Goal: Task Accomplishment & Management: Complete application form

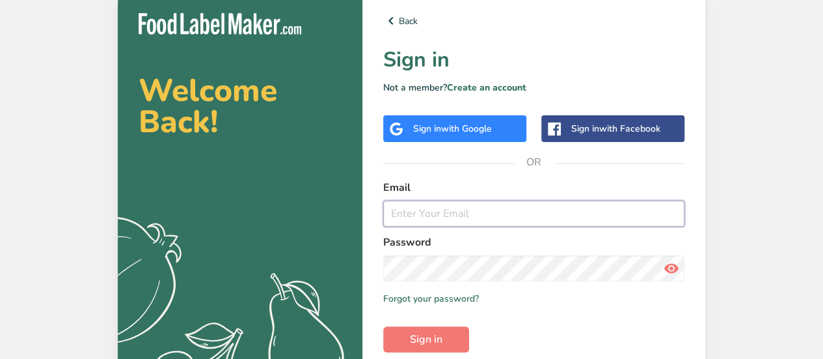
click at [460, 215] on input "email" at bounding box center [533, 213] width 301 height 26
type input "chefmetheney@live.com"
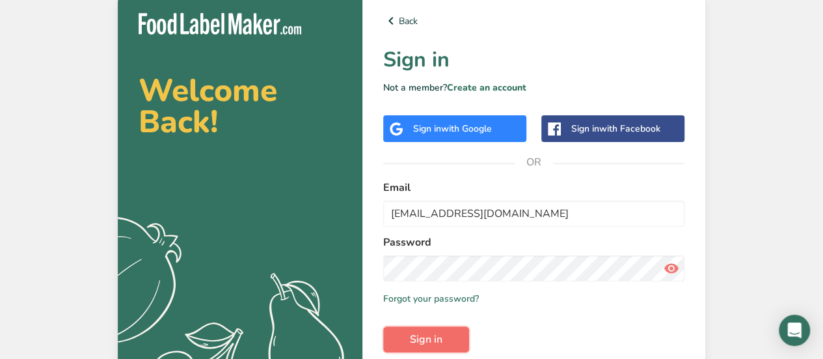
click at [425, 342] on span "Sign in" at bounding box center [426, 339] width 33 height 16
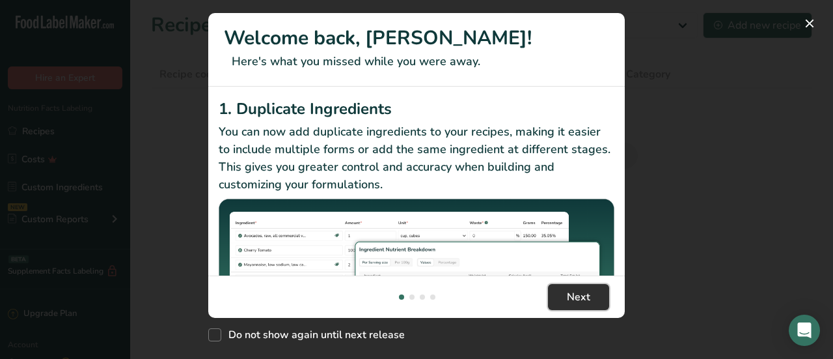
click at [570, 293] on span "Next" at bounding box center [578, 297] width 23 height 16
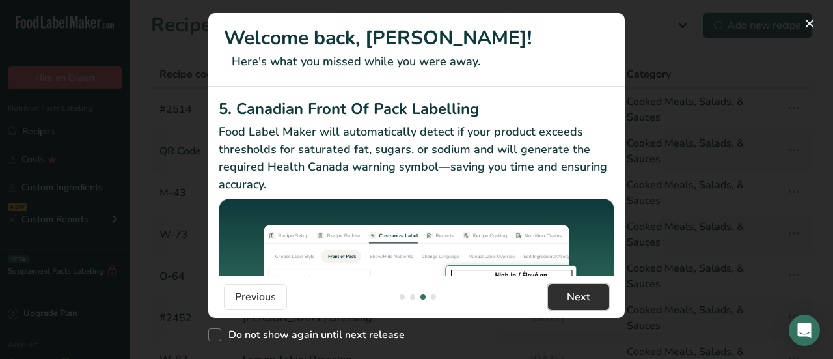
click at [570, 292] on span "Next" at bounding box center [578, 297] width 23 height 16
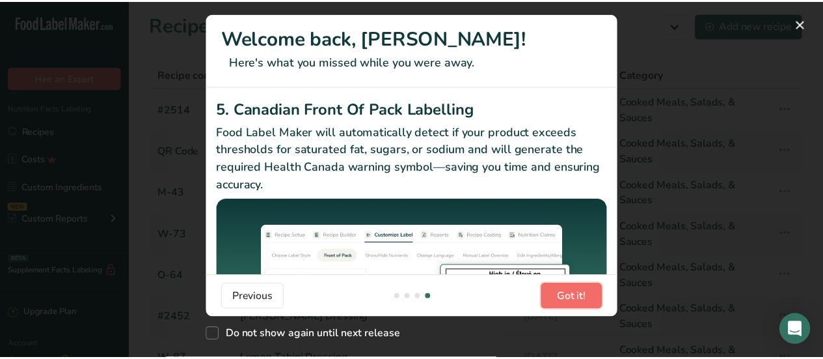
scroll to position [0, 1250]
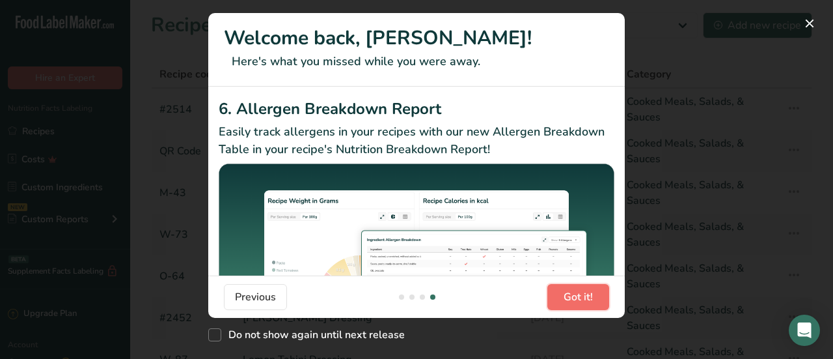
click at [570, 292] on span "Got it!" at bounding box center [578, 297] width 29 height 16
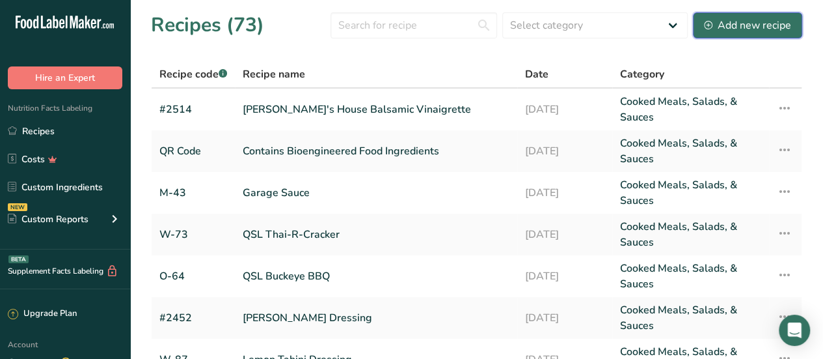
click at [734, 26] on div "Add new recipe" at bounding box center [747, 26] width 87 height 16
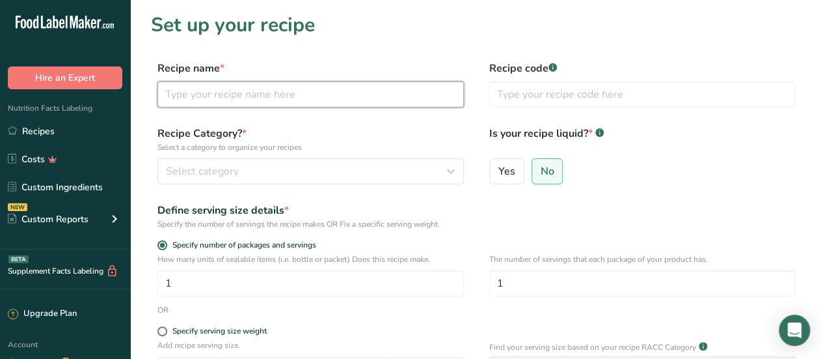
click at [268, 88] on input "text" at bounding box center [311, 94] width 307 height 26
type input "#2509"
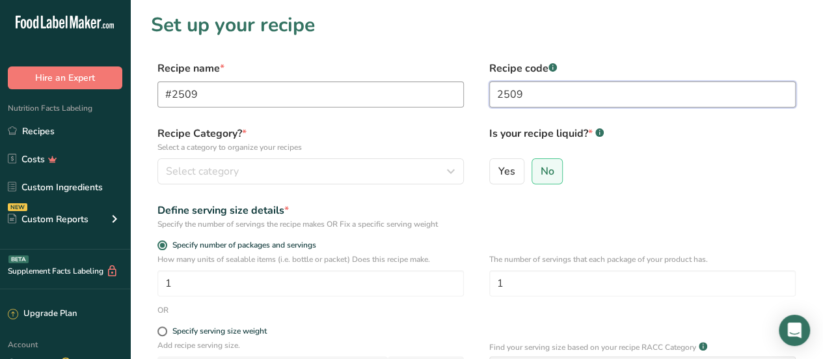
type input "2509"
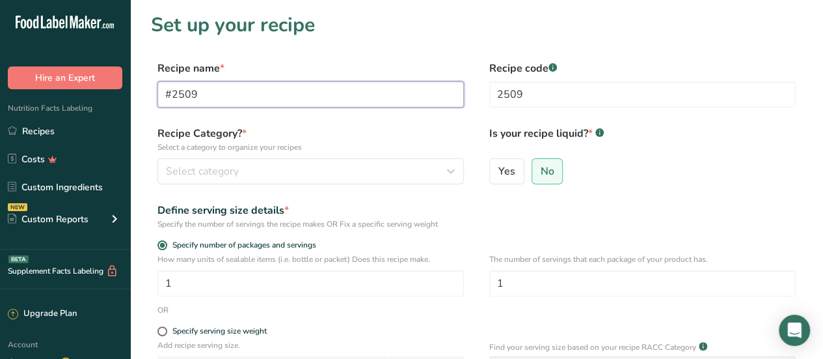
click at [283, 101] on input "#2509" at bounding box center [311, 94] width 307 height 26
click at [194, 93] on input "#2509 Urbane Cafe Japanese Garlic Dressing" at bounding box center [311, 94] width 307 height 26
type input "Urbane Cafe Japanese Garlic Dressing"
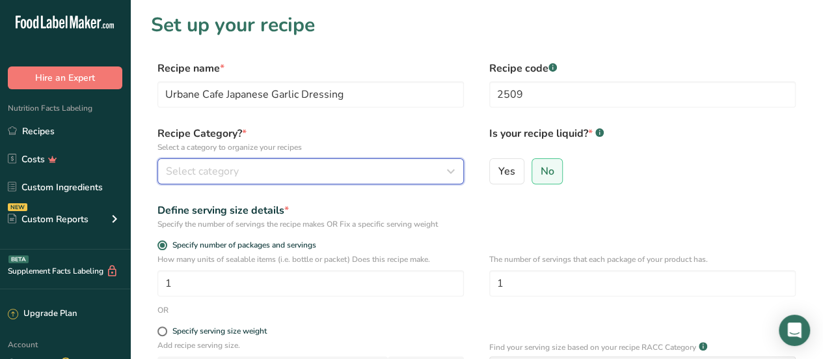
click at [443, 173] on div "Select category" at bounding box center [307, 171] width 282 height 16
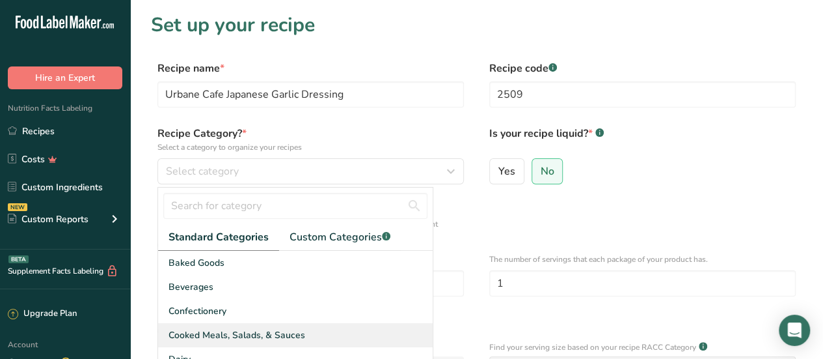
click at [279, 331] on span "Cooked Meals, Salads, & Sauces" at bounding box center [237, 335] width 137 height 14
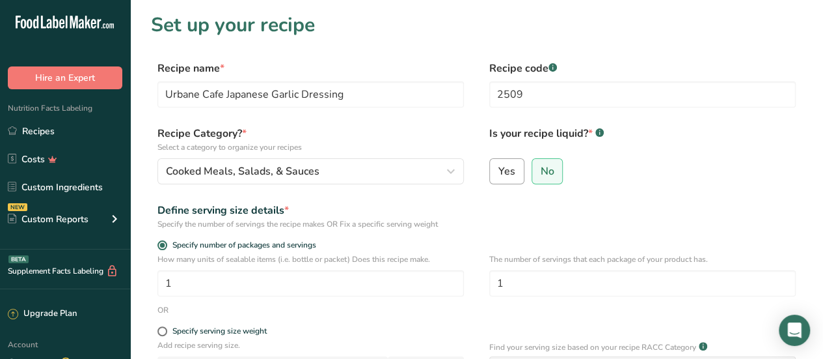
click at [509, 173] on span "Yes" at bounding box center [507, 171] width 17 height 13
click at [499, 173] on input "Yes" at bounding box center [494, 171] width 8 height 8
radio input "true"
radio input "false"
select select "22"
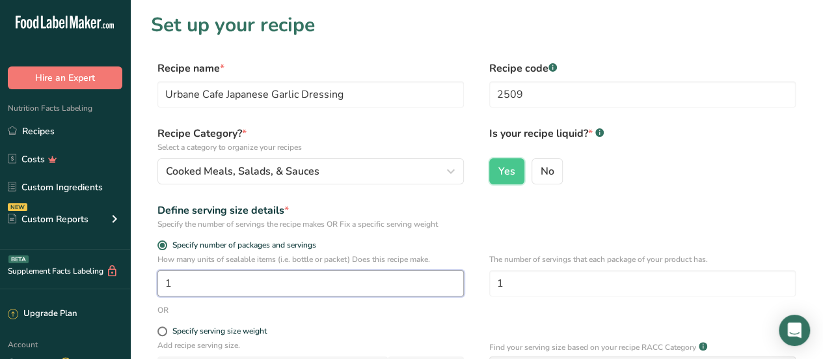
click at [346, 286] on input "1" at bounding box center [311, 283] width 307 height 26
type input "120"
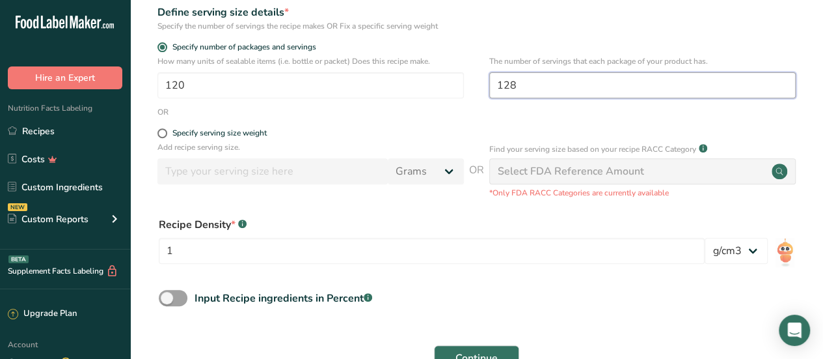
scroll to position [260, 0]
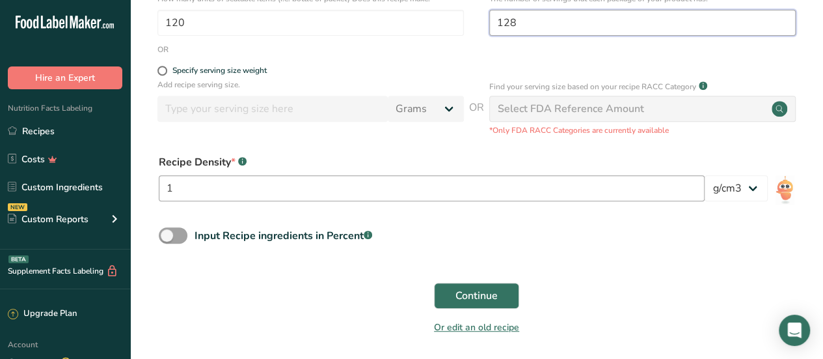
type input "128"
click at [235, 191] on input "1" at bounding box center [432, 188] width 546 height 26
type input "1.015"
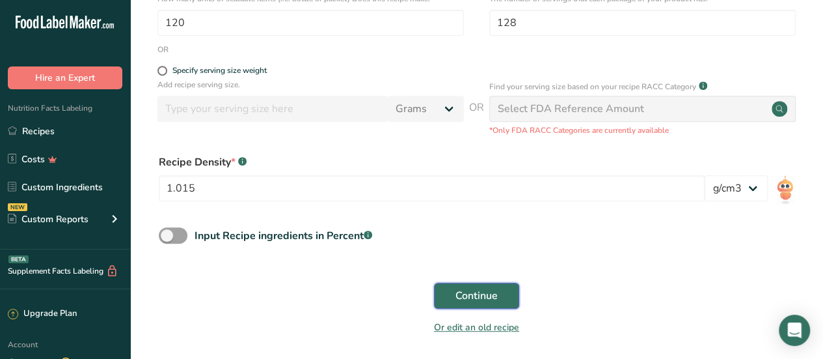
click at [480, 296] on span "Continue" at bounding box center [477, 296] width 42 height 16
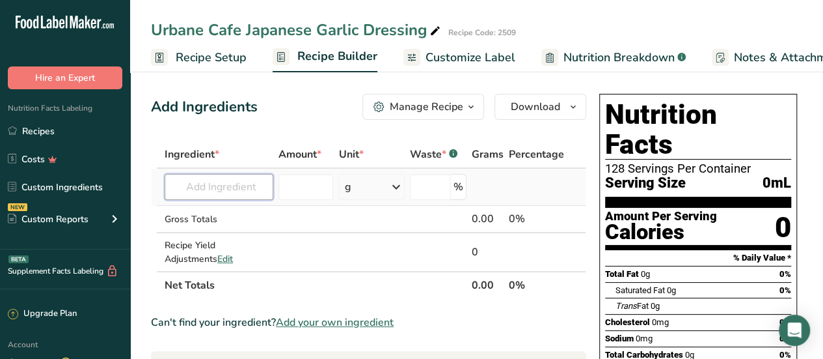
click at [192, 179] on input "text" at bounding box center [219, 187] width 109 height 26
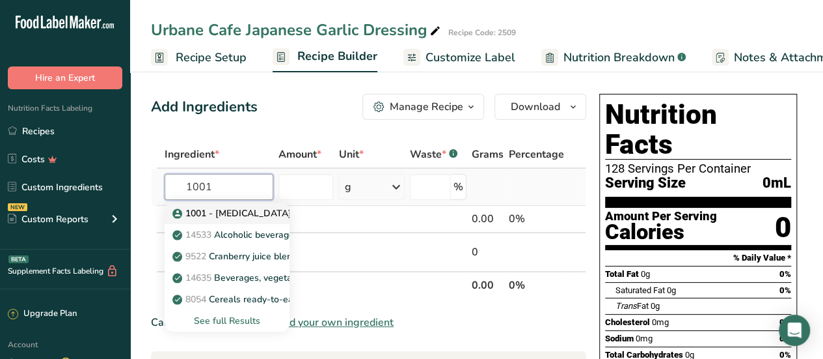
type input "1001"
click at [225, 209] on p "1001 - [MEDICAL_DATA]" at bounding box center [233, 213] width 117 height 14
type input "1001 - [MEDICAL_DATA]"
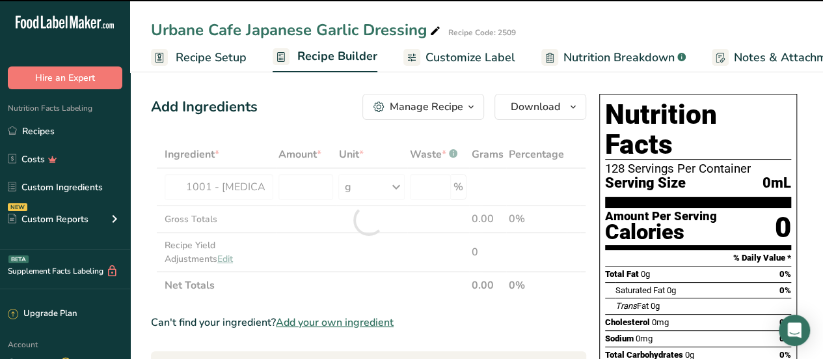
type input "0"
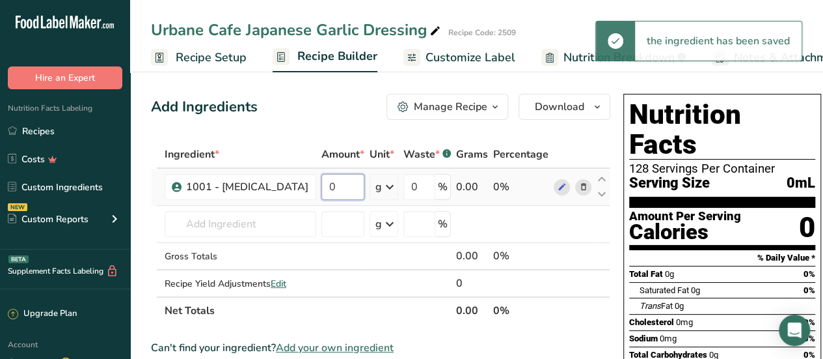
click at [322, 186] on input "0" at bounding box center [343, 187] width 43 height 26
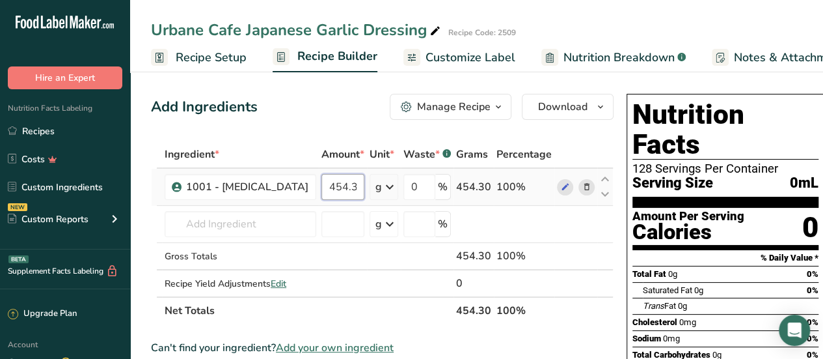
type input "454.3"
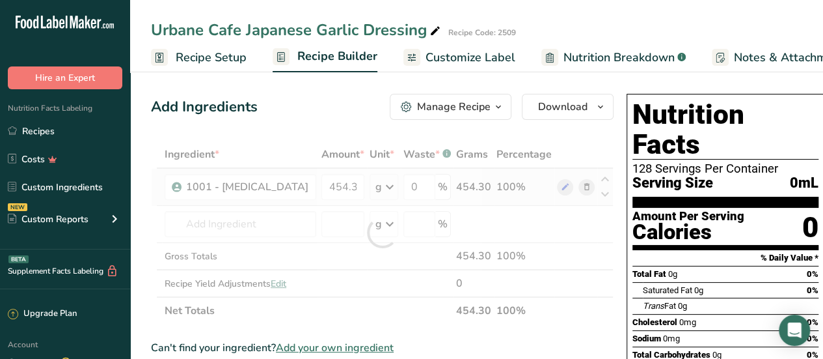
click at [362, 182] on div "Ingredient * Amount * Unit * Waste * .a-a{fill:#347362;}.b-a{fill:#fff;} Grams …" at bounding box center [382, 233] width 463 height 184
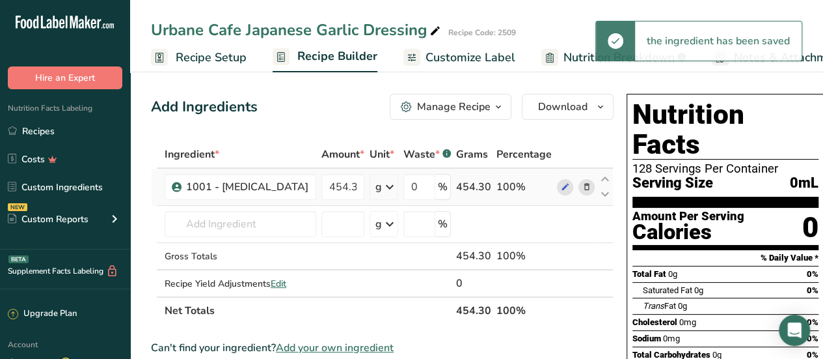
click at [382, 186] on icon at bounding box center [390, 186] width 16 height 23
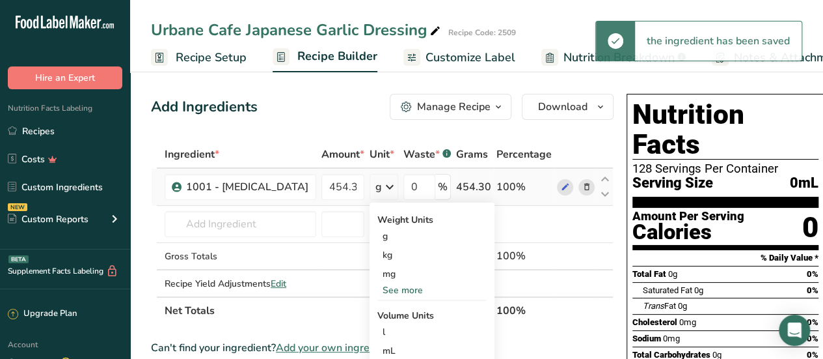
click at [378, 284] on div "See more" at bounding box center [432, 290] width 109 height 14
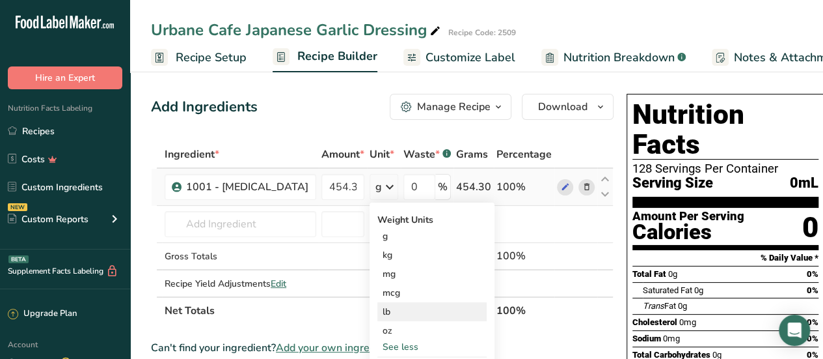
click at [378, 307] on div "lb" at bounding box center [432, 311] width 109 height 19
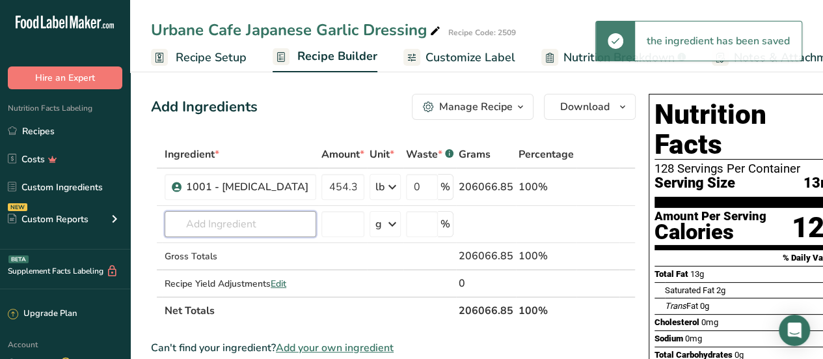
click at [256, 225] on input "text" at bounding box center [241, 224] width 152 height 26
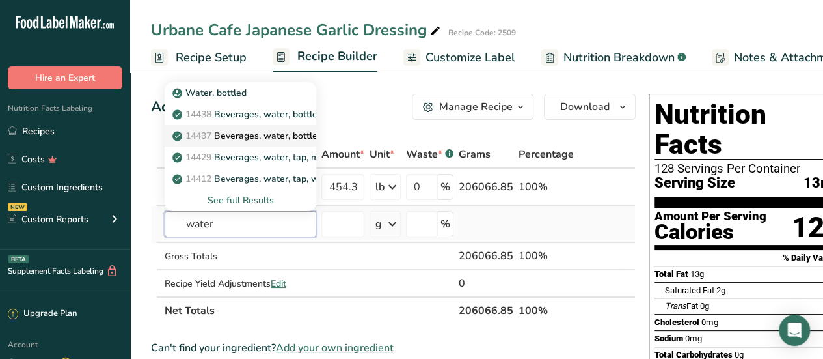
type input "water"
click at [247, 136] on p "14437 Beverages, water, bottled, non-carbonated, CALISTOGA" at bounding box center [312, 136] width 275 height 14
type input "Beverages, water, bottled, non-carbonated, CALISTOGA"
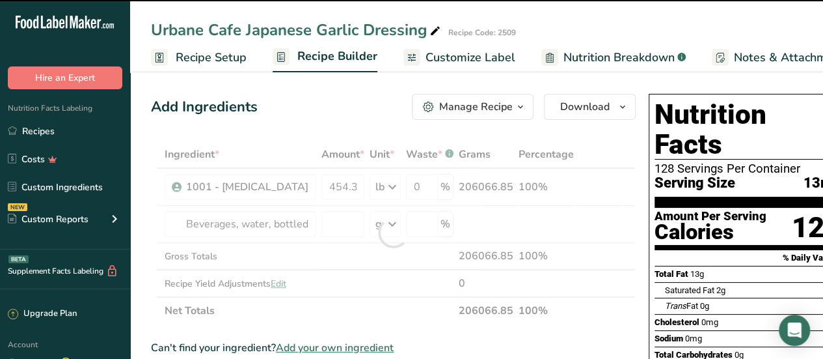
type input "0"
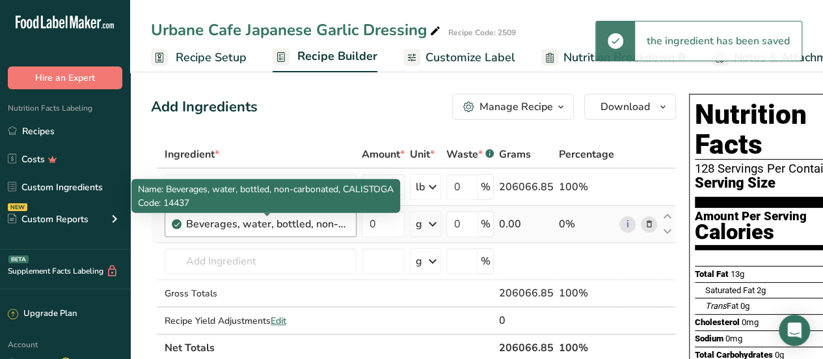
click at [284, 227] on div "Beverages, water, bottled, non-carbonated, CALISTOGA" at bounding box center [267, 224] width 163 height 16
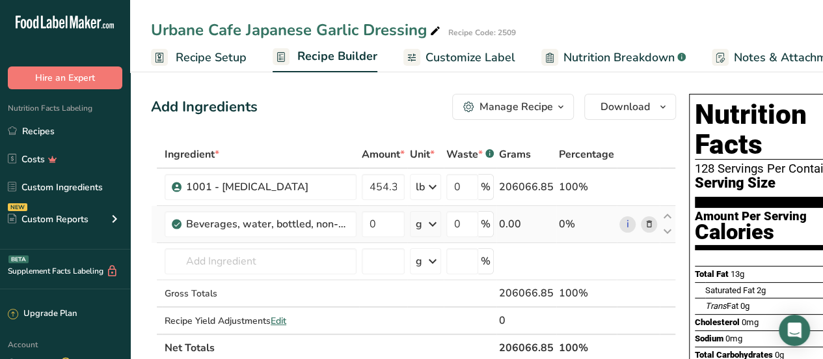
click at [646, 222] on icon at bounding box center [649, 224] width 9 height 14
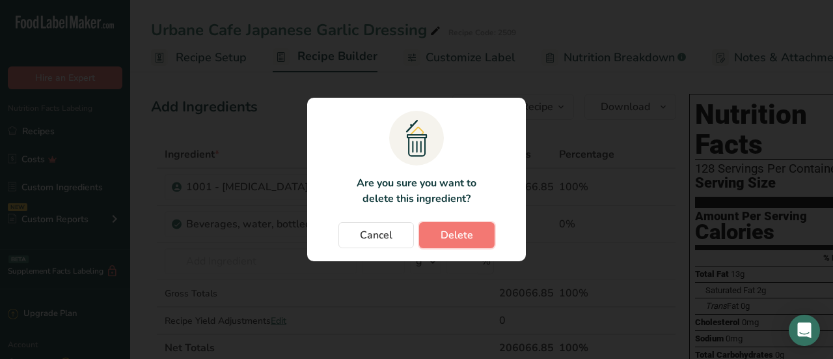
drag, startPoint x: 450, startPoint y: 238, endPoint x: 427, endPoint y: 238, distance: 23.4
click at [450, 238] on span "Delete" at bounding box center [457, 235] width 33 height 16
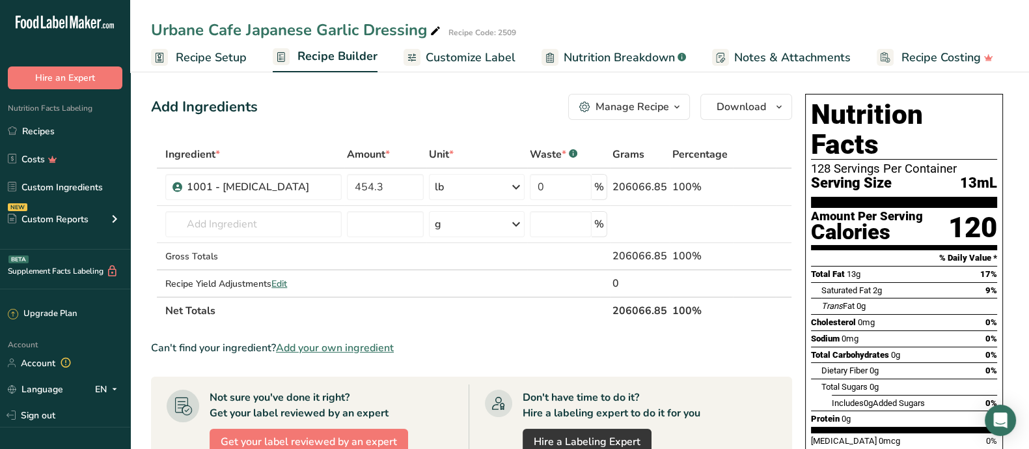
drag, startPoint x: 797, startPoint y: 3, endPoint x: 728, endPoint y: 353, distance: 356.8
click at [728, 353] on div "Can't find your ingredient? Add your own ingredient" at bounding box center [471, 348] width 641 height 16
click at [312, 227] on input "text" at bounding box center [253, 224] width 176 height 26
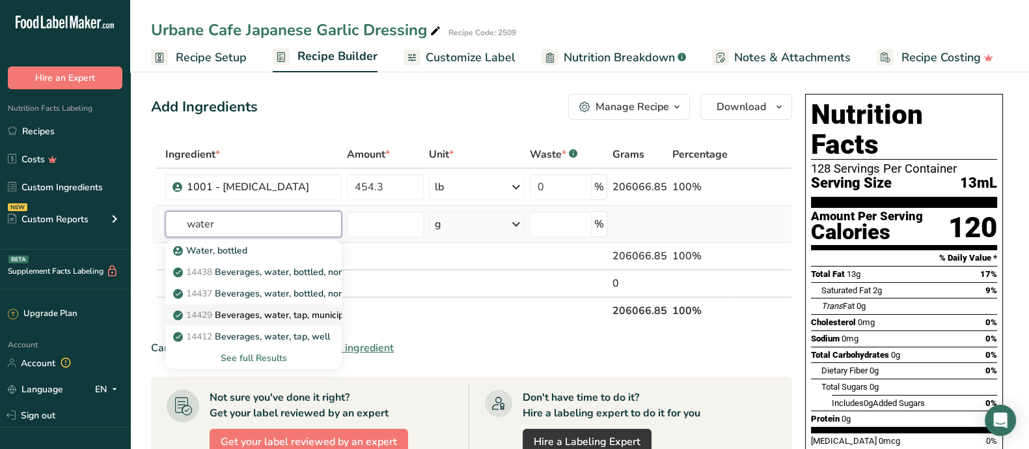
type input "water"
click at [296, 308] on p "14429 Beverages, water, tap, municipal" at bounding box center [264, 315] width 176 height 14
type input "Beverages, water, tap, municipal"
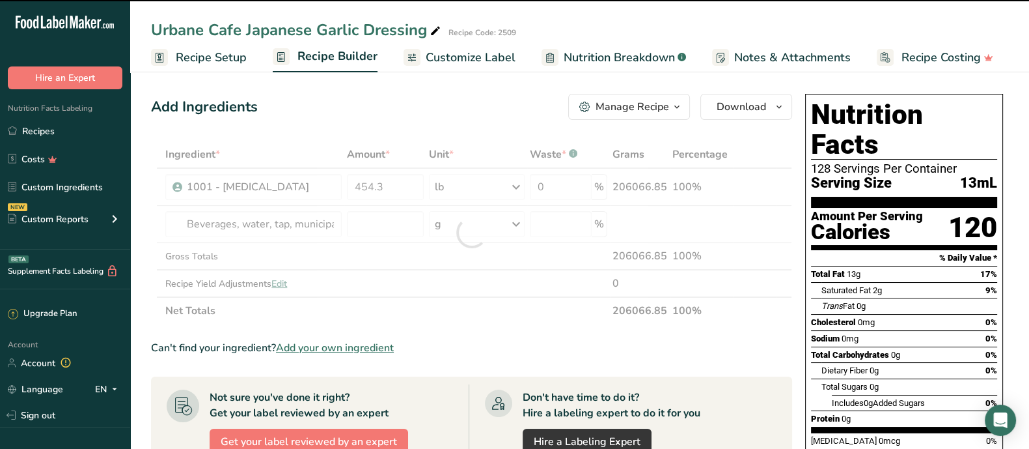
type input "0"
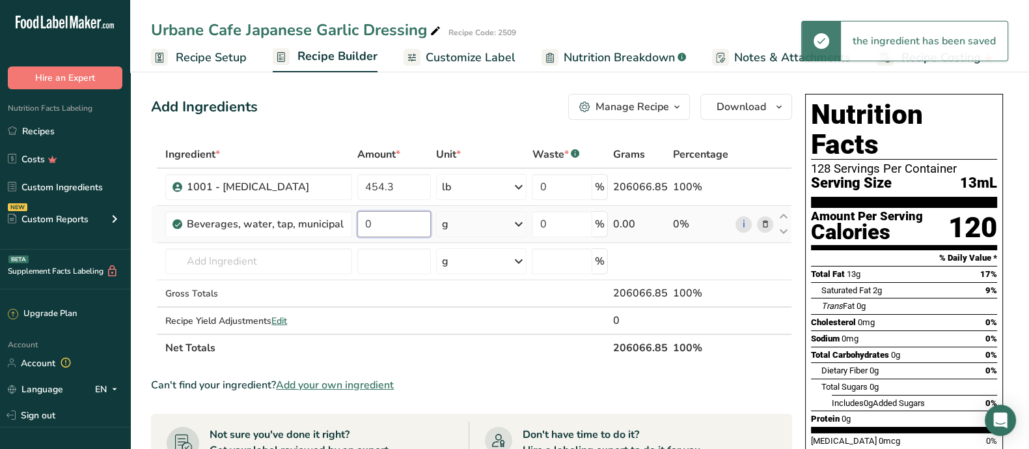
click at [385, 221] on input "0" at bounding box center [394, 224] width 74 height 26
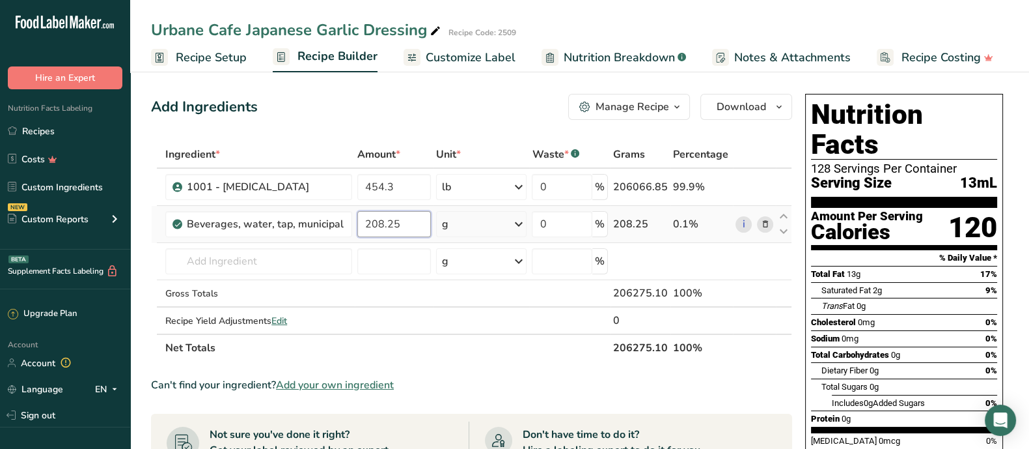
type input "208.25"
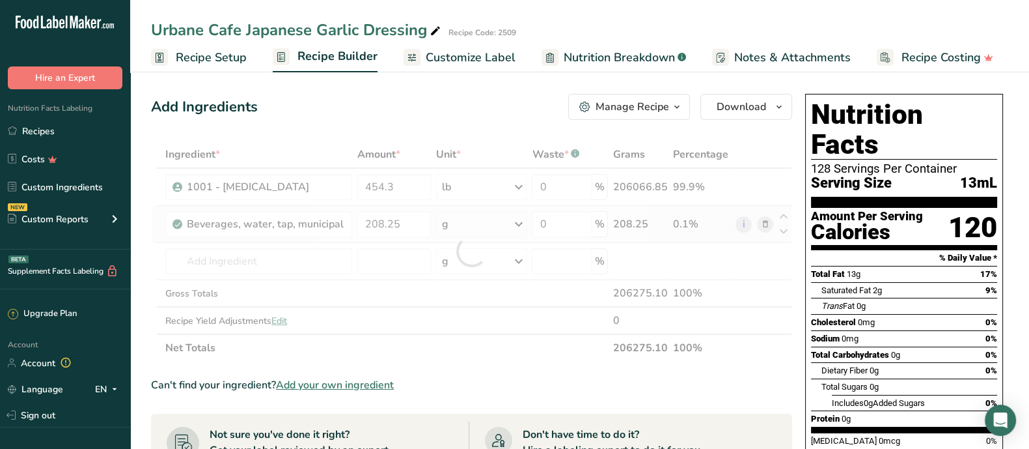
click at [521, 226] on div "Ingredient * Amount * Unit * Waste * .a-a{fill:#347362;}.b-a{fill:#fff;} Grams …" at bounding box center [471, 251] width 641 height 221
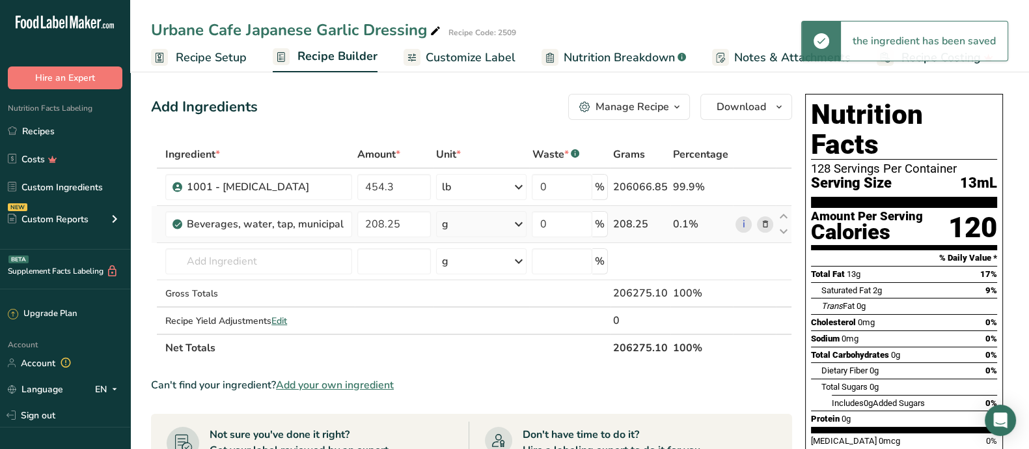
click at [521, 224] on icon at bounding box center [518, 223] width 16 height 23
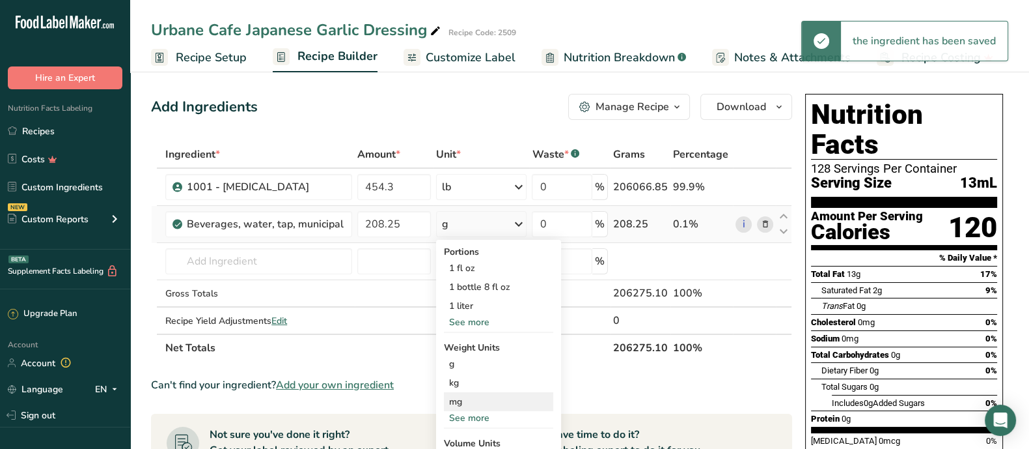
click at [473, 358] on div "mg" at bounding box center [498, 401] width 109 height 19
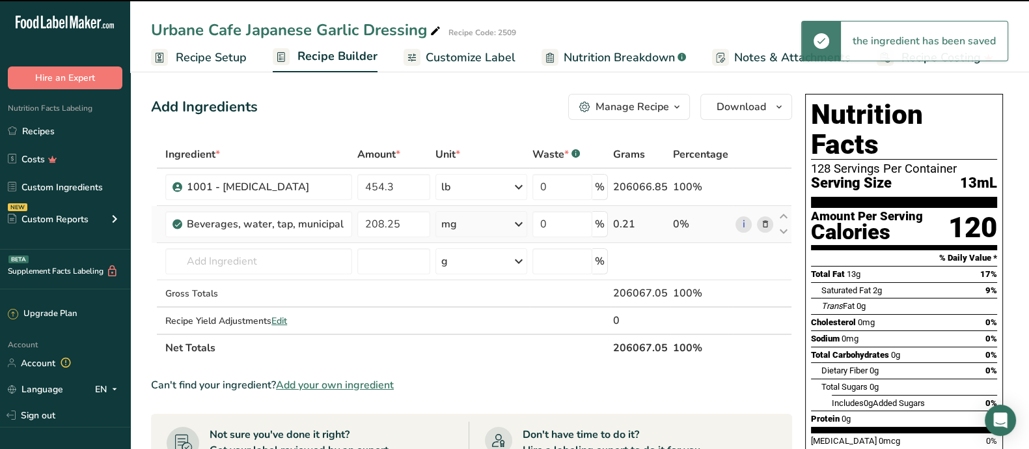
click at [519, 222] on icon at bounding box center [519, 223] width 16 height 23
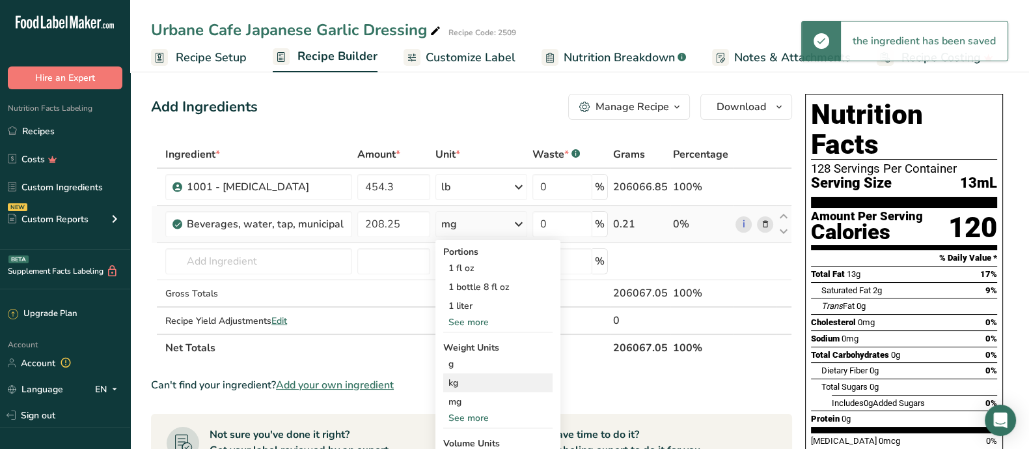
scroll to position [81, 0]
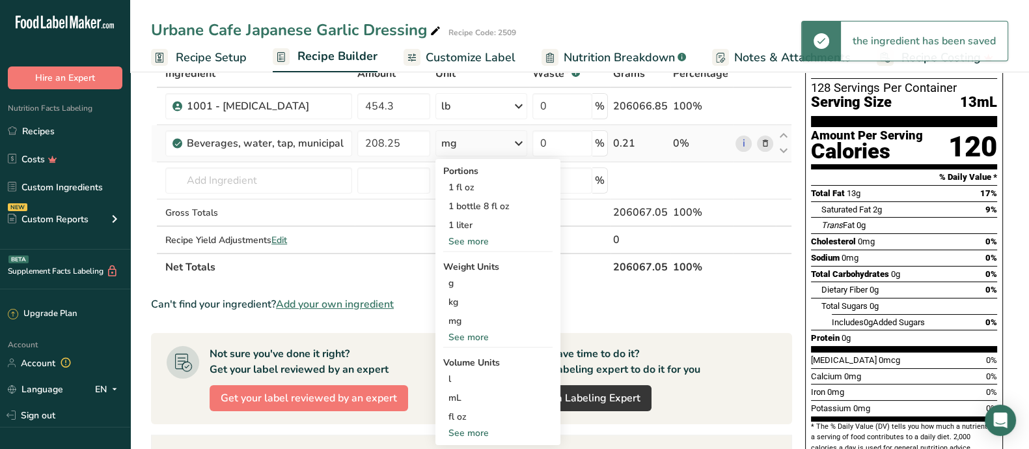
click at [486, 337] on div "See more" at bounding box center [497, 337] width 109 height 14
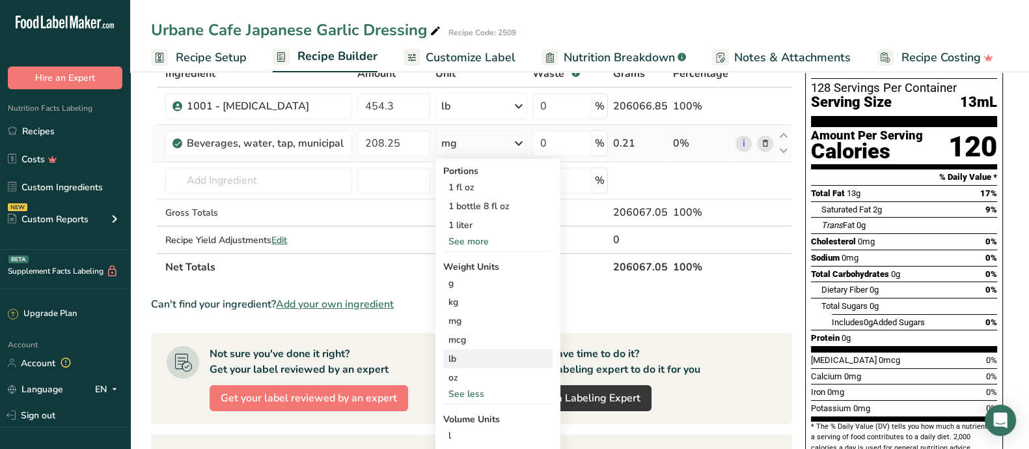
click at [482, 353] on div "lb" at bounding box center [497, 358] width 109 height 19
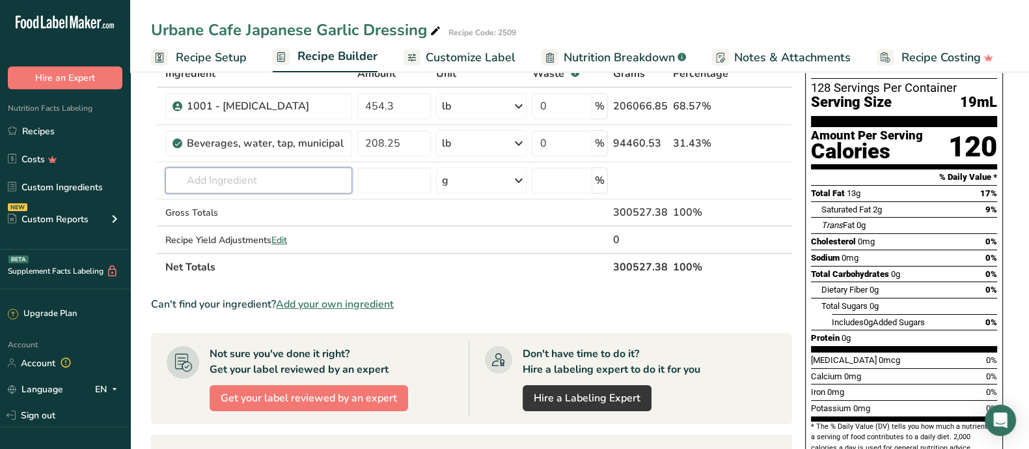
click at [298, 180] on input "text" at bounding box center [258, 180] width 187 height 26
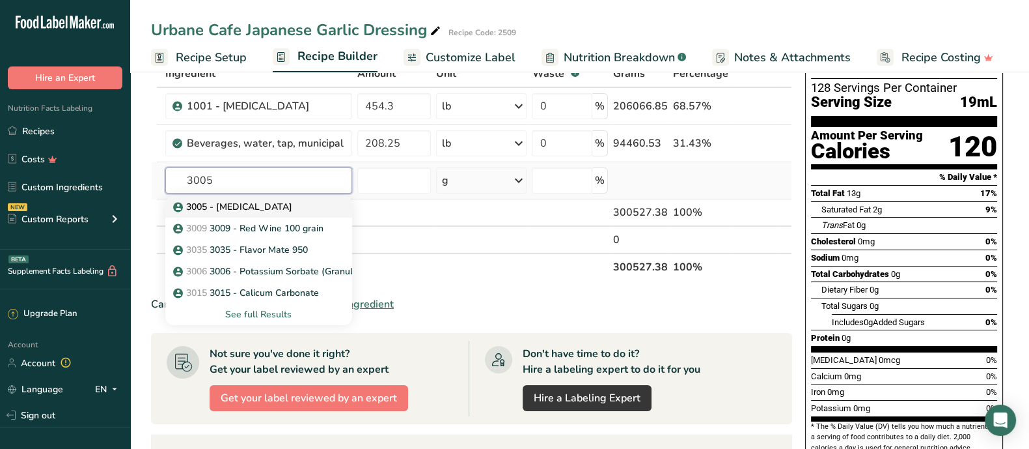
type input "3005"
click at [289, 205] on p "3005 - [MEDICAL_DATA]" at bounding box center [234, 207] width 117 height 14
type input "3005 - [MEDICAL_DATA]"
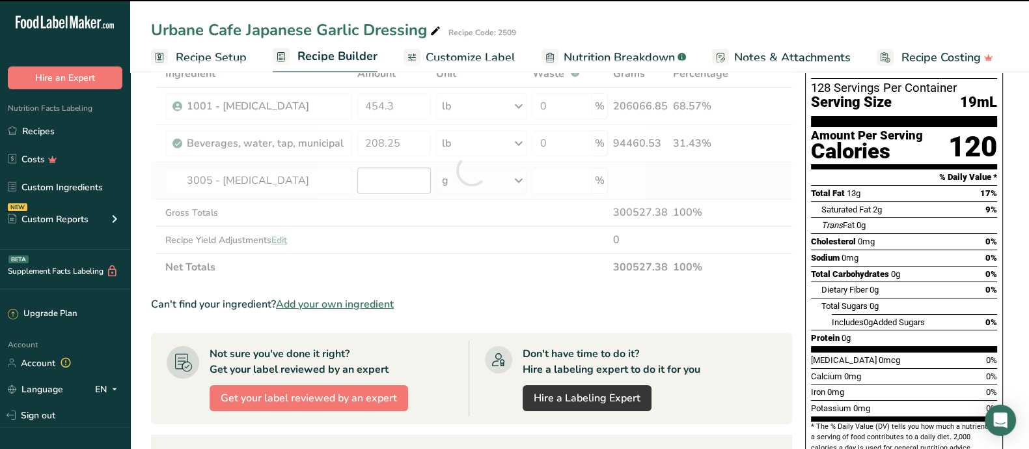
type input "0"
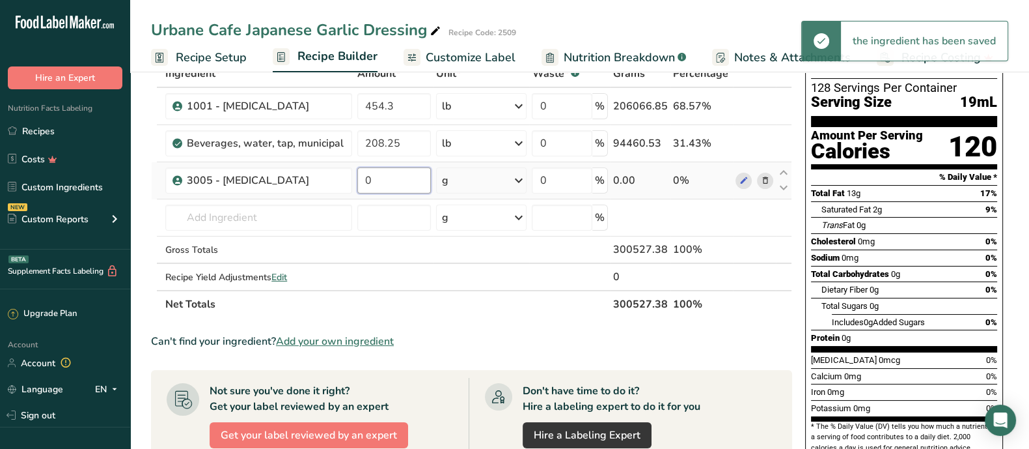
click at [374, 178] on input "0" at bounding box center [394, 180] width 74 height 26
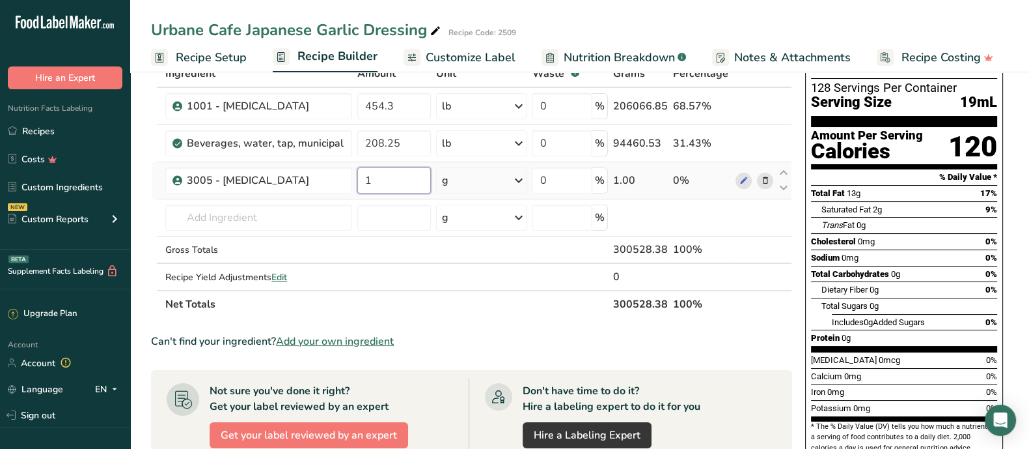
type input "1"
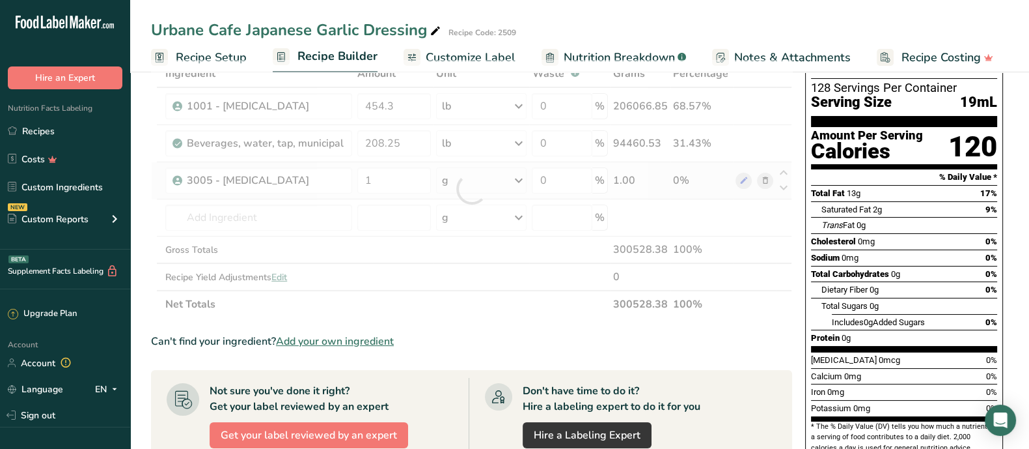
click at [525, 177] on div "Ingredient * Amount * Unit * Waste * .a-a{fill:#347362;}.b-a{fill:#fff;} Grams …" at bounding box center [471, 189] width 641 height 258
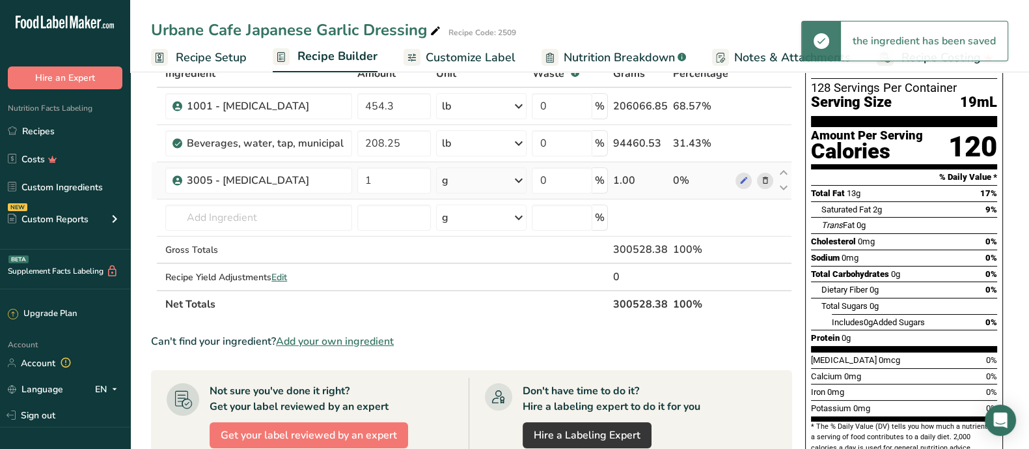
click at [518, 179] on icon at bounding box center [518, 180] width 16 height 23
click at [478, 285] on div "See more" at bounding box center [498, 284] width 109 height 14
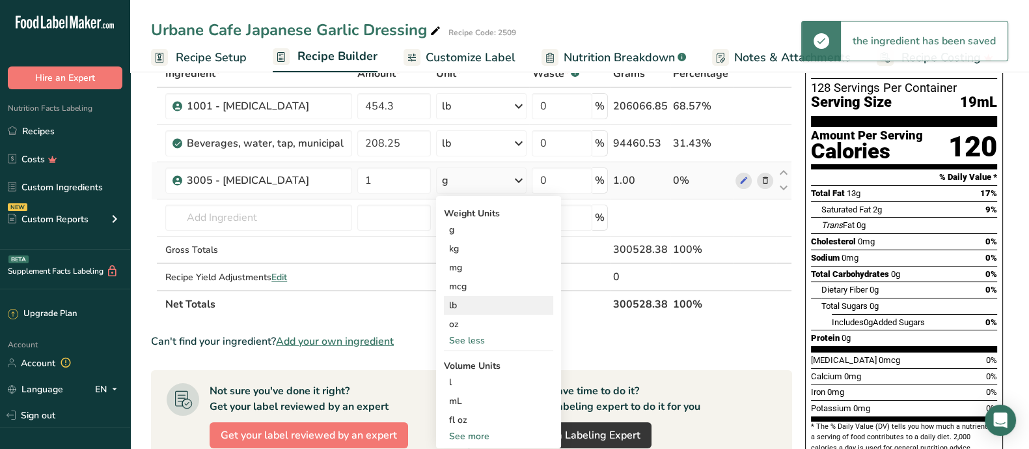
click at [470, 297] on div "lb" at bounding box center [498, 305] width 109 height 19
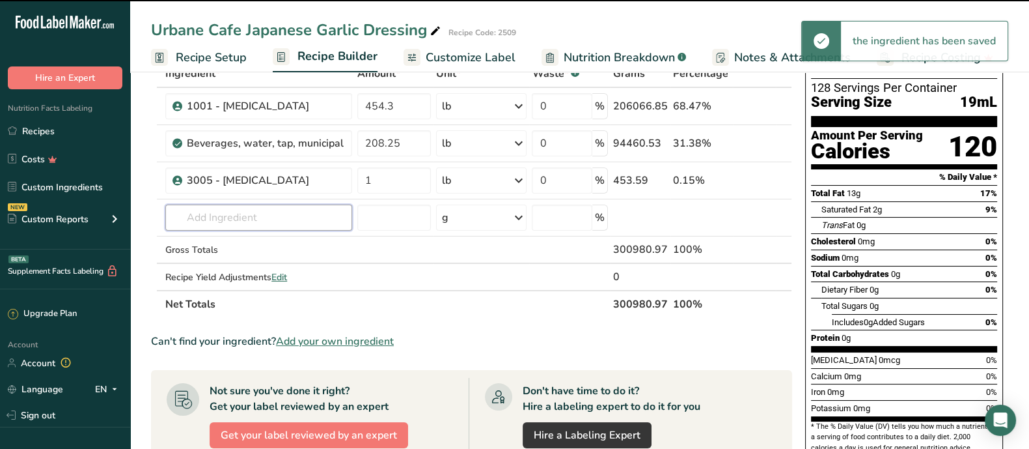
click at [293, 216] on input "text" at bounding box center [258, 217] width 187 height 26
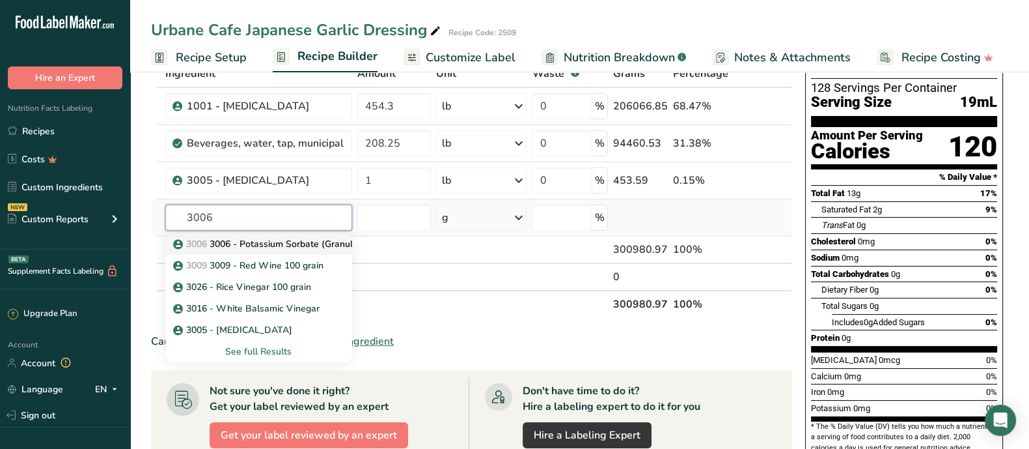
type input "3006"
click at [243, 242] on p "3006 3006 - Potassium Sorbate (Granular)" at bounding box center [270, 244] width 189 height 14
type input "3006 - Potassium Sorbate (Granular)"
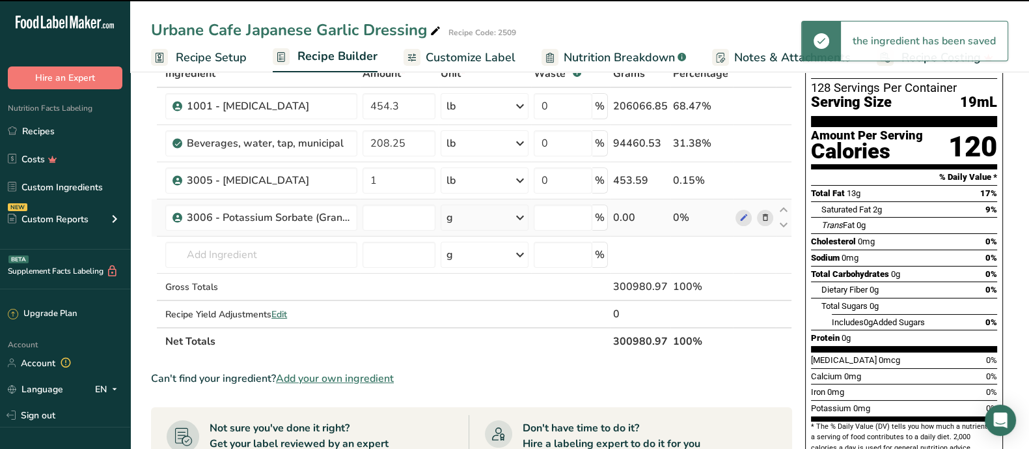
type input "0"
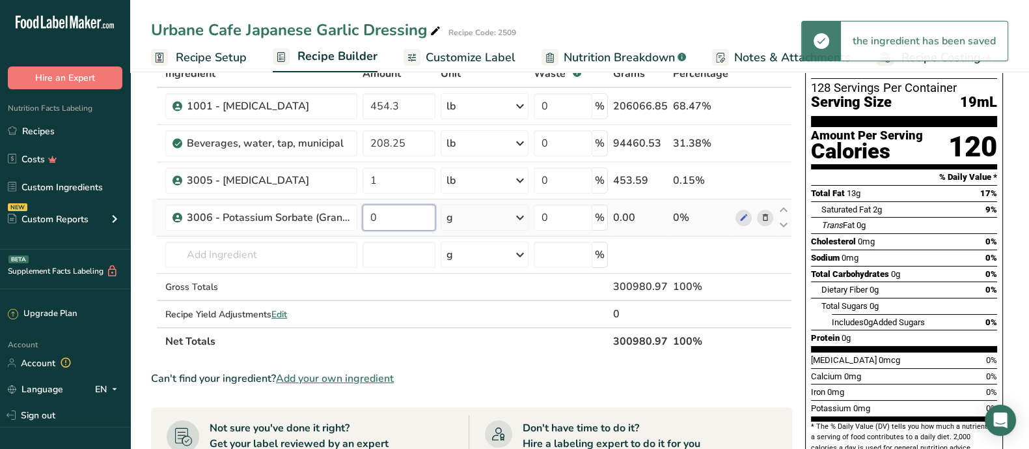
click at [408, 214] on input "0" at bounding box center [399, 217] width 72 height 26
type input "1"
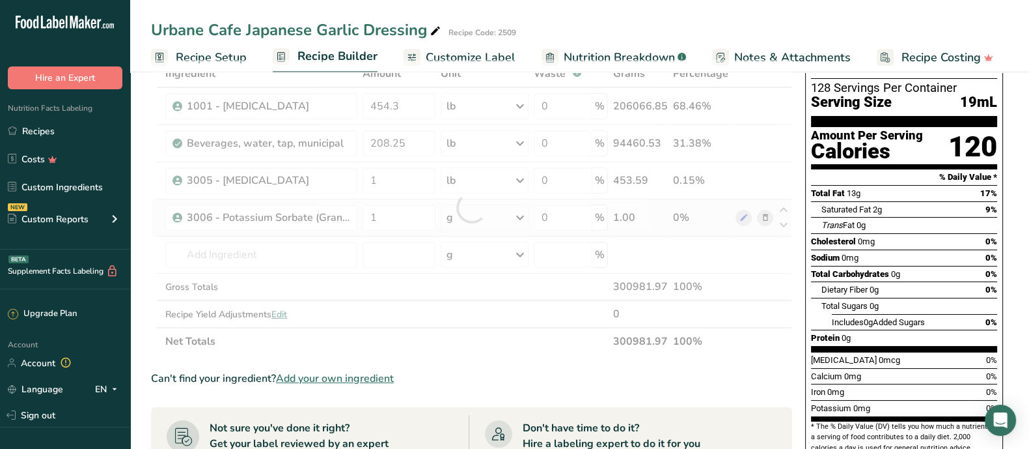
click at [524, 216] on div "Ingredient * Amount * Unit * Waste * .a-a{fill:#347362;}.b-a{fill:#fff;} Grams …" at bounding box center [471, 207] width 641 height 295
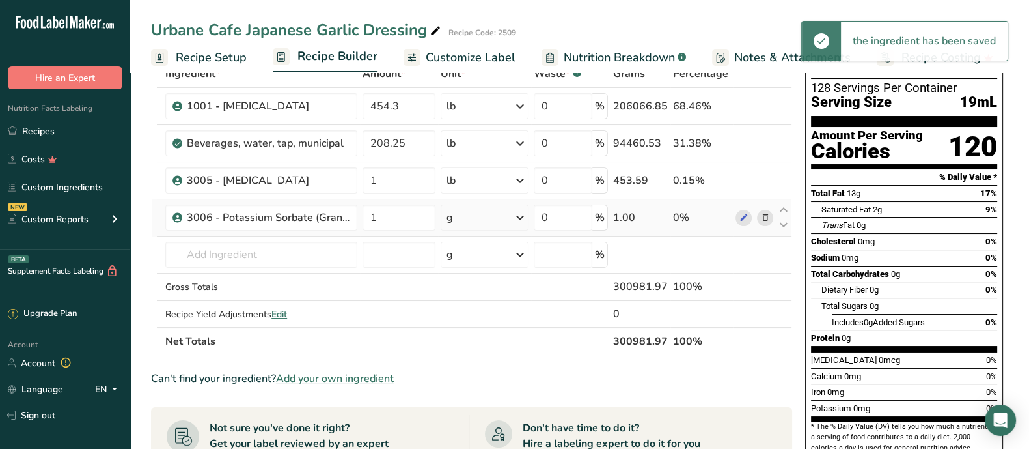
click at [523, 221] on icon at bounding box center [520, 217] width 16 height 23
click at [480, 318] on div "See more" at bounding box center [503, 321] width 109 height 14
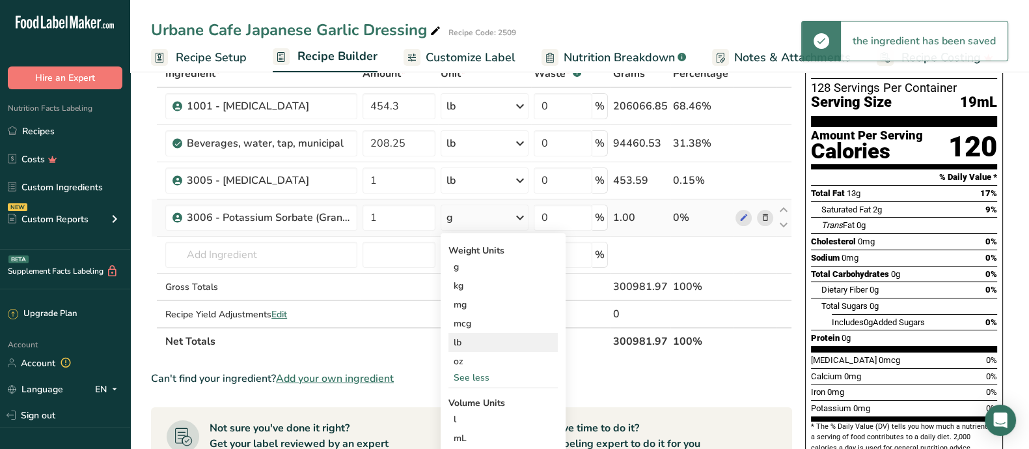
click at [475, 341] on div "lb" at bounding box center [503, 342] width 109 height 19
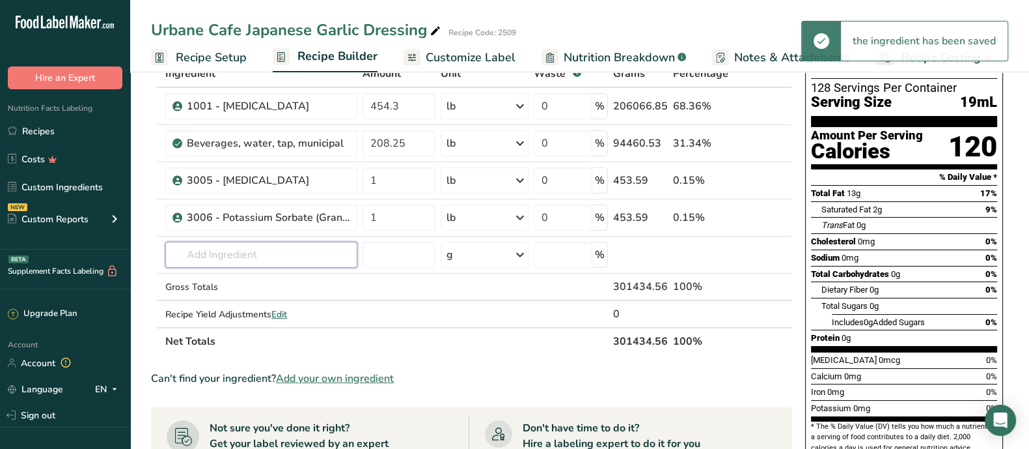
click at [291, 252] on input "text" at bounding box center [261, 255] width 192 height 26
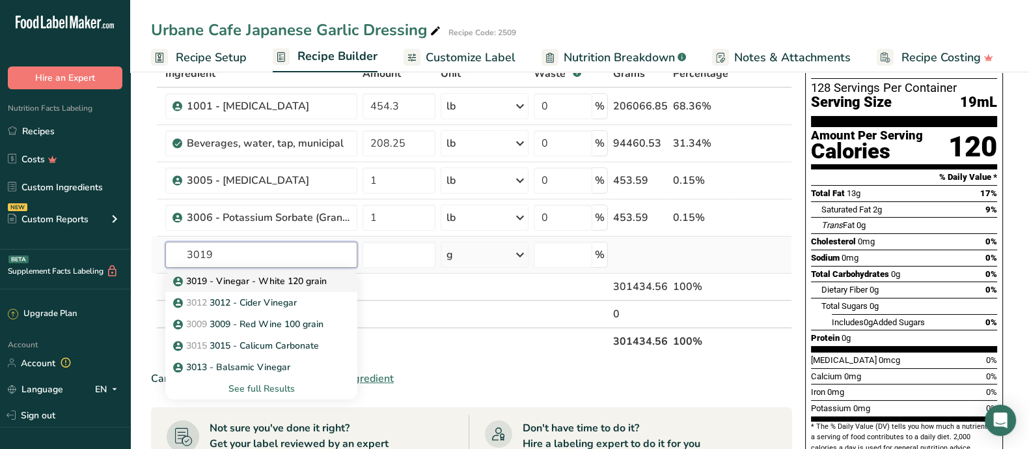
type input "3019"
click at [291, 275] on p "3019 - Vinegar - White 120 grain" at bounding box center [251, 281] width 151 height 14
type input "3019 - Vinegar - White 120 grain"
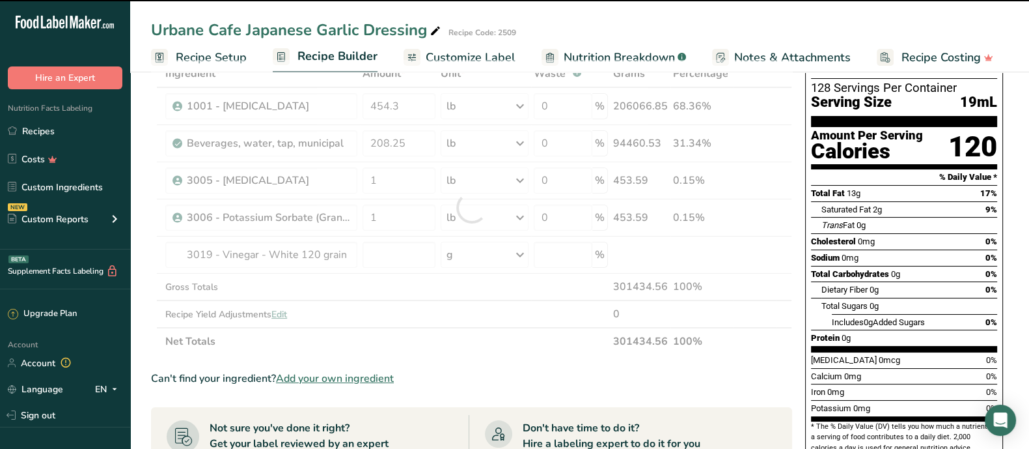
type input "0"
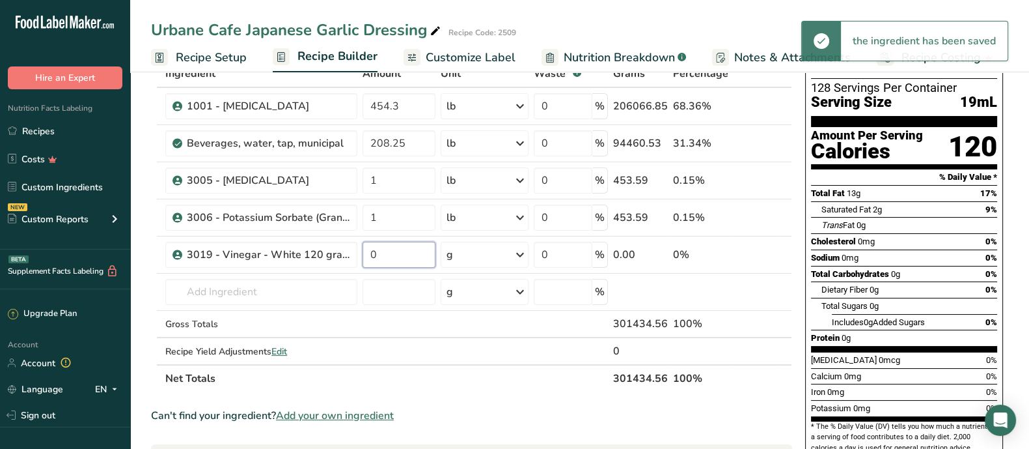
click at [401, 252] on input "0" at bounding box center [399, 255] width 72 height 26
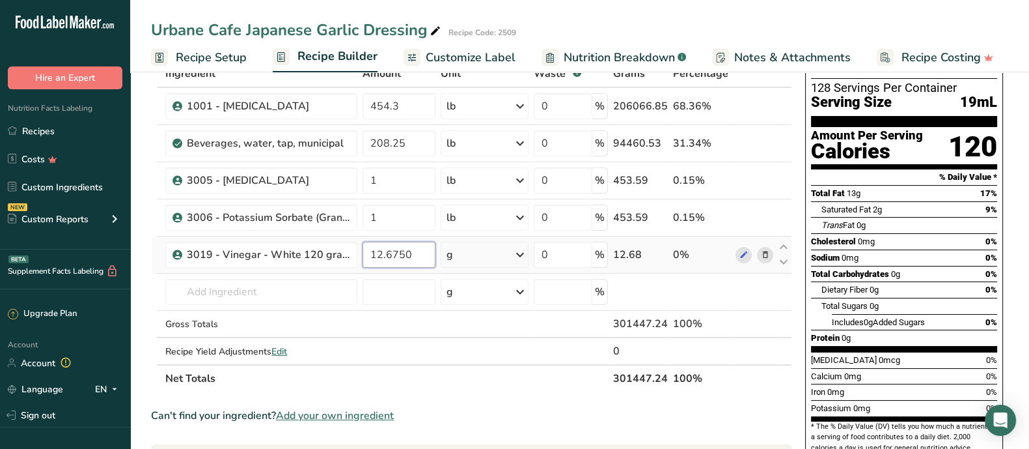
type input "12.6750"
click at [518, 254] on div "Ingredient * Amount * Unit * Waste * .a-a{fill:#347362;}.b-a{fill:#fff;} Grams …" at bounding box center [471, 226] width 641 height 332
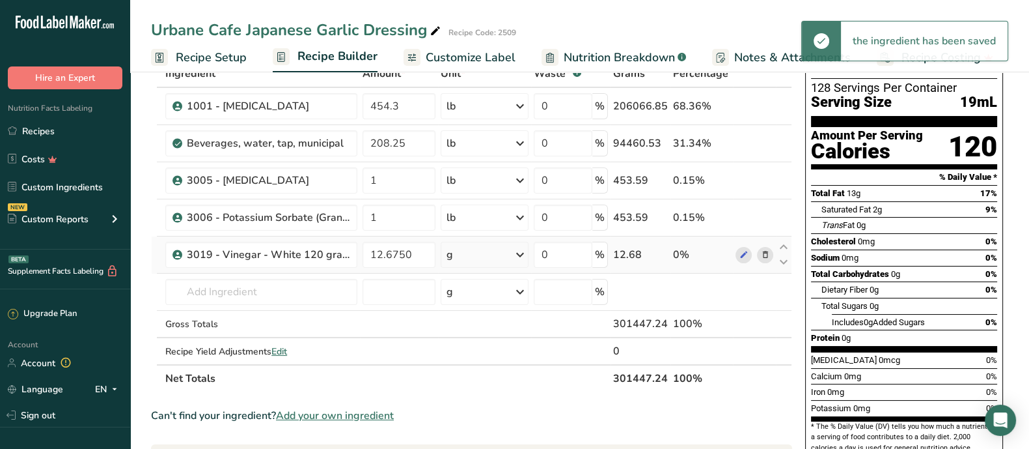
click at [519, 255] on icon at bounding box center [520, 254] width 16 height 23
click at [478, 354] on div "See more" at bounding box center [503, 358] width 109 height 14
click at [469, 358] on div "lb" at bounding box center [503, 379] width 109 height 19
click at [260, 297] on input "text" at bounding box center [261, 292] width 192 height 26
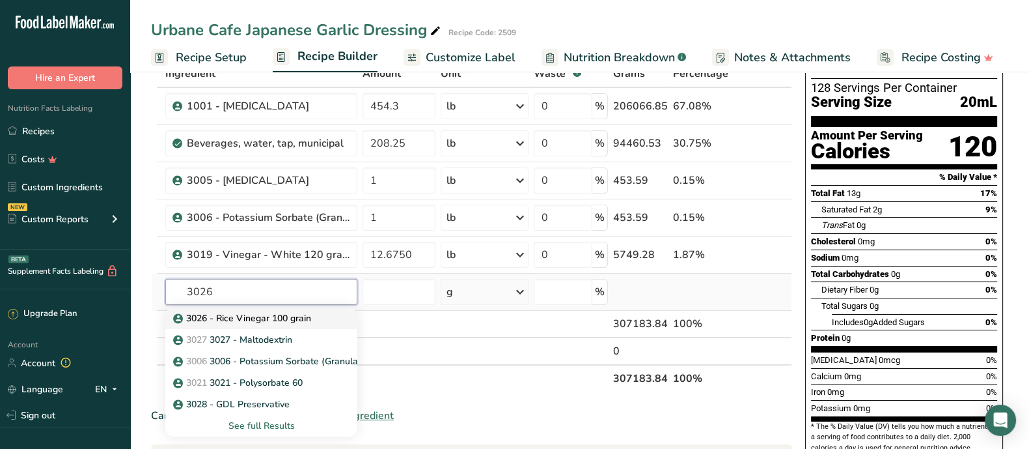
type input "3026"
click at [242, 315] on p "3026 - Rice Vinegar 100 grain" at bounding box center [243, 318] width 135 height 14
type input "3026 - Rice Vinegar 100 grain"
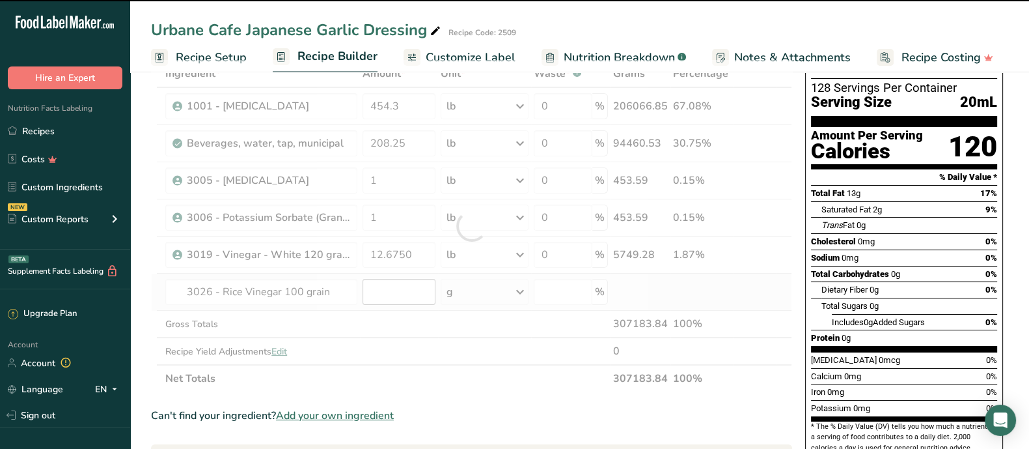
type input "0"
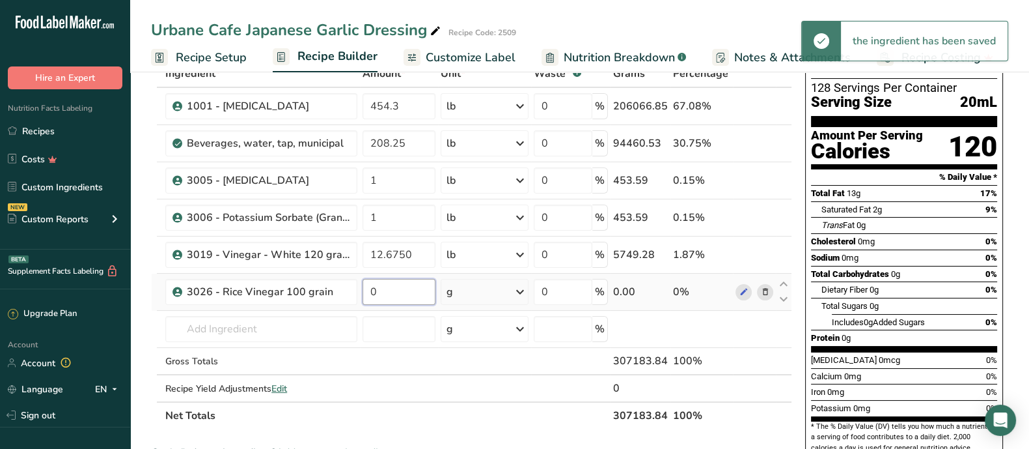
click at [389, 290] on input "0" at bounding box center [399, 292] width 72 height 26
type input "7"
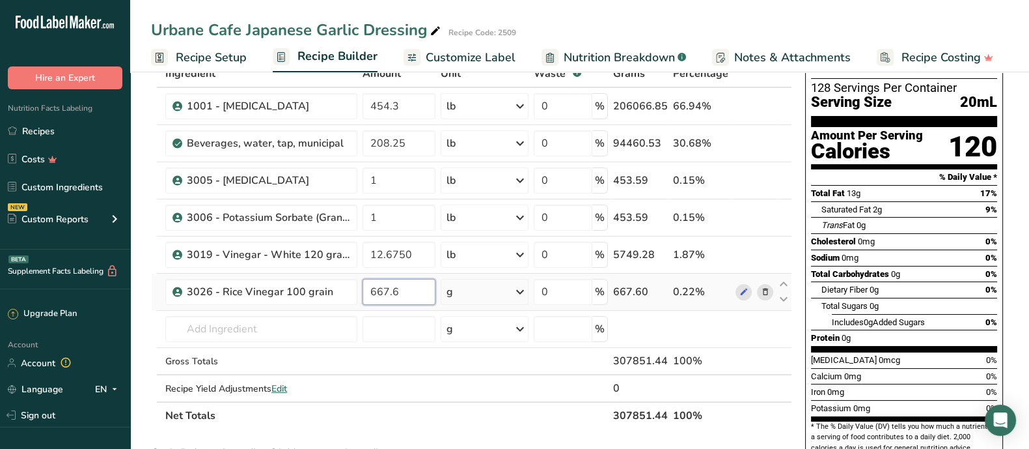
click at [378, 286] on input "667.6" at bounding box center [399, 292] width 72 height 26
type input "67.6"
click at [525, 292] on div "Ingredient * Amount * Unit * Waste * .a-a{fill:#347362;}.b-a{fill:#fff;} Grams …" at bounding box center [471, 244] width 641 height 369
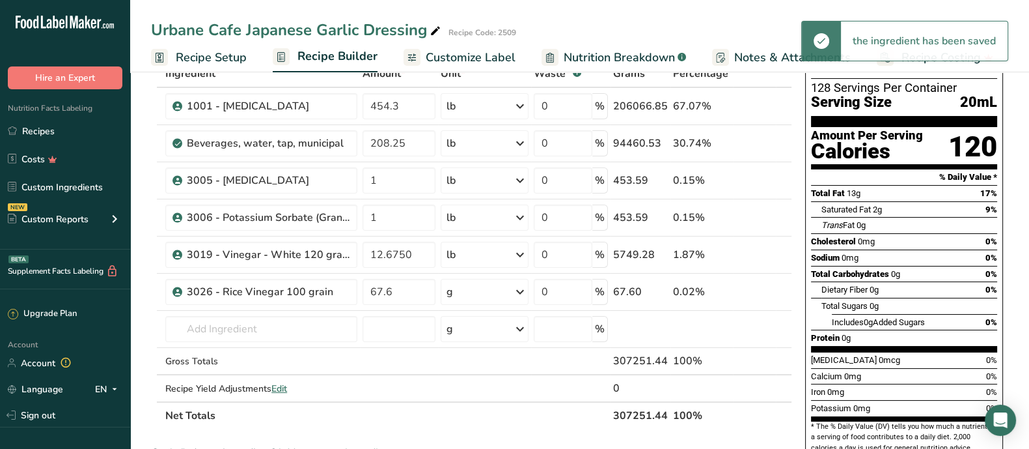
click at [526, 288] on icon at bounding box center [520, 291] width 16 height 23
click at [486, 358] on div "See more" at bounding box center [503, 395] width 109 height 14
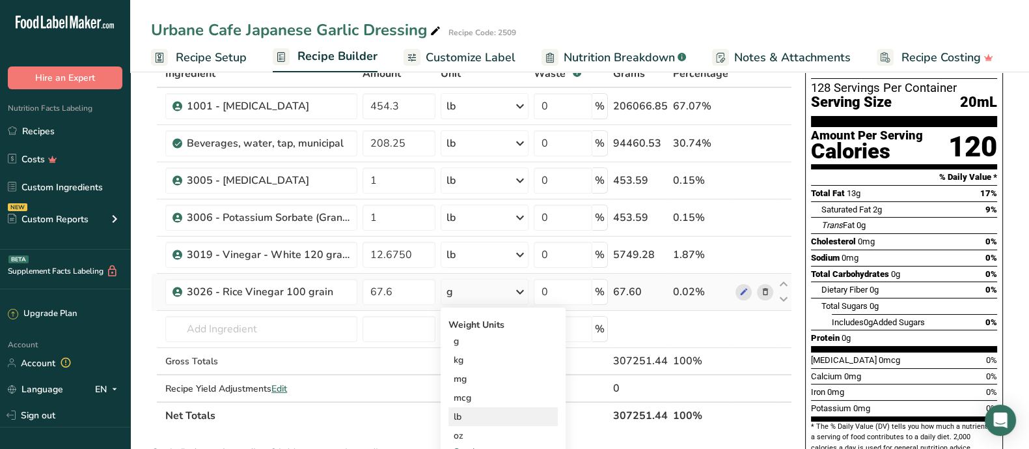
click at [477, 358] on div "lb" at bounding box center [503, 416] width 109 height 19
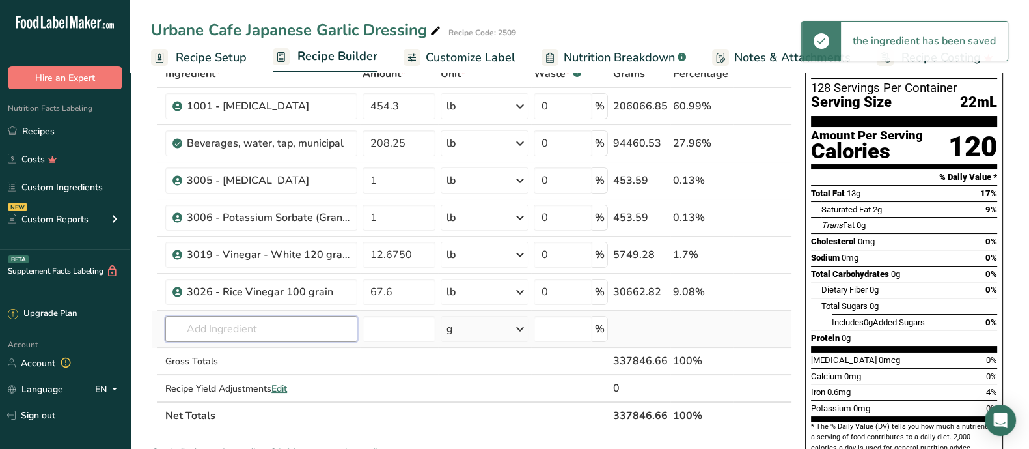
click at [272, 331] on input "text" at bounding box center [261, 329] width 192 height 26
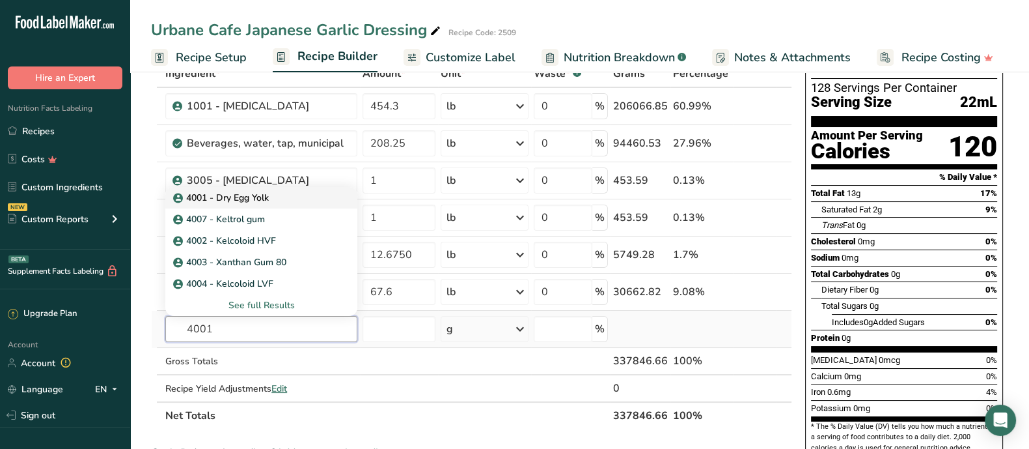
type input "4001"
click at [232, 194] on p "4001 - Dry Egg Yolk" at bounding box center [222, 198] width 93 height 14
type input "4001 - Dry Egg Yolk"
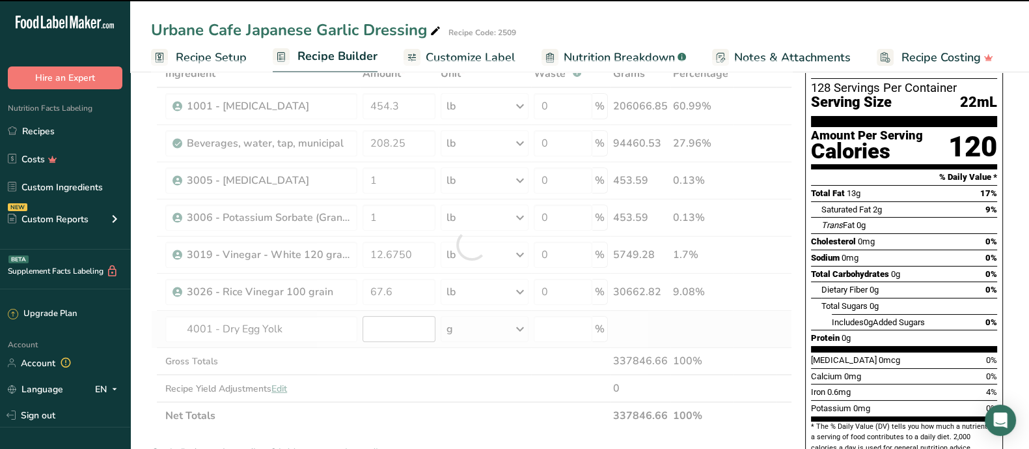
type input "0"
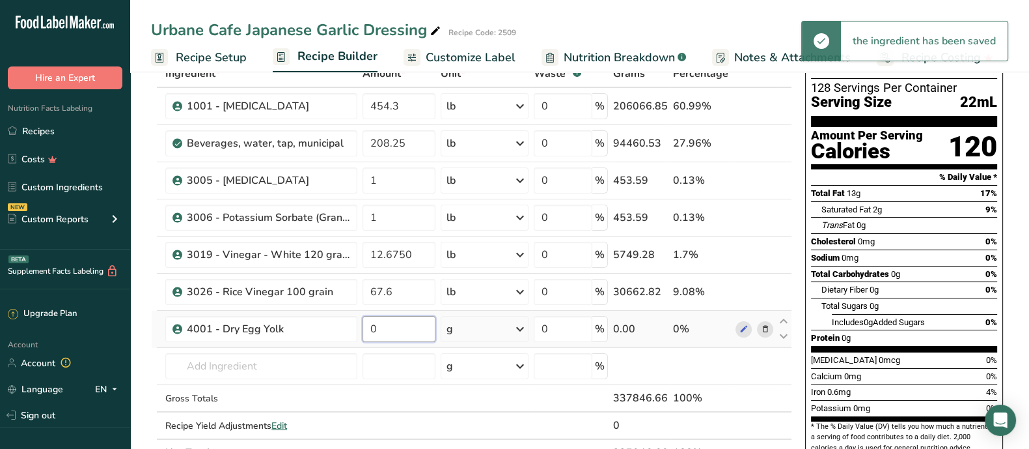
click at [374, 327] on input "0" at bounding box center [399, 329] width 72 height 26
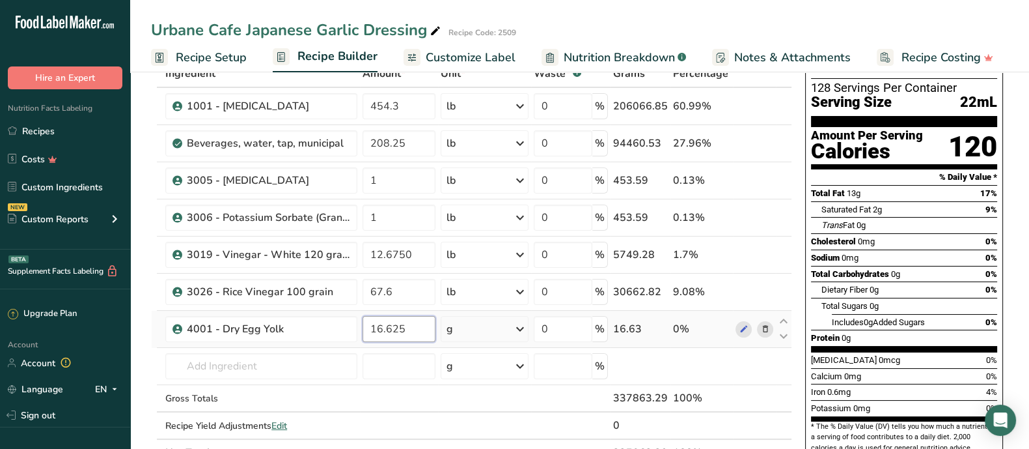
type input "16.625"
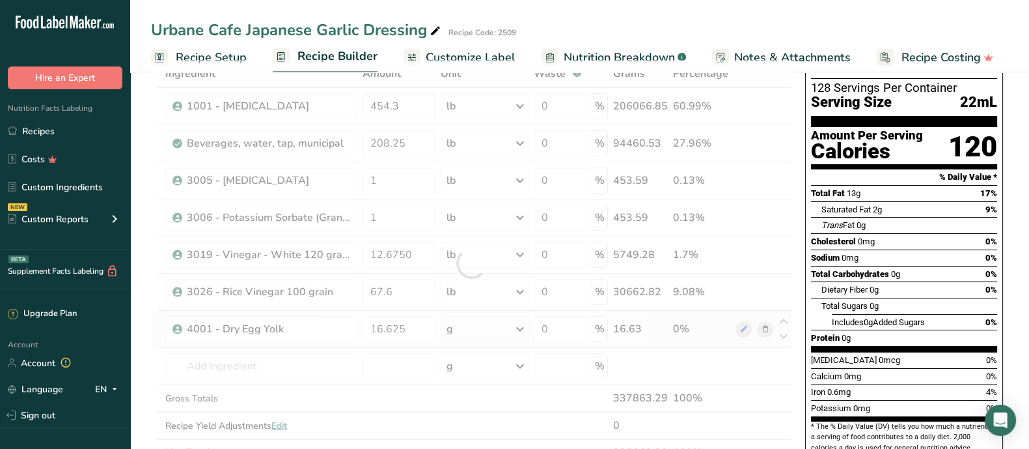
drag, startPoint x: 534, startPoint y: 326, endPoint x: 521, endPoint y: 323, distance: 12.8
click at [531, 327] on div "Ingredient * Amount * Unit * Waste * .a-a{fill:#347362;}.b-a{fill:#fff;} Grams …" at bounding box center [471, 263] width 641 height 406
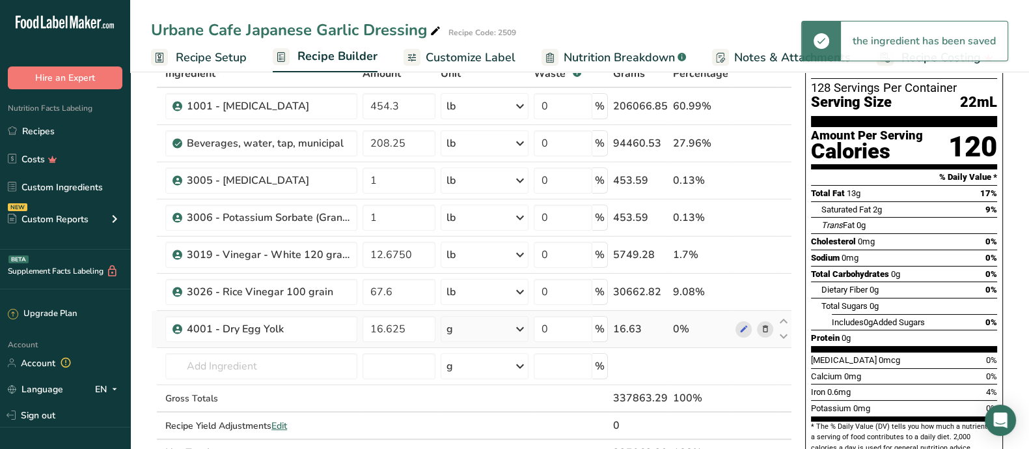
click at [523, 329] on icon at bounding box center [520, 328] width 16 height 23
click at [485, 358] on div "See more" at bounding box center [503, 432] width 109 height 14
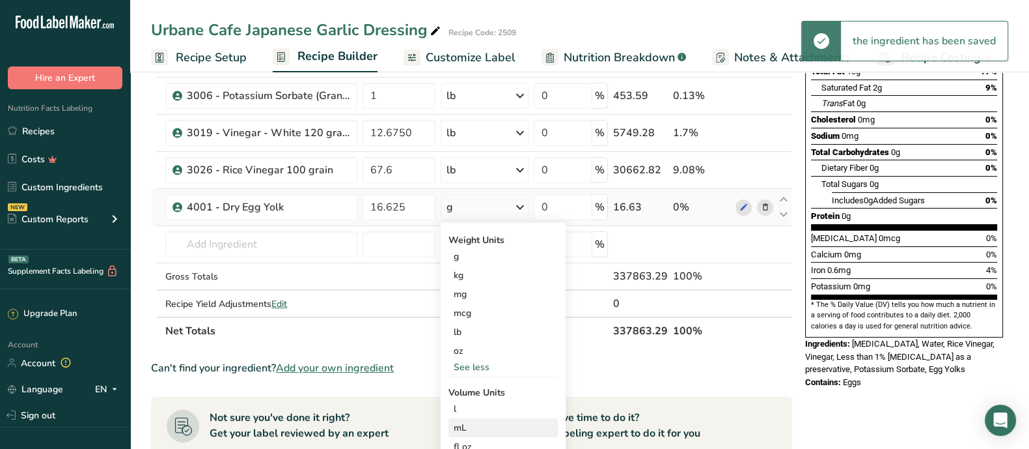
scroll to position [244, 0]
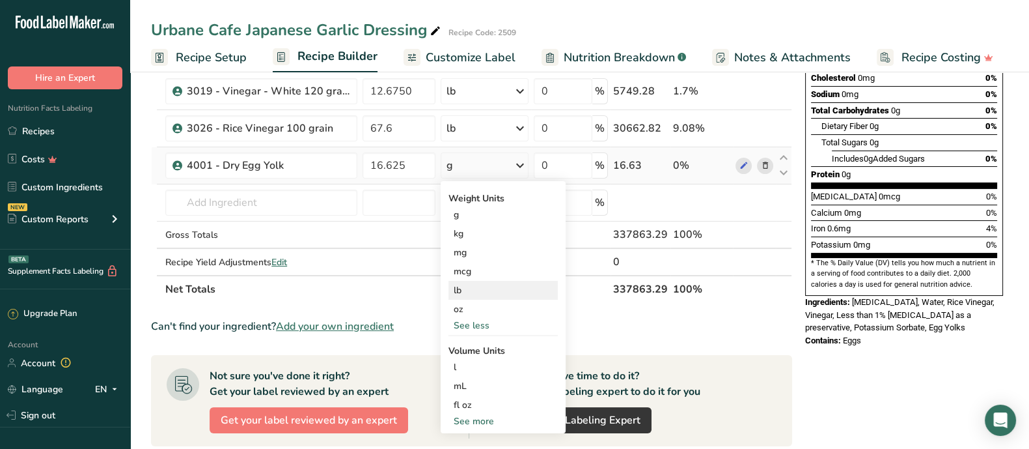
click at [477, 292] on div "lb" at bounding box center [503, 290] width 109 height 19
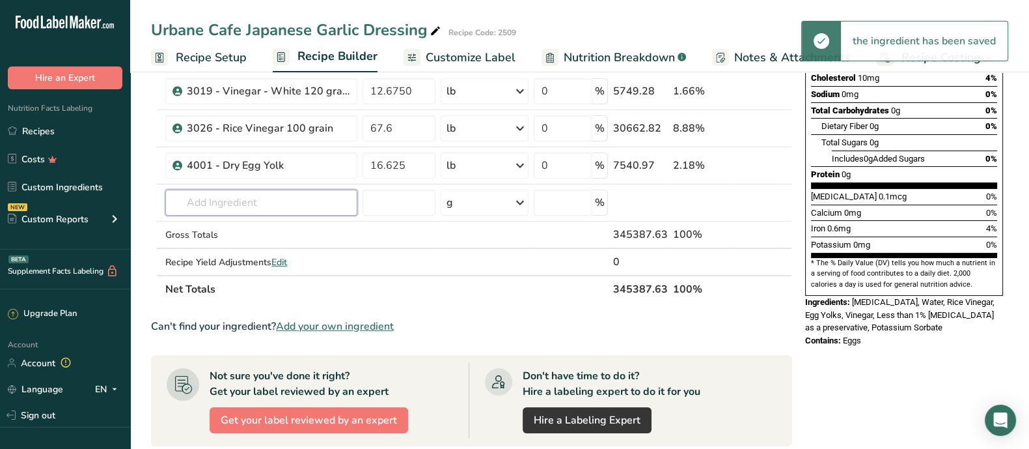
click at [303, 203] on input "text" at bounding box center [261, 202] width 192 height 26
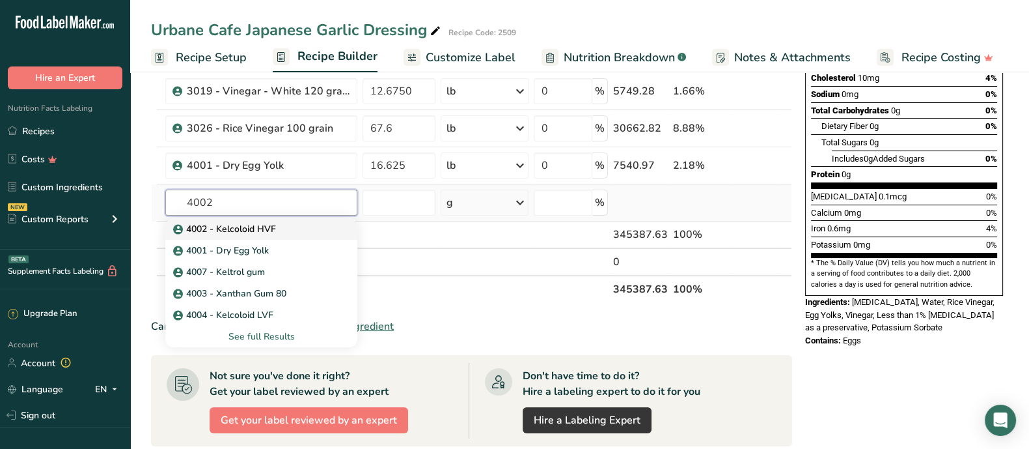
type input "4002"
click at [269, 225] on p "4002 - Kelcoloid HVF" at bounding box center [226, 229] width 100 height 14
type input "4002 - Kelcoloid HVF"
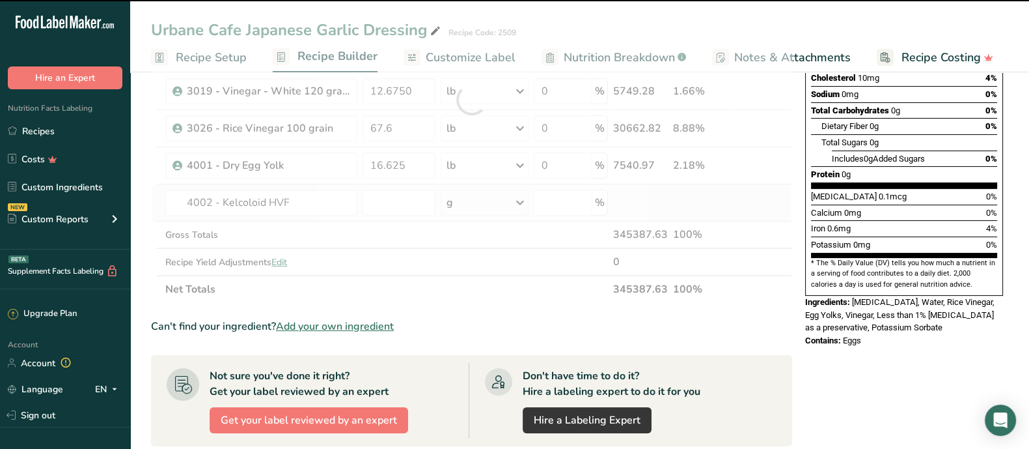
type input "0"
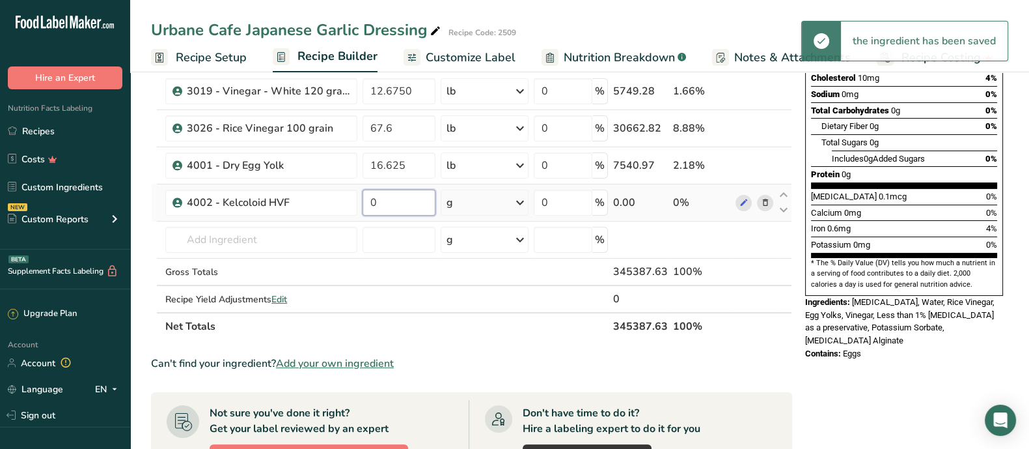
click at [379, 201] on input "0" at bounding box center [399, 202] width 72 height 26
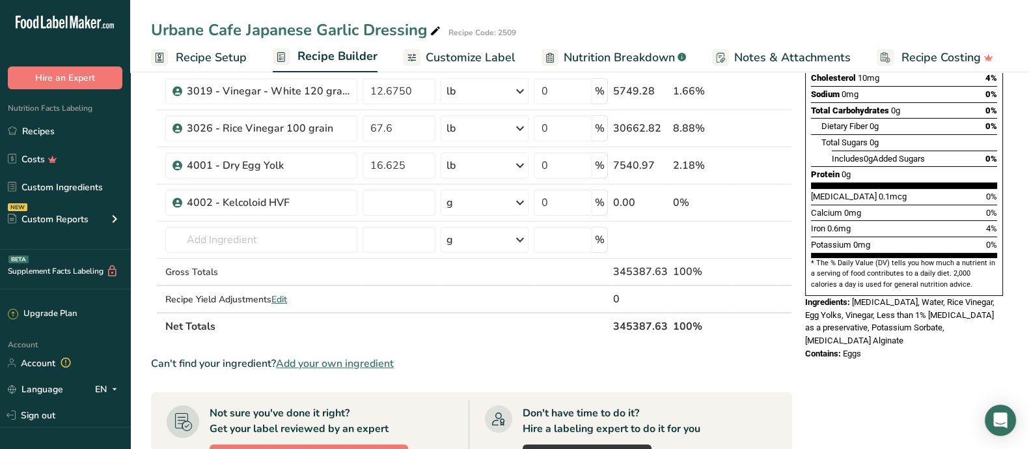
type input "0"
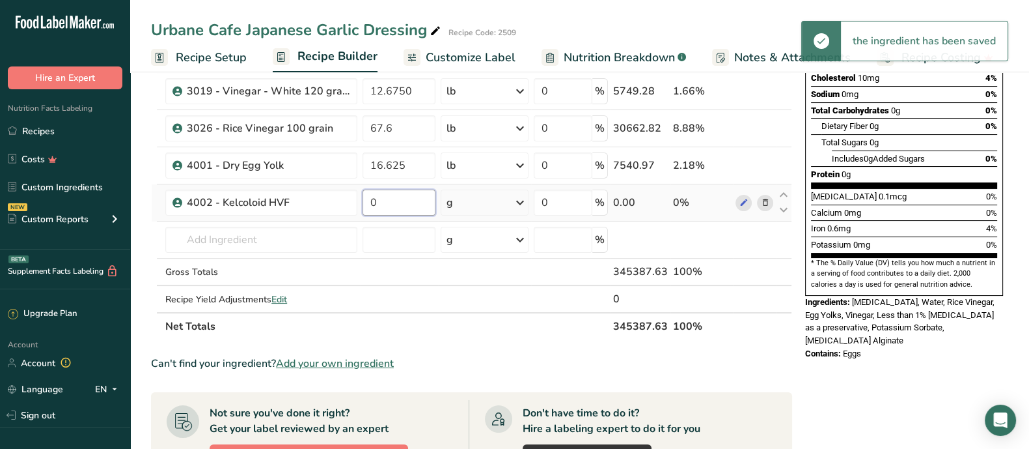
click at [394, 200] on input "0" at bounding box center [399, 202] width 72 height 26
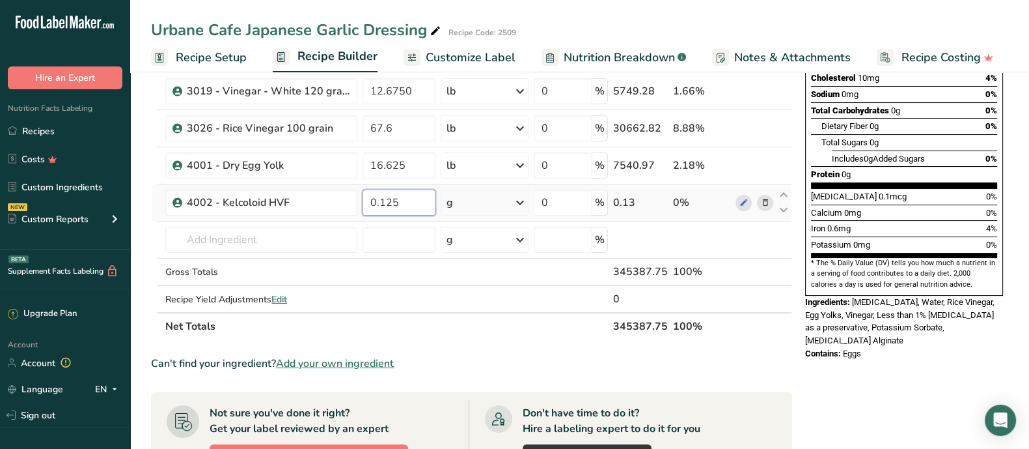
type input "0.125"
click at [521, 196] on div "Ingredient * Amount * Unit * Waste * .a-a{fill:#347362;}.b-a{fill:#fff;} Grams …" at bounding box center [471, 117] width 641 height 443
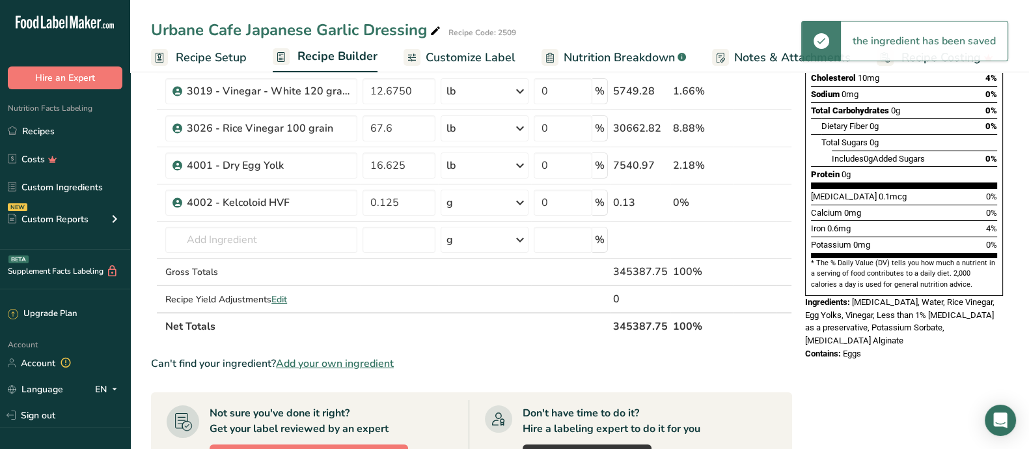
click at [521, 203] on icon at bounding box center [520, 202] width 16 height 23
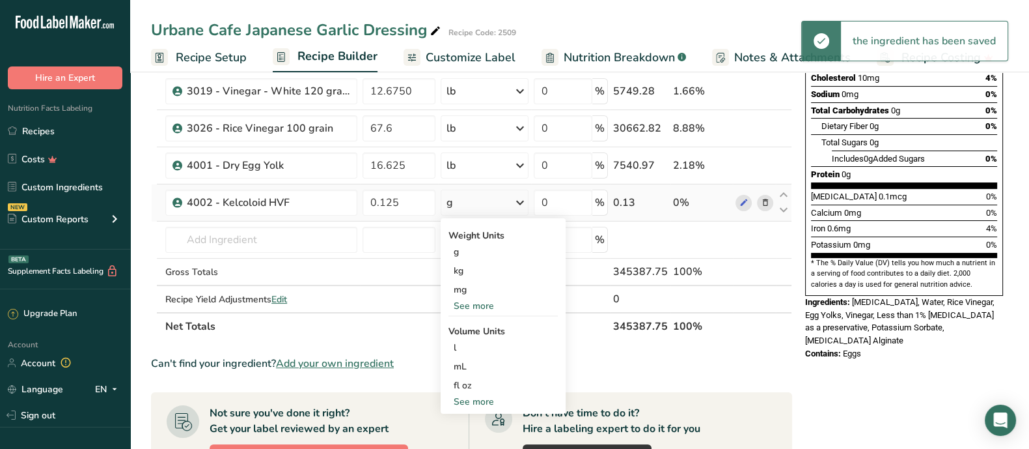
click at [478, 304] on div "See more" at bounding box center [503, 306] width 109 height 14
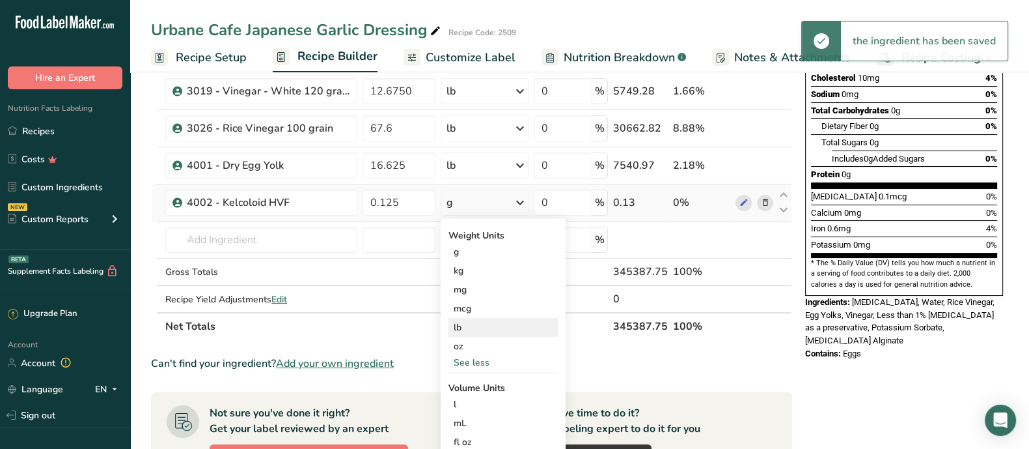
click at [471, 327] on div "lb" at bounding box center [503, 327] width 109 height 19
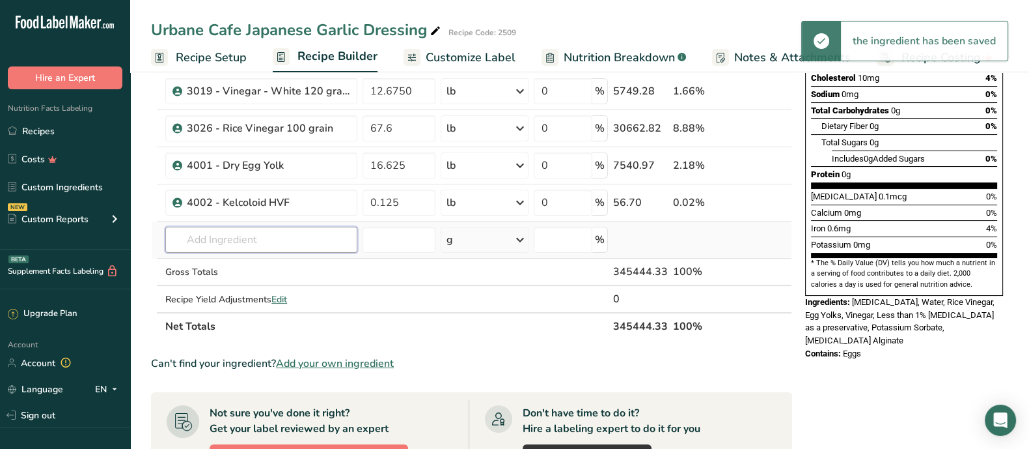
click at [280, 240] on input "text" at bounding box center [261, 240] width 192 height 26
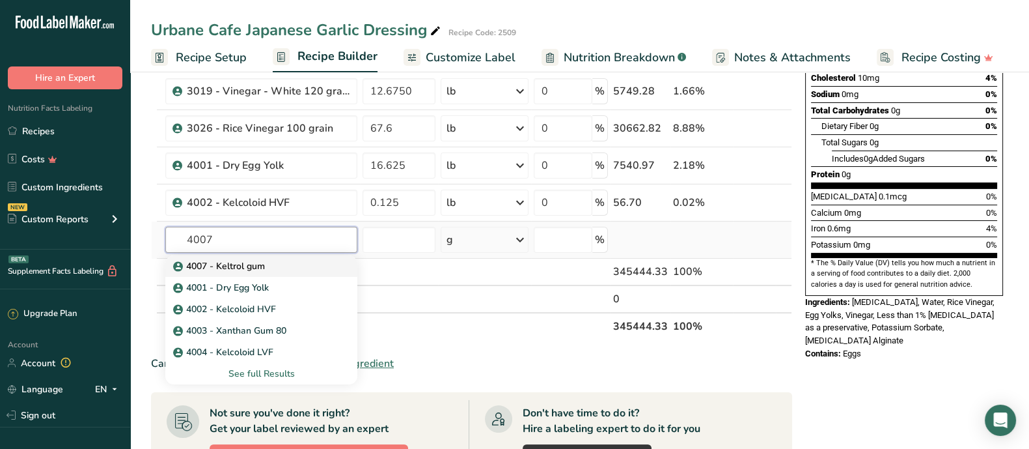
type input "4007"
click at [240, 265] on p "4007 - Keltrol gum" at bounding box center [220, 266] width 89 height 14
type input "4007 - Keltrol gum"
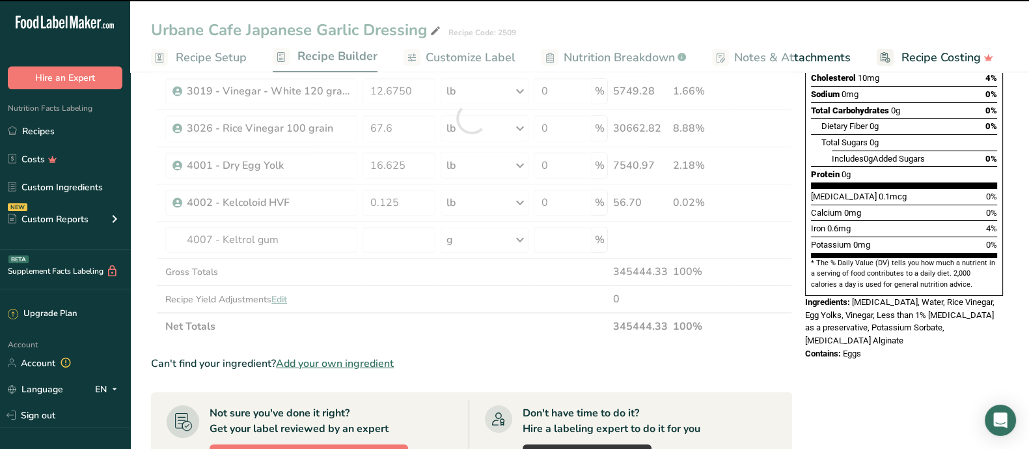
type input "0"
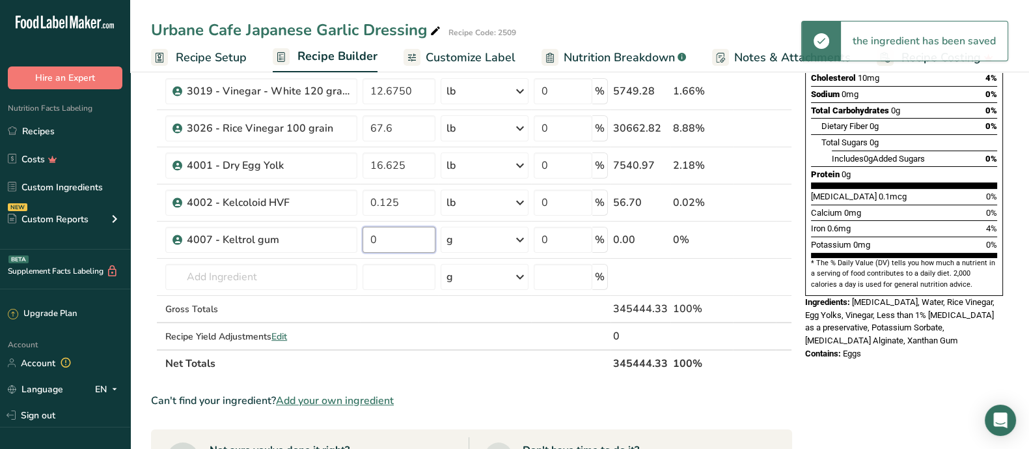
click at [374, 242] on input "0" at bounding box center [399, 240] width 72 height 26
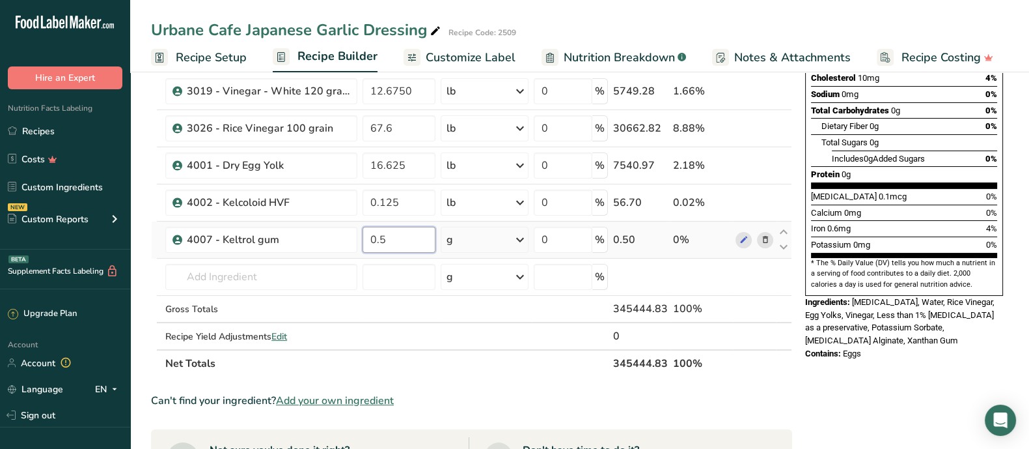
type input "0.5"
click at [522, 238] on div "Ingredient * Amount * Unit * Waste * .a-a{fill:#347362;}.b-a{fill:#fff;} Grams …" at bounding box center [471, 136] width 641 height 480
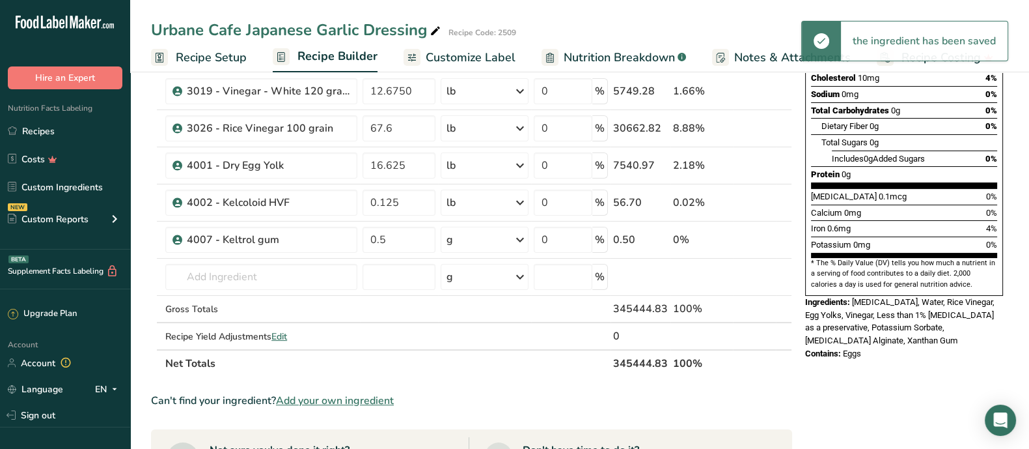
click at [516, 240] on icon at bounding box center [520, 239] width 16 height 23
click at [476, 346] on div "See more" at bounding box center [503, 343] width 109 height 14
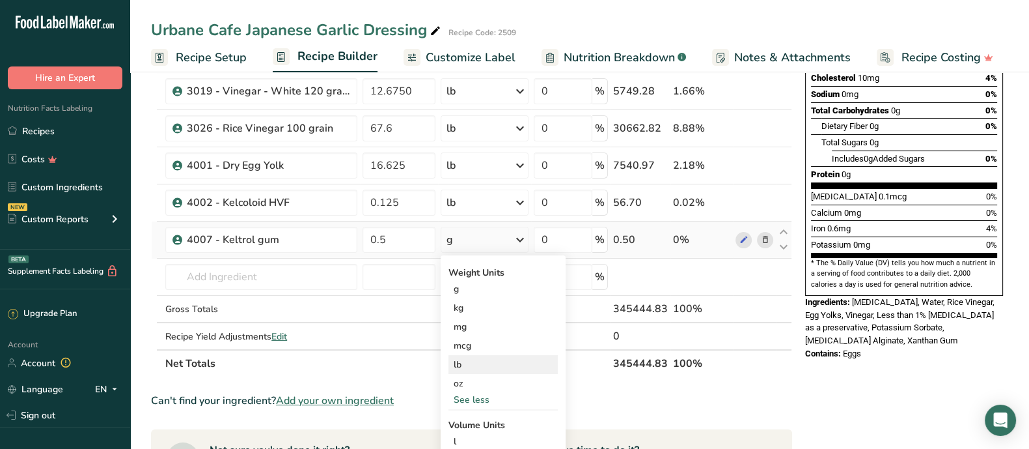
click at [475, 358] on div "lb" at bounding box center [503, 364] width 109 height 19
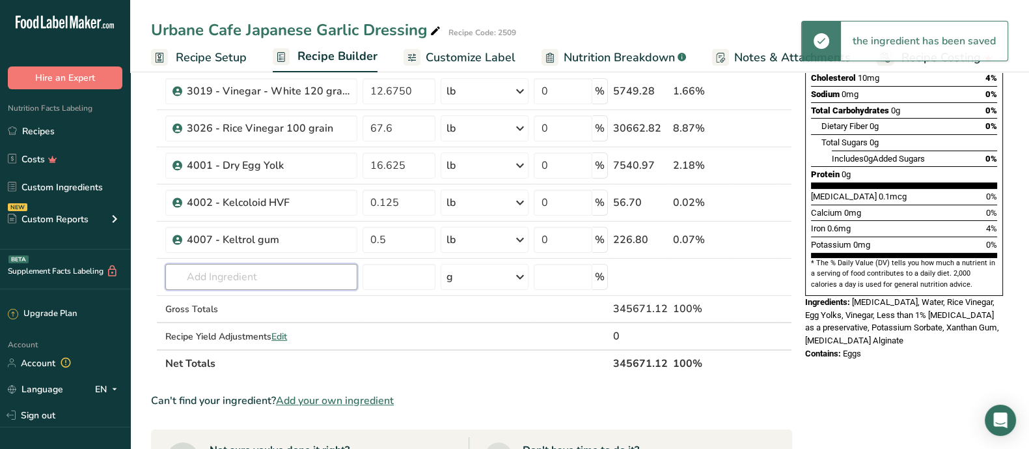
click at [254, 275] on input "text" at bounding box center [261, 277] width 192 height 26
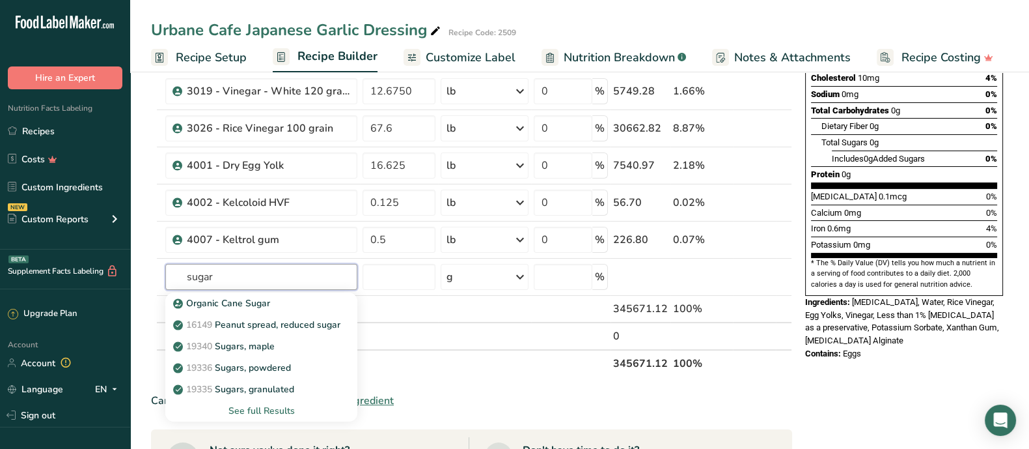
type input "sugar"
click at [273, 358] on p "19335 Sugars, granulated" at bounding box center [235, 389] width 118 height 14
type input "Sugars, granulated"
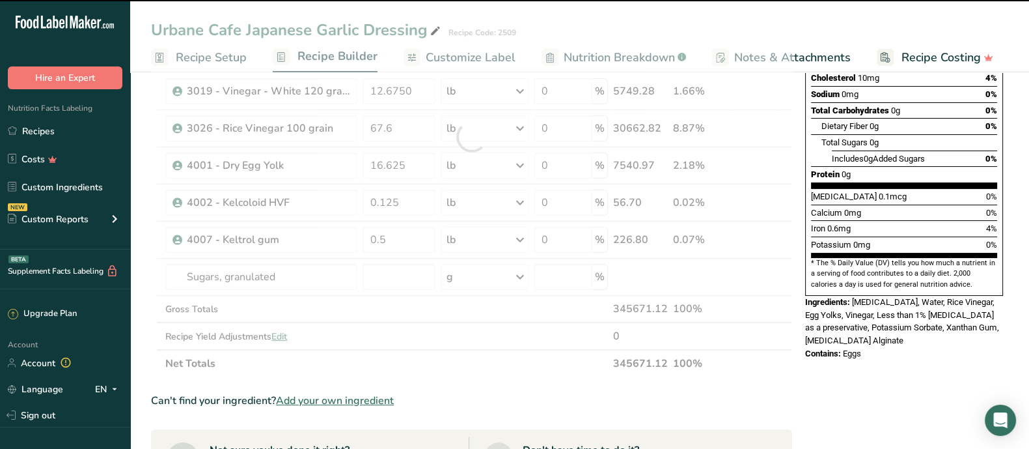
type input "0"
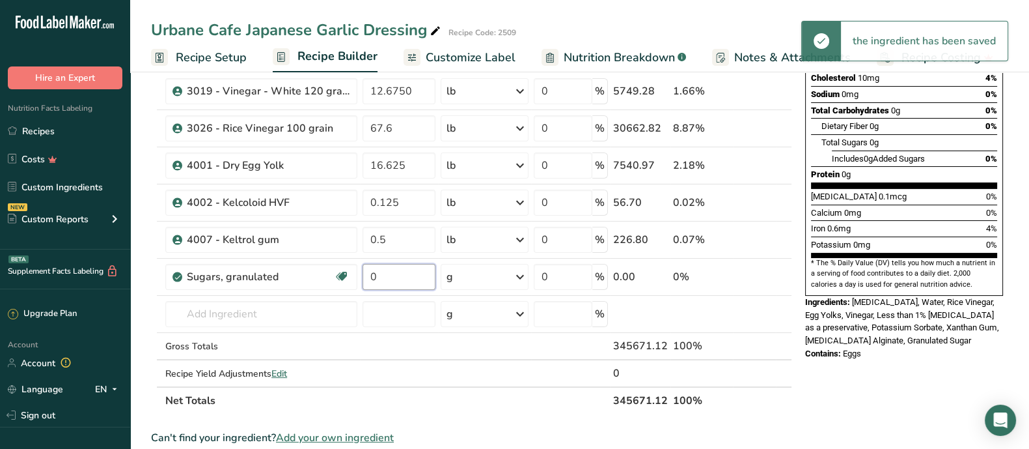
click at [377, 275] on input "0" at bounding box center [399, 277] width 72 height 26
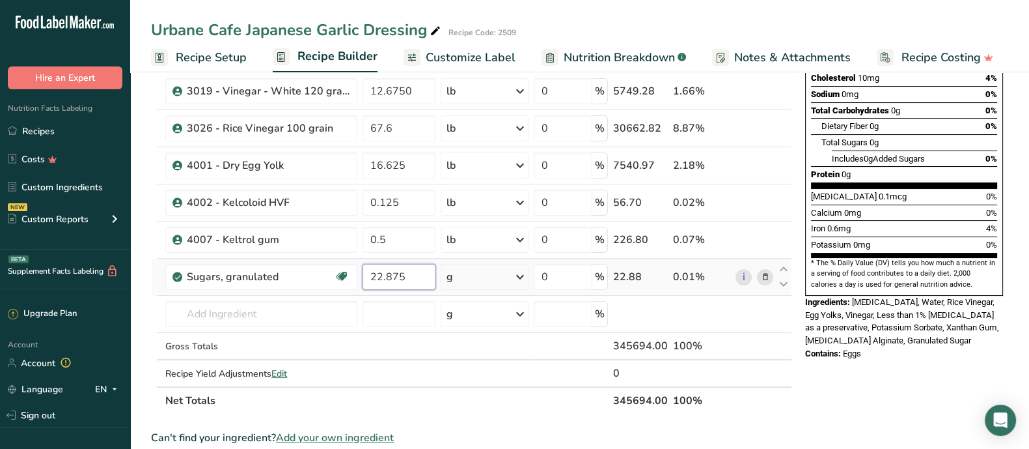
type input "22.875"
click at [521, 273] on div "Ingredient * Amount * Unit * Waste * .a-a{fill:#347362;}.b-a{fill:#fff;} Grams …" at bounding box center [471, 155] width 641 height 518
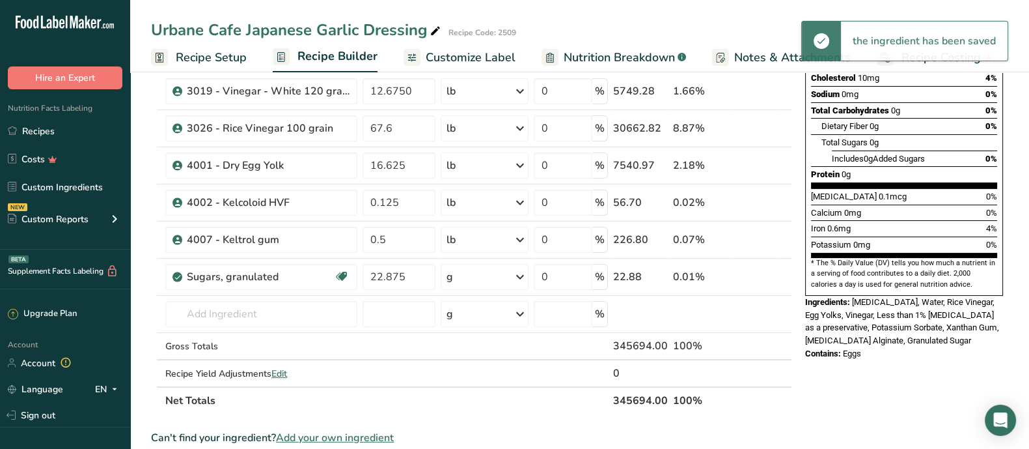
click at [520, 272] on icon at bounding box center [520, 276] width 16 height 23
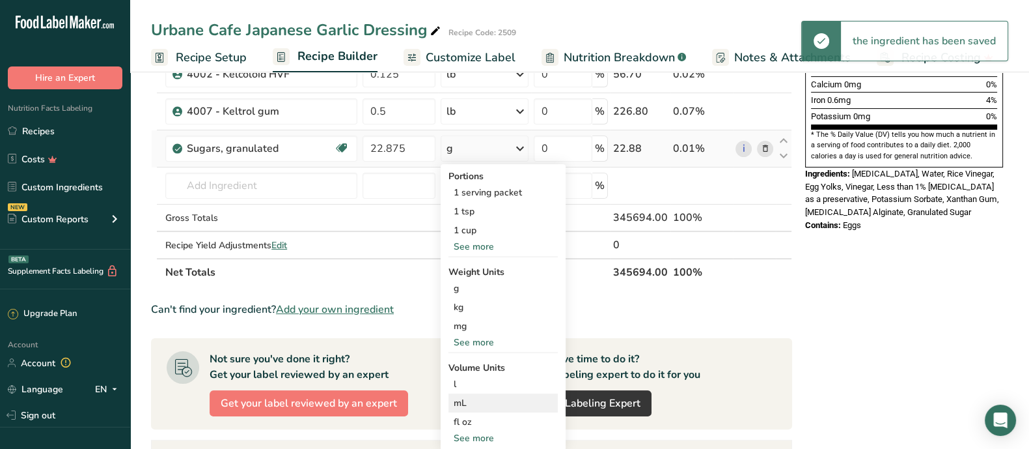
scroll to position [407, 0]
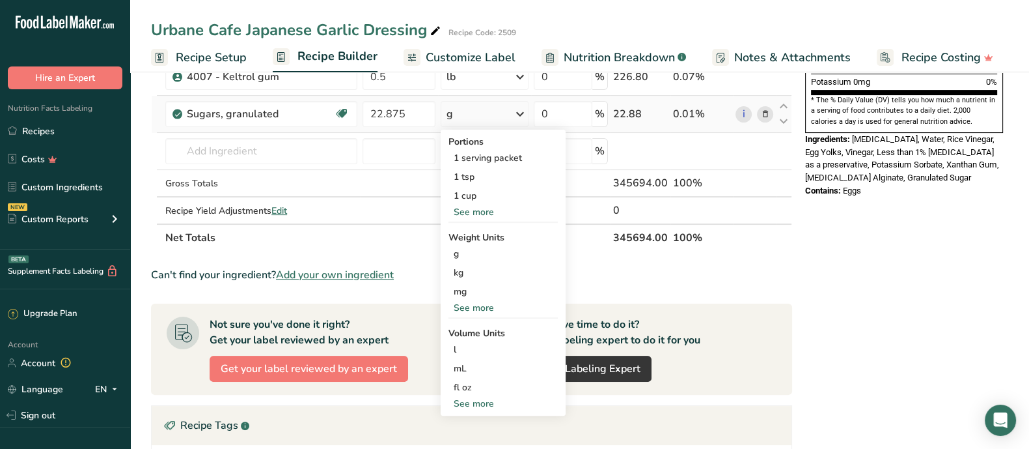
click at [480, 303] on div "See more" at bounding box center [503, 308] width 109 height 14
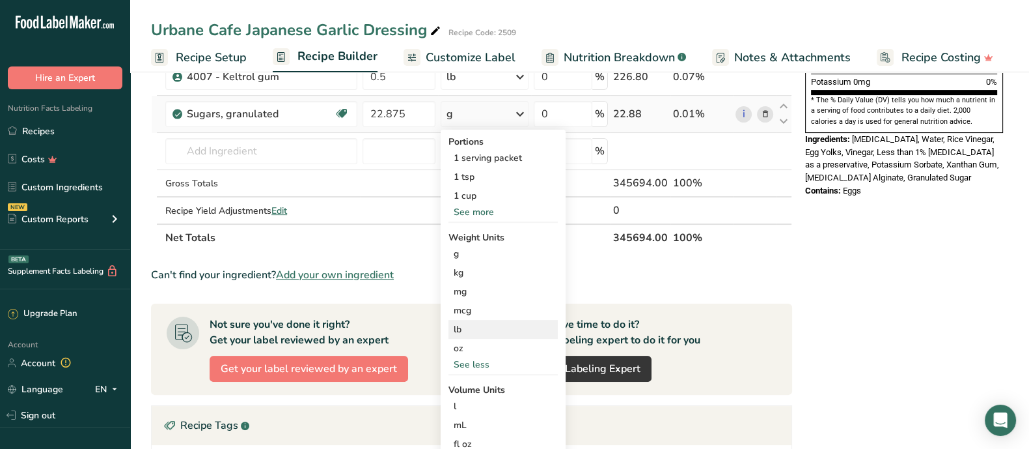
click at [476, 325] on div "lb" at bounding box center [503, 329] width 109 height 19
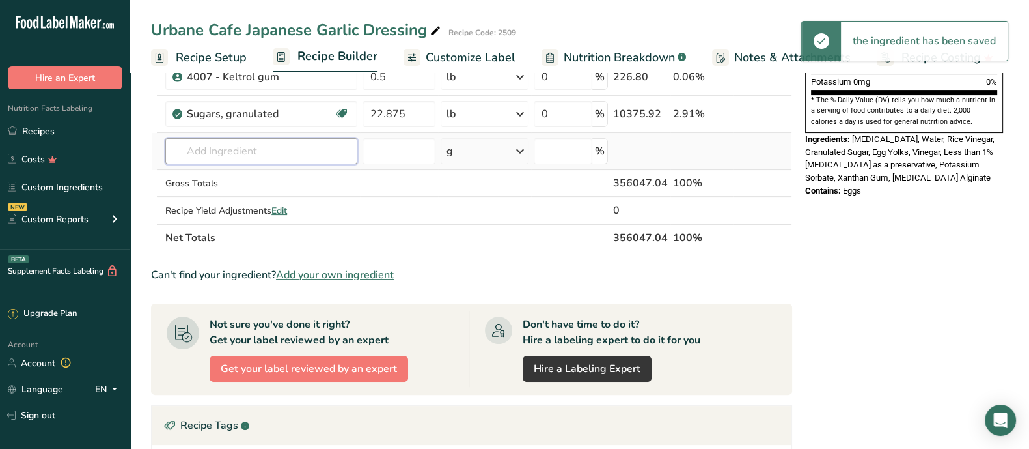
click at [253, 150] on input "text" at bounding box center [261, 151] width 192 height 26
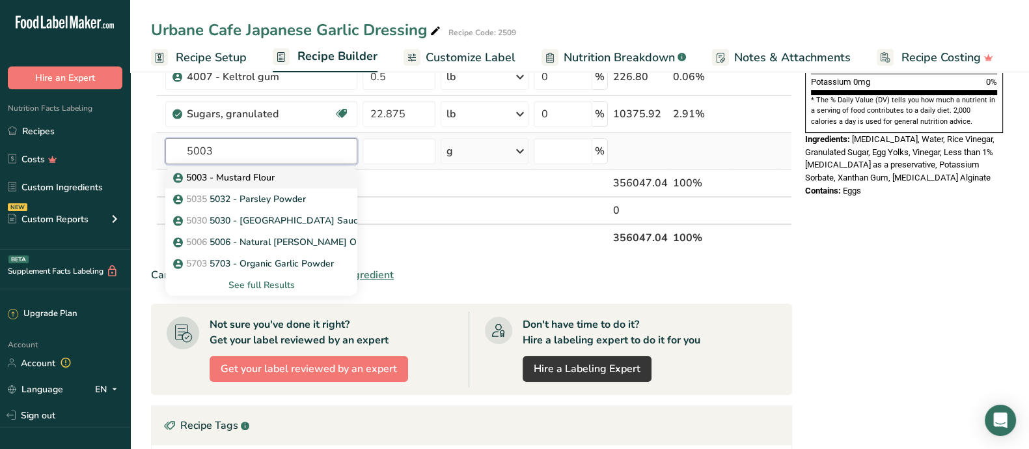
type input "5003"
click at [284, 173] on div "5003 - Mustard Flour" at bounding box center [251, 178] width 150 height 14
type input "5003 - Mustard Flour"
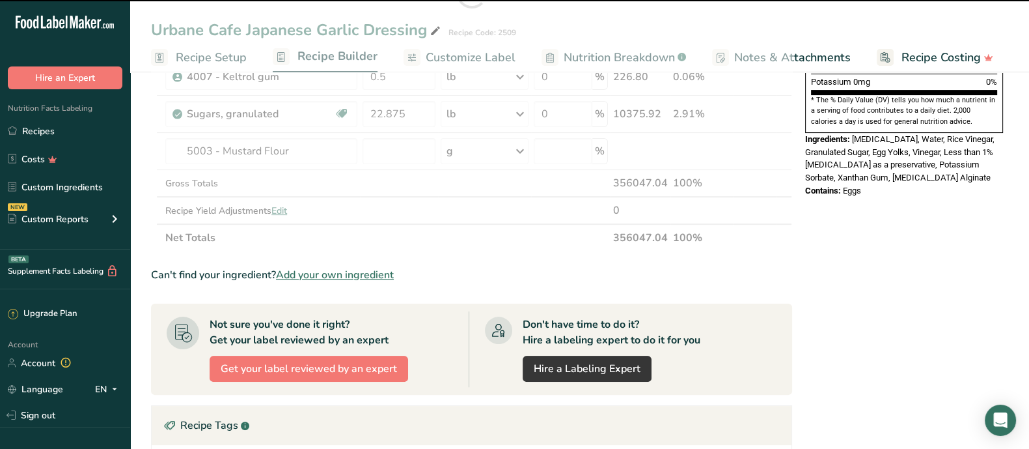
type input "0"
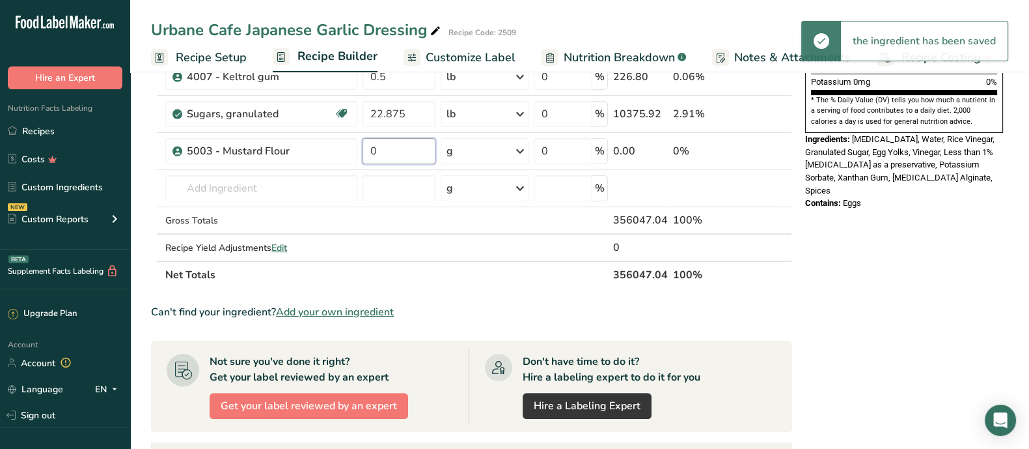
click at [387, 151] on input "0" at bounding box center [399, 151] width 72 height 26
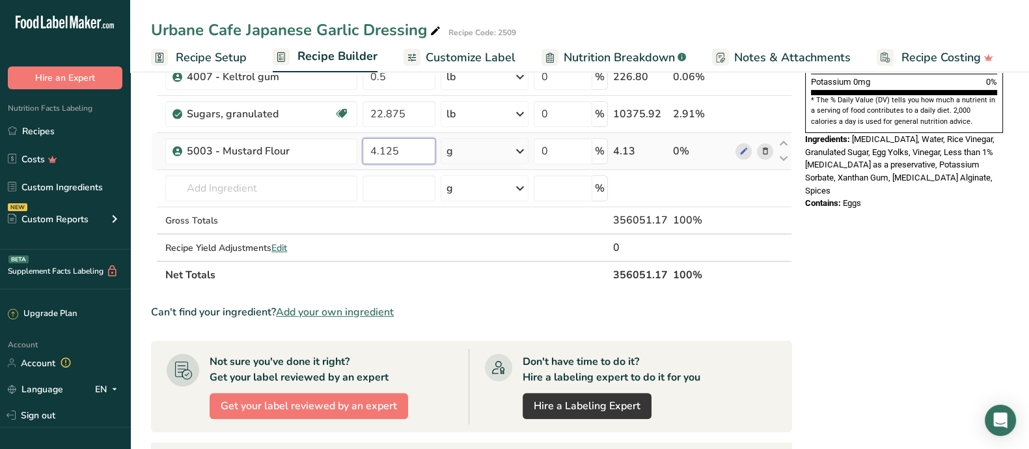
type input "4.125"
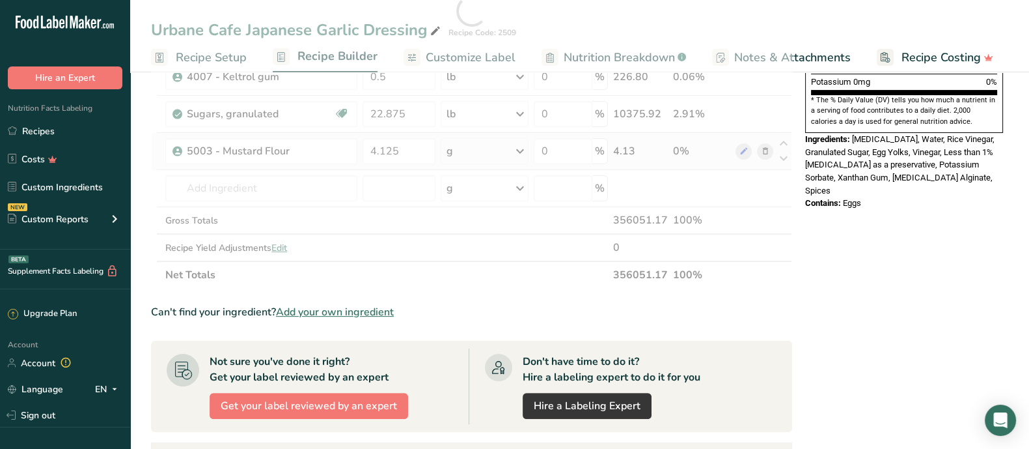
click at [518, 152] on div "Ingredient * Amount * Unit * Waste * .a-a{fill:#347362;}.b-a{fill:#fff;} Grams …" at bounding box center [471, 11] width 641 height 555
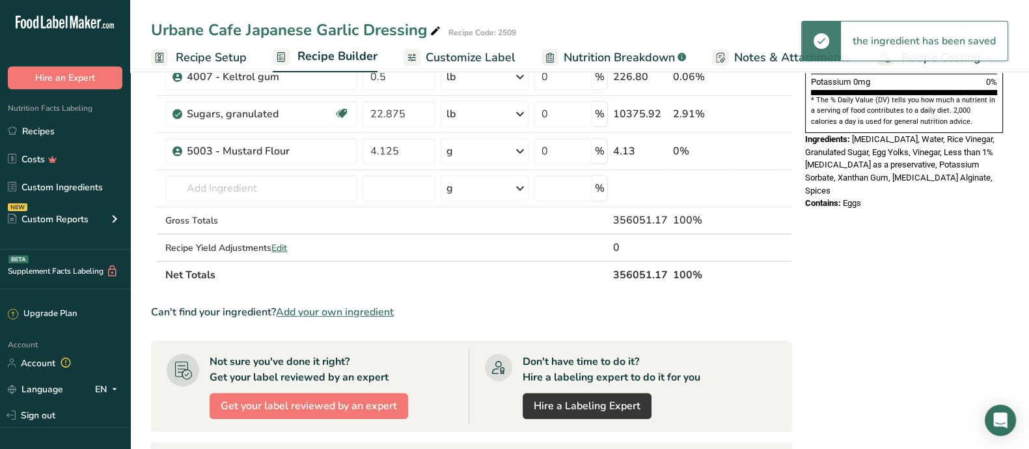
click at [521, 152] on icon at bounding box center [520, 150] width 16 height 23
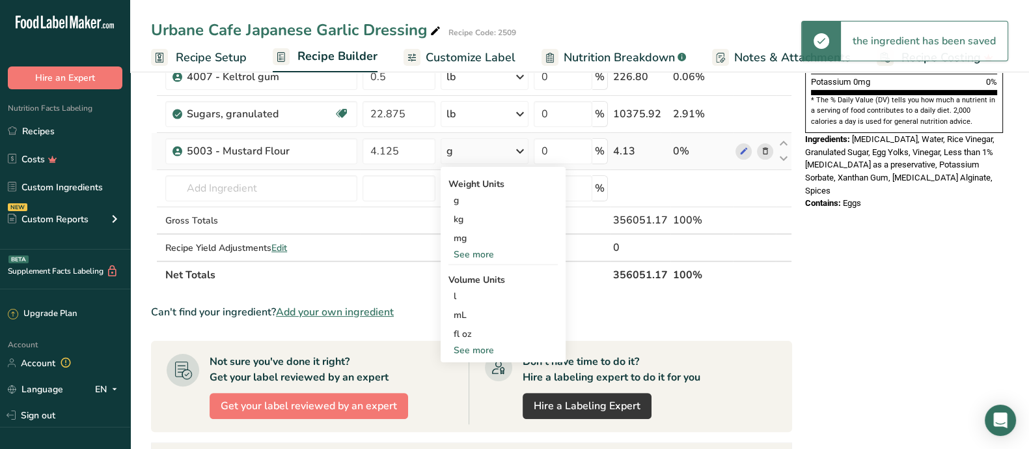
click at [484, 250] on div "See more" at bounding box center [503, 254] width 109 height 14
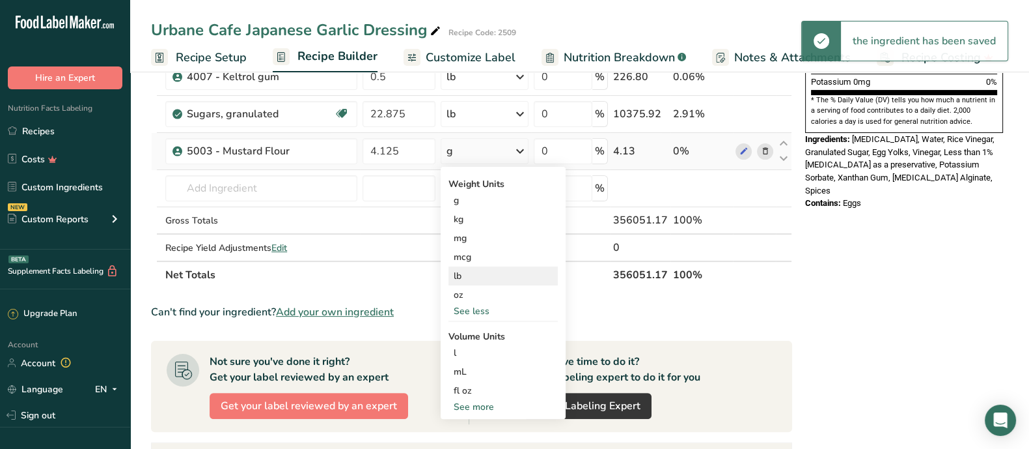
click at [479, 278] on div "lb" at bounding box center [503, 275] width 109 height 19
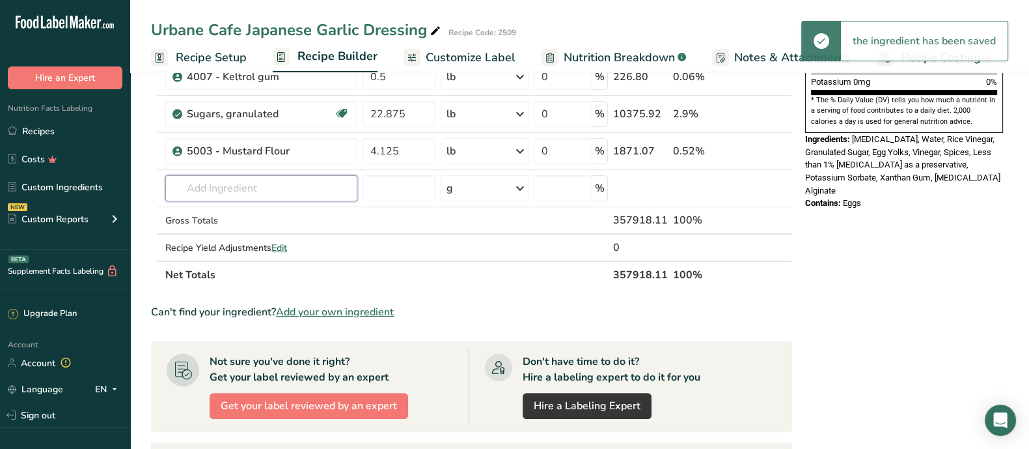
click at [281, 192] on input "text" at bounding box center [261, 188] width 192 height 26
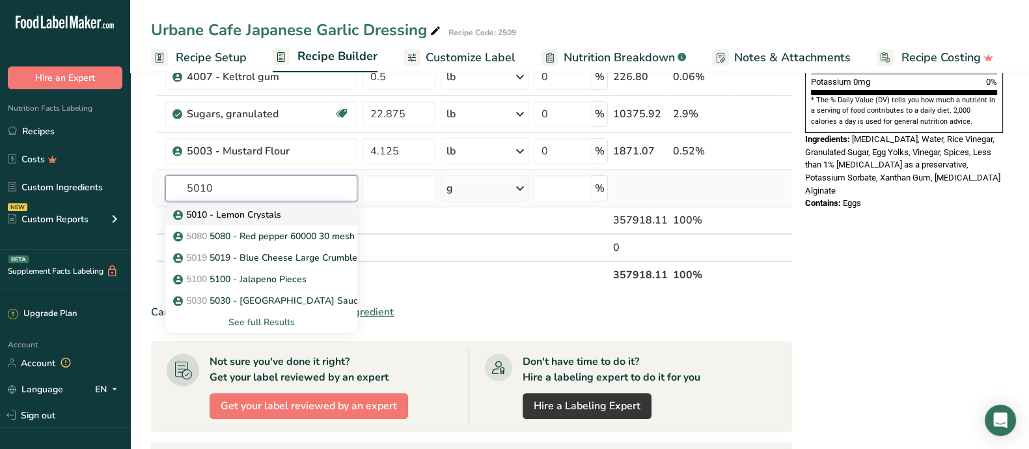
type input "5010"
click at [256, 213] on p "5010 - Lemon Crystals" at bounding box center [228, 215] width 105 height 14
type input "5010 - Lemon Crystals"
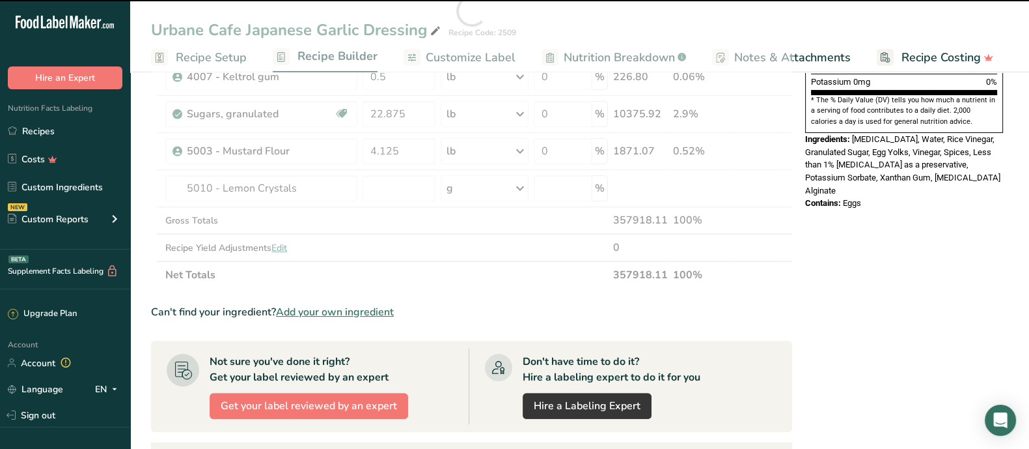
type input "0"
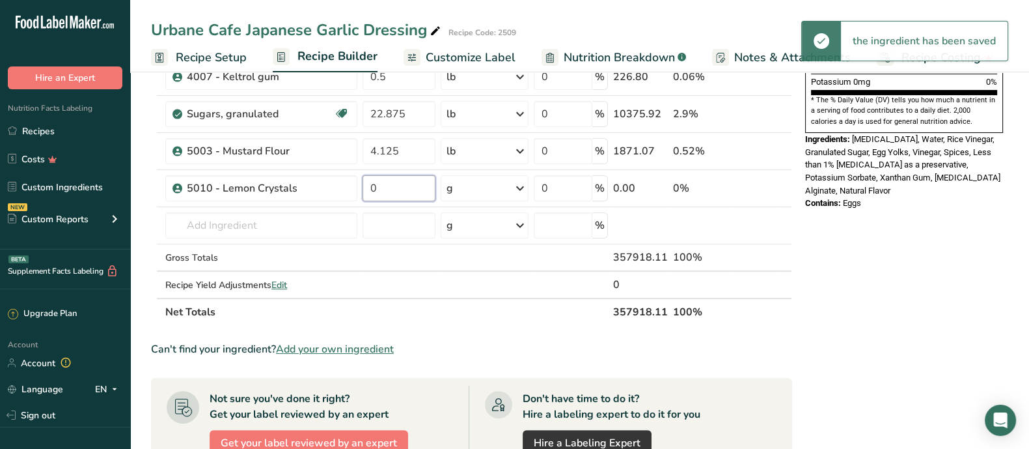
click at [398, 187] on input "0" at bounding box center [399, 188] width 72 height 26
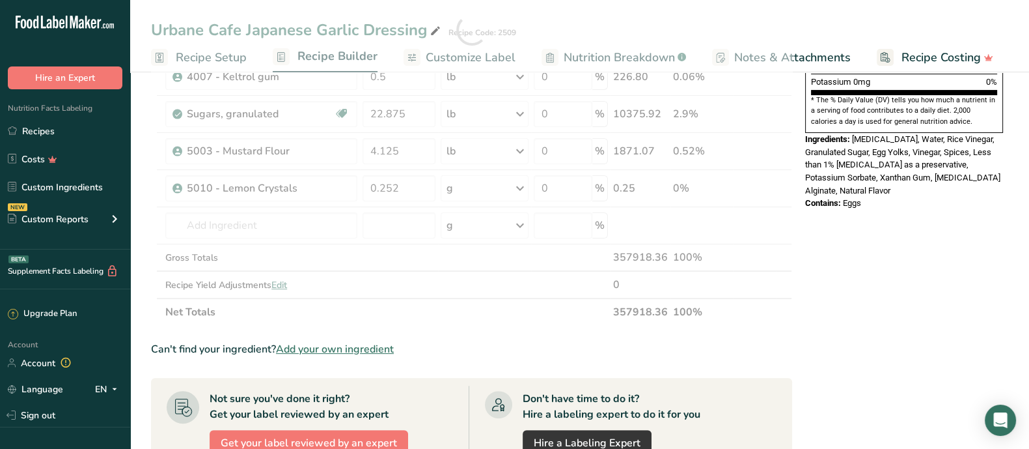
click at [524, 184] on div "Ingredient * Amount * Unit * Waste * .a-a{fill:#347362;}.b-a{fill:#fff;} Grams …" at bounding box center [471, 30] width 641 height 592
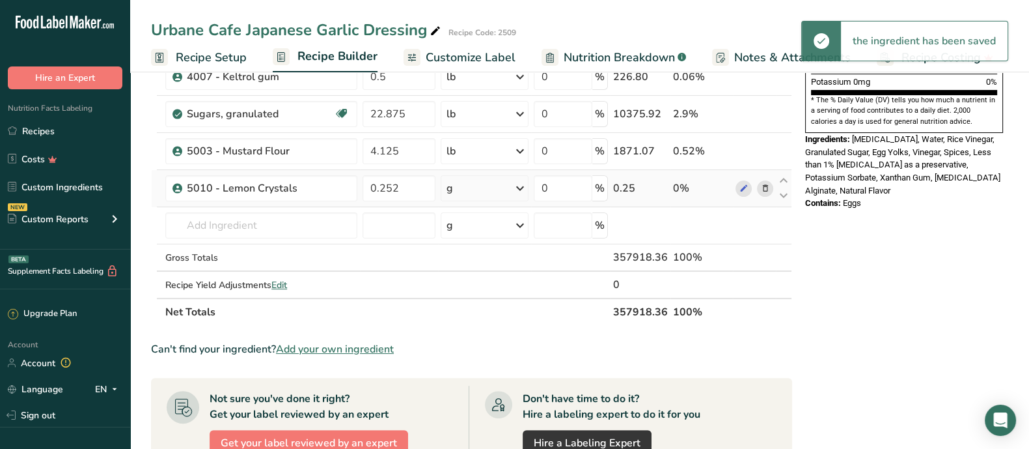
click at [519, 183] on icon at bounding box center [520, 187] width 16 height 23
click at [484, 285] on div "See more" at bounding box center [503, 291] width 109 height 14
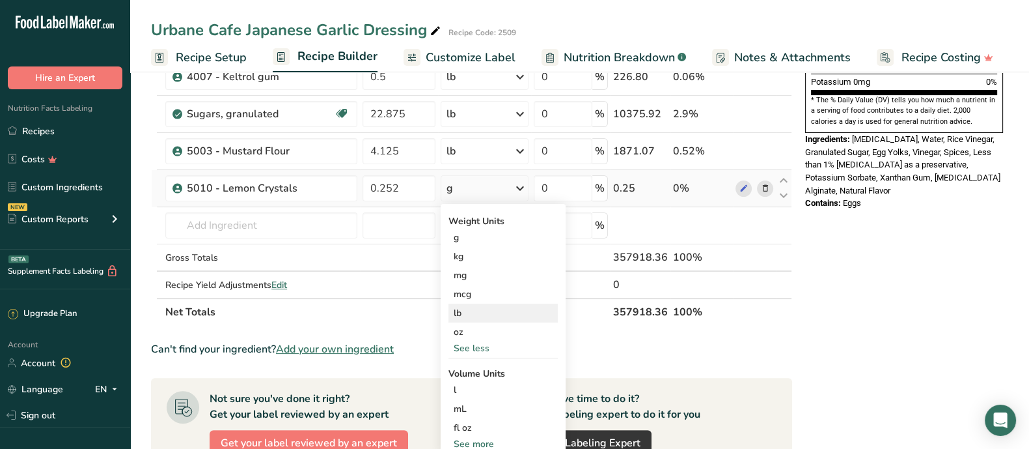
click at [481, 307] on div "lb" at bounding box center [503, 312] width 109 height 19
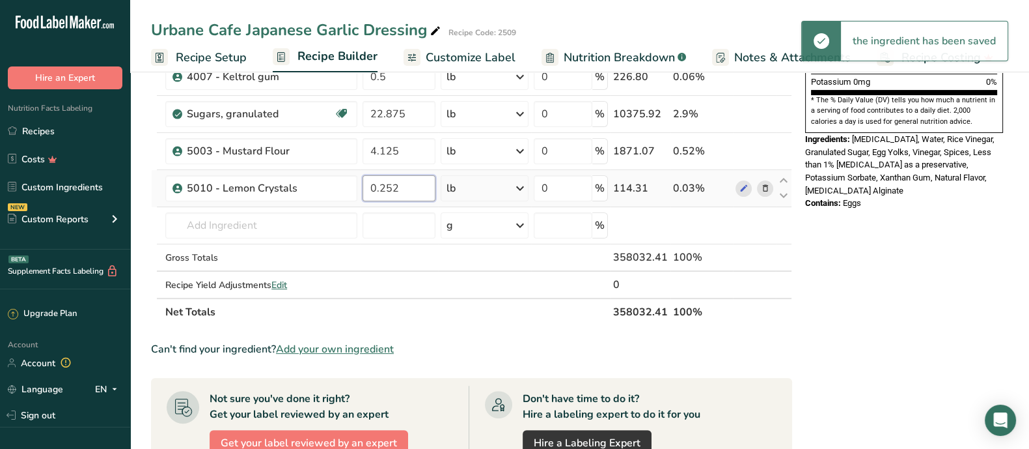
click at [410, 184] on input "0.252" at bounding box center [399, 188] width 72 height 26
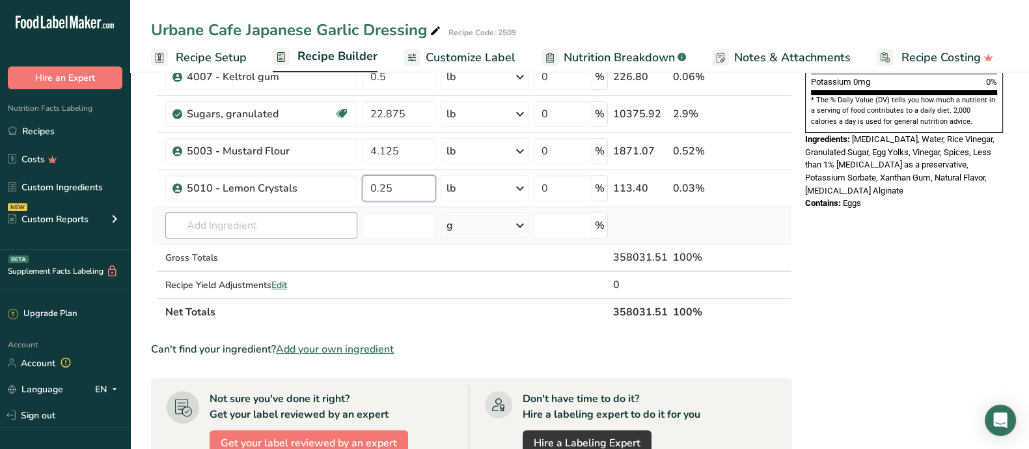
type input "0.25"
click at [275, 226] on div "Ingredient * Amount * Unit * Waste * .a-a{fill:#347362;}.b-a{fill:#fff;} Grams …" at bounding box center [471, 30] width 641 height 592
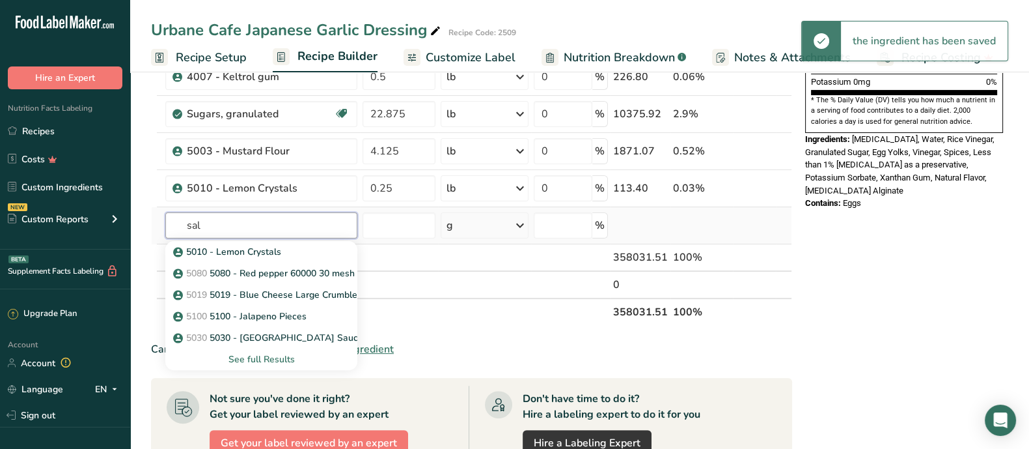
type input "salt"
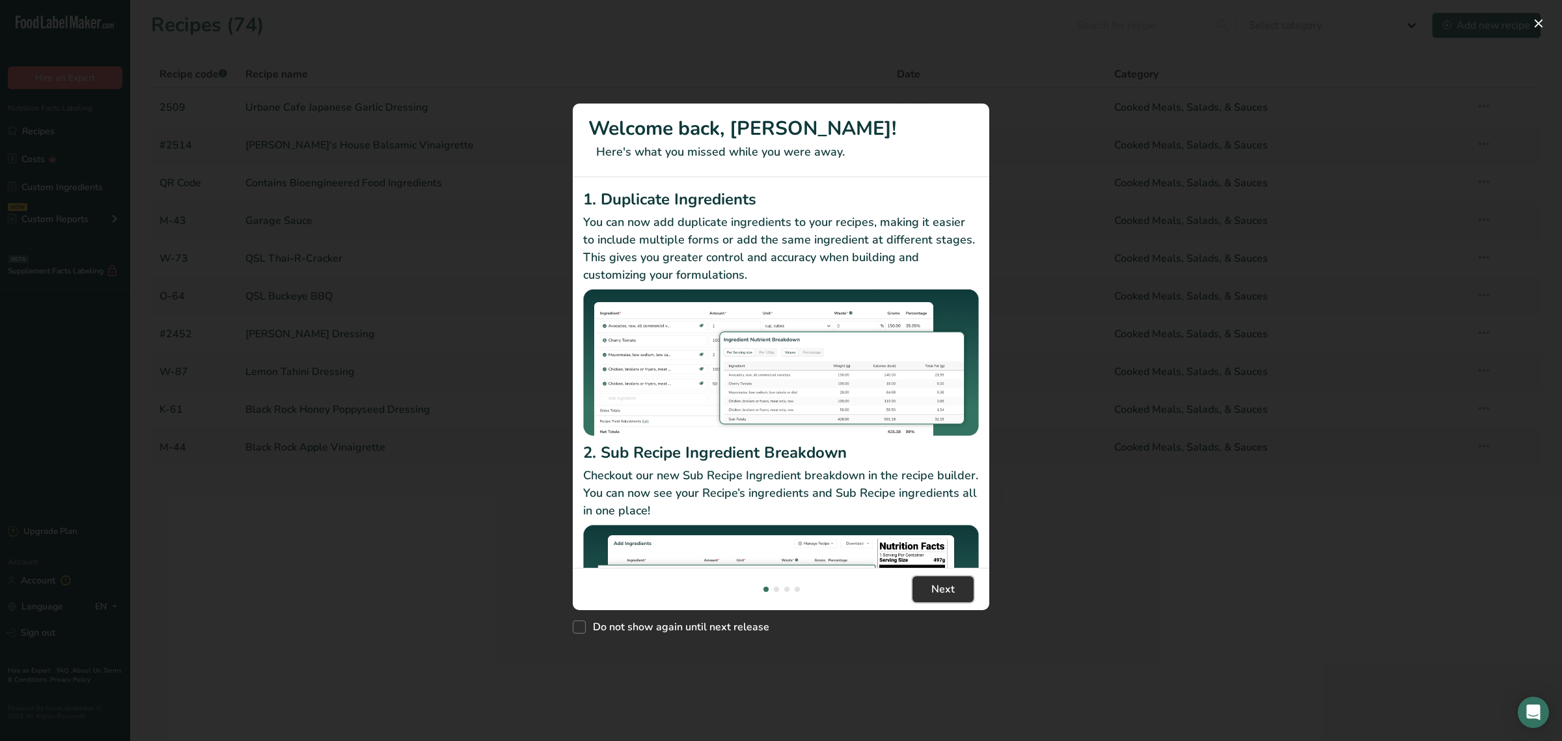
click at [928, 576] on button "Next" at bounding box center [943, 589] width 61 height 26
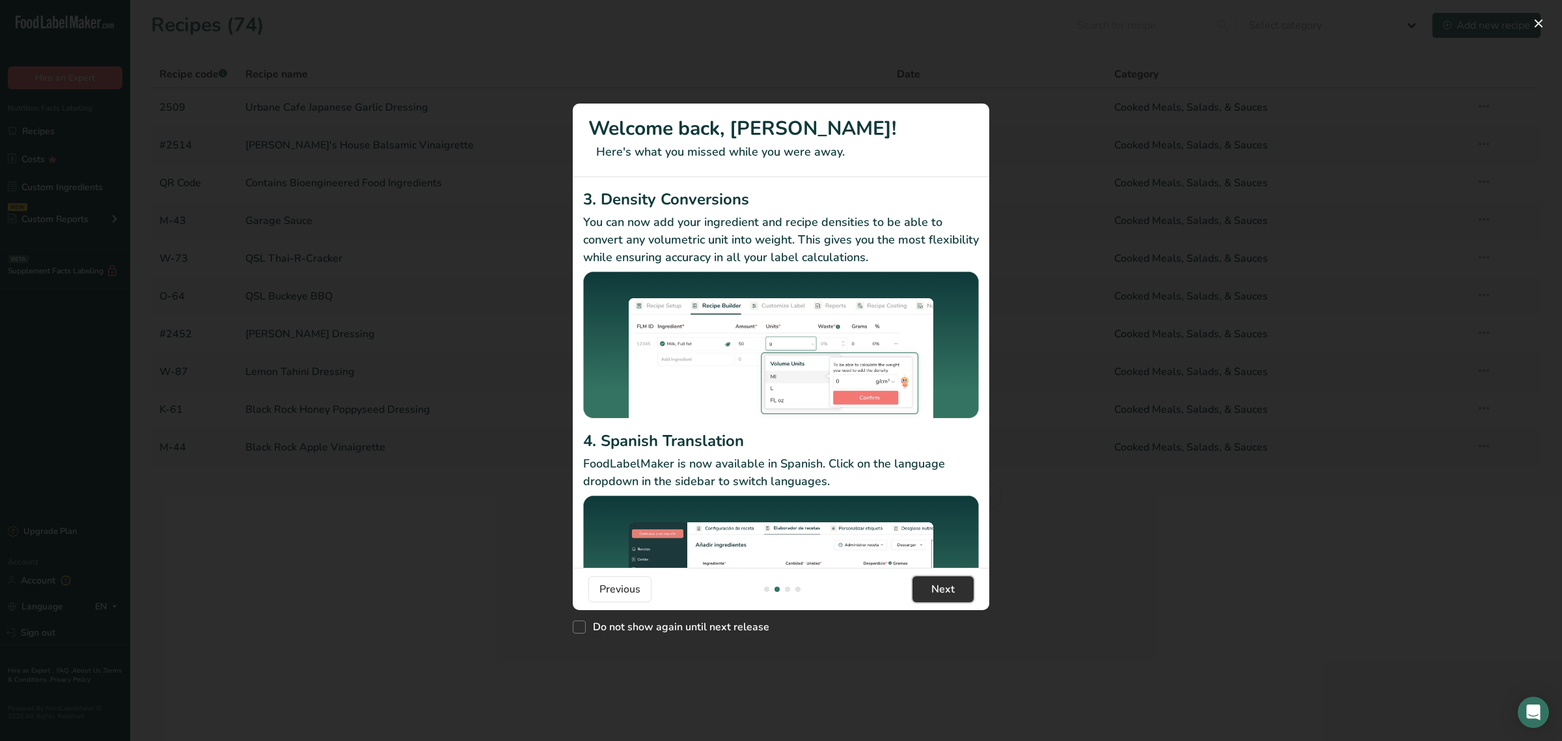
click at [928, 576] on button "Next" at bounding box center [943, 589] width 61 height 26
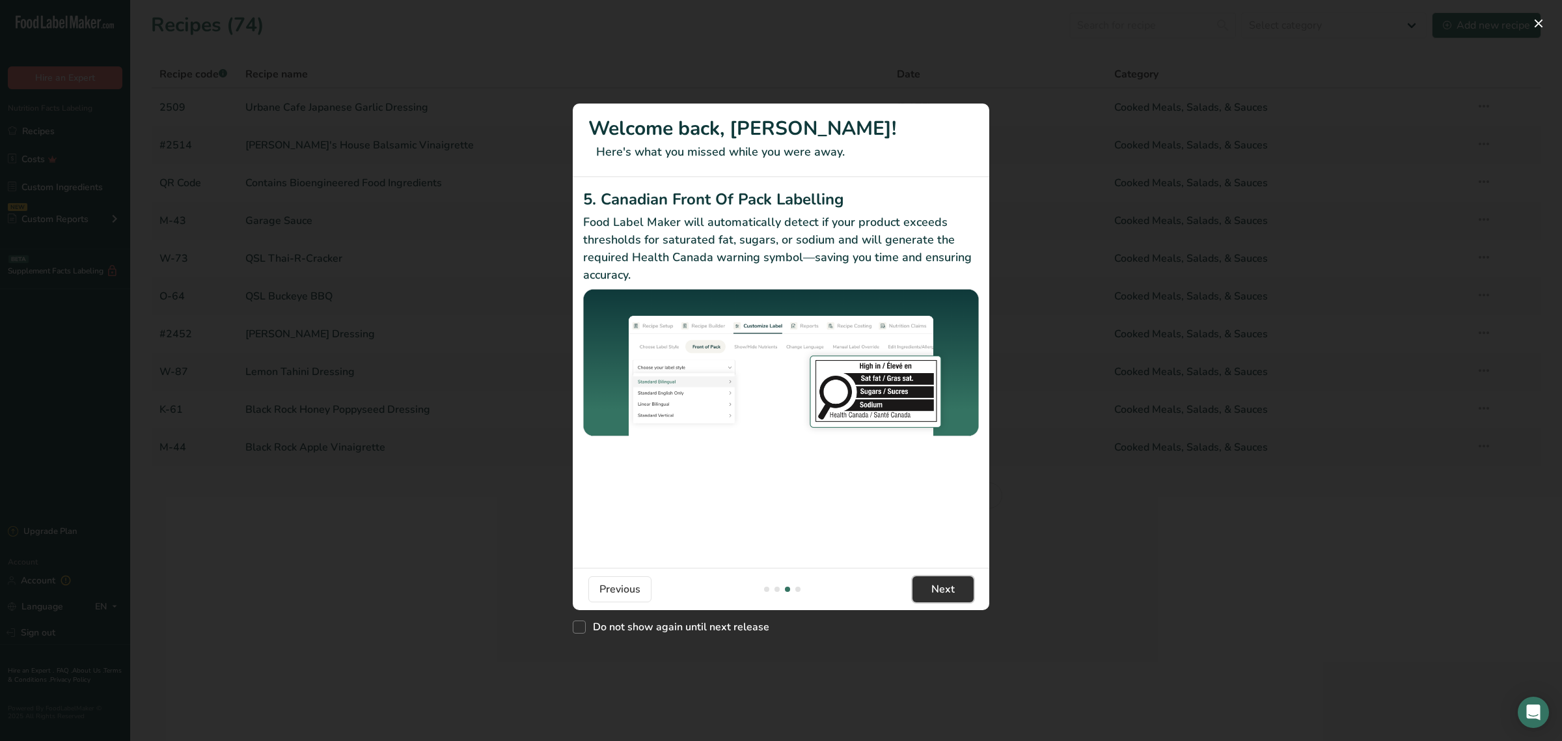
click at [928, 576] on button "Next" at bounding box center [943, 589] width 61 height 26
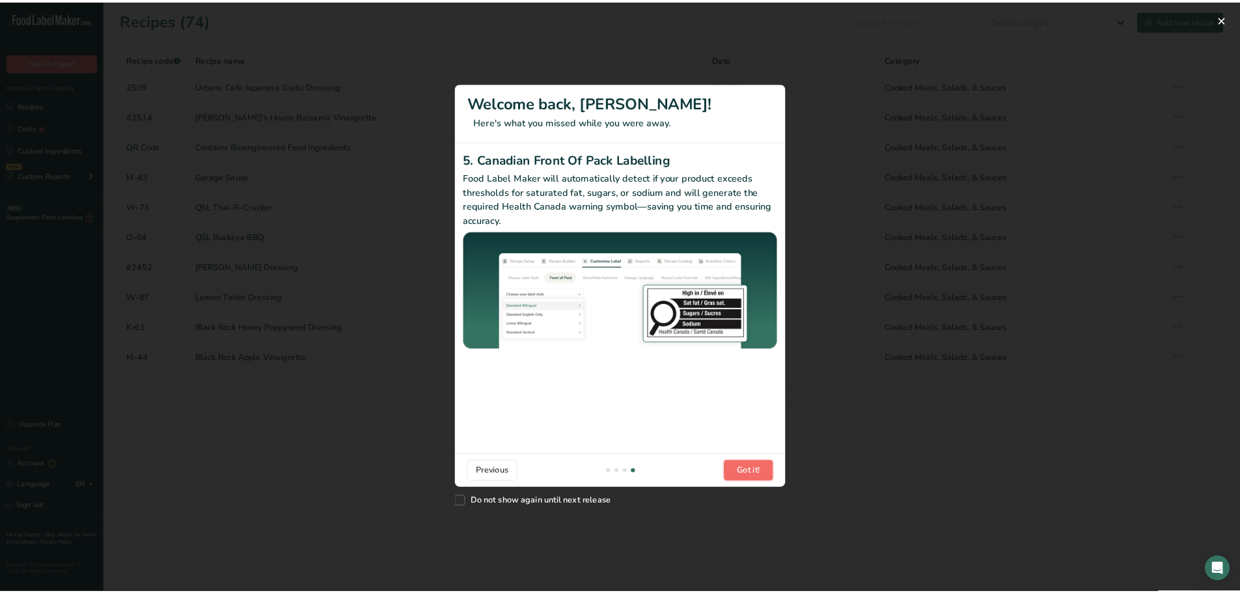
scroll to position [0, 1250]
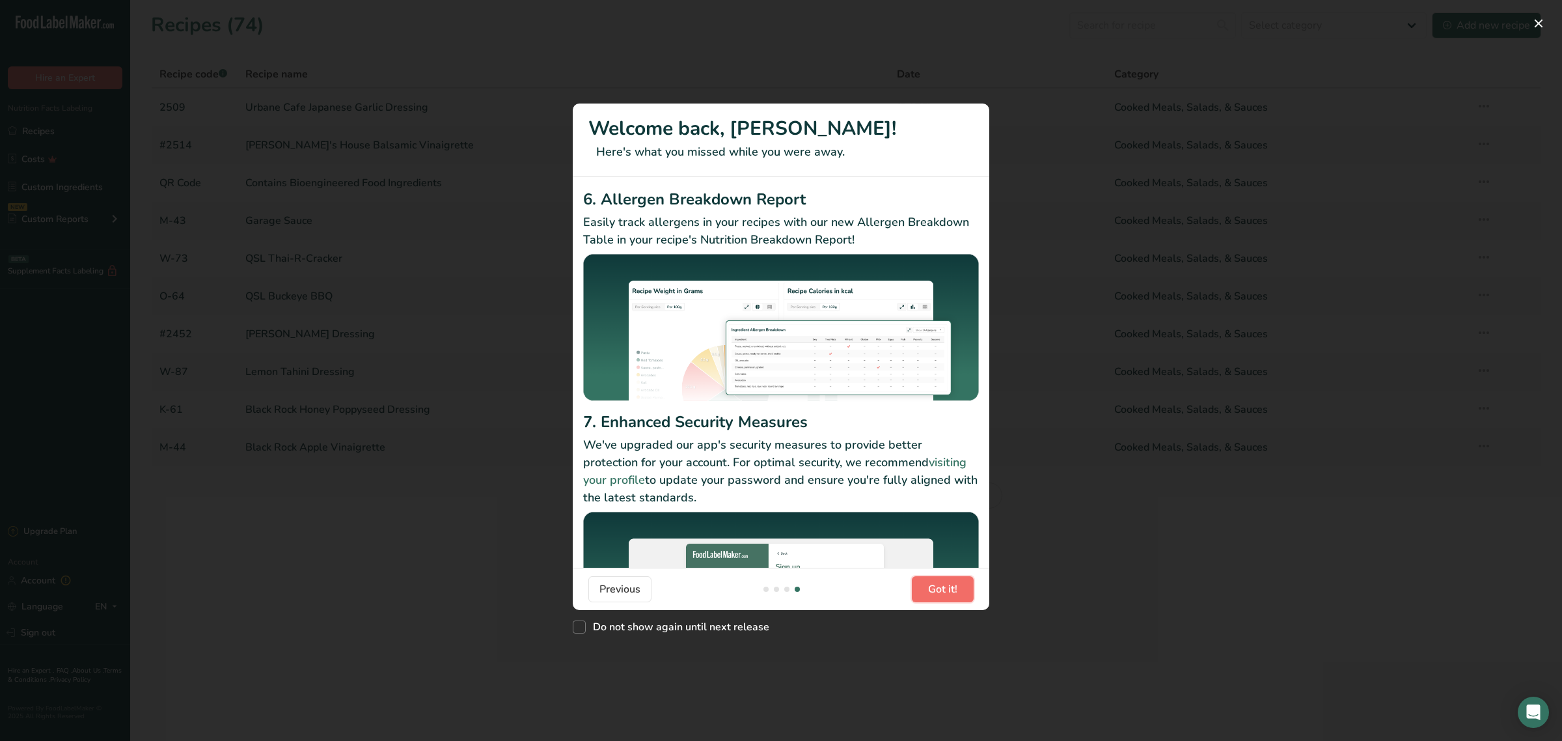
click at [928, 581] on span "Got it!" at bounding box center [942, 589] width 29 height 16
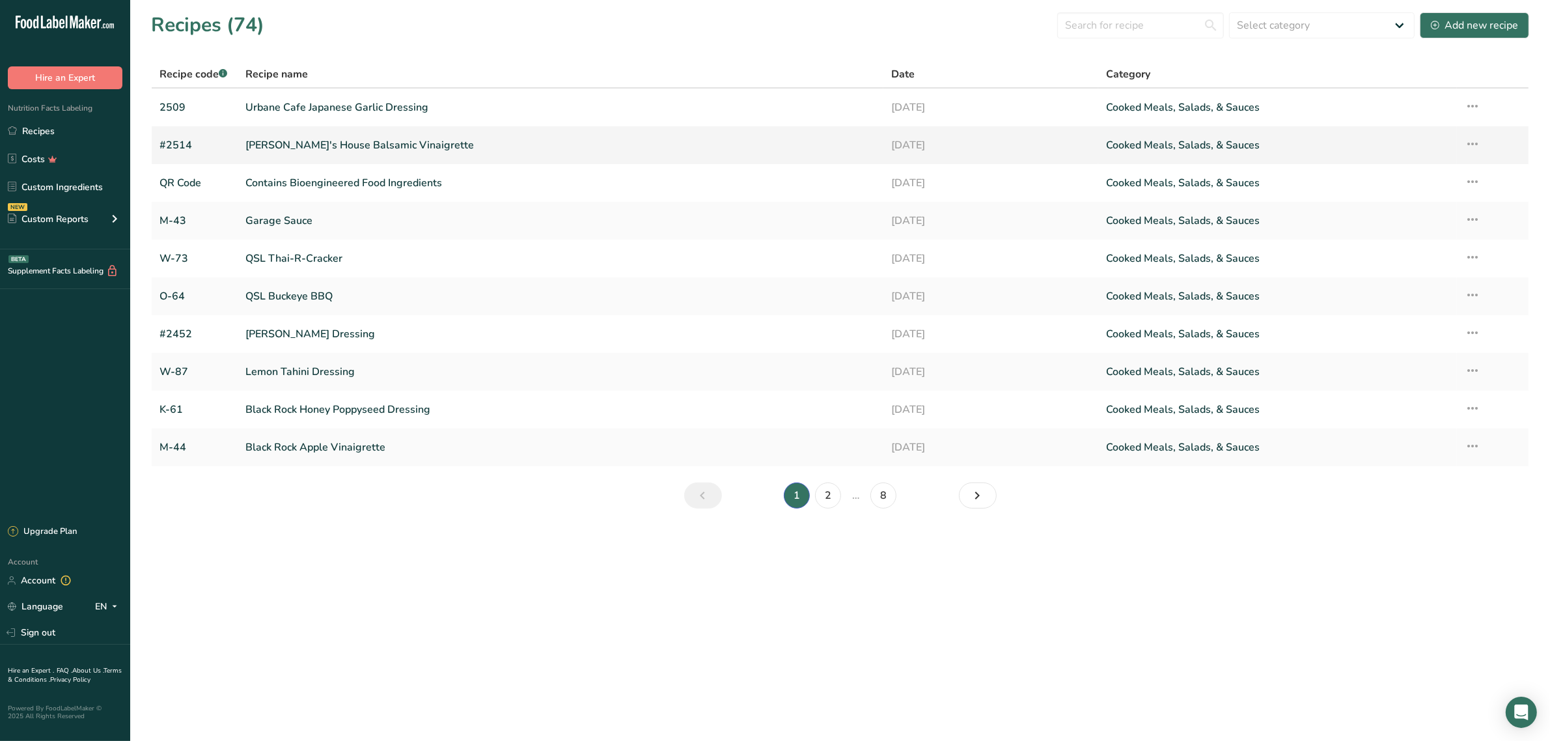
drag, startPoint x: 384, startPoint y: 109, endPoint x: 405, endPoint y: 127, distance: 27.3
click at [384, 109] on link "Urbane Cafe Japanese Garlic Dressing" at bounding box center [559, 107] width 629 height 27
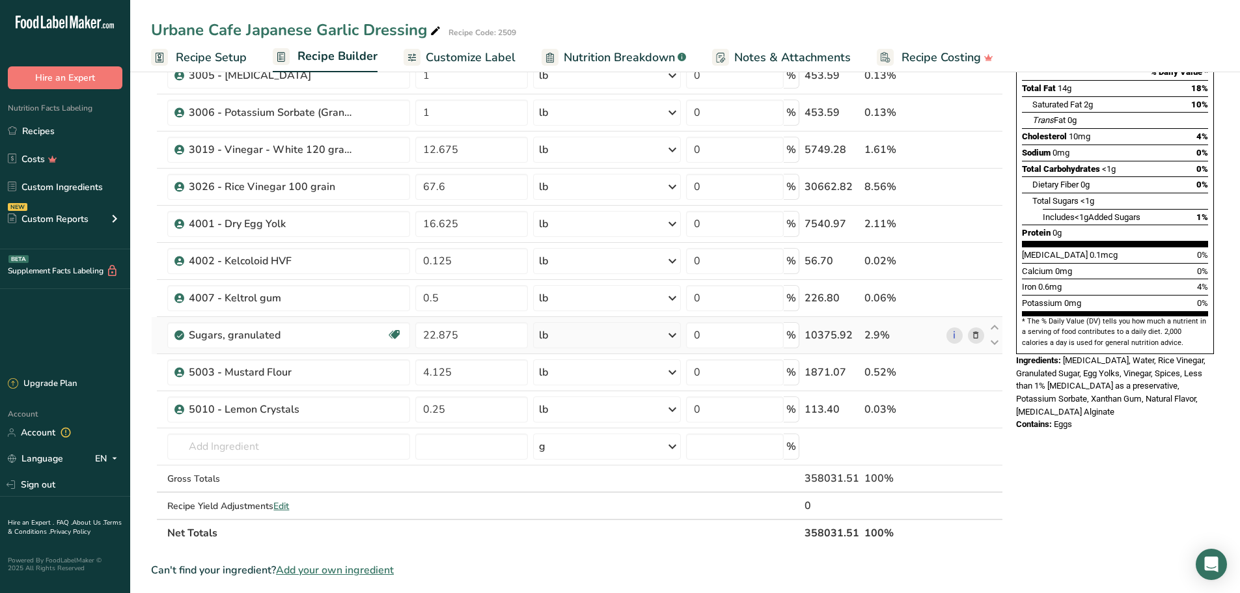
scroll to position [195, 0]
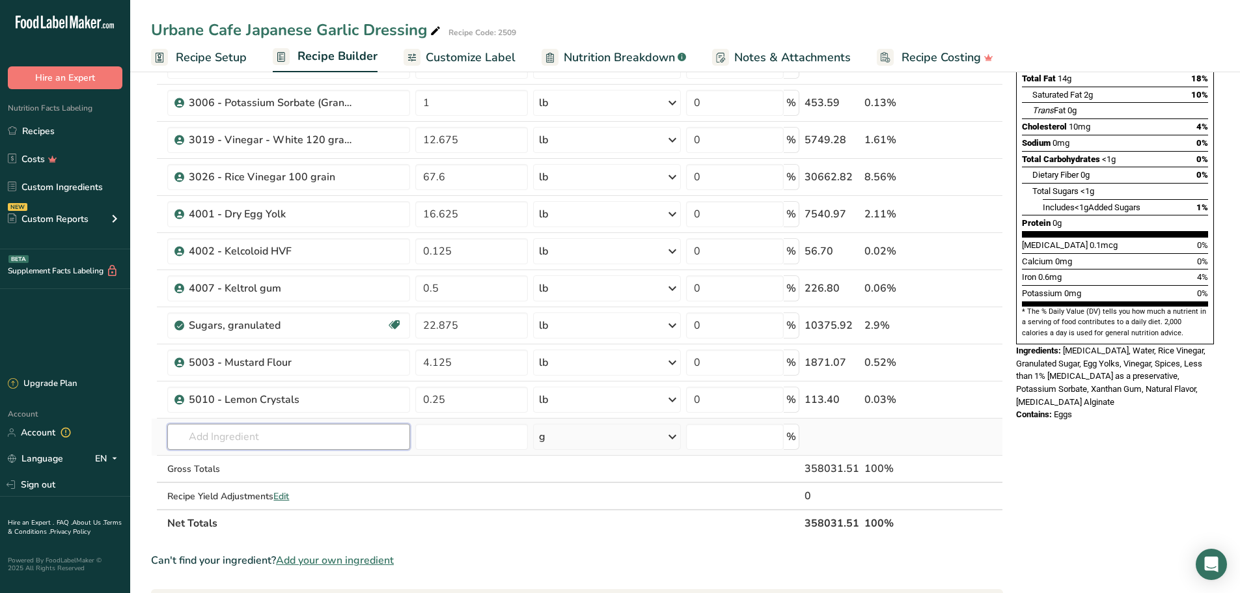
click at [346, 438] on input "text" at bounding box center [288, 437] width 243 height 26
click at [284, 440] on input "text" at bounding box center [288, 437] width 243 height 26
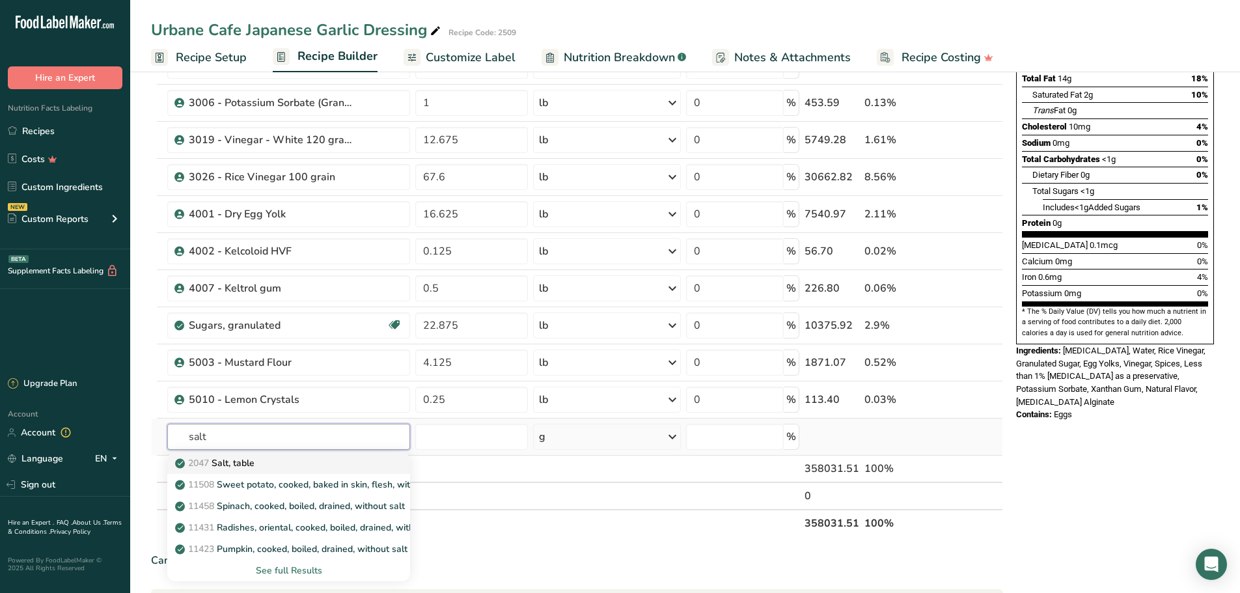
type input "salt"
click at [249, 458] on p "2047 Salt, table" at bounding box center [216, 463] width 77 height 14
type input "Salt, table"
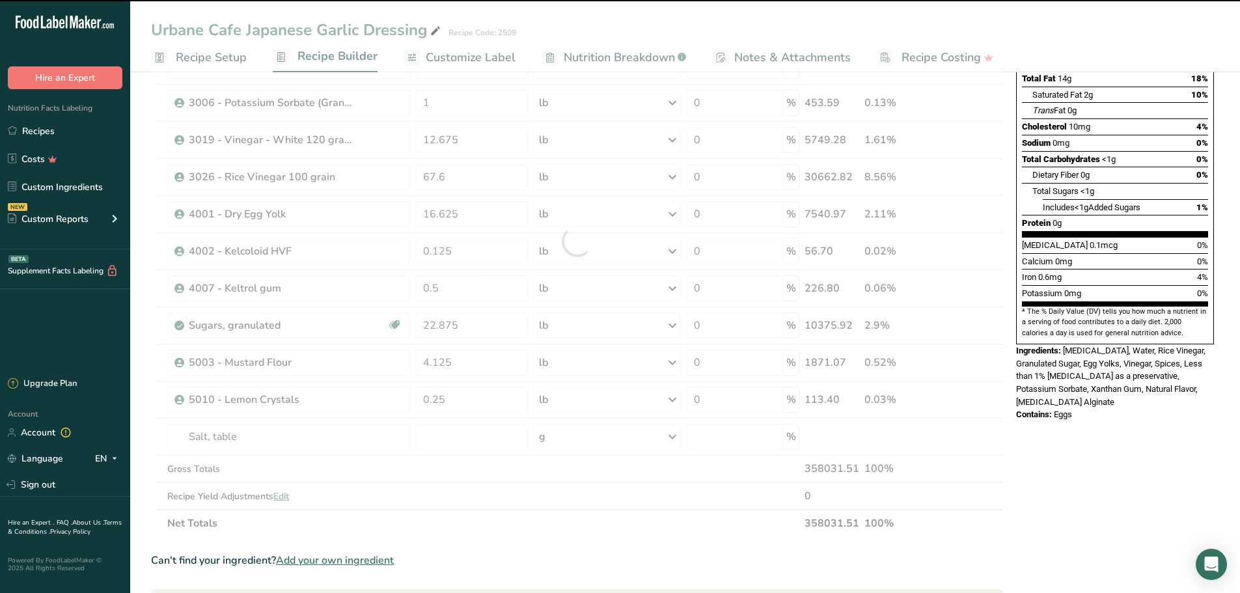
type input "0"
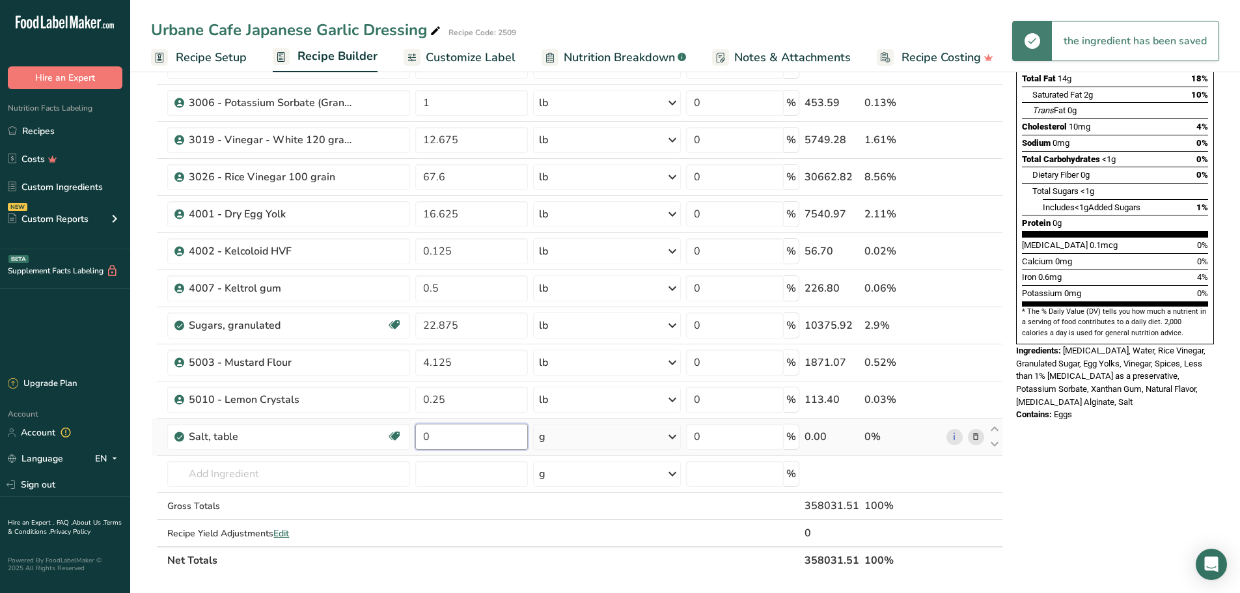
click at [437, 443] on input "0" at bounding box center [471, 437] width 113 height 26
type input "2"
type input "10.375"
click at [672, 435] on div "Ingredient * Amount * Unit * Waste * .a-a{fill:#347362;}.b-a{fill:#fff;} Grams …" at bounding box center [577, 259] width 852 height 629
click at [672, 435] on icon at bounding box center [673, 436] width 16 height 23
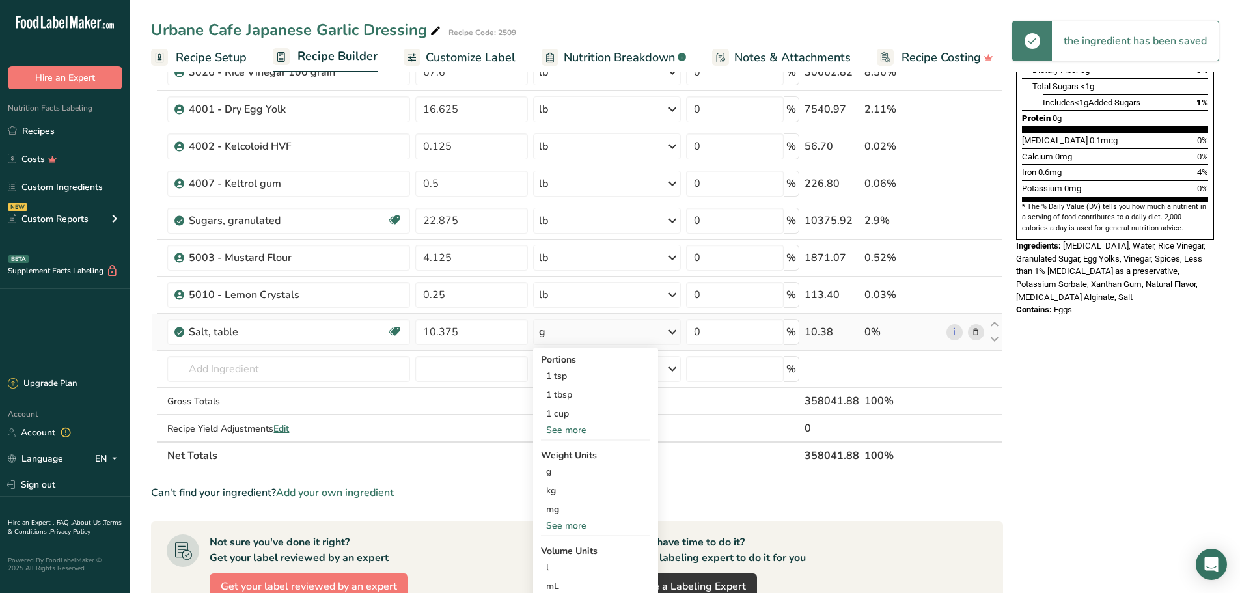
scroll to position [325, 0]
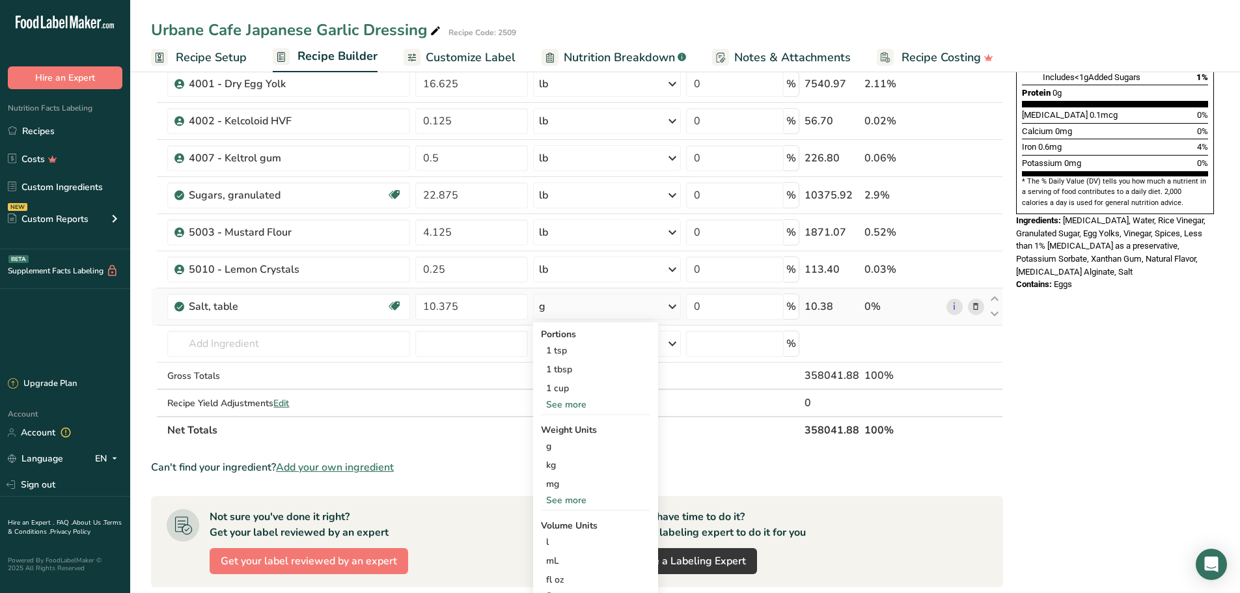
click at [583, 499] on div "See more" at bounding box center [595, 500] width 109 height 14
click at [570, 519] on div "lb" at bounding box center [595, 521] width 109 height 19
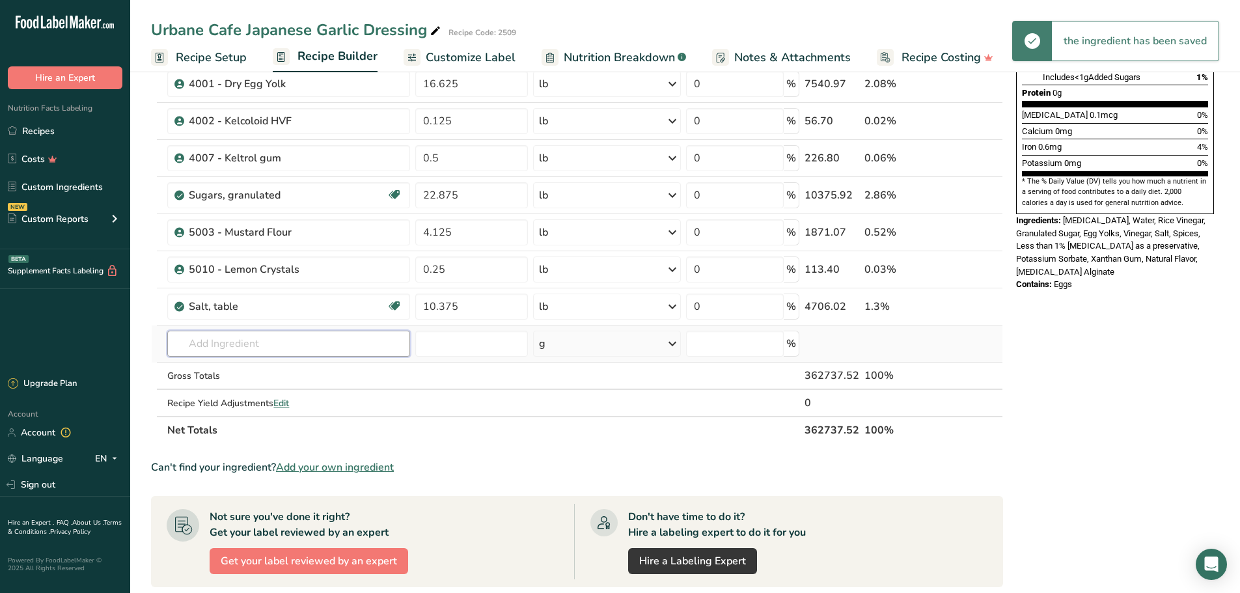
click at [297, 344] on input "text" at bounding box center [288, 344] width 243 height 26
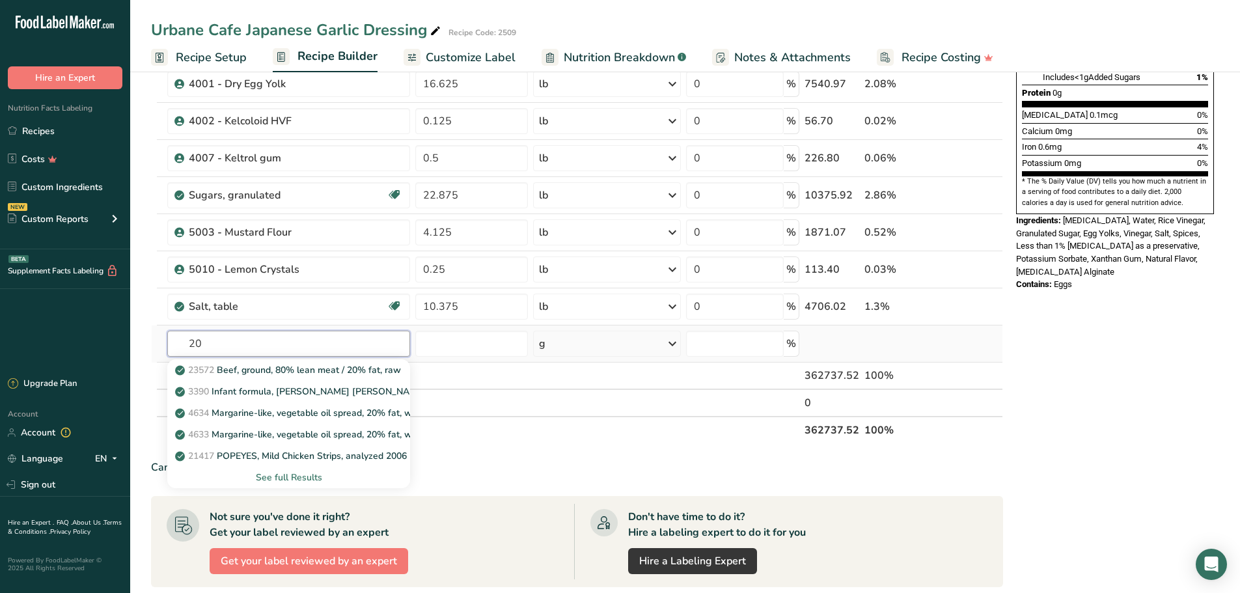
type input "2"
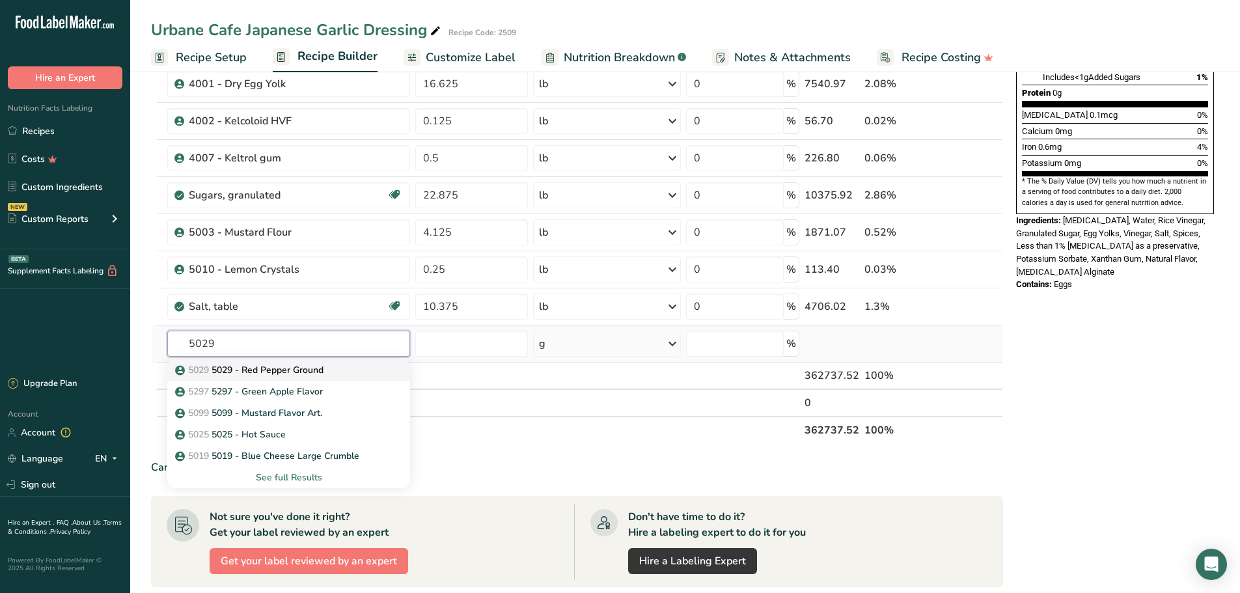
type input "5029"
click at [296, 366] on p "5029 5029 - [GEOGRAPHIC_DATA]" at bounding box center [251, 370] width 146 height 14
type input "5029 - Red Pepper Ground"
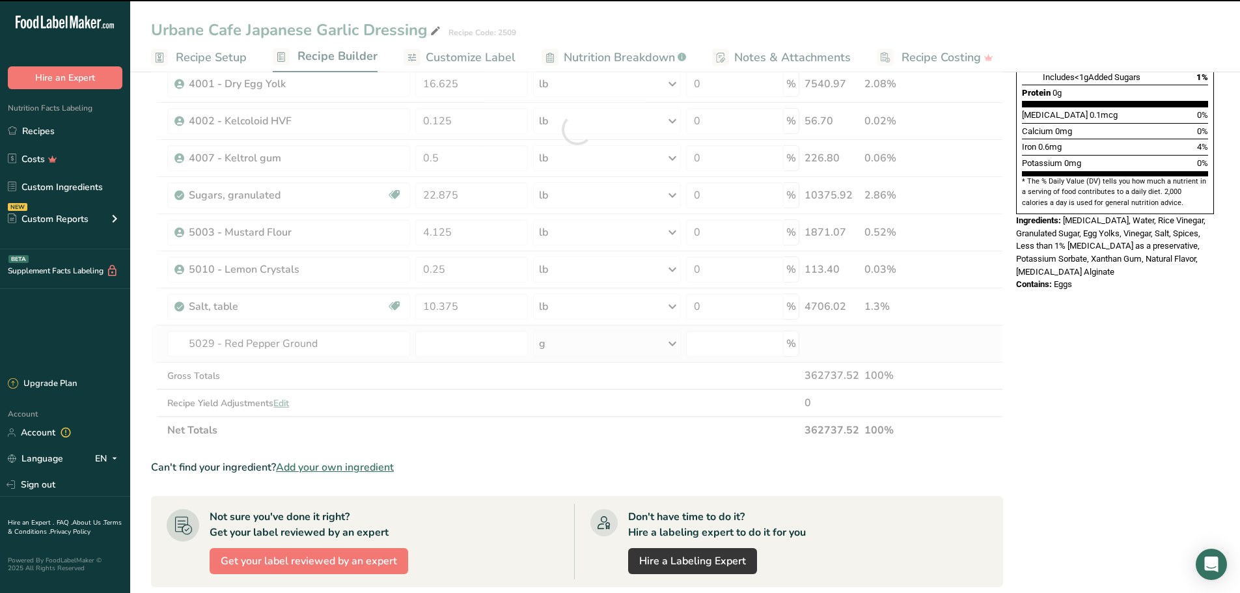
type input "0"
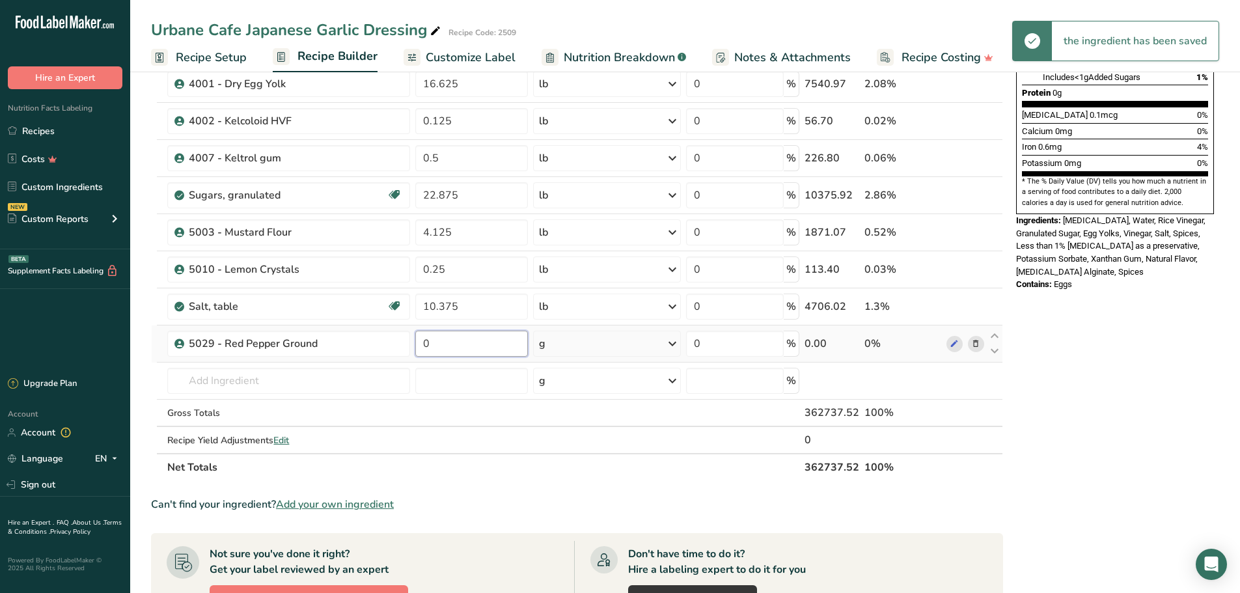
click at [435, 348] on input "0" at bounding box center [471, 344] width 113 height 26
type input "2.0625"
click at [676, 345] on div "Ingredient * Amount * Unit * Waste * .a-a{fill:#347362;}.b-a{fill:#fff;} Grams …" at bounding box center [577, 148] width 852 height 666
click at [675, 345] on icon at bounding box center [673, 343] width 16 height 23
click at [588, 442] on div "See more" at bounding box center [595, 447] width 109 height 14
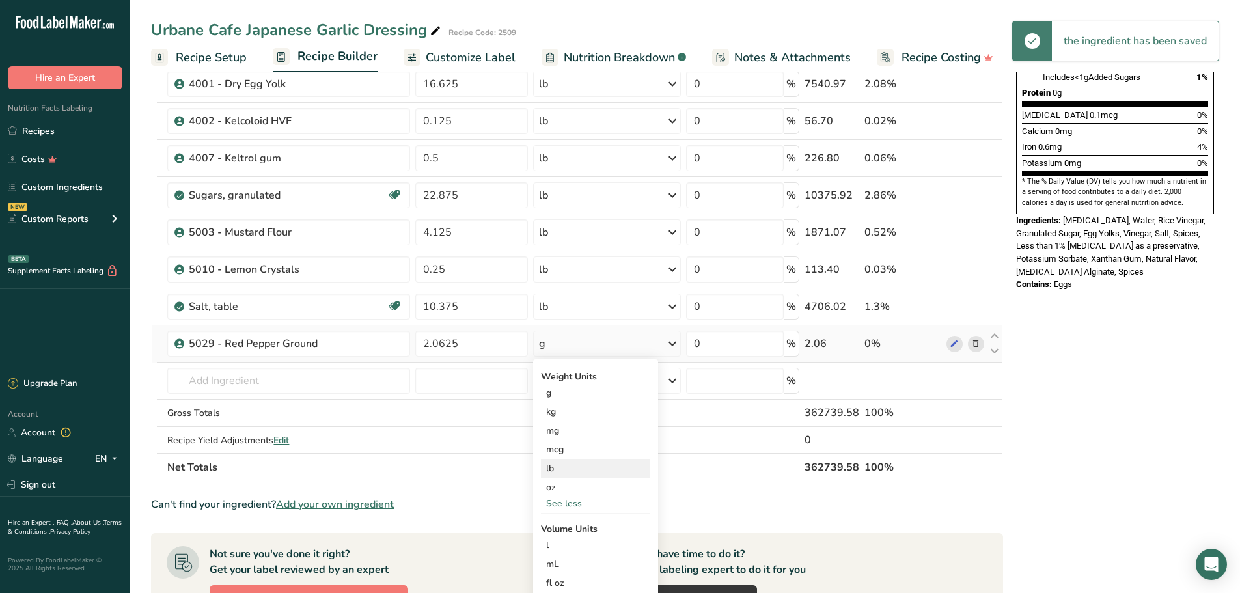
click at [562, 468] on div "lb" at bounding box center [595, 468] width 109 height 19
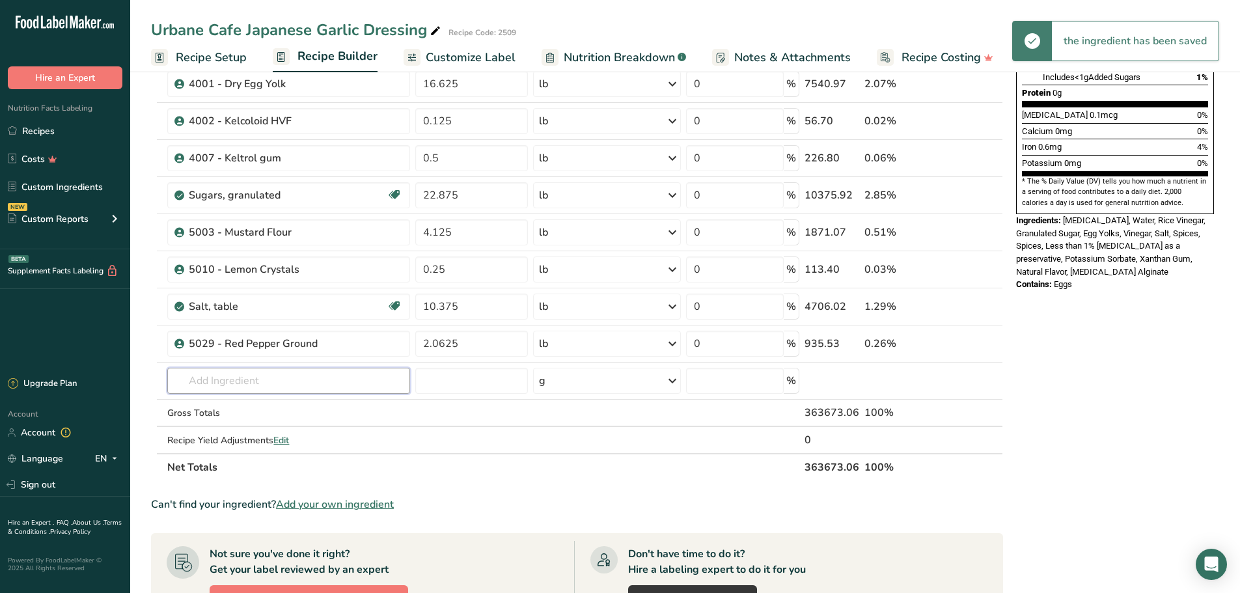
click at [362, 385] on input "text" at bounding box center [288, 381] width 243 height 26
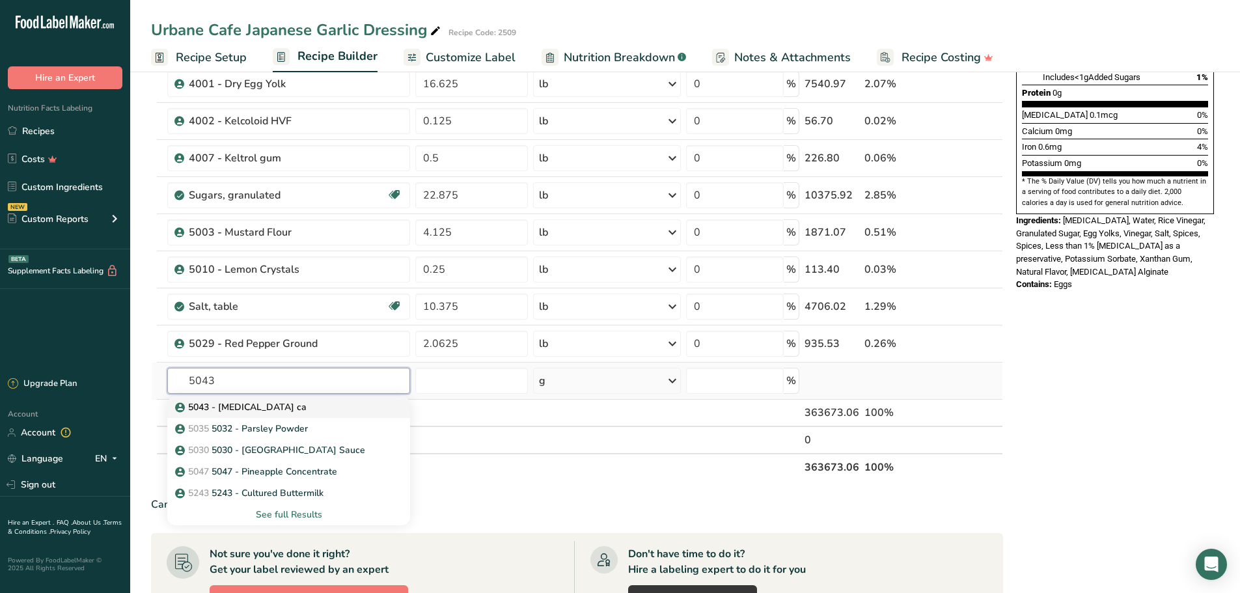
type input "5043"
click at [264, 409] on div "5043 - [MEDICAL_DATA] ca" at bounding box center [278, 407] width 201 height 14
type input "5043 - [MEDICAL_DATA] ca"
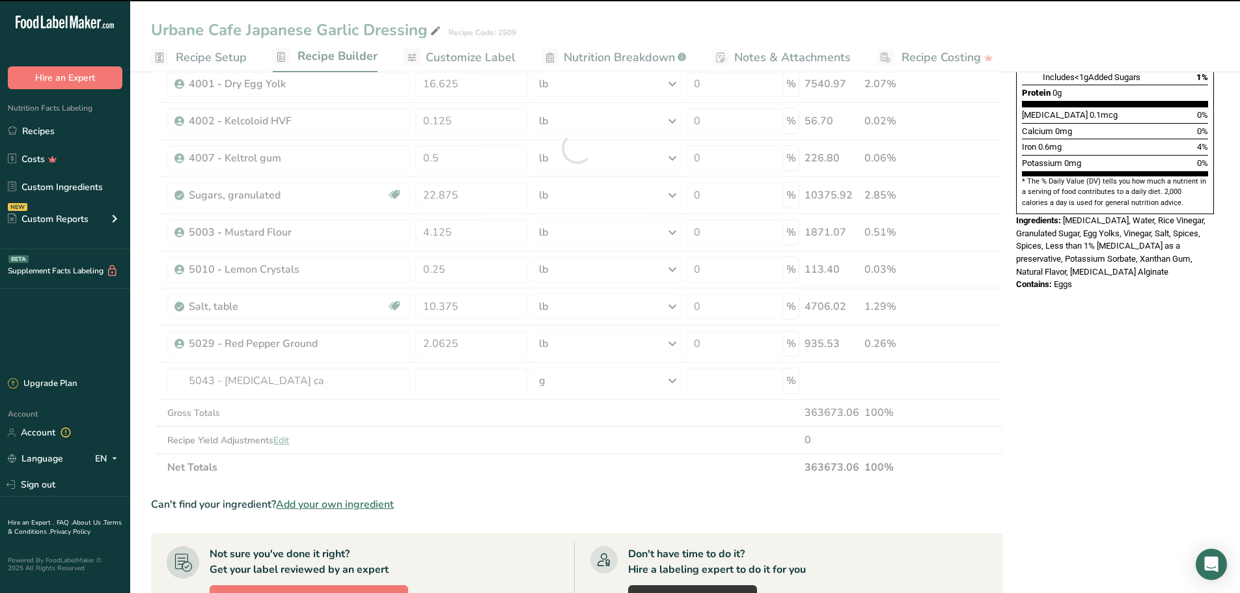
type input "0"
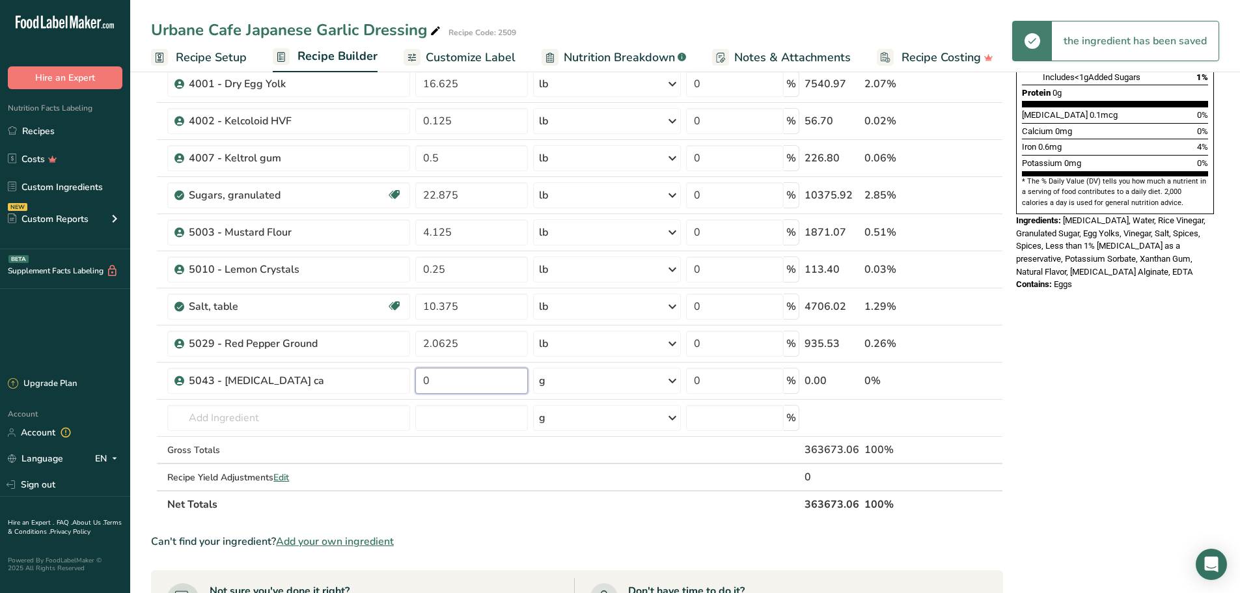
click at [450, 383] on input "0" at bounding box center [471, 381] width 113 height 26
type input "0.0625"
click at [672, 379] on div "Ingredient * Amount * Unit * Waste * .a-a{fill:#347362;}.b-a{fill:#fff;} Grams …" at bounding box center [577, 166] width 852 height 703
click at [672, 382] on icon at bounding box center [673, 380] width 16 height 23
click at [585, 482] on div "See more" at bounding box center [595, 484] width 109 height 14
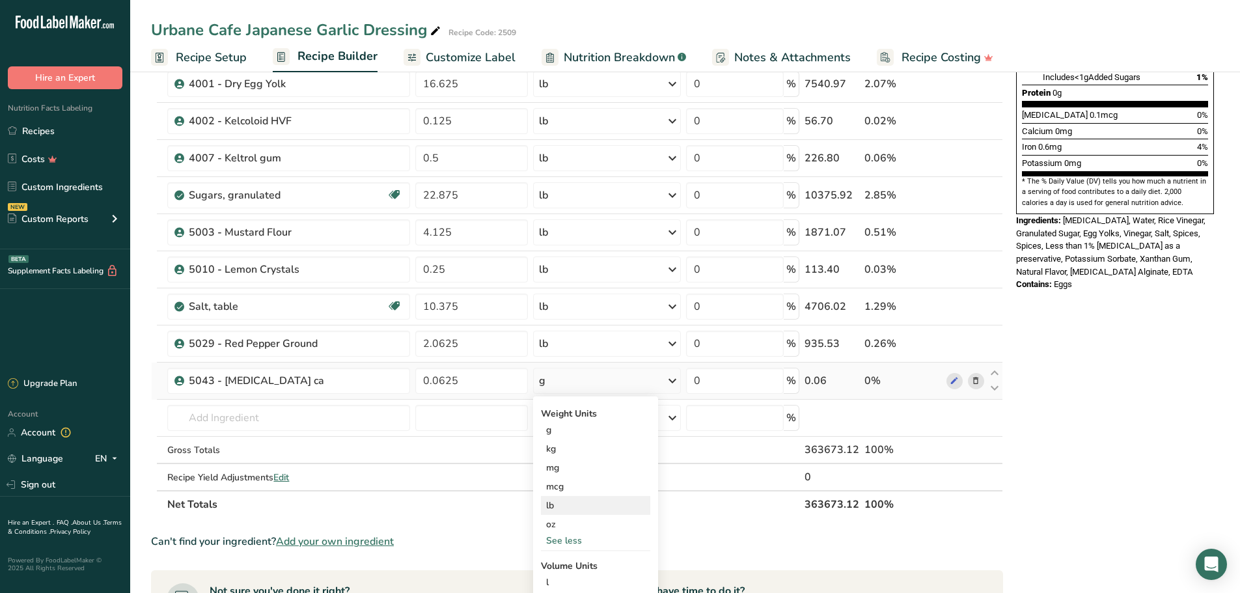
click at [561, 499] on div "lb" at bounding box center [595, 505] width 109 height 19
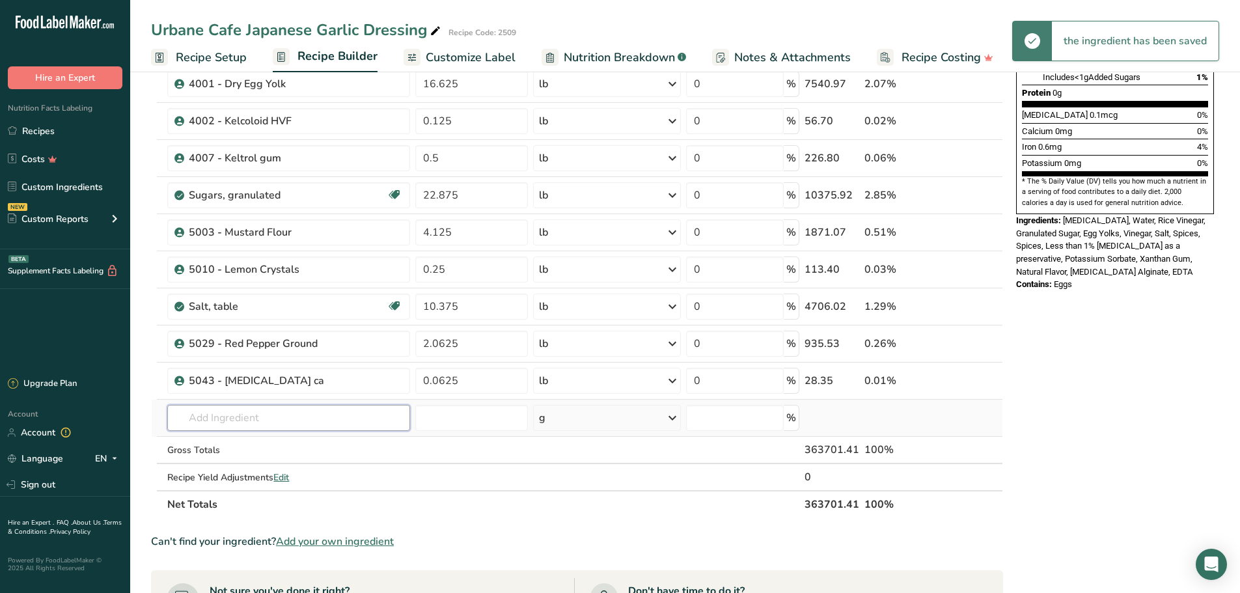
click at [307, 421] on input "text" at bounding box center [288, 418] width 243 height 26
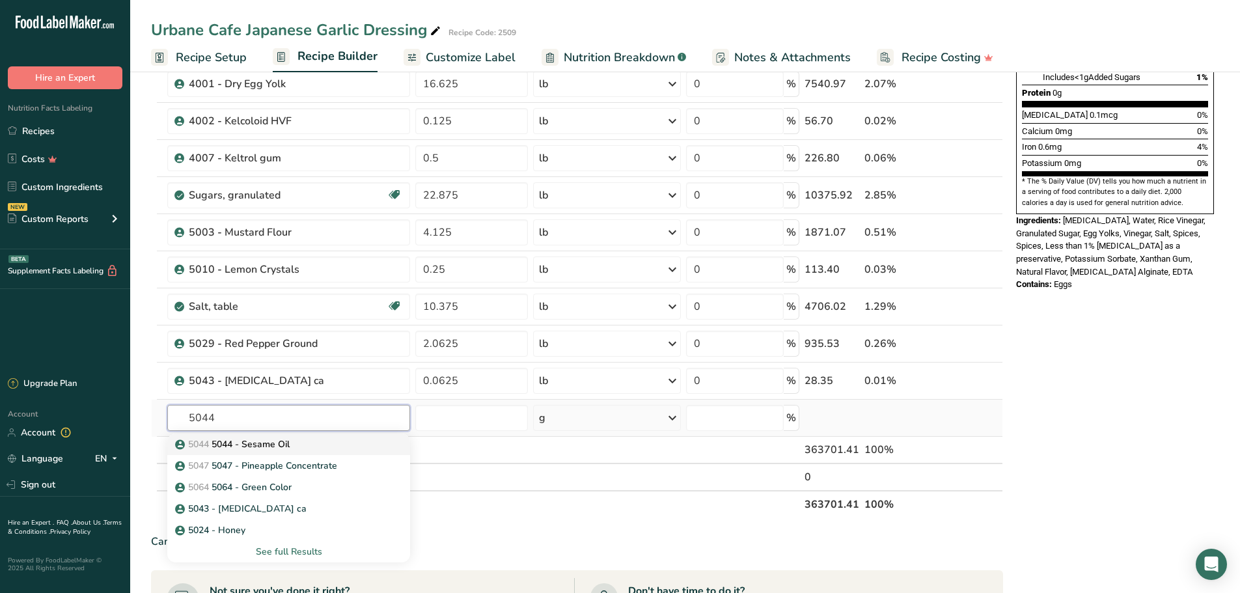
type input "5044"
click at [285, 441] on p "5044 5044 - Sesame Oil" at bounding box center [234, 444] width 112 height 14
type input "5044 - Sesame Oil"
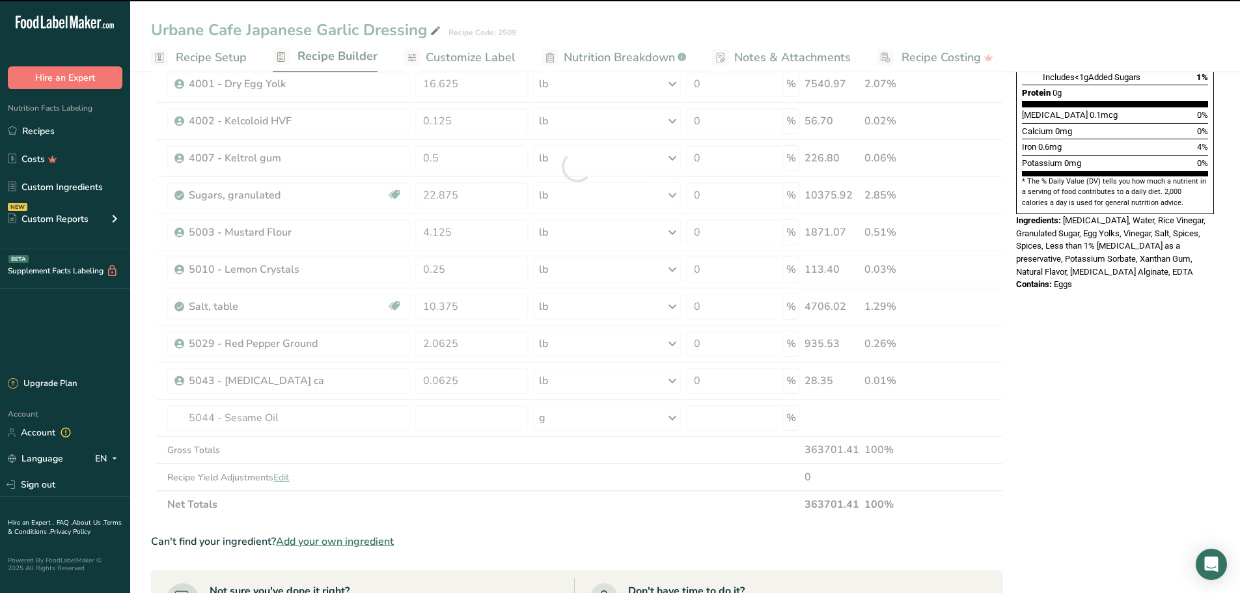
type input "0"
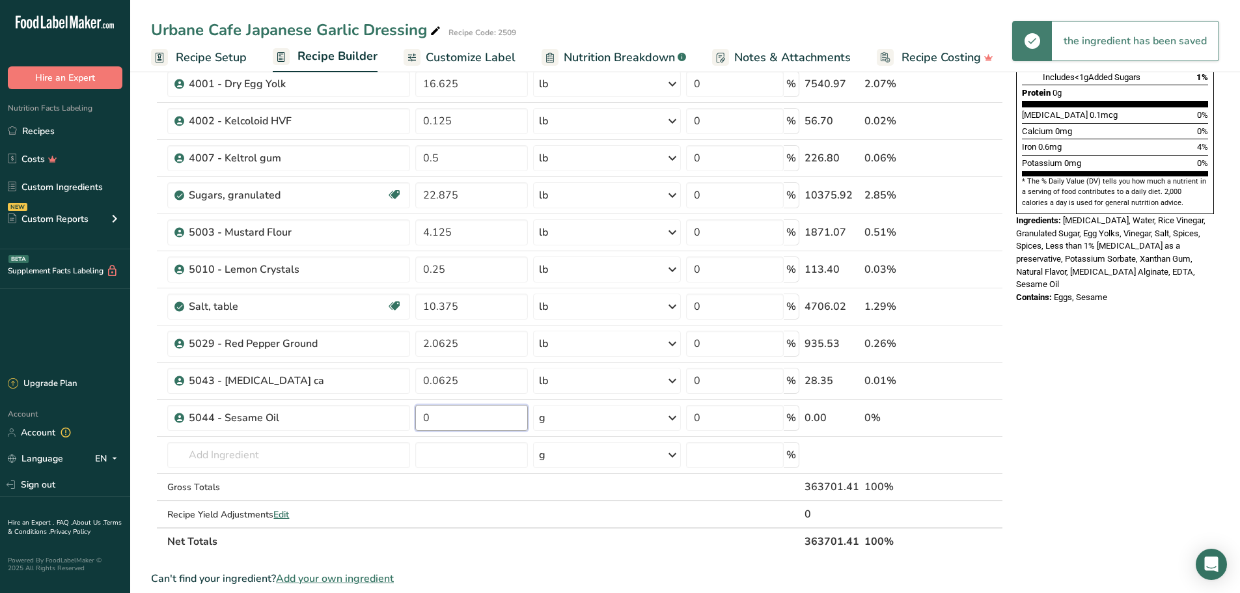
click at [440, 417] on input "0" at bounding box center [471, 418] width 113 height 26
type input "23.01"
click at [673, 417] on div "Ingredient * Amount * Unit * Waste * .a-a{fill:#347362;}.b-a{fill:#fff;} Grams …" at bounding box center [577, 185] width 852 height 740
click at [670, 416] on icon at bounding box center [673, 417] width 16 height 23
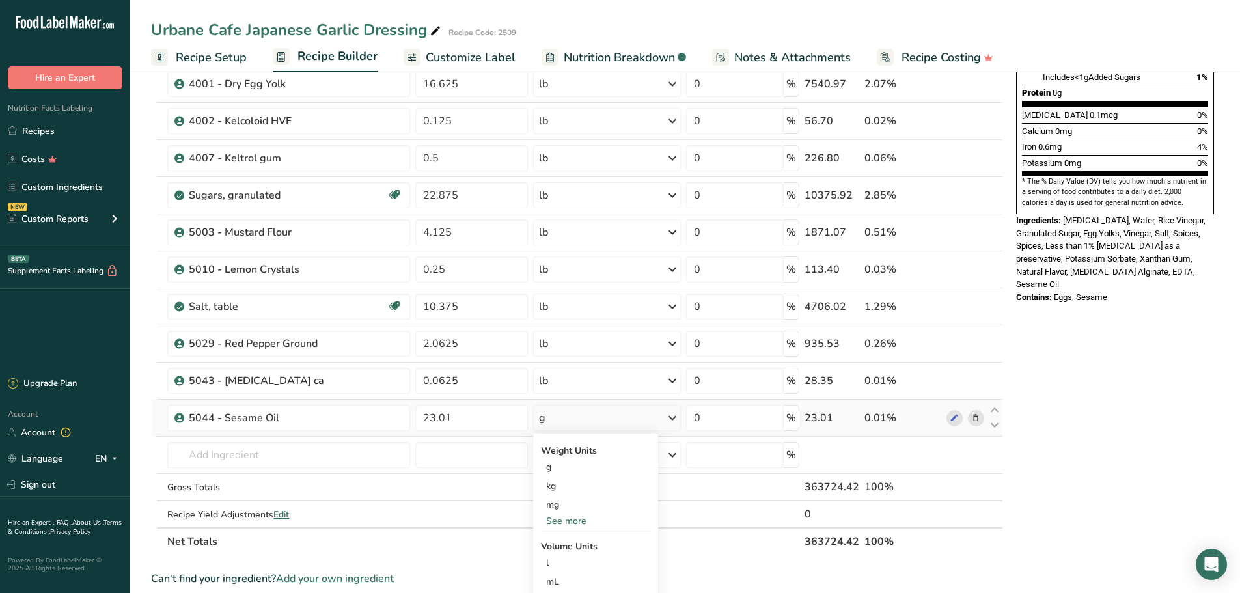
click at [573, 519] on div "See more" at bounding box center [595, 521] width 109 height 14
click at [569, 538] on div "lb" at bounding box center [595, 542] width 109 height 19
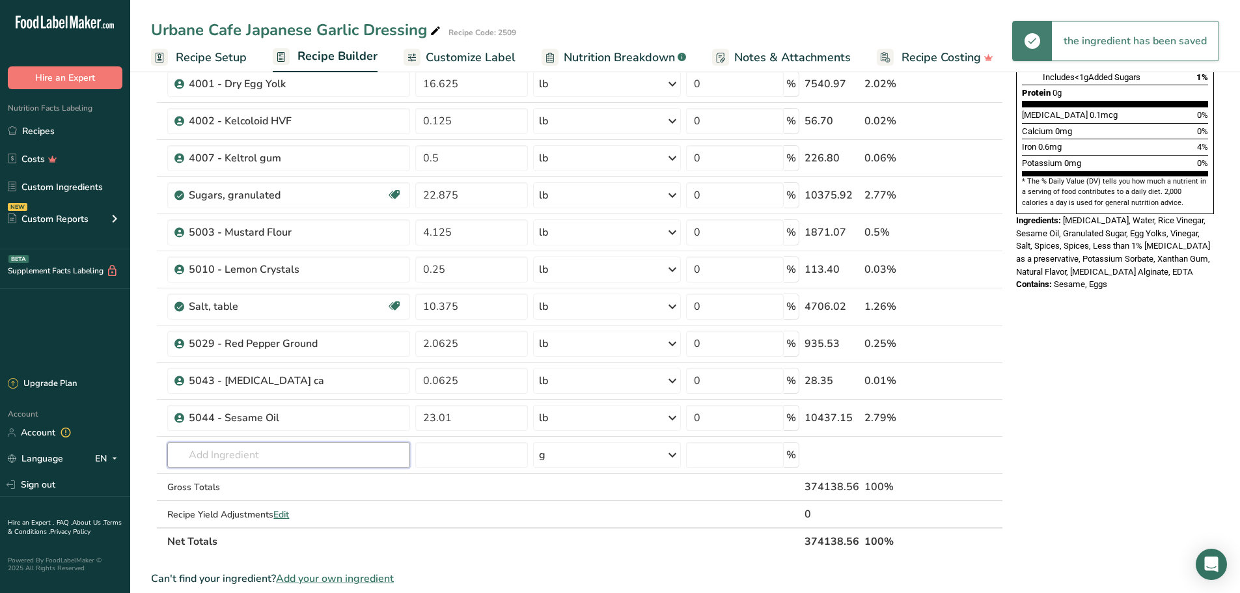
click at [282, 451] on input "text" at bounding box center [288, 455] width 243 height 26
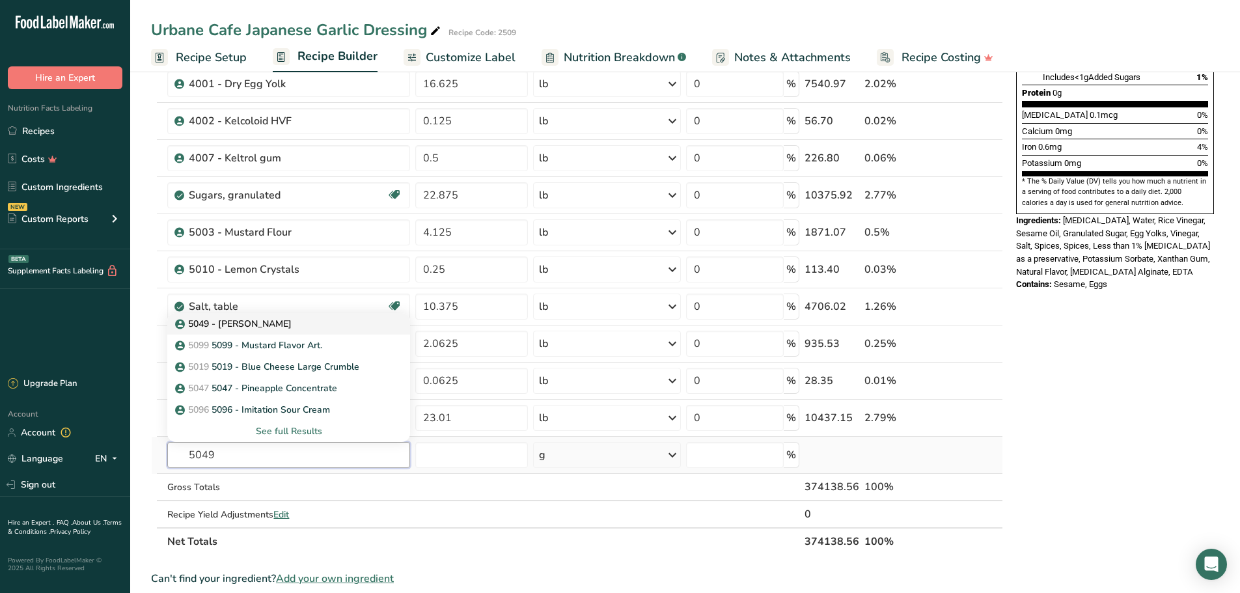
type input "5049"
click at [278, 328] on p "5049 - [PERSON_NAME]" at bounding box center [235, 324] width 114 height 14
type input "5049 - [PERSON_NAME]"
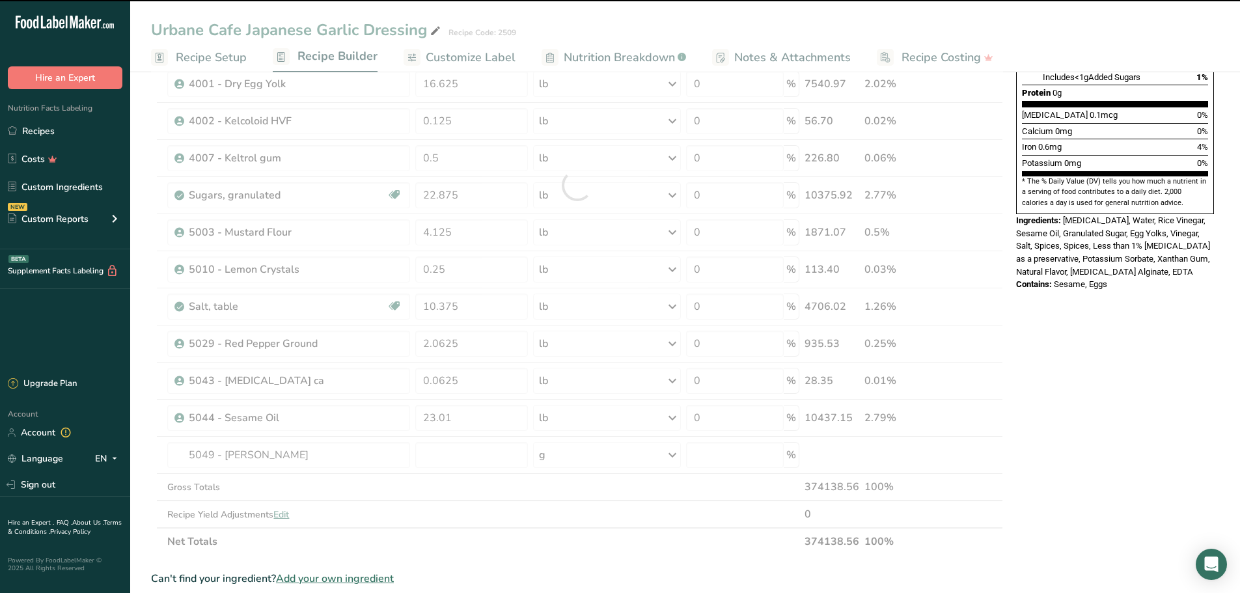
type input "0"
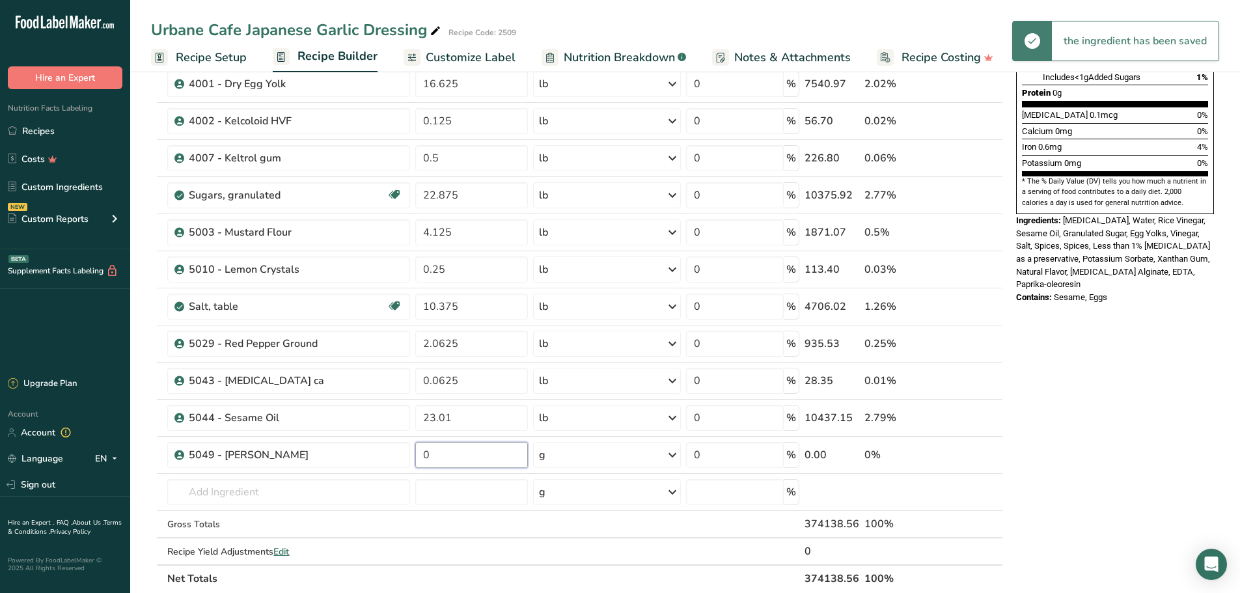
click at [443, 456] on input "0" at bounding box center [471, 455] width 113 height 26
type input "0.5625"
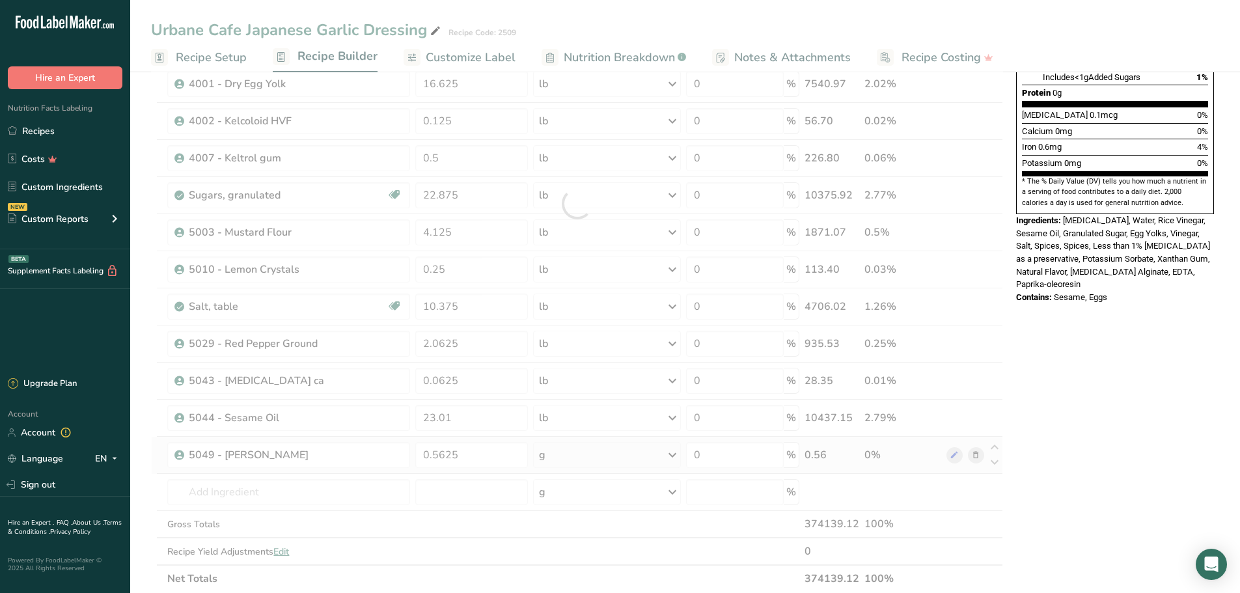
click at [670, 456] on div "Ingredient * Amount * Unit * Waste * .a-a{fill:#347362;}.b-a{fill:#fff;} Grams …" at bounding box center [577, 203] width 852 height 777
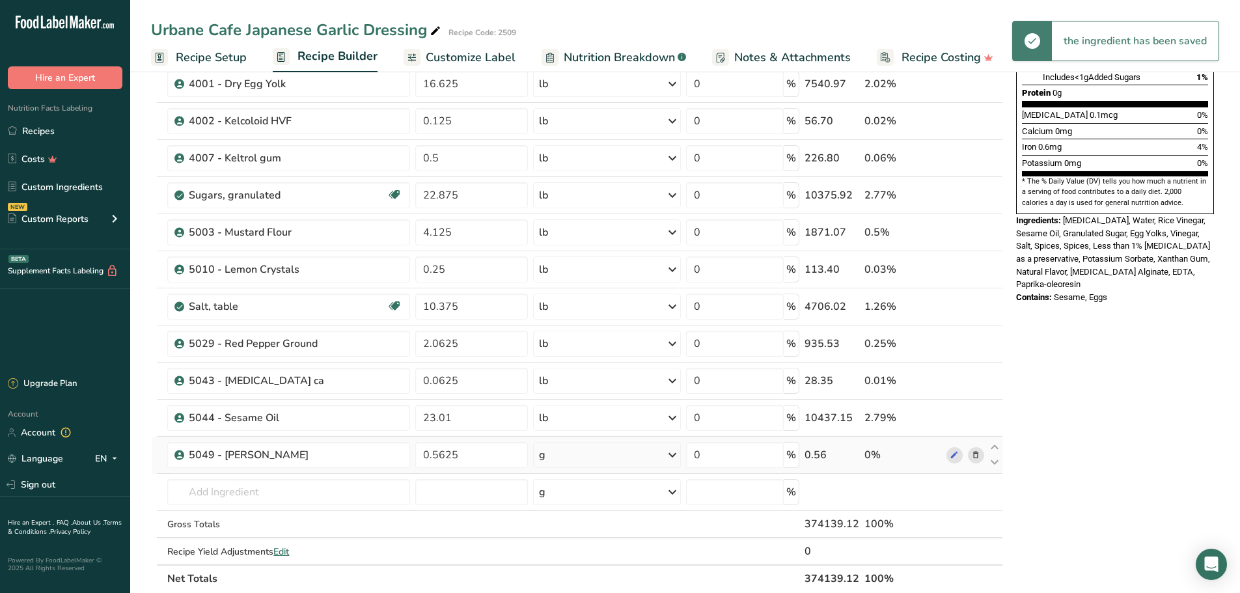
click at [674, 451] on icon at bounding box center [673, 454] width 16 height 23
click at [568, 560] on div "See more" at bounding box center [595, 558] width 109 height 14
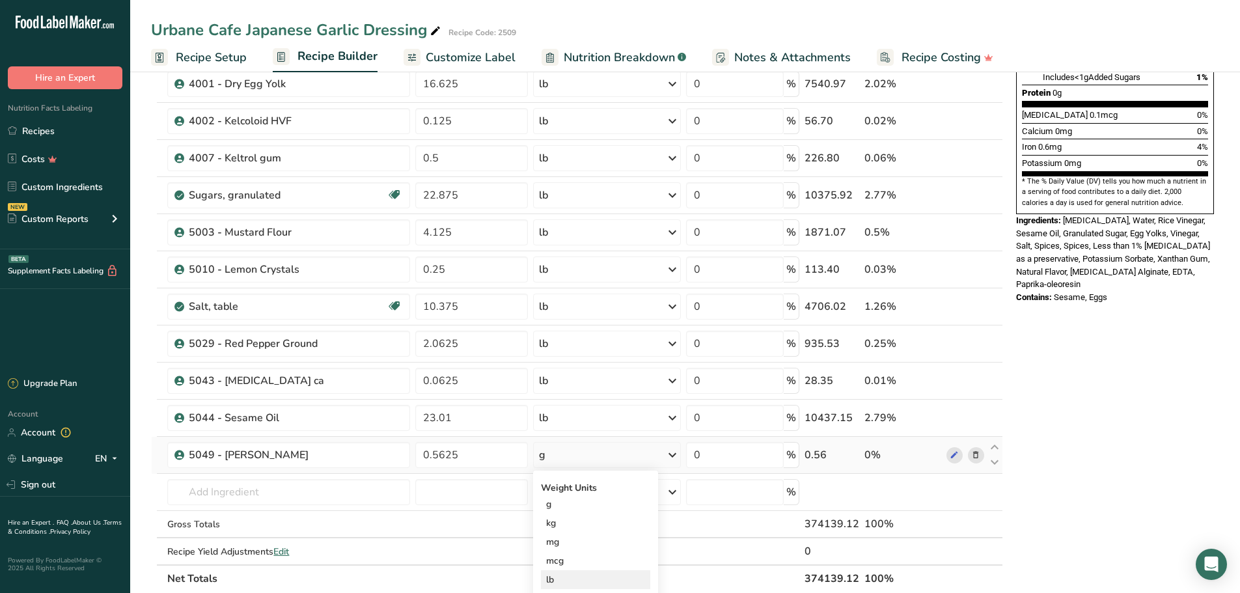
click at [570, 576] on div "lb" at bounding box center [595, 579] width 109 height 19
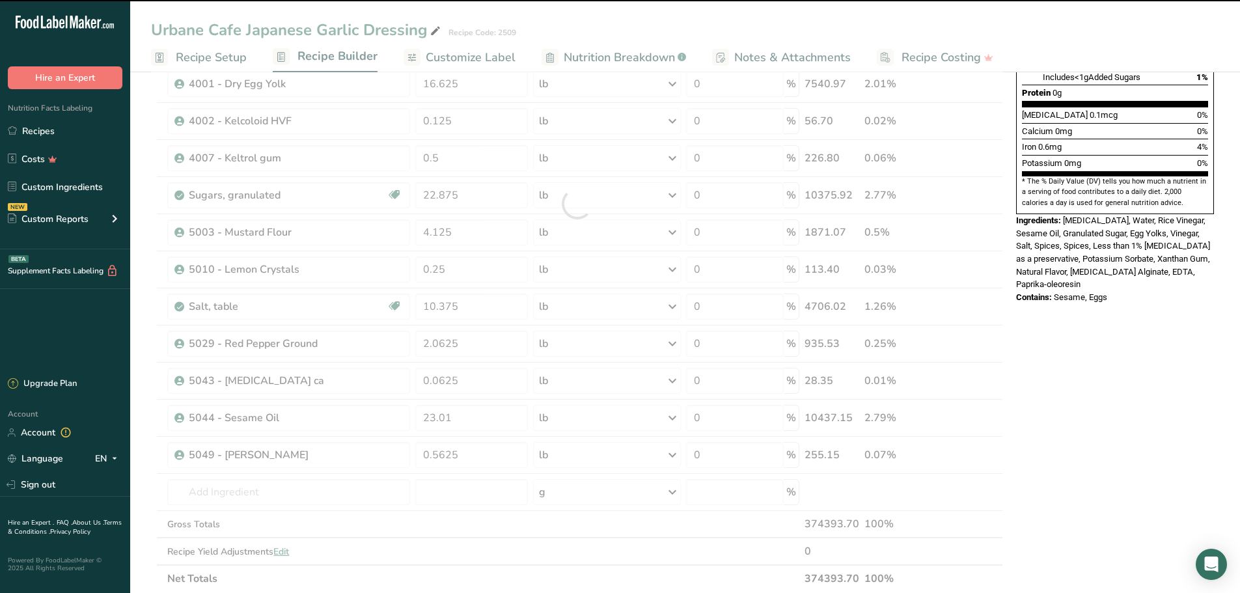
click at [295, 491] on div at bounding box center [577, 203] width 852 height 777
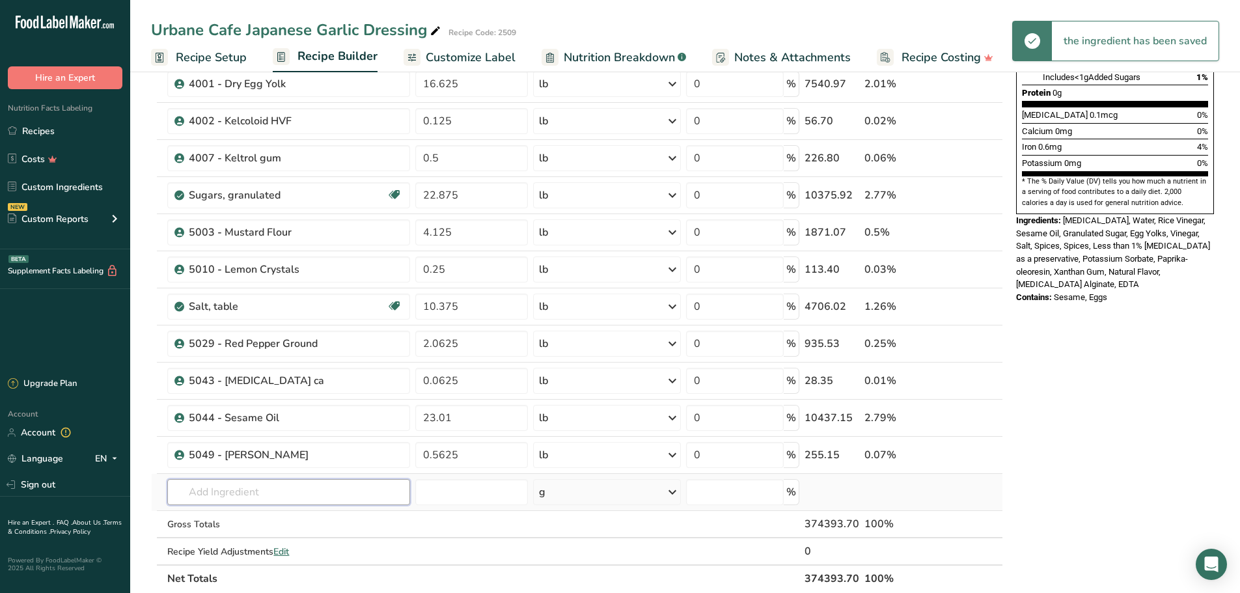
click at [296, 490] on input "text" at bounding box center [288, 492] width 243 height 26
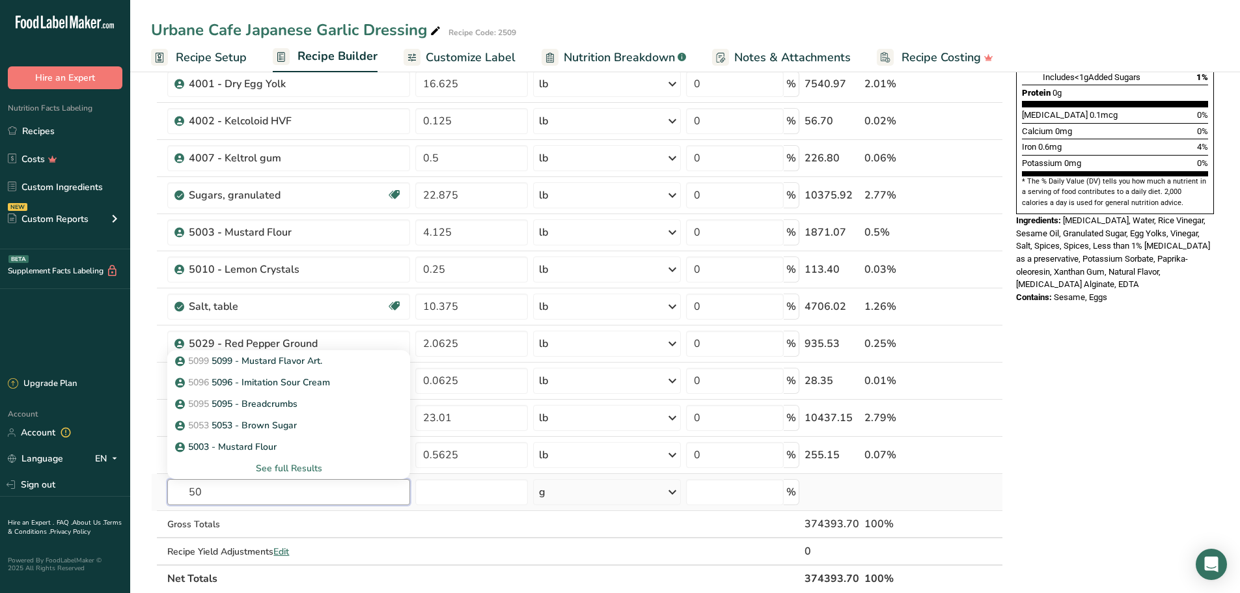
type input "5"
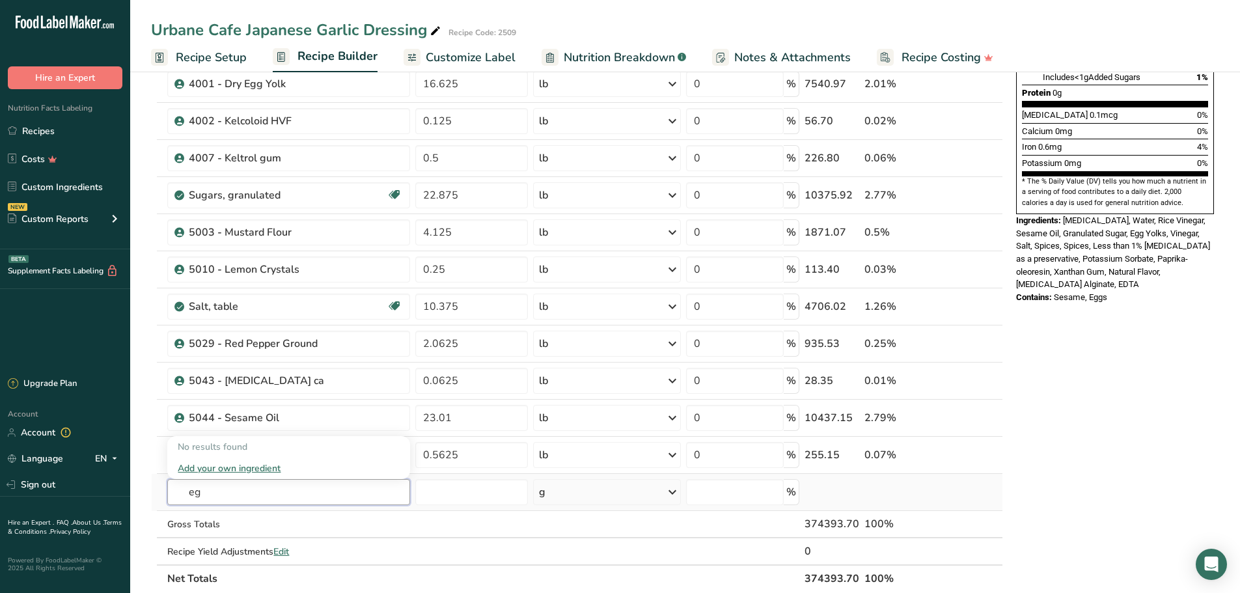
type input "e"
drag, startPoint x: 98, startPoint y: 187, endPoint x: 245, endPoint y: 161, distance: 150.0
click at [98, 187] on link "Custom Ingredients" at bounding box center [65, 186] width 130 height 25
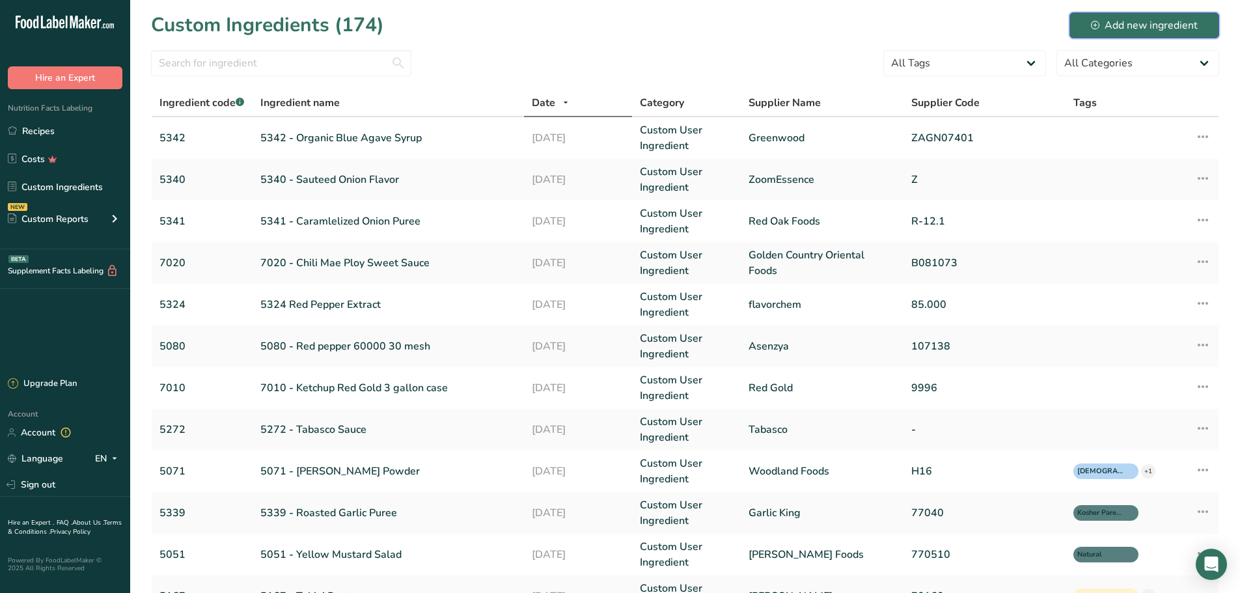
click at [1141, 30] on div "Add new ingredient" at bounding box center [1144, 26] width 107 height 16
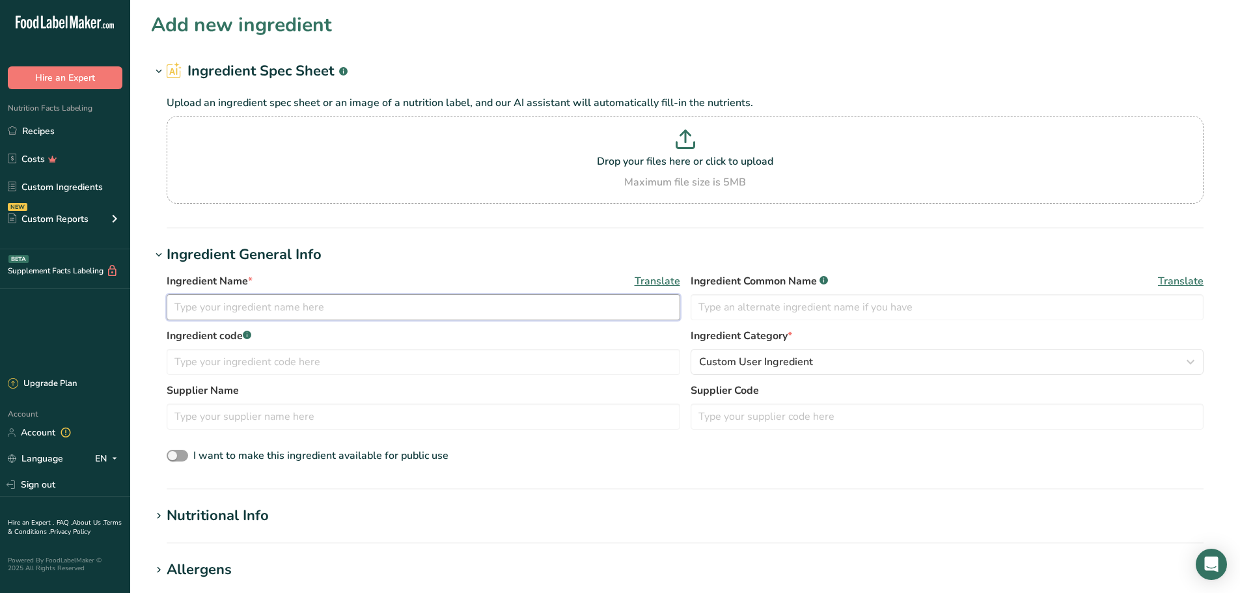
click at [288, 304] on input "text" at bounding box center [424, 307] width 514 height 26
click at [286, 304] on input "5093" at bounding box center [424, 307] width 514 height 26
type input "5093 - Egg Shade 4%"
click at [727, 308] on input "text" at bounding box center [948, 307] width 514 height 26
type input "Egg Shade"
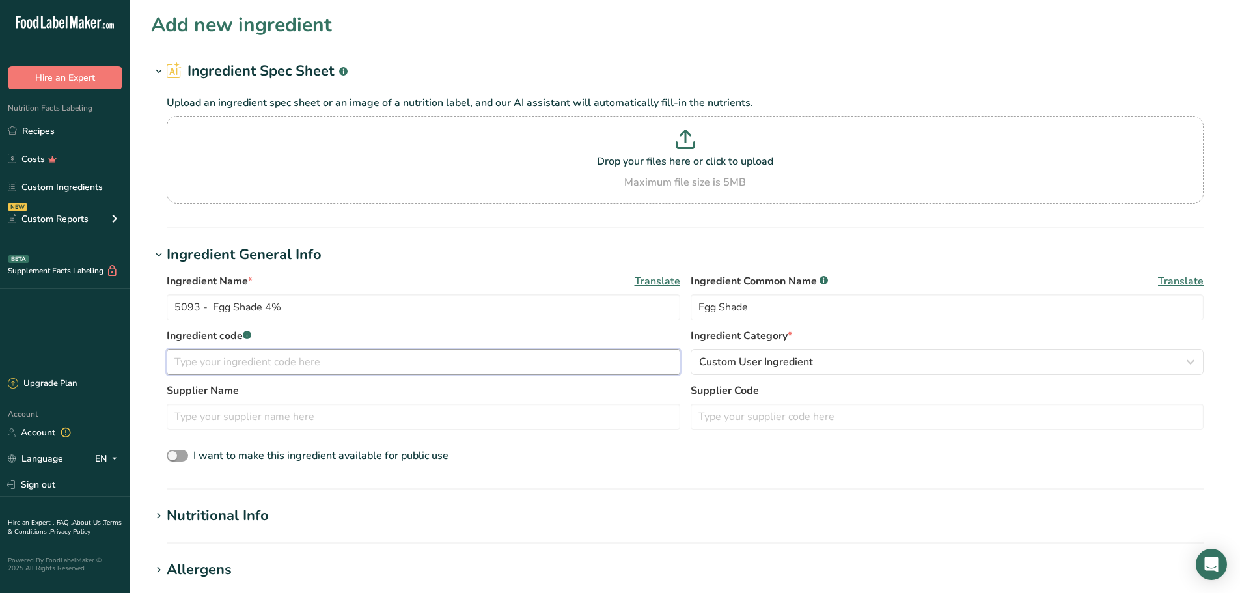
click at [471, 357] on input "text" at bounding box center [424, 362] width 514 height 26
type input "5093"
click at [241, 521] on div "Nutritional Info" at bounding box center [218, 515] width 102 height 21
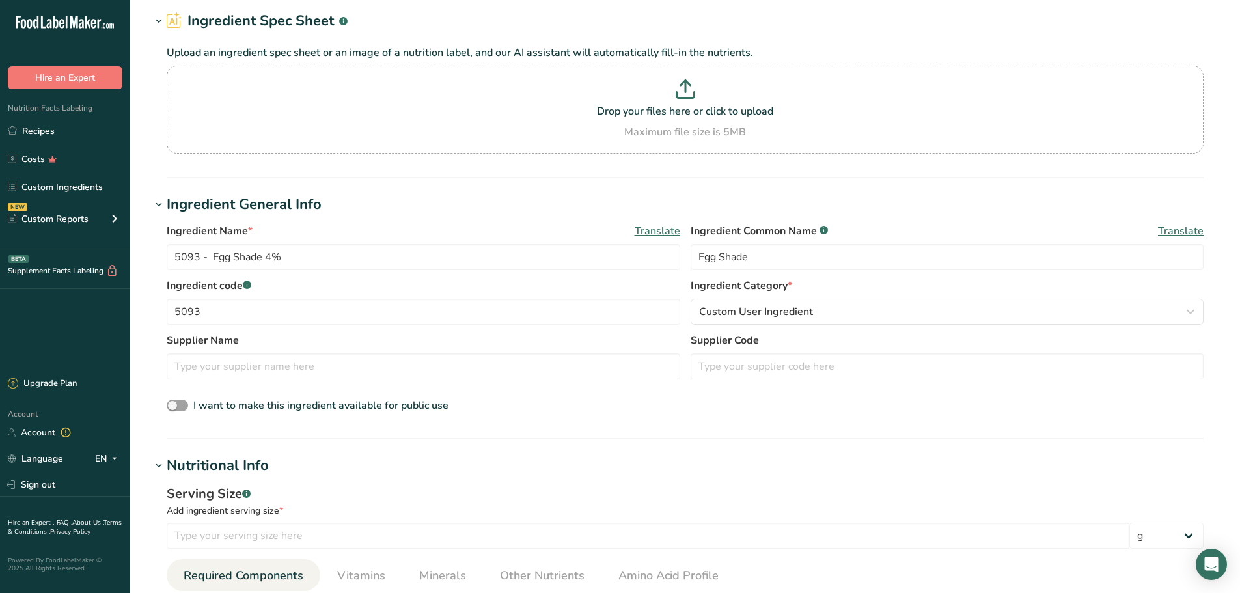
scroll to position [130, 0]
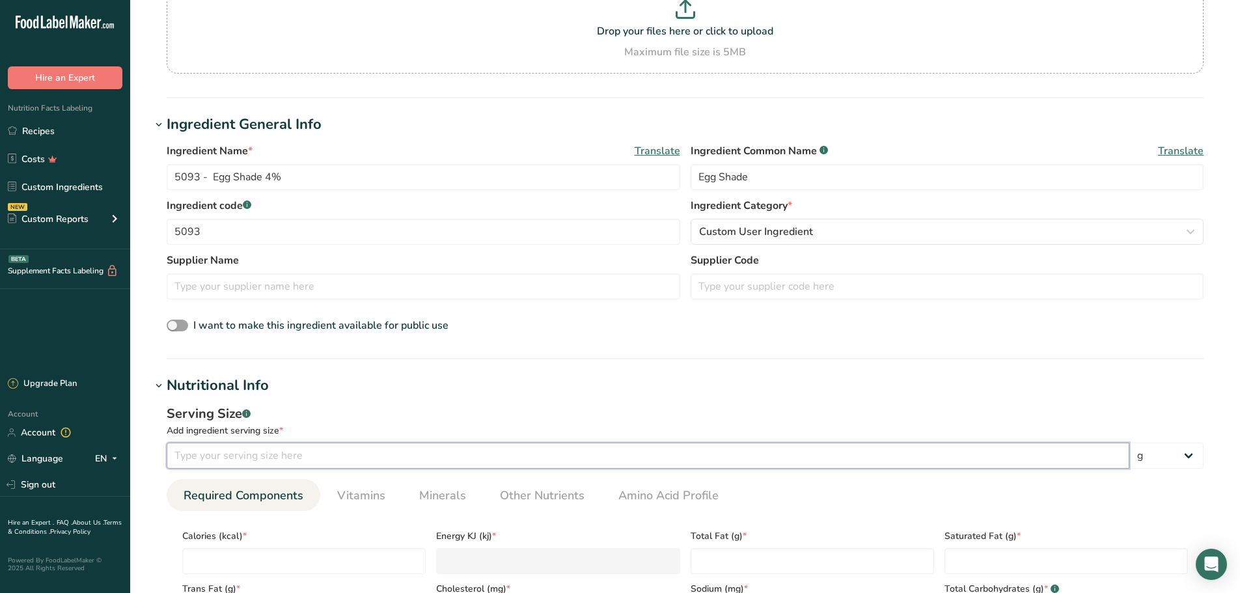
click at [324, 457] on input "number" at bounding box center [648, 456] width 963 height 26
type input "100"
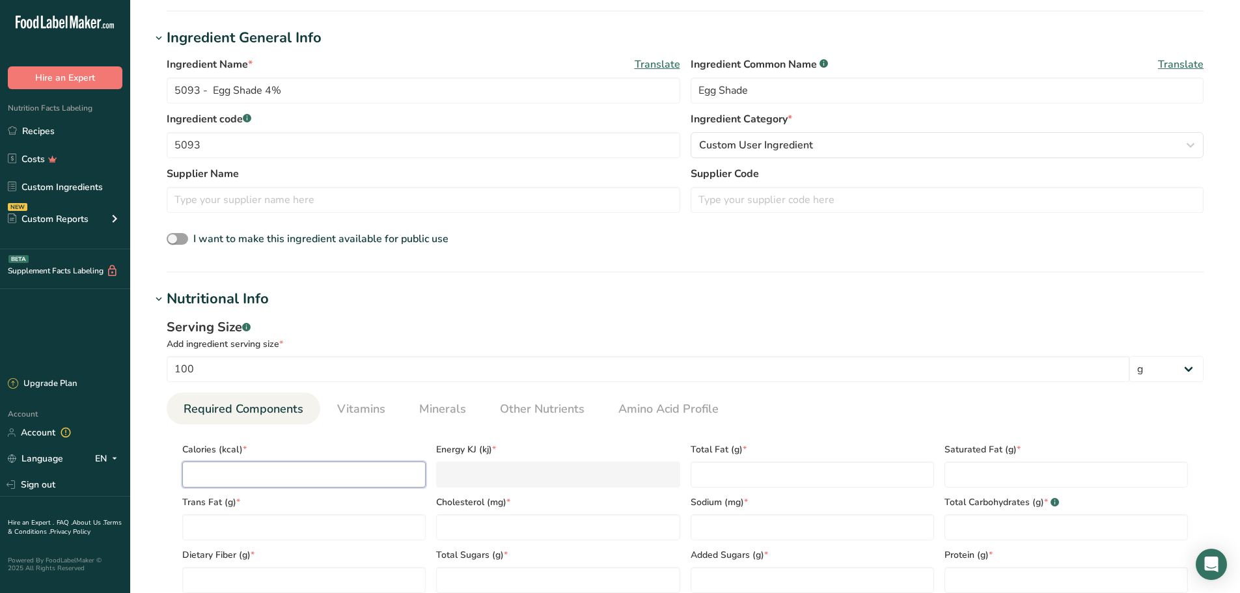
click at [329, 473] on input "number" at bounding box center [303, 475] width 243 height 26
type input "0"
type KJ "0"
type input "0"
type Fat "0"
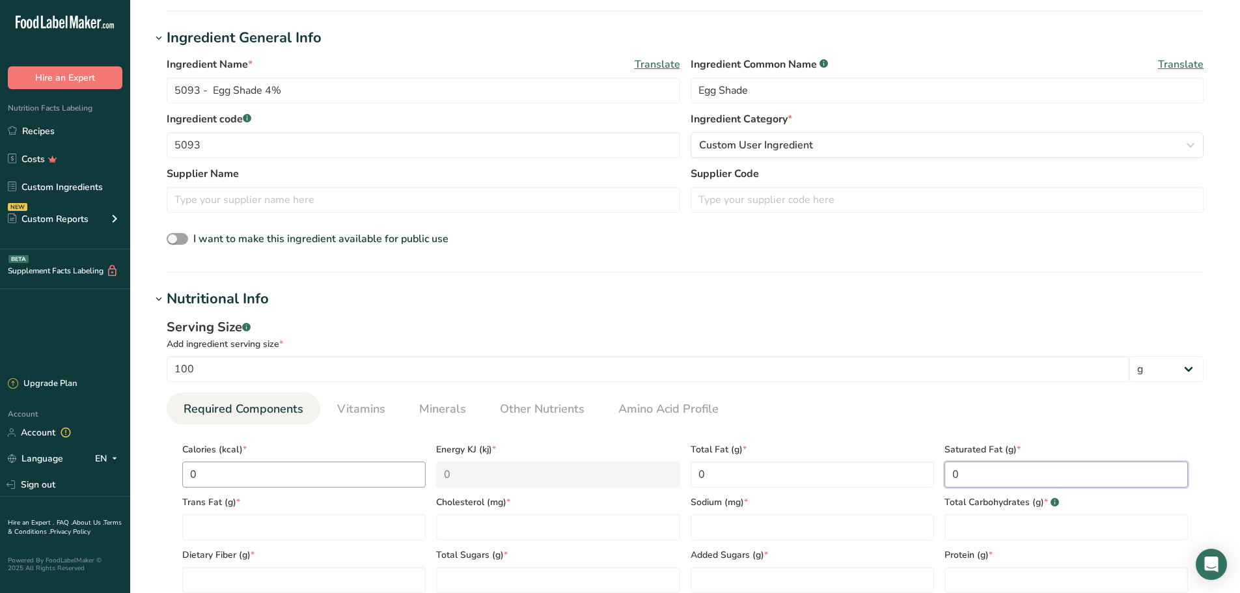
type Fat "0"
type input "0"
type Carbohydrates "0"
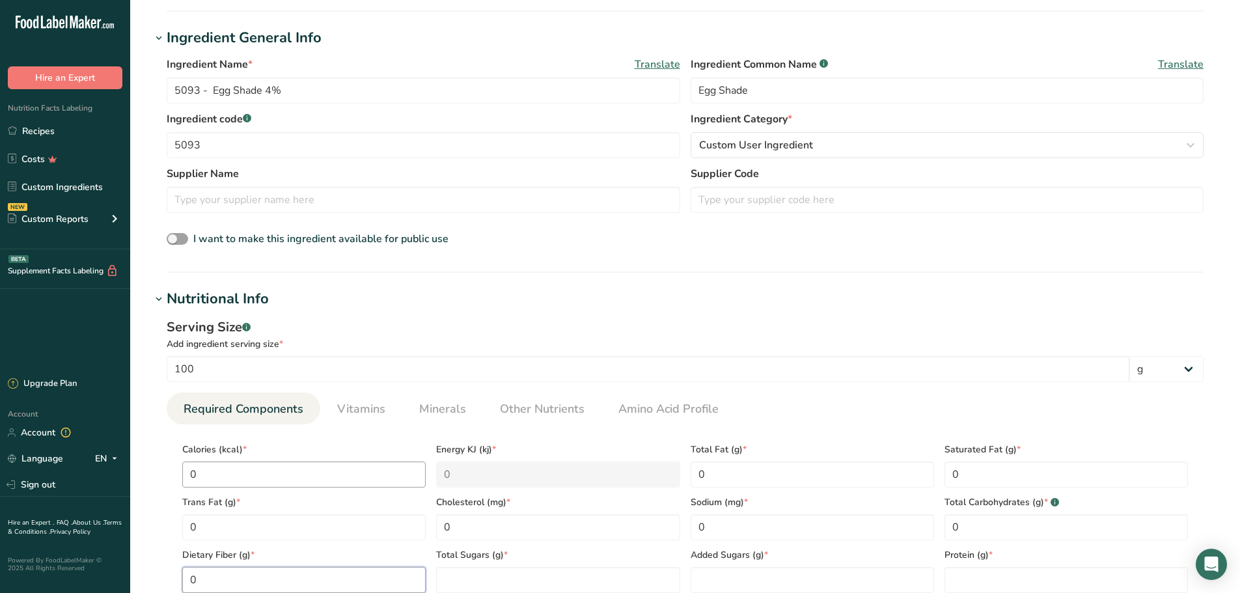
type Fiber "0"
type Sugars "0"
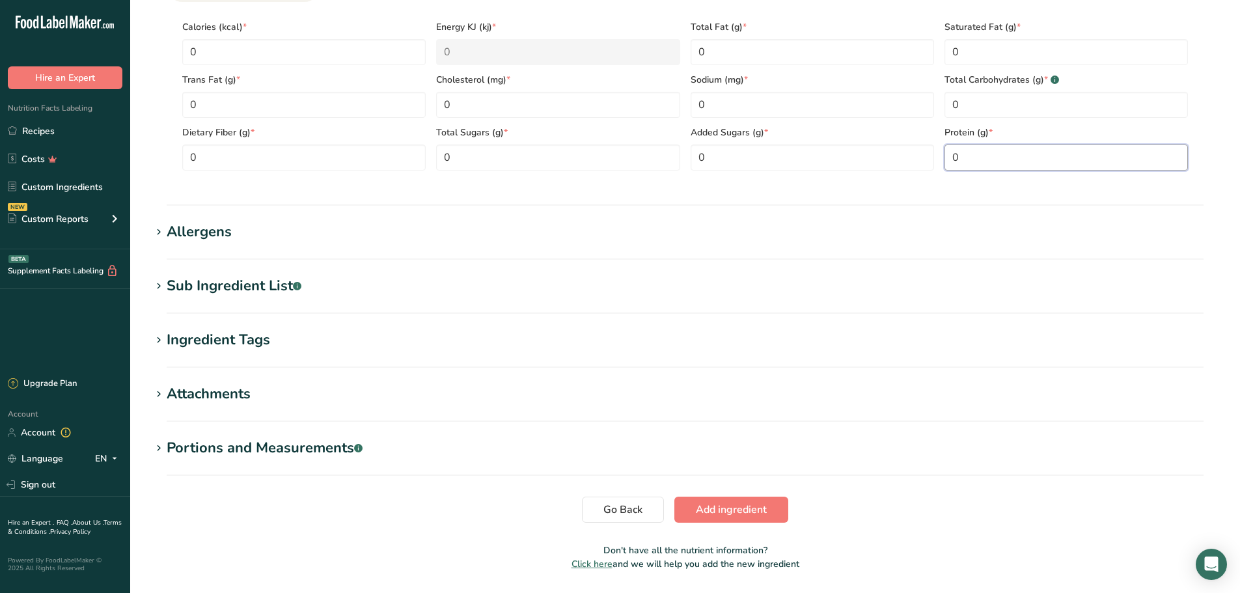
scroll to position [680, 0]
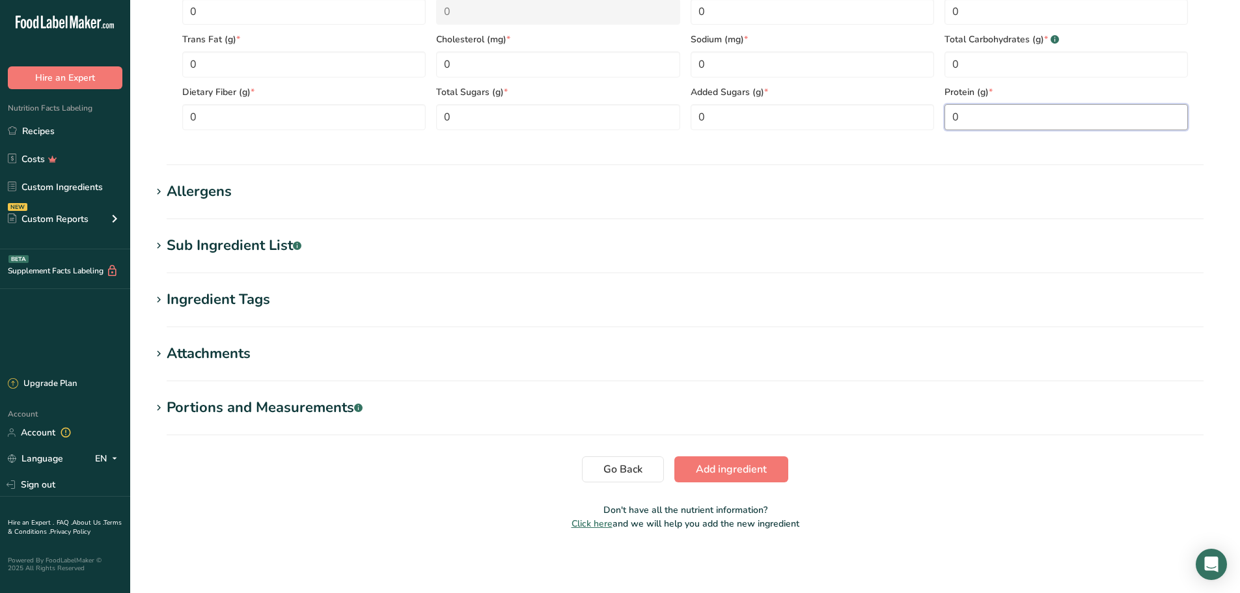
type input "0"
click at [721, 466] on span "Add ingredient" at bounding box center [731, 470] width 71 height 16
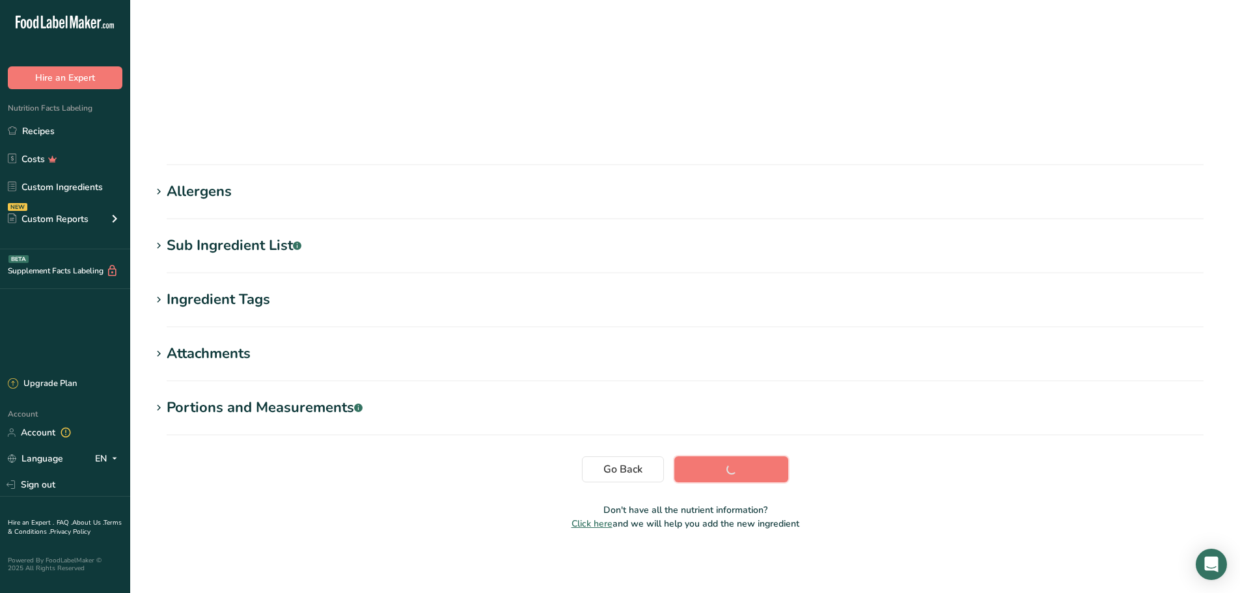
scroll to position [42, 0]
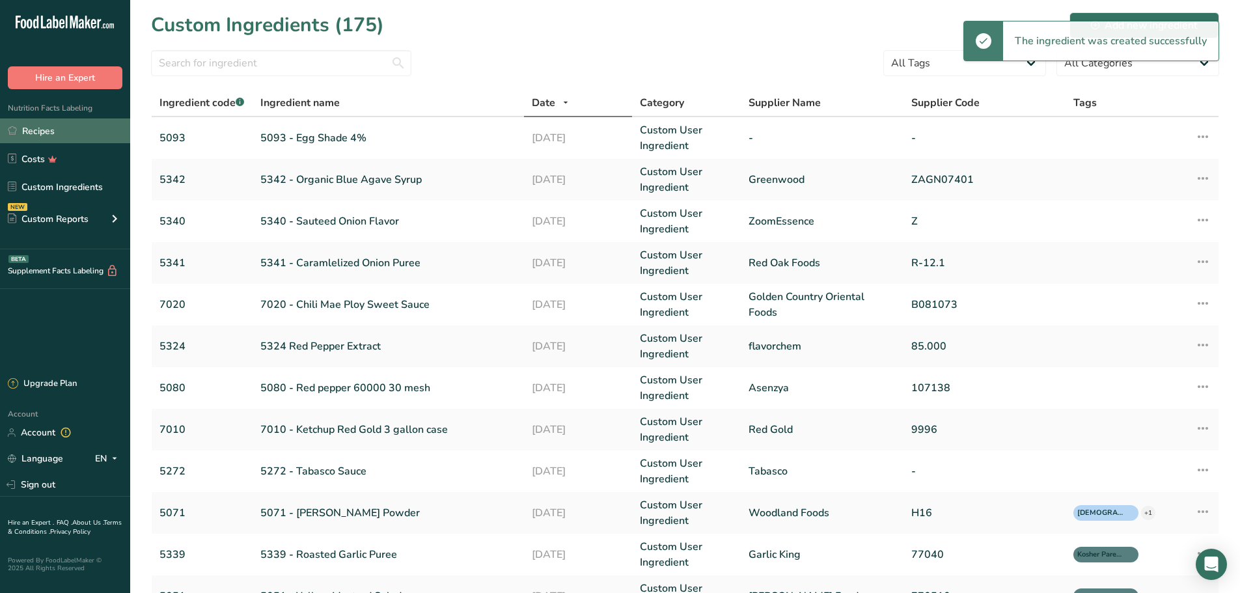
click at [44, 132] on link "Recipes" at bounding box center [65, 130] width 130 height 25
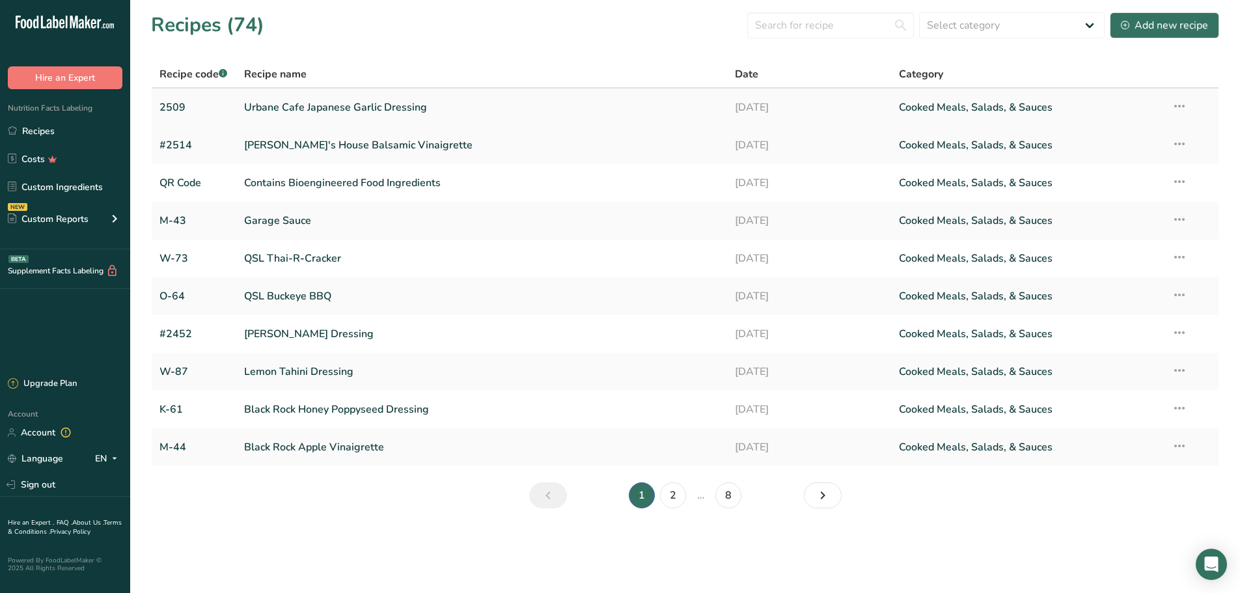
click at [311, 105] on link "Urbane Cafe Japanese Garlic Dressing" at bounding box center [482, 107] width 476 height 27
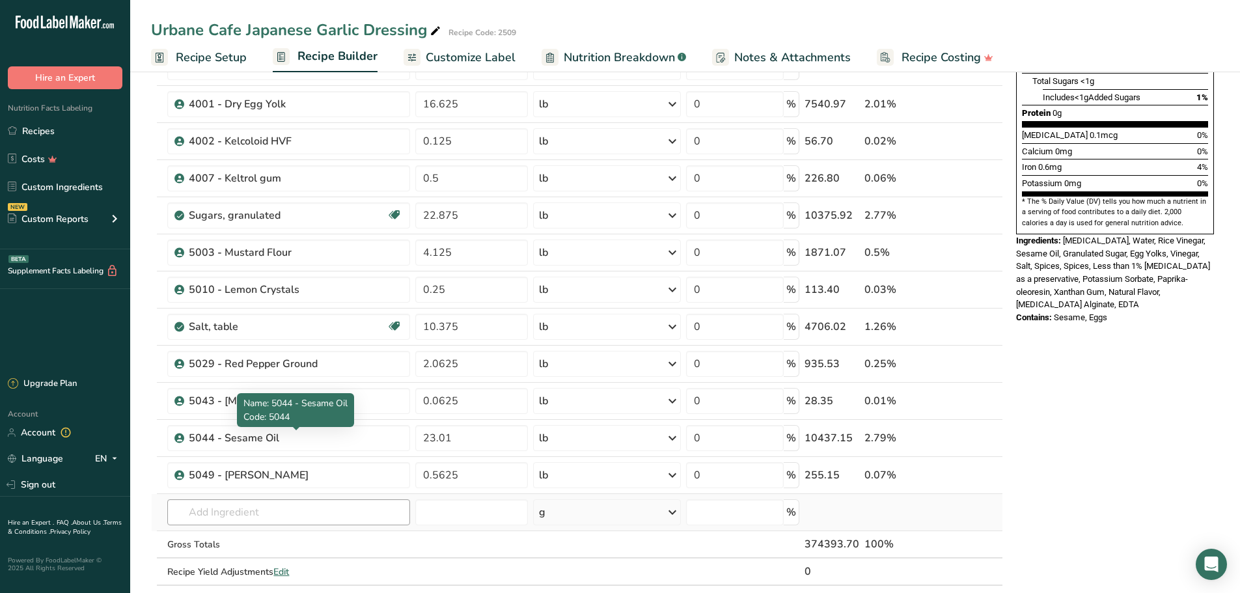
scroll to position [391, 0]
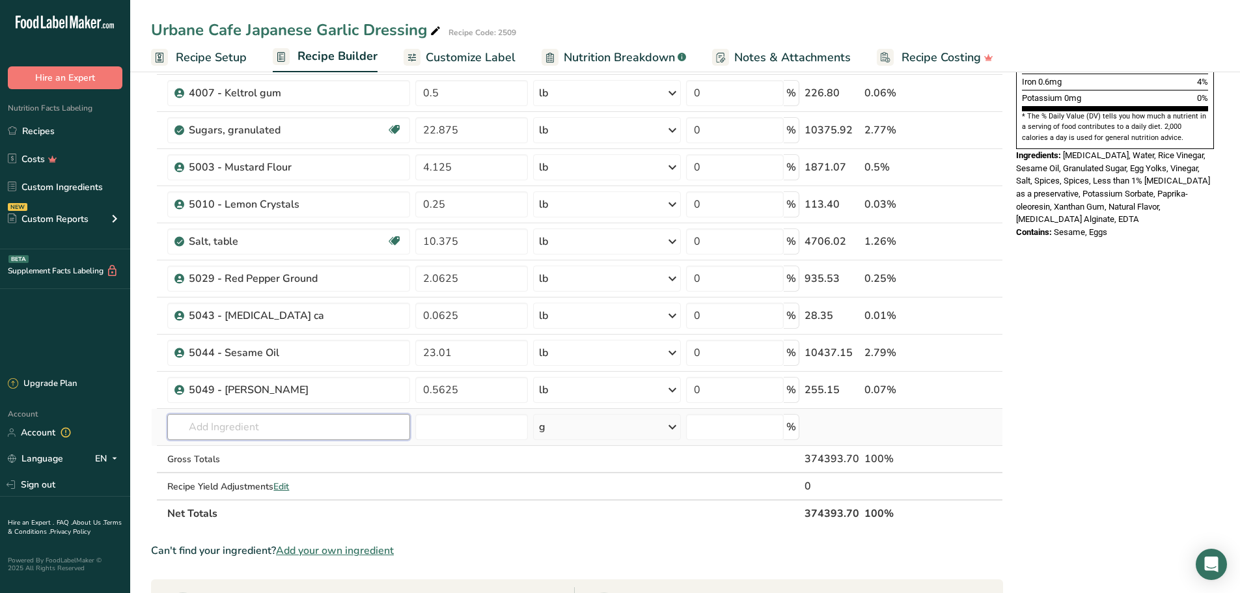
click at [297, 415] on input "text" at bounding box center [288, 427] width 243 height 26
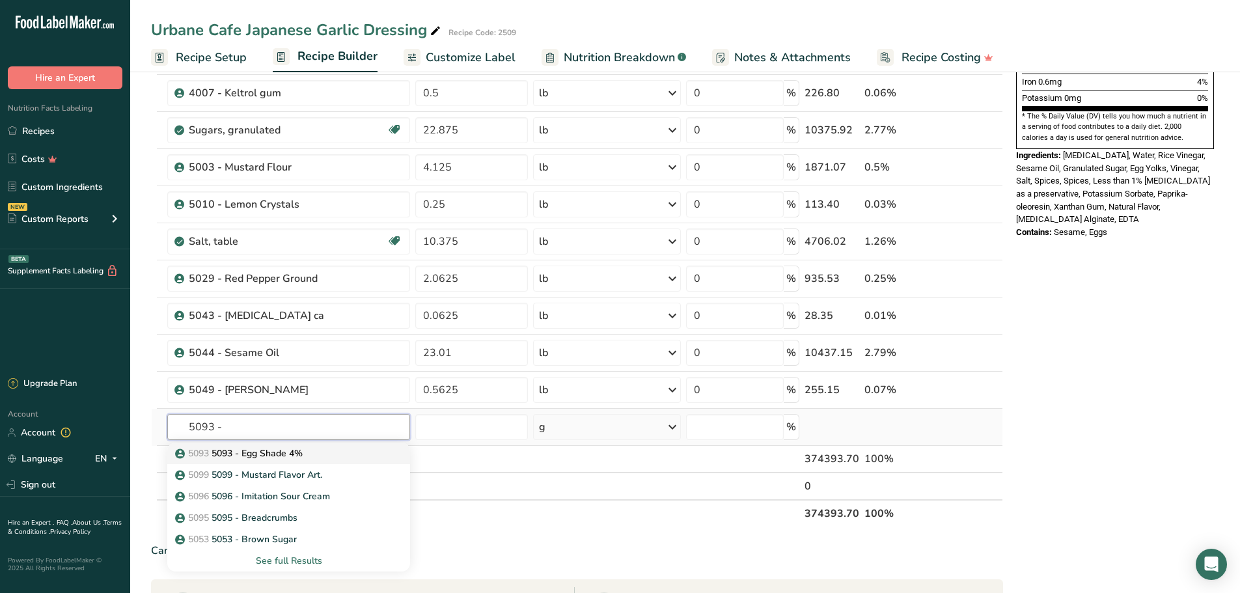
type input "5093 -"
click at [290, 449] on p "5093 5093 - Egg Shade 4%" at bounding box center [240, 454] width 125 height 14
type input "5093 - Egg Shade 4%"
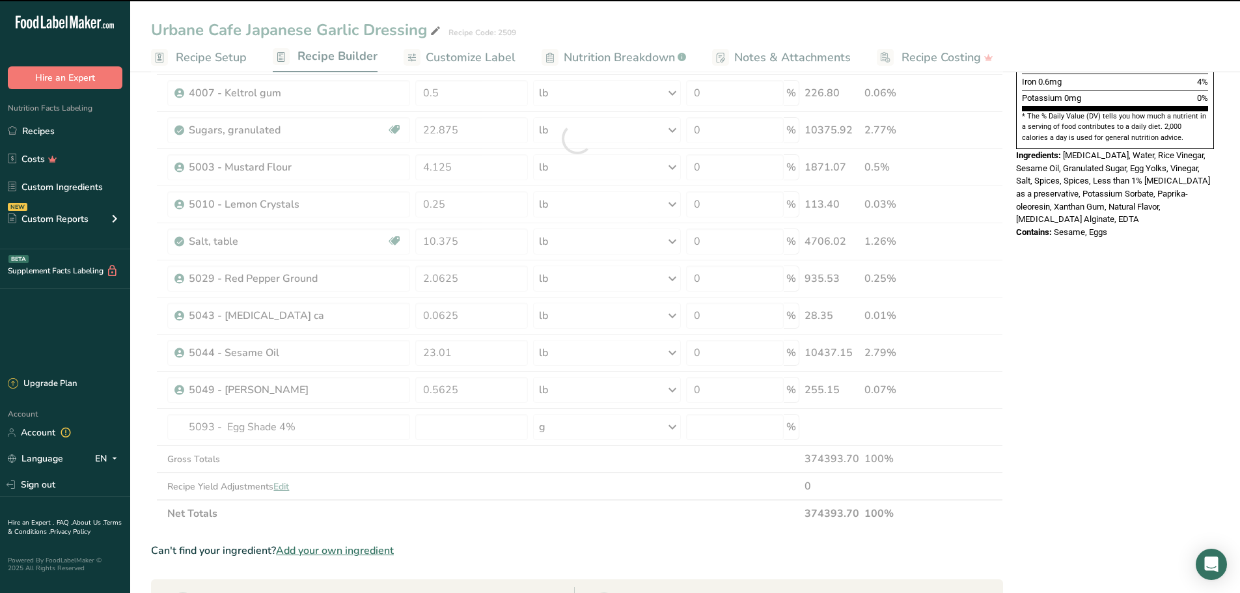
type input "0"
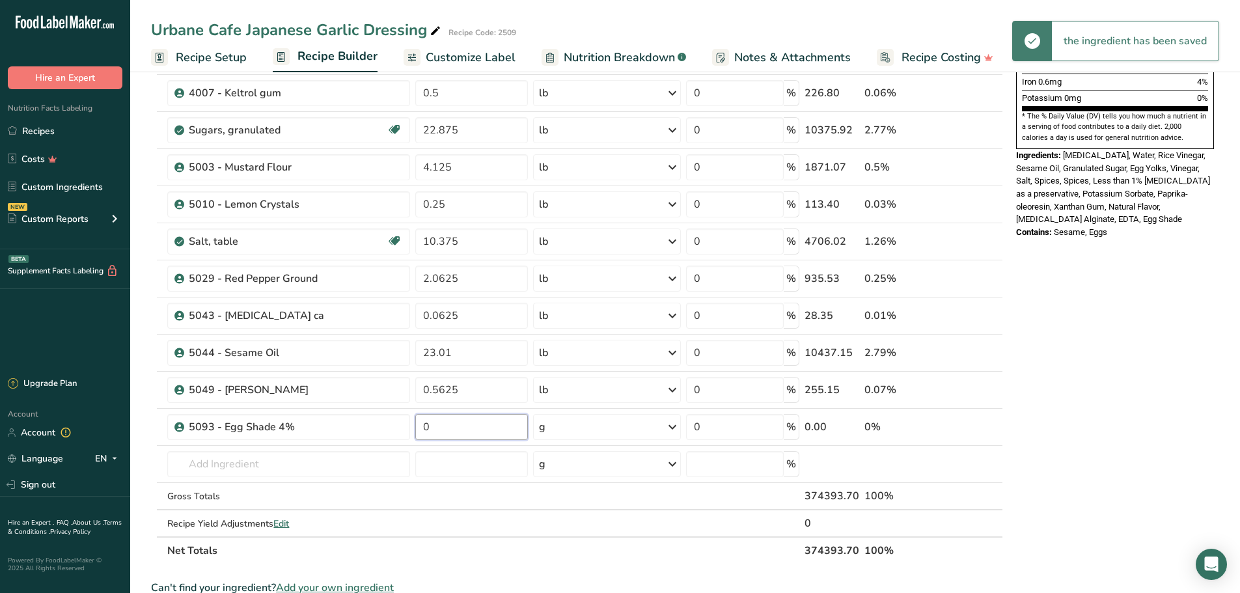
click at [443, 428] on input "0" at bounding box center [471, 427] width 113 height 26
type input "1.0625"
click at [673, 425] on div "Ingredient * Amount * Unit * Waste * .a-a{fill:#347362;}.b-a{fill:#fff;} Grams …" at bounding box center [577, 157] width 852 height 814
click at [672, 425] on icon at bounding box center [673, 426] width 16 height 23
click at [582, 532] on div "See more" at bounding box center [595, 530] width 109 height 14
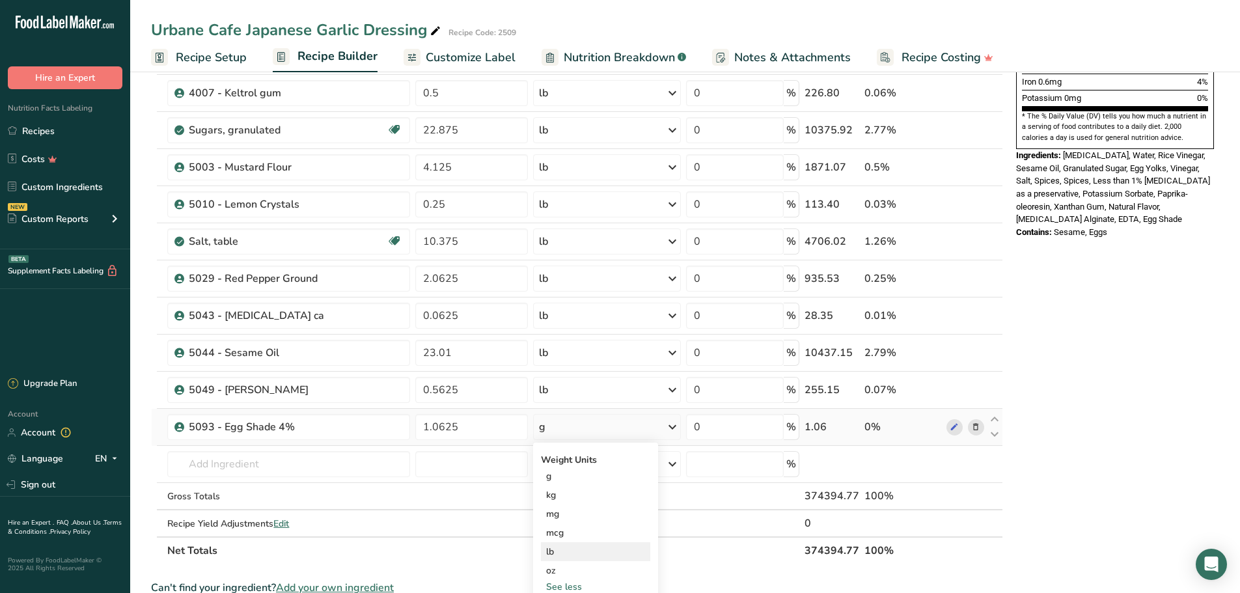
click at [575, 544] on div "lb" at bounding box center [595, 551] width 109 height 19
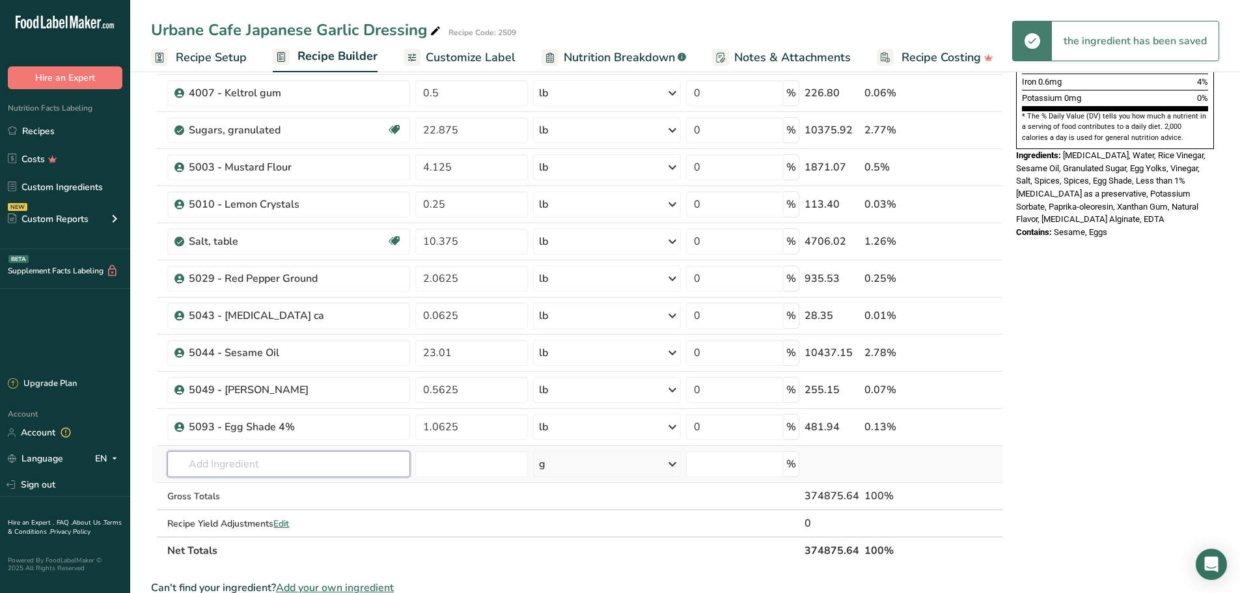
click at [240, 461] on input "text" at bounding box center [288, 464] width 243 height 26
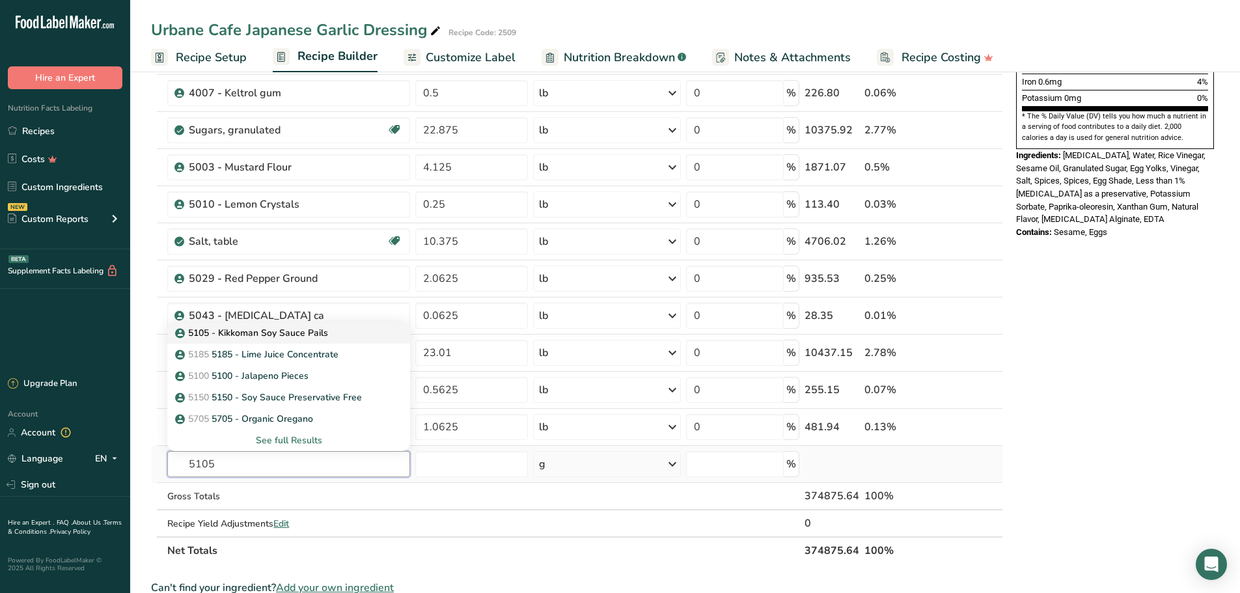
type input "5105"
click at [262, 332] on p "5105 - Kikkoman Soy Sauce Pails" at bounding box center [253, 333] width 150 height 14
type input "5105 - Kikkoman Soy Sauce Pails"
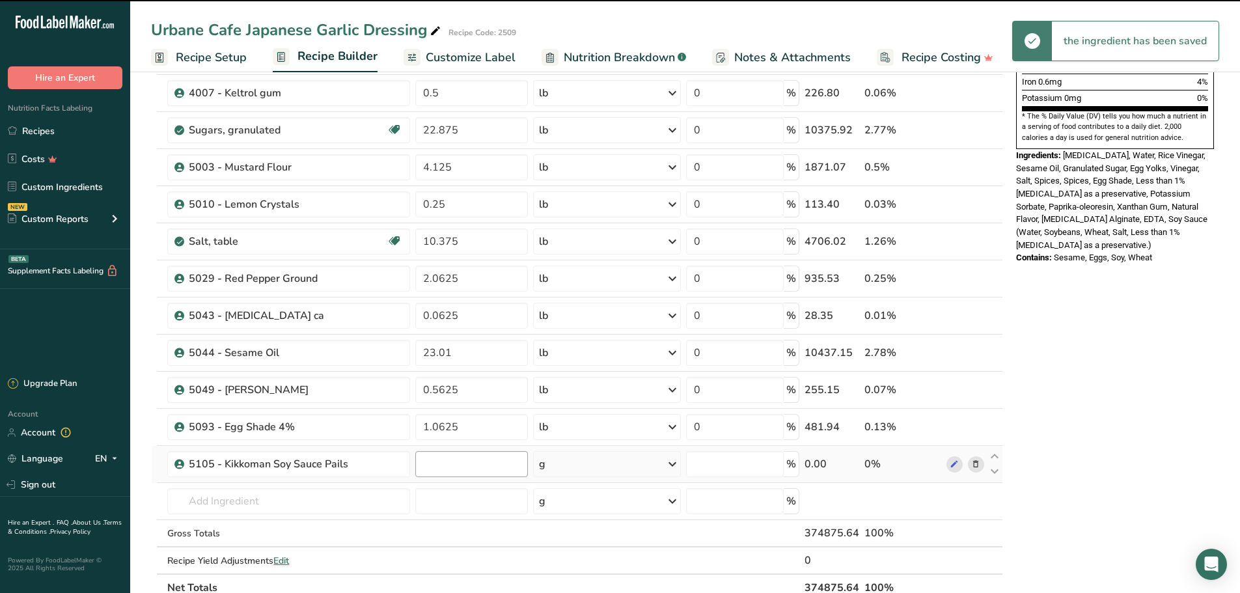
type input "0"
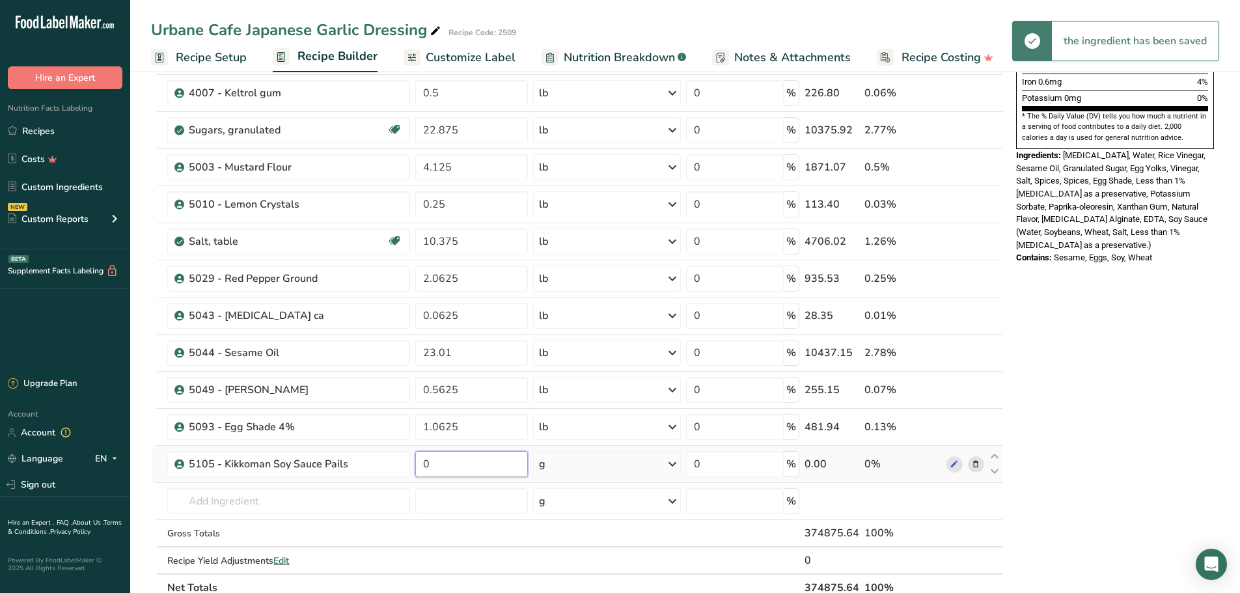
click at [428, 465] on input "0" at bounding box center [471, 464] width 113 height 26
type input "9.76"
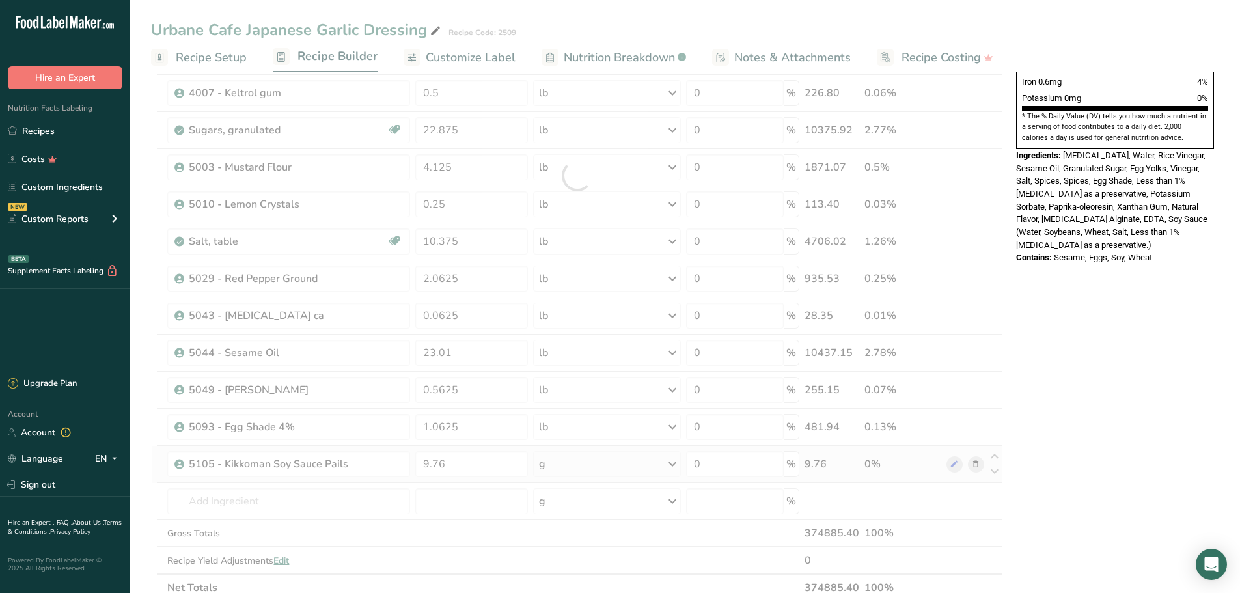
click at [674, 465] on div "Ingredient * Amount * Unit * Waste * .a-a{fill:#347362;}.b-a{fill:#fff;} Grams …" at bounding box center [577, 175] width 852 height 851
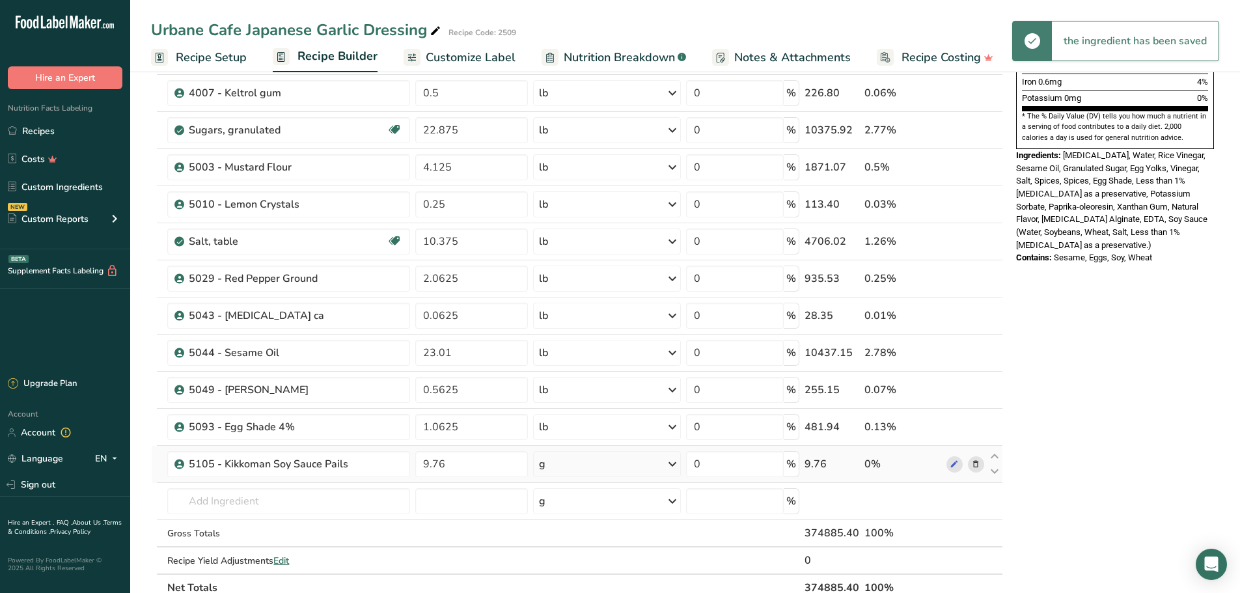
click at [677, 463] on icon at bounding box center [673, 463] width 16 height 23
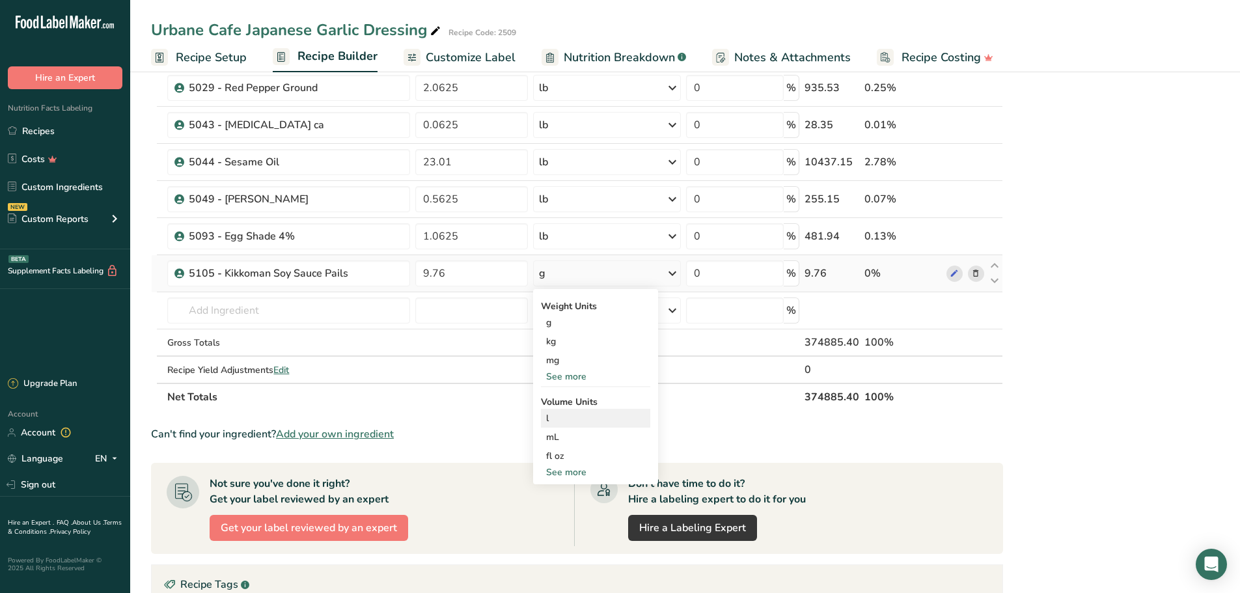
scroll to position [586, 0]
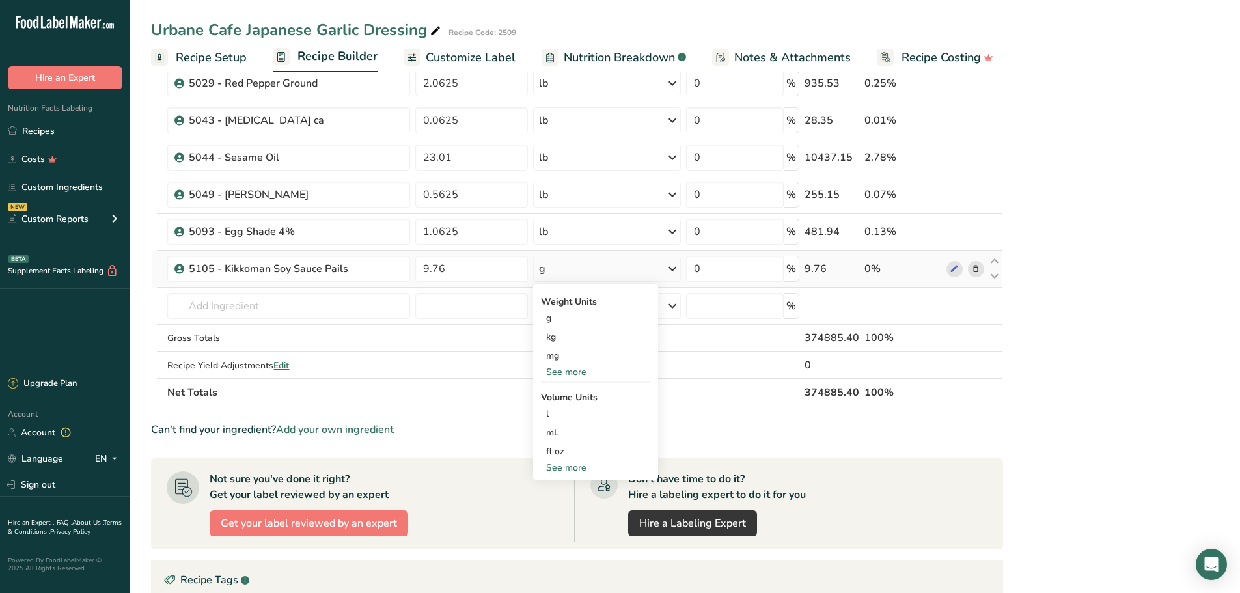
click at [579, 372] on div "See more" at bounding box center [595, 372] width 109 height 14
click at [569, 394] on div "lb" at bounding box center [595, 393] width 109 height 19
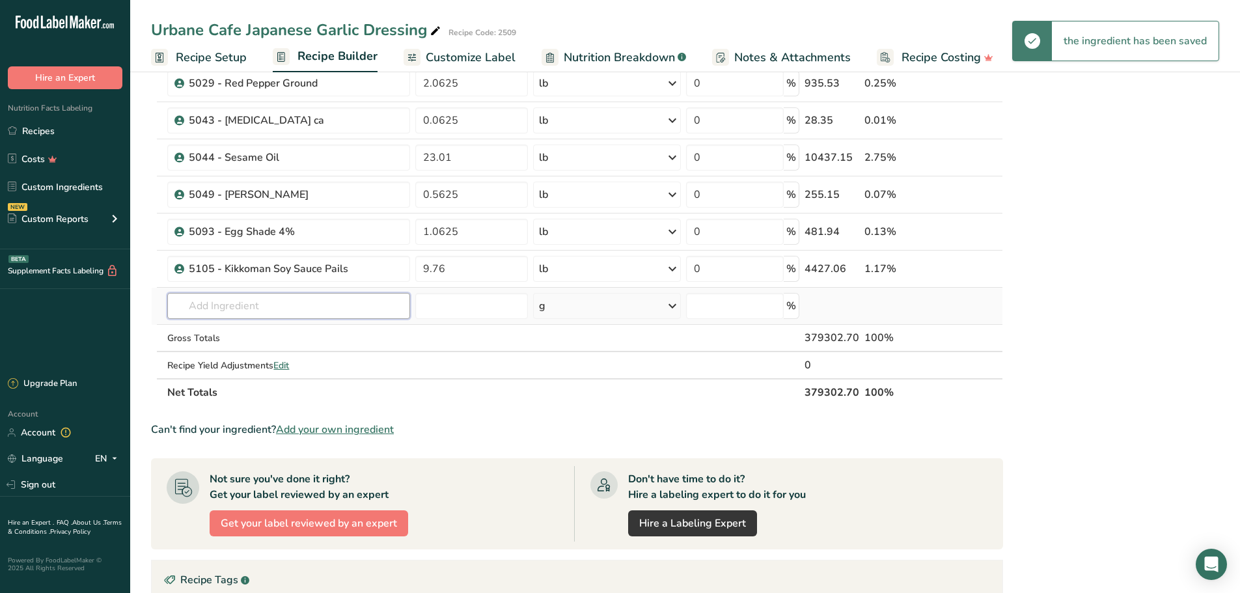
click at [289, 307] on input "text" at bounding box center [288, 306] width 243 height 26
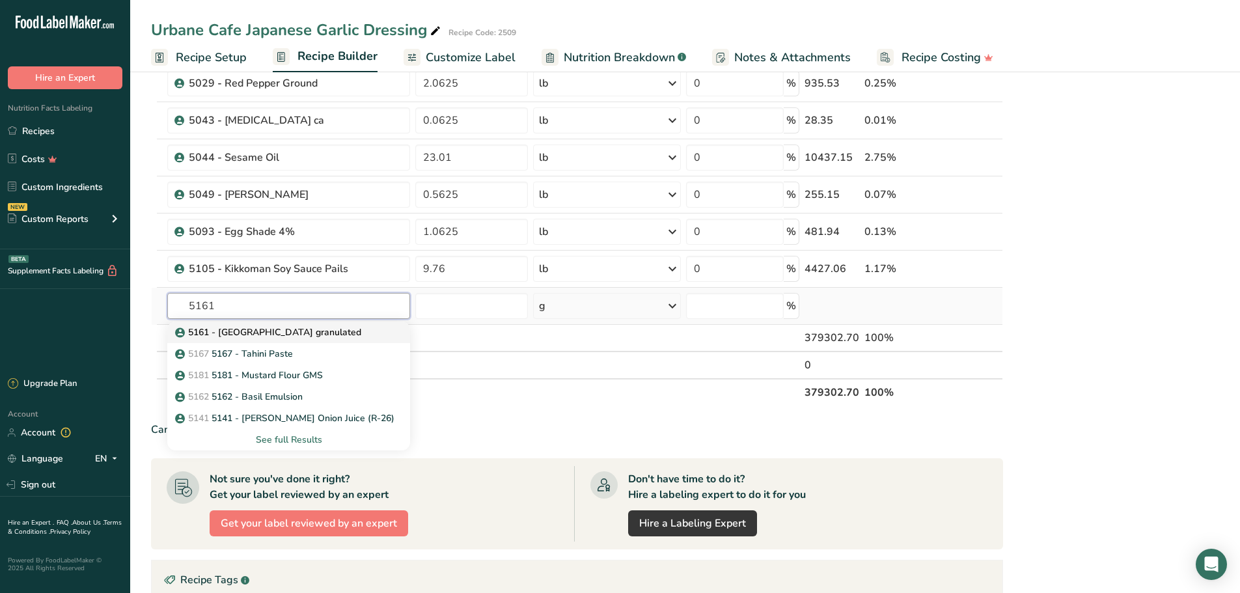
type input "5161"
click at [277, 337] on p "5161 - [GEOGRAPHIC_DATA] granulated" at bounding box center [270, 332] width 184 height 14
type input "5161 - [GEOGRAPHIC_DATA] granulated"
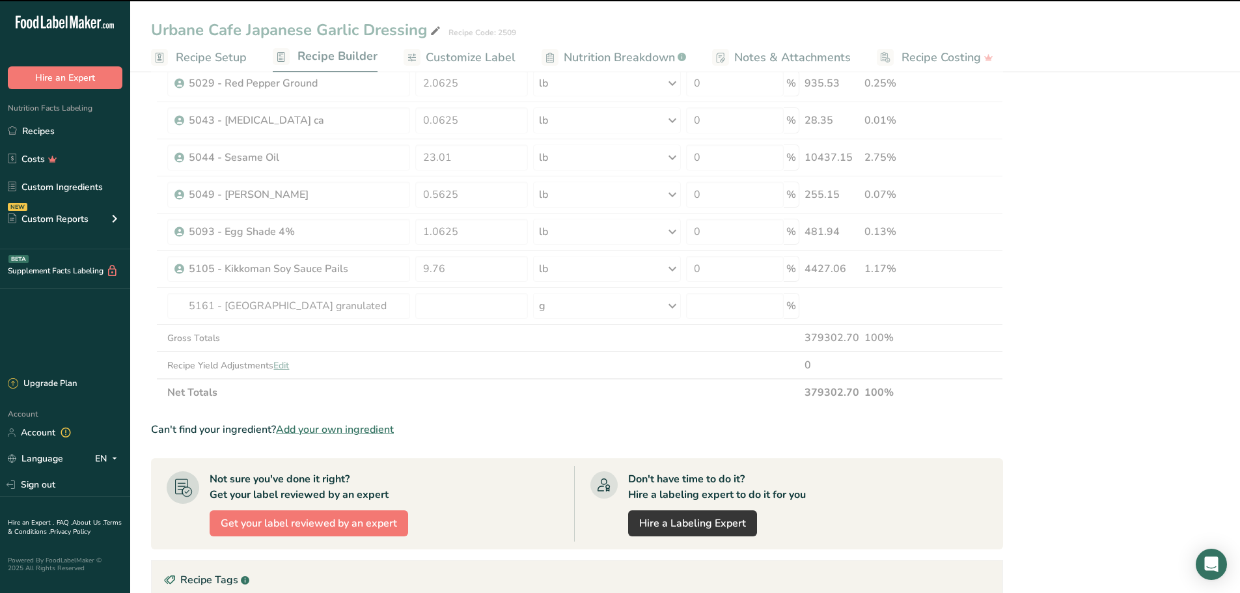
type input "0"
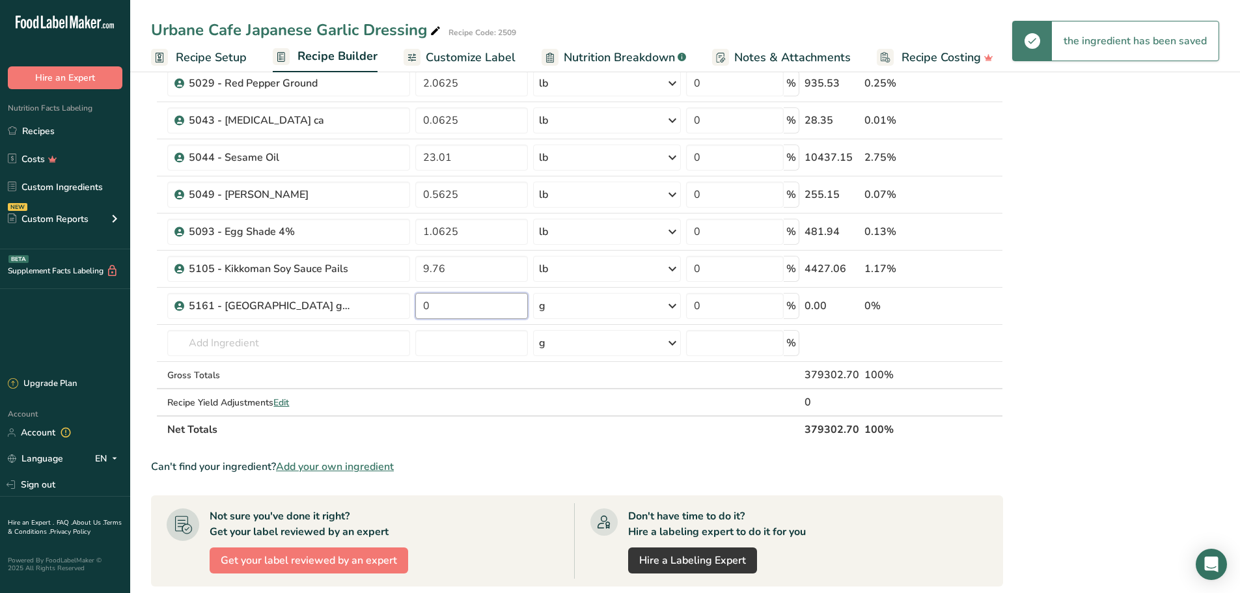
click at [460, 307] on input "0" at bounding box center [471, 306] width 113 height 26
type input "8.3125"
click at [673, 305] on icon at bounding box center [673, 305] width 16 height 23
click at [573, 410] on div "See more" at bounding box center [595, 409] width 109 height 14
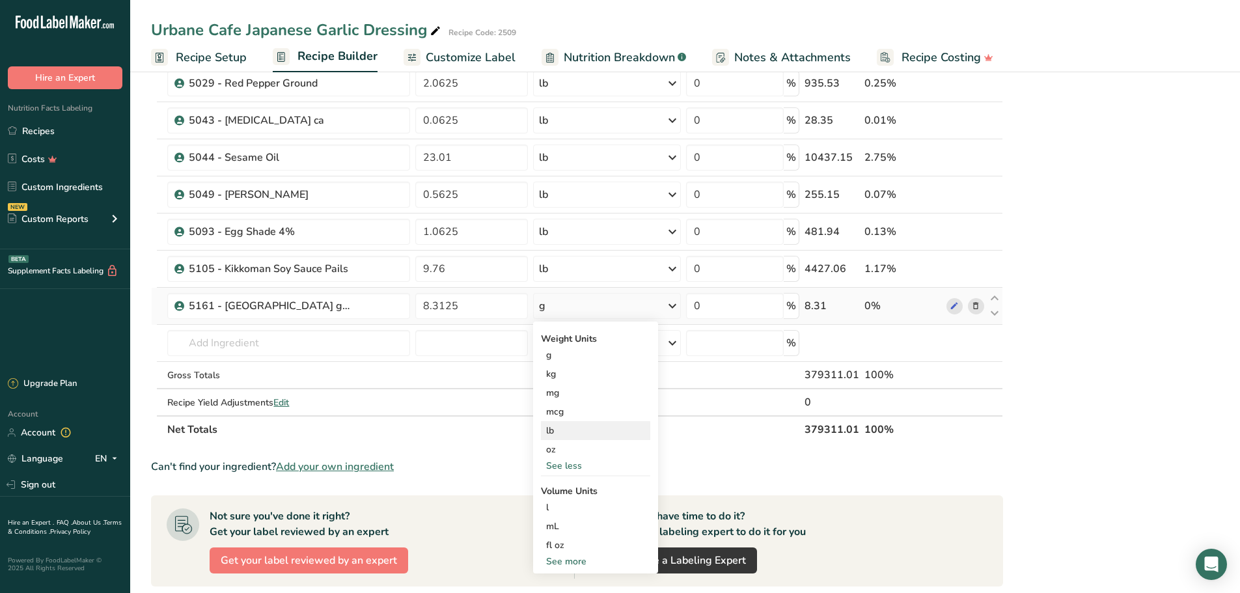
click at [570, 432] on div "lb" at bounding box center [595, 430] width 109 height 19
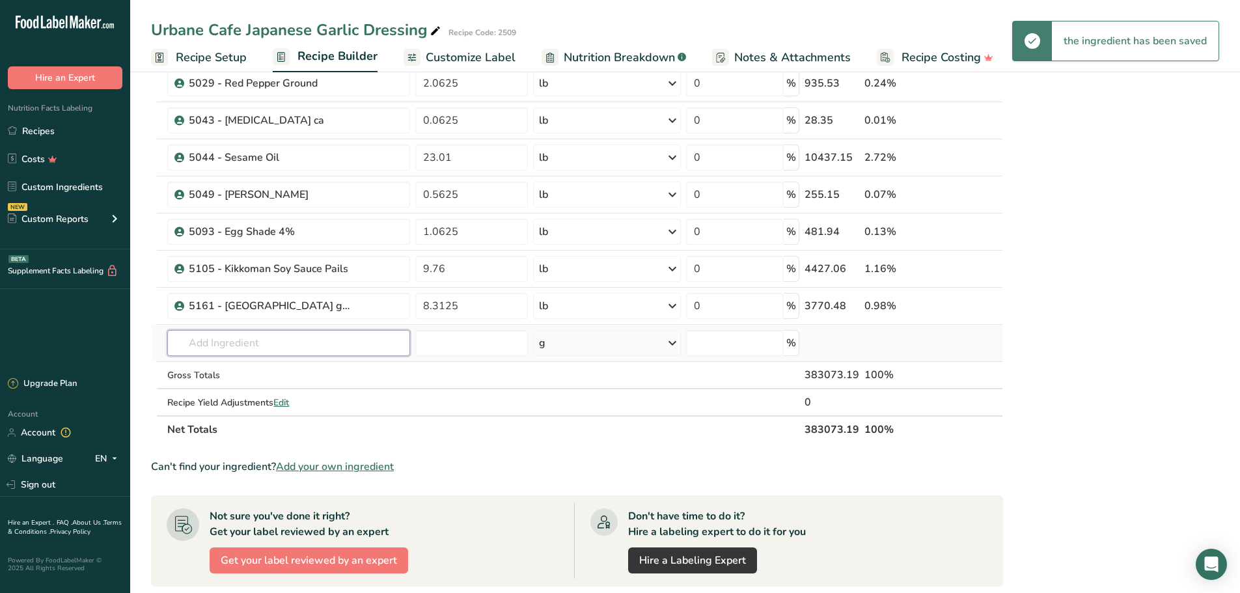
click at [291, 343] on input "text" at bounding box center [288, 343] width 243 height 26
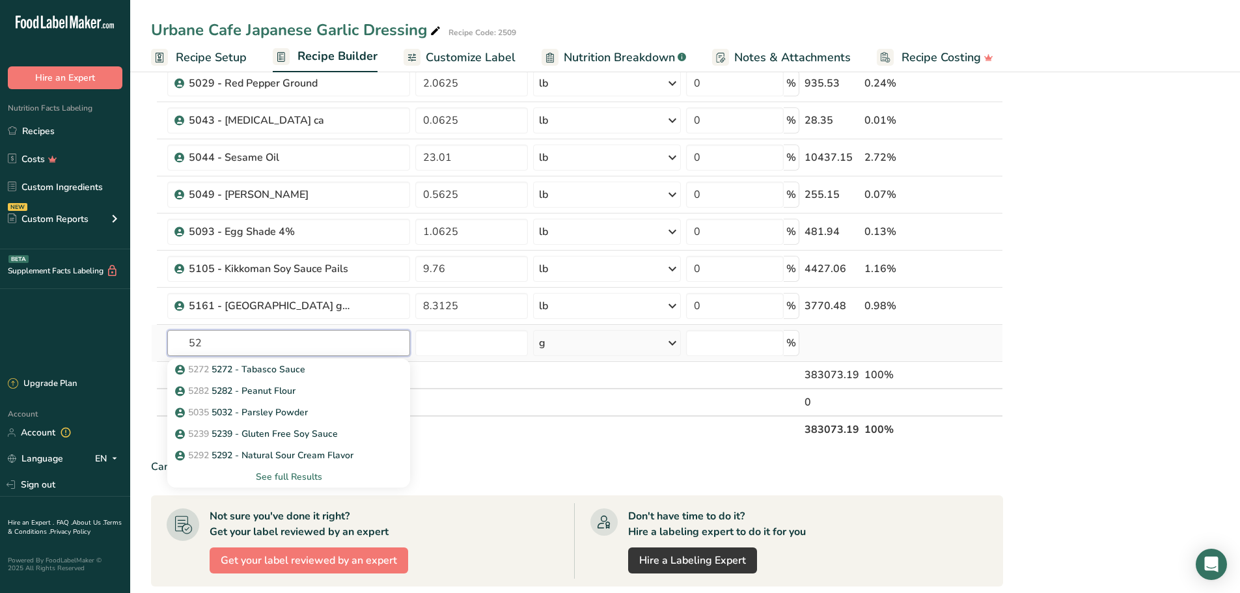
type input "5"
type input "onion"
click at [276, 408] on p "2026 Spices, onion powder" at bounding box center [239, 413] width 123 height 14
type input "Spices, onion powder"
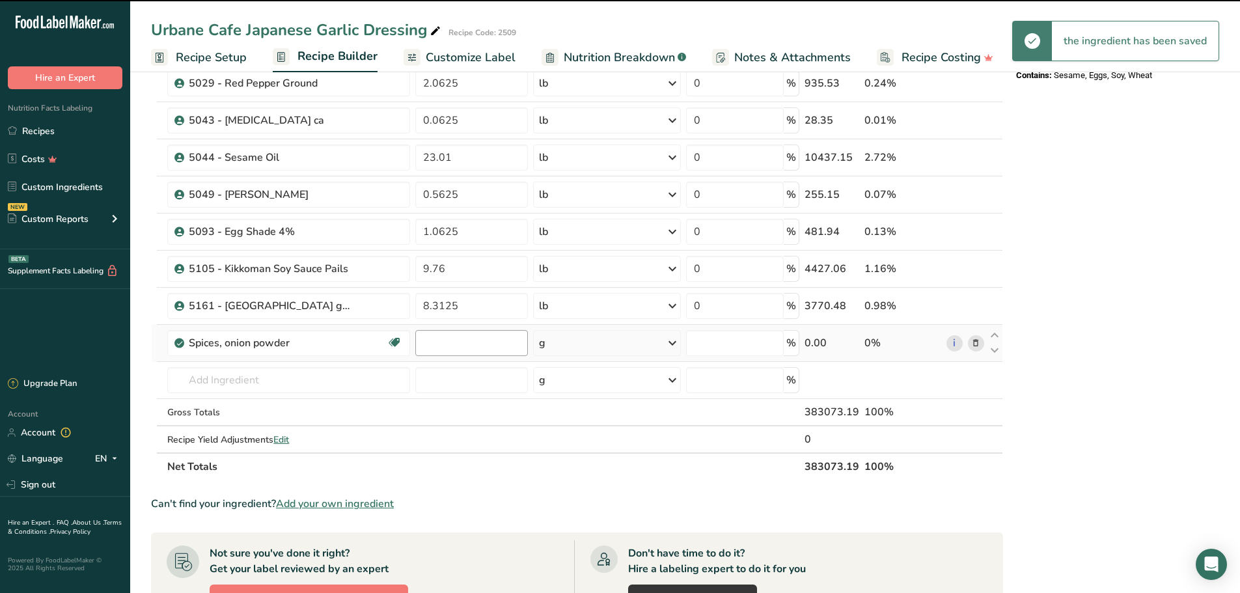
type input "0"
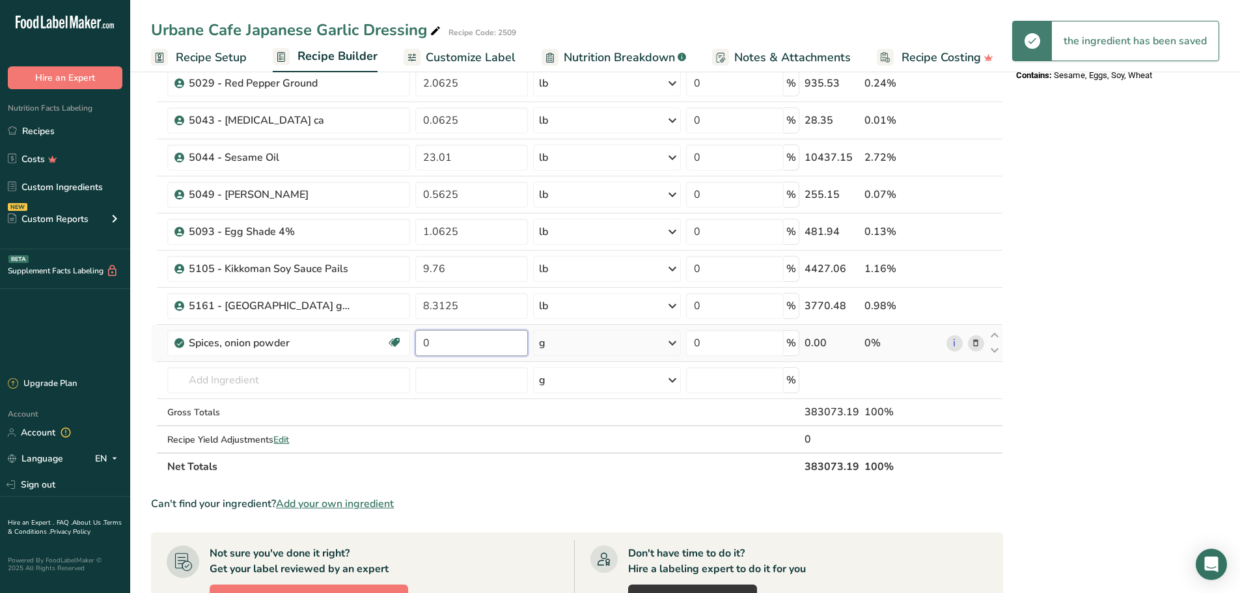
click at [443, 342] on input "0" at bounding box center [471, 343] width 113 height 26
type input "7.263"
click at [677, 345] on div "Ingredient * Amount * Unit * Waste * .a-a{fill:#347362;}.b-a{fill:#fff;} Grams …" at bounding box center [577, 18] width 852 height 926
click at [672, 344] on icon at bounding box center [673, 342] width 16 height 23
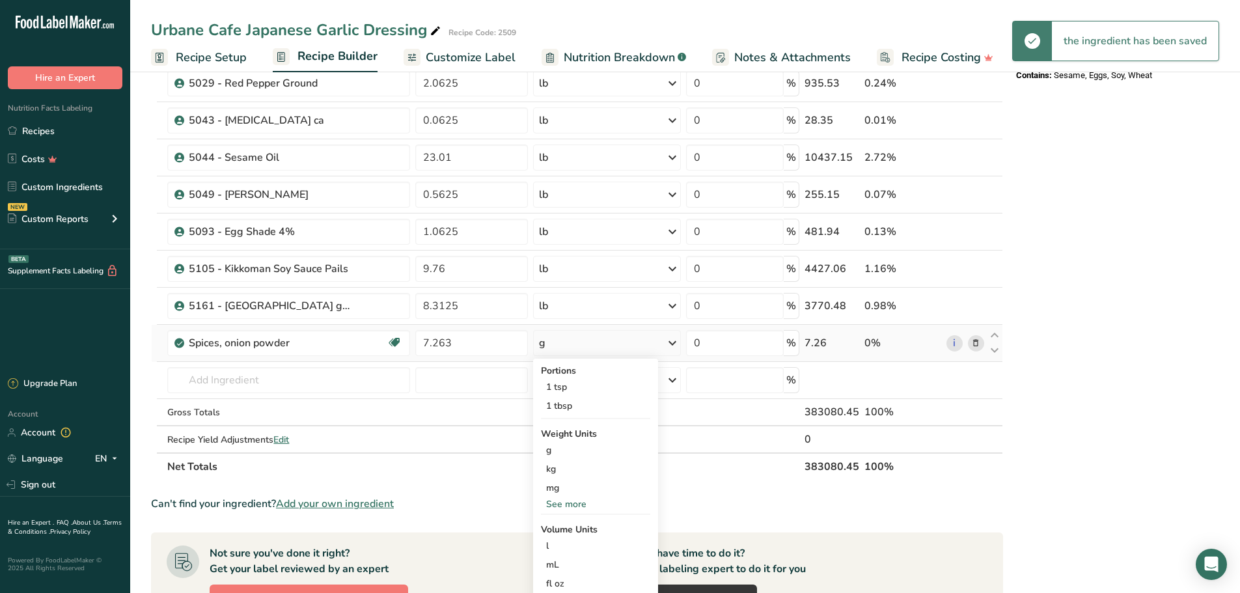
click at [580, 501] on div "See more" at bounding box center [595, 504] width 109 height 14
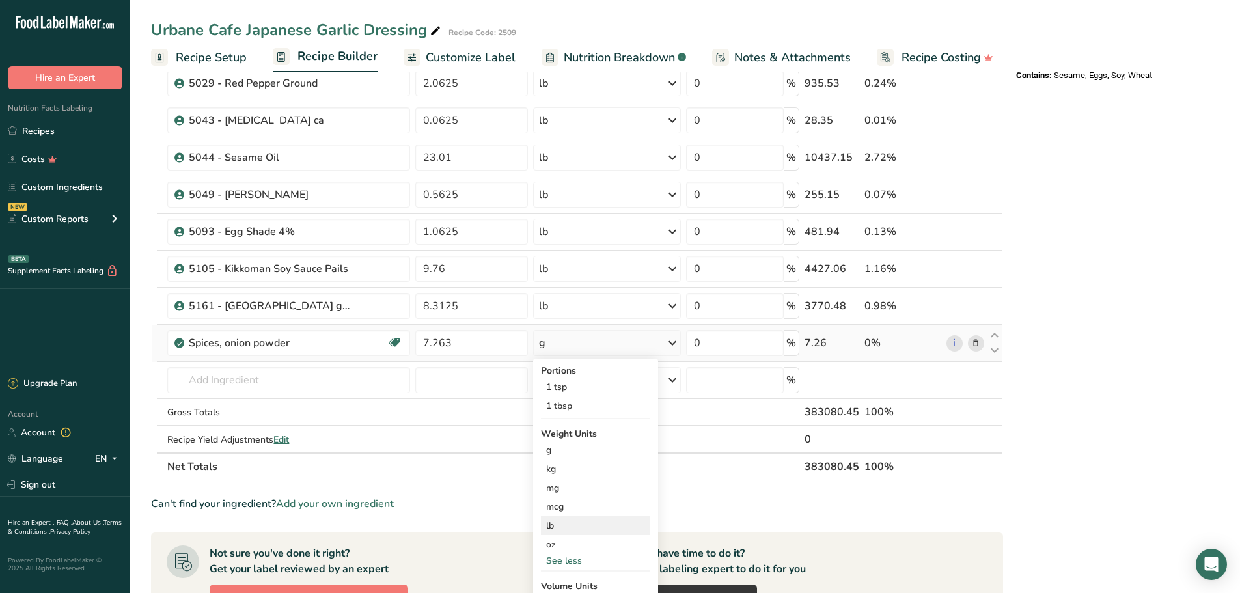
click at [557, 521] on div "lb" at bounding box center [595, 525] width 109 height 19
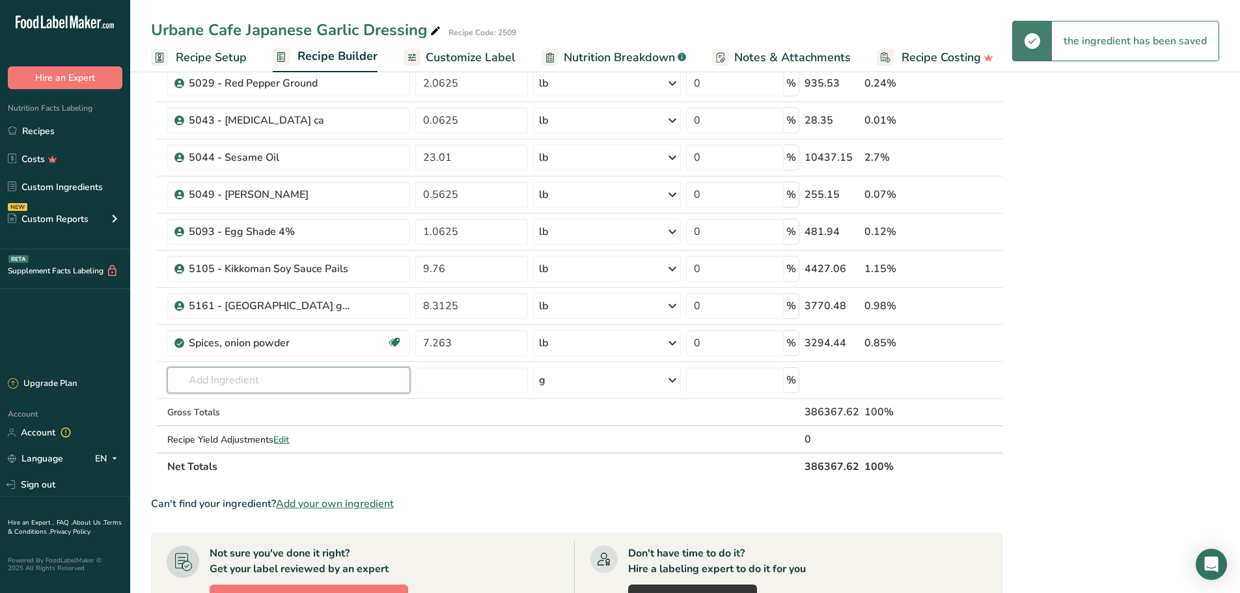
click at [274, 379] on input "text" at bounding box center [288, 380] width 243 height 26
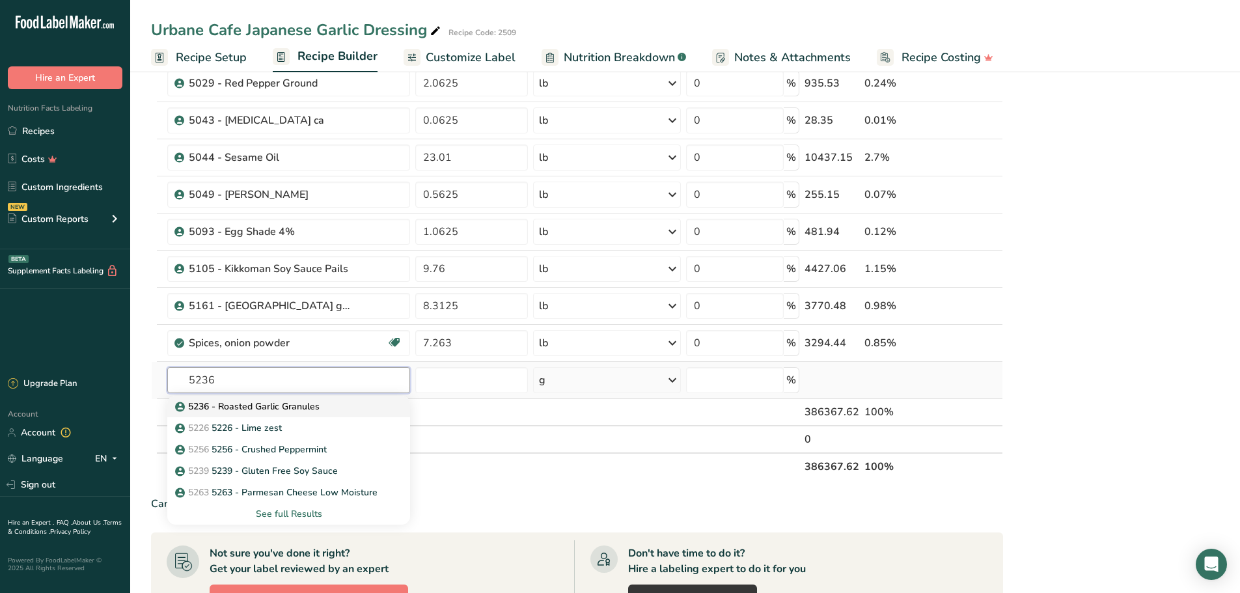
type input "5236"
click at [275, 405] on p "5236 - Roasted Garlic Granules" at bounding box center [249, 407] width 142 height 14
type input "5236 - Roasted Garlic Granules"
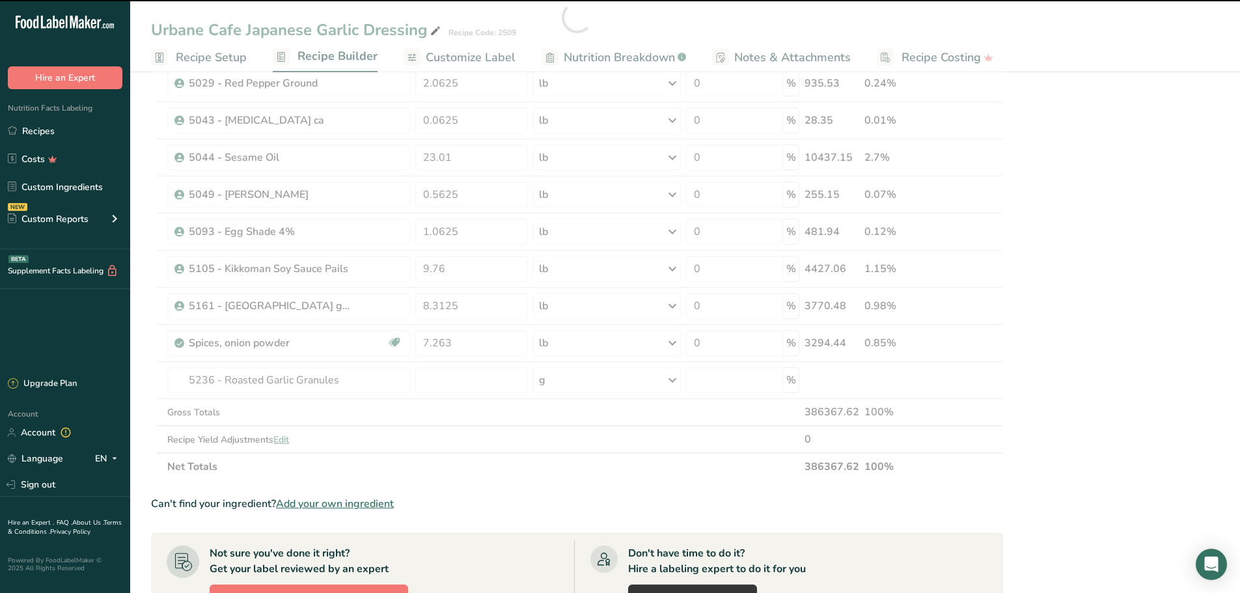
type input "0"
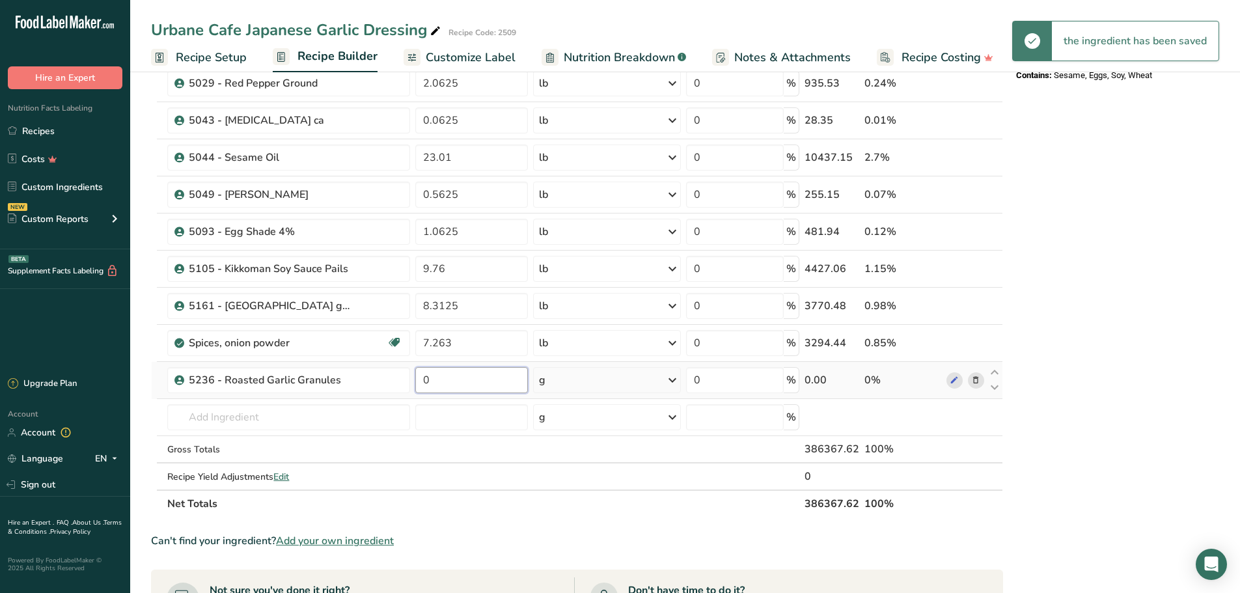
click at [443, 380] on input "0" at bounding box center [471, 380] width 113 height 26
type input "2.075"
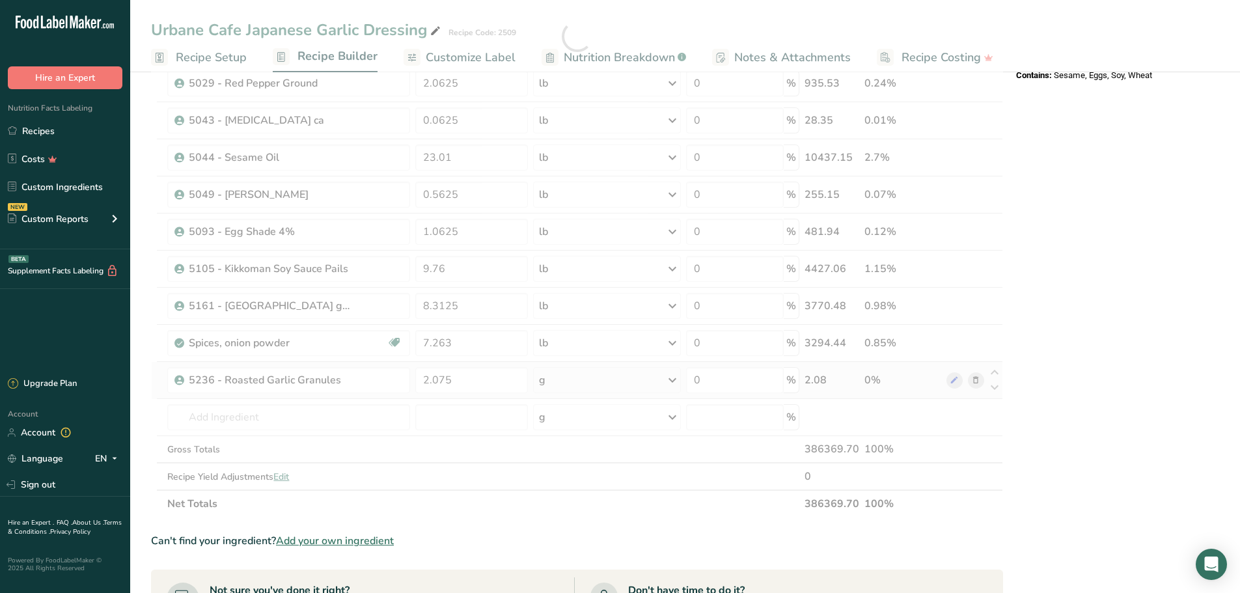
click at [670, 376] on div "Ingredient * Amount * Unit * Waste * .a-a{fill:#347362;}.b-a{fill:#fff;} Grams …" at bounding box center [577, 36] width 852 height 963
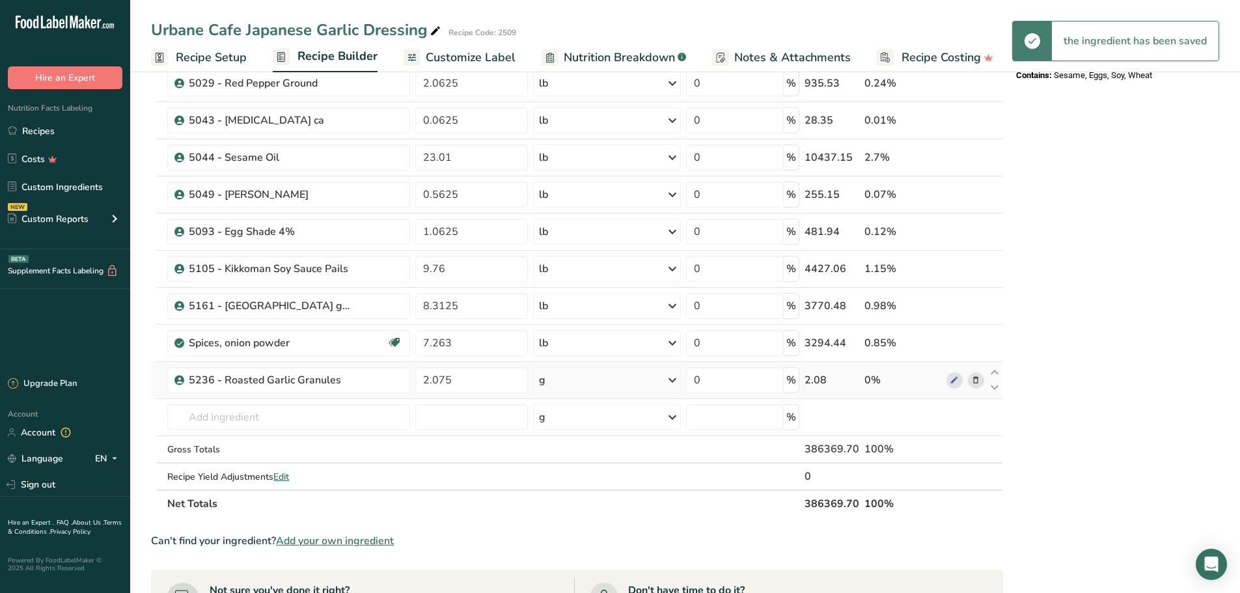
click at [674, 376] on icon at bounding box center [673, 379] width 16 height 23
click at [583, 479] on div "See more" at bounding box center [595, 484] width 109 height 14
click at [566, 501] on div "lb" at bounding box center [595, 504] width 109 height 19
click at [262, 419] on input "text" at bounding box center [288, 417] width 243 height 26
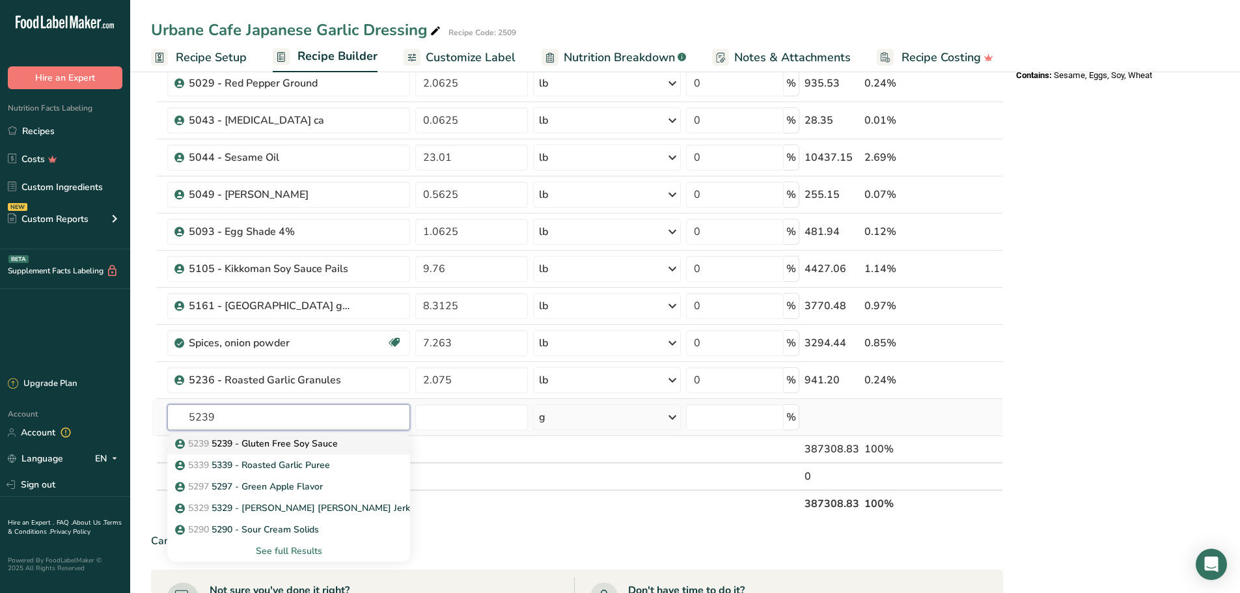
type input "5239"
click at [290, 440] on p "5239 5239 - Gluten Free Soy Sauce" at bounding box center [258, 444] width 160 height 14
type input "5239 - Gluten Free Soy Sauce"
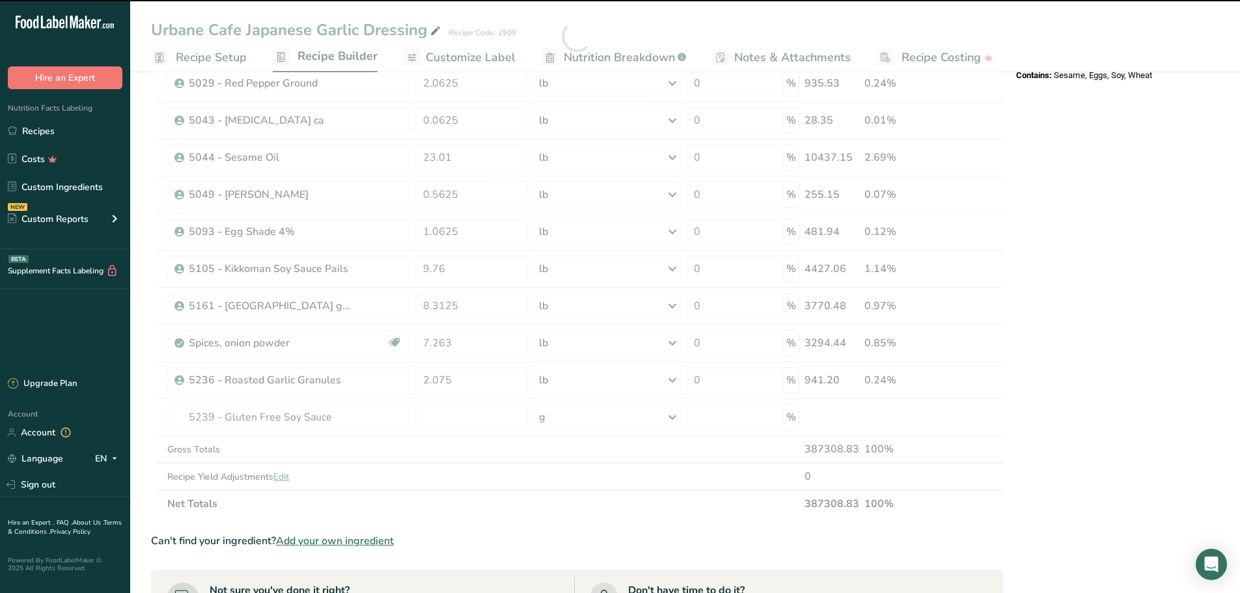
type input "0"
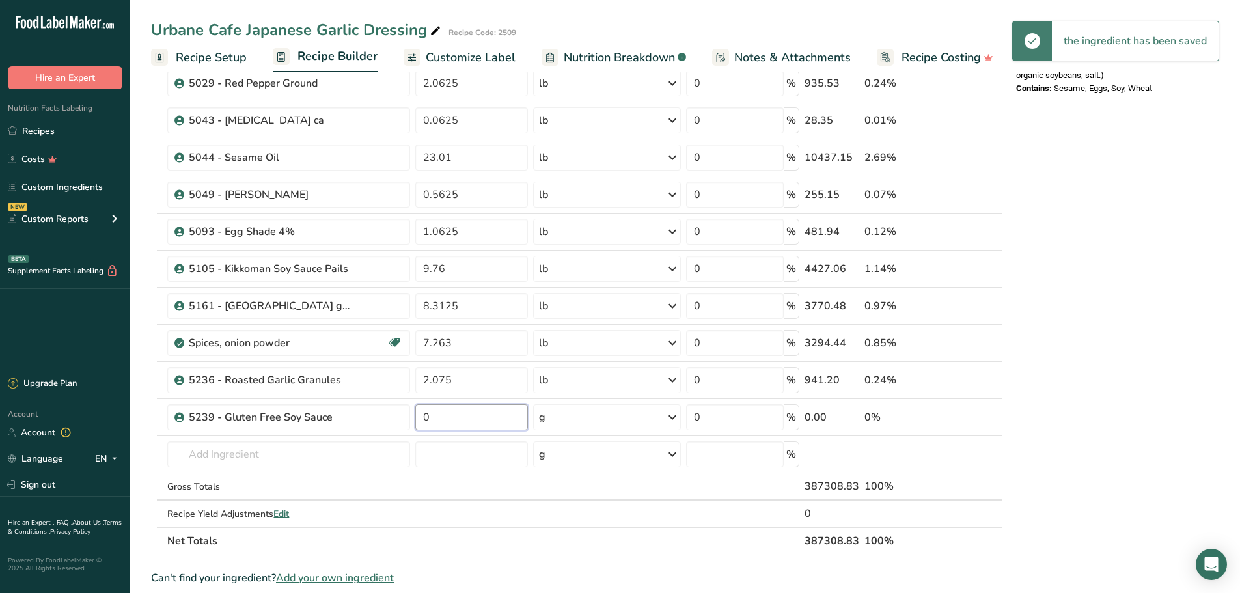
click at [441, 412] on input "0" at bounding box center [471, 417] width 113 height 26
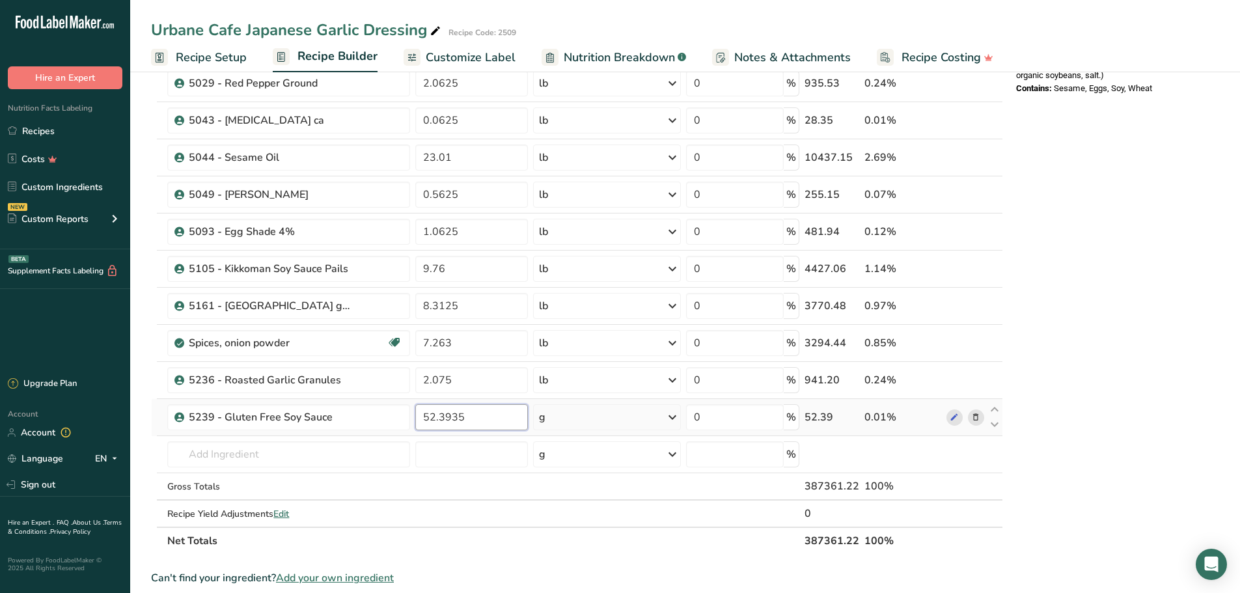
type input "52.3935"
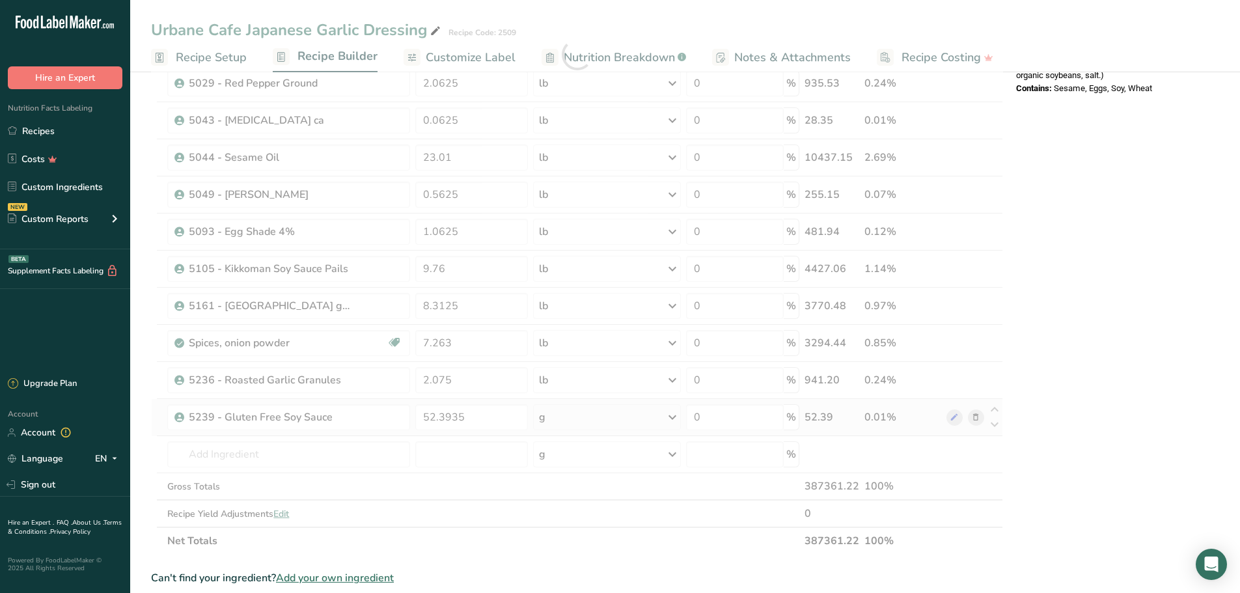
click at [672, 417] on div "Ingredient * Amount * Unit * Waste * .a-a{fill:#347362;}.b-a{fill:#fff;} Grams …" at bounding box center [577, 55] width 852 height 1000
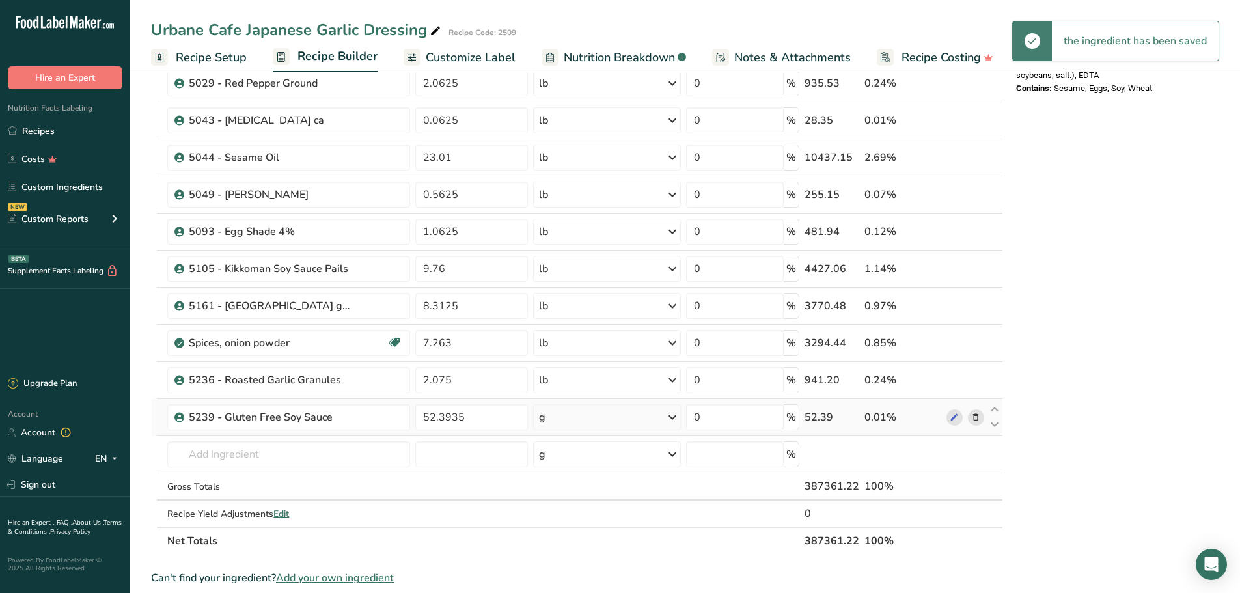
click at [670, 419] on icon at bounding box center [673, 417] width 16 height 23
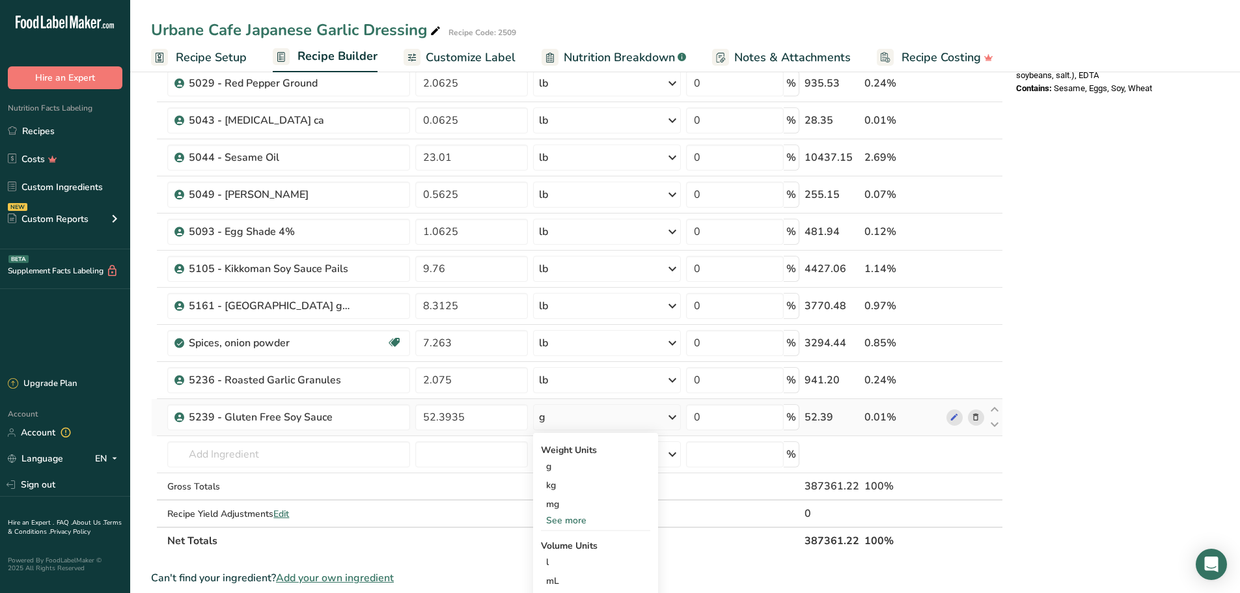
click at [582, 519] on div "See more" at bounding box center [595, 521] width 109 height 14
click at [571, 540] on div "lb" at bounding box center [595, 541] width 109 height 19
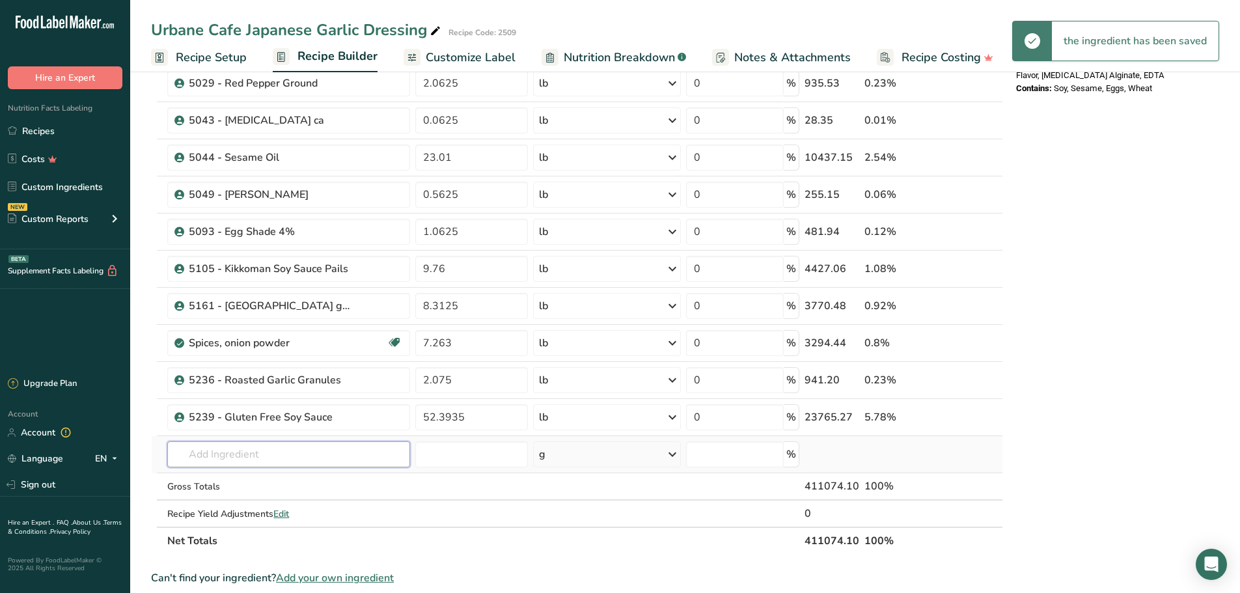
click at [324, 454] on input "text" at bounding box center [288, 454] width 243 height 26
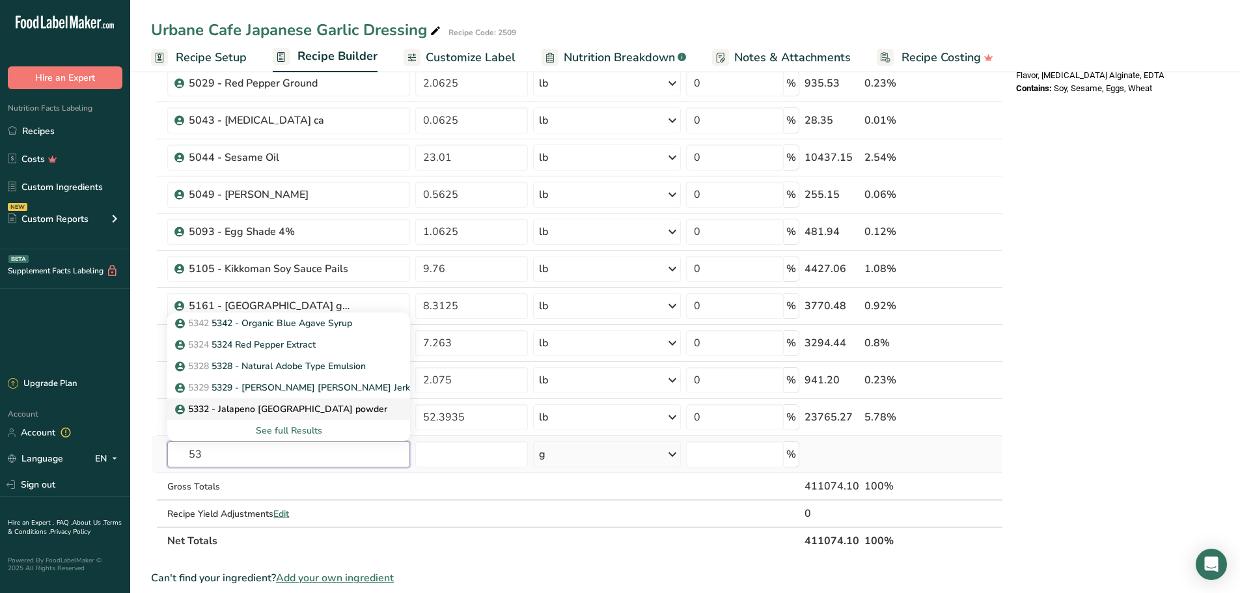
type input "5"
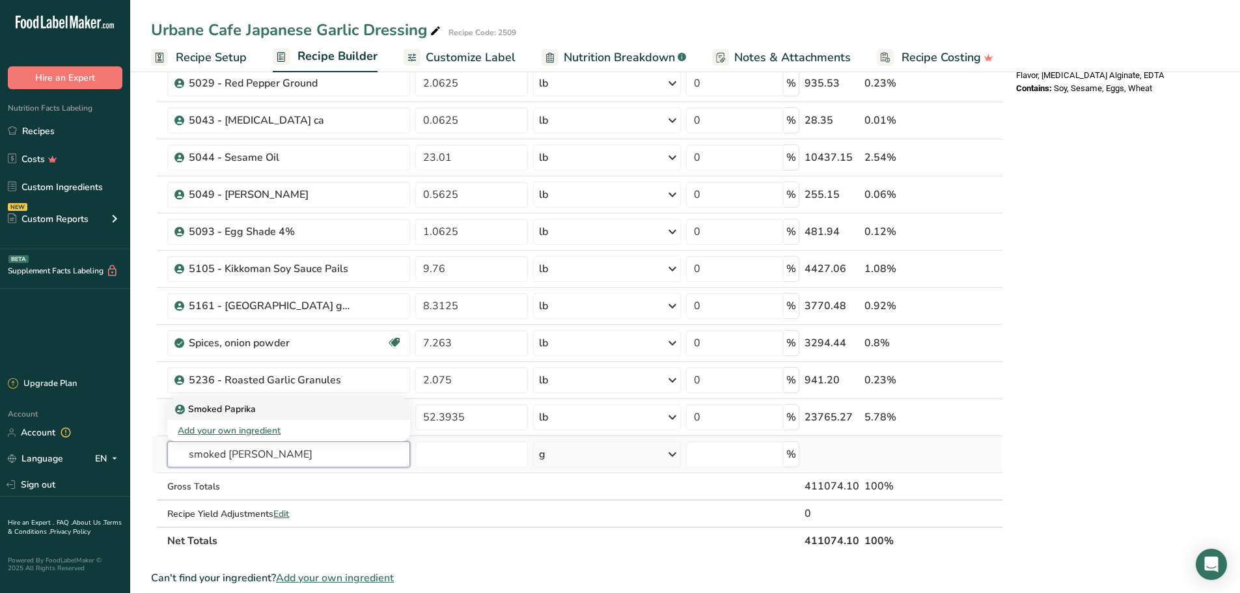
type input "smoked [PERSON_NAME]"
click at [252, 407] on p "Smoked Paprika" at bounding box center [217, 409] width 78 height 14
type input "Smoked Paprika"
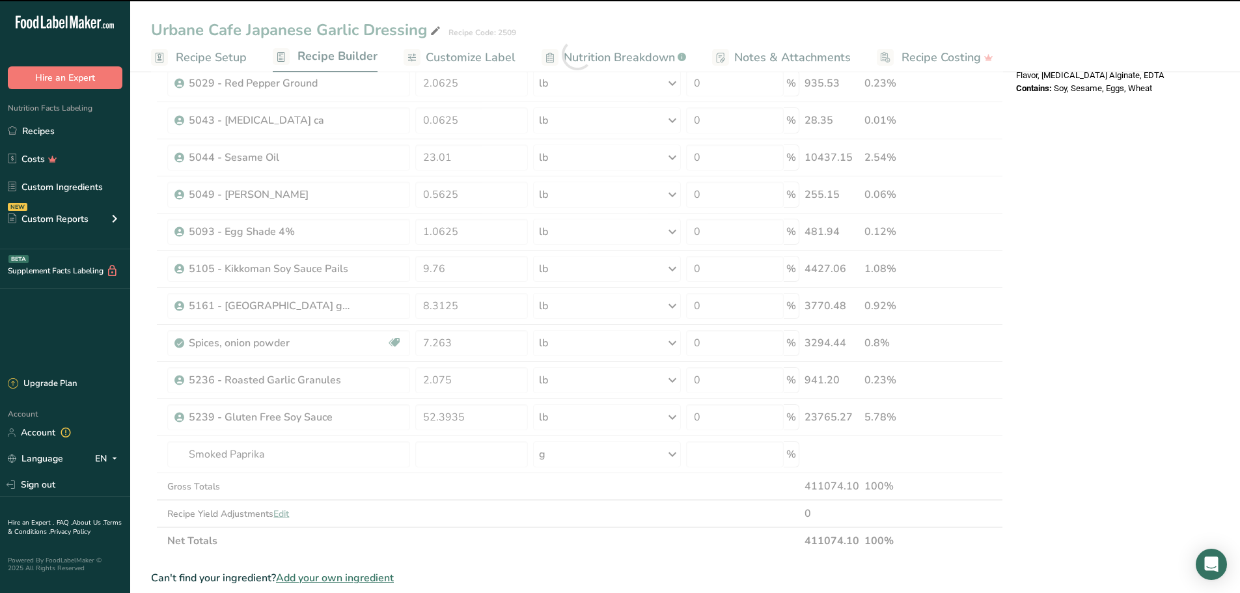
type input "0"
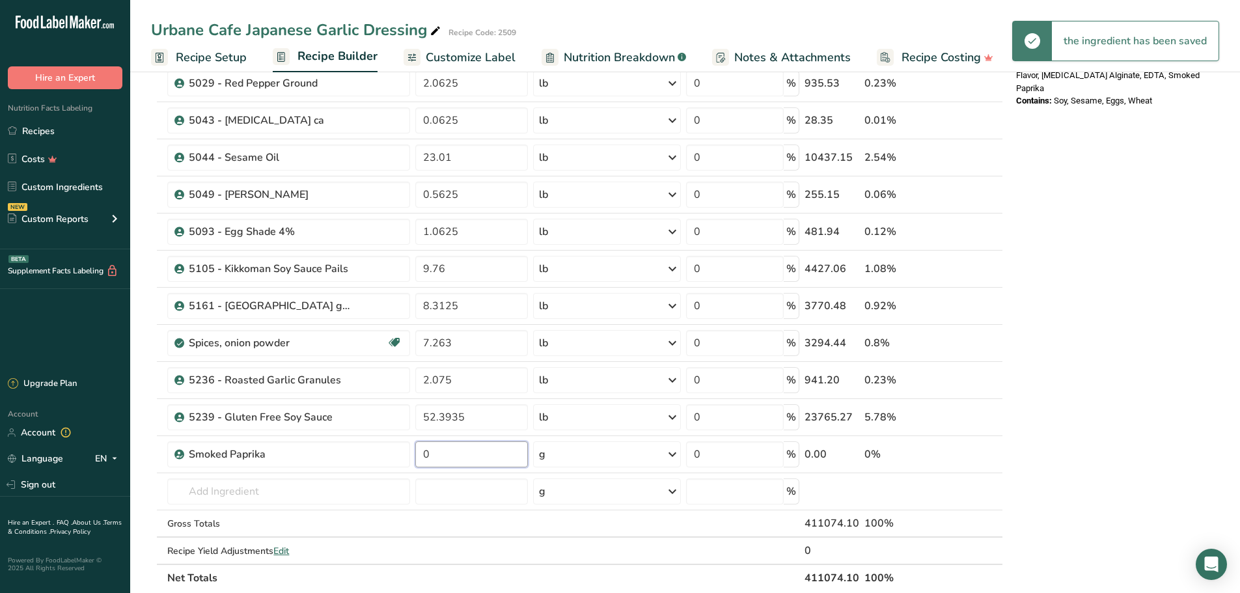
click at [448, 455] on input "0" at bounding box center [471, 454] width 113 height 26
type input "1.816"
click at [672, 453] on div "Ingredient * Amount * Unit * Waste * .a-a{fill:#347362;}.b-a{fill:#fff;} Grams …" at bounding box center [577, 73] width 852 height 1037
click at [675, 456] on icon at bounding box center [673, 454] width 16 height 23
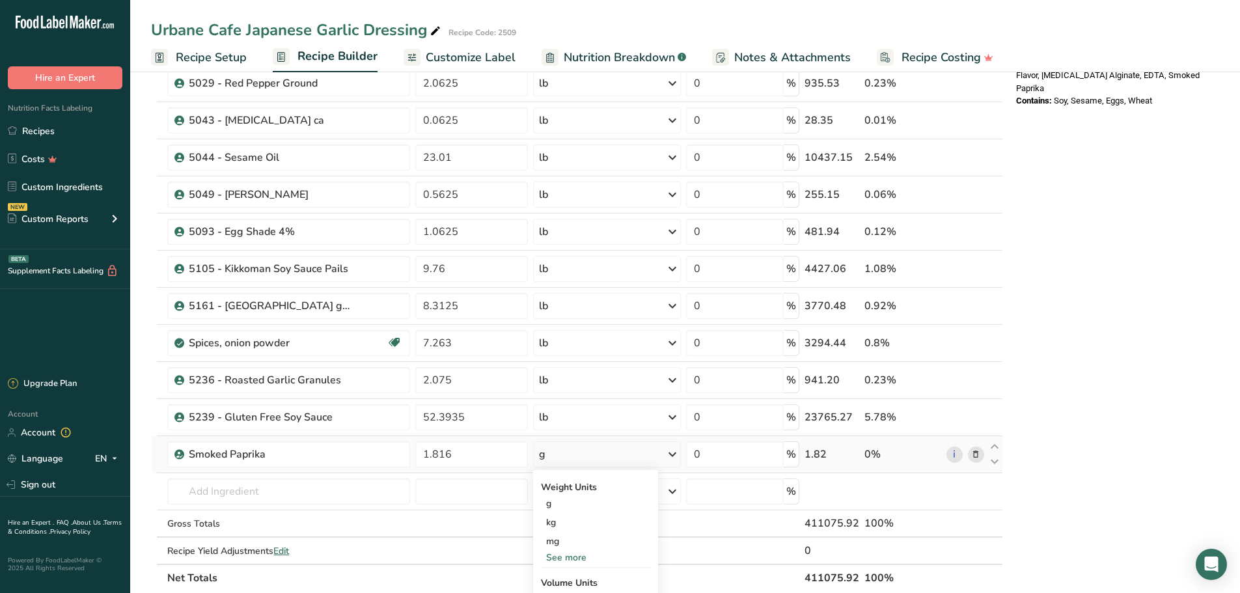
click at [572, 557] on div "See more" at bounding box center [595, 558] width 109 height 14
click at [569, 574] on div "lb" at bounding box center [595, 579] width 109 height 19
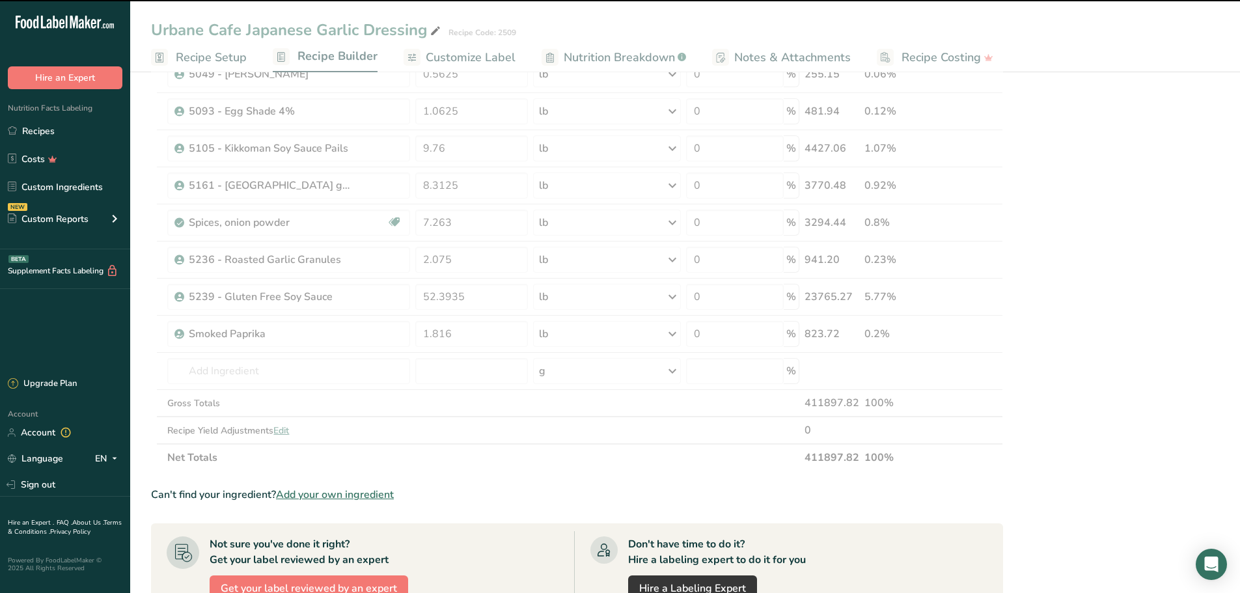
scroll to position [716, 0]
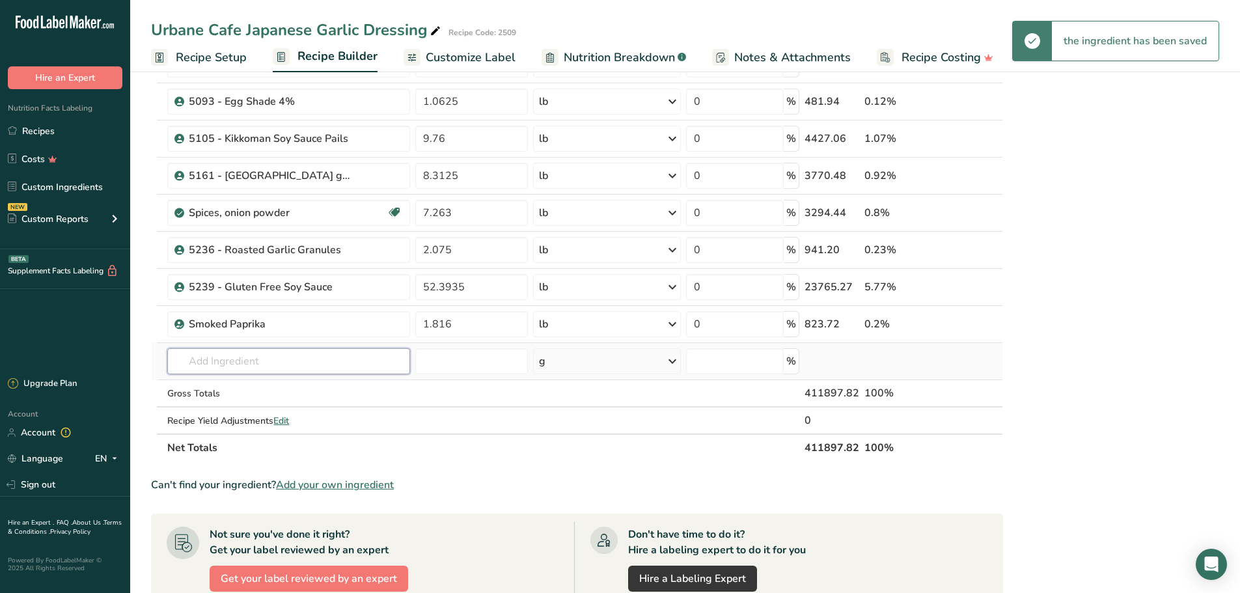
click at [312, 361] on input "text" at bounding box center [288, 361] width 243 height 26
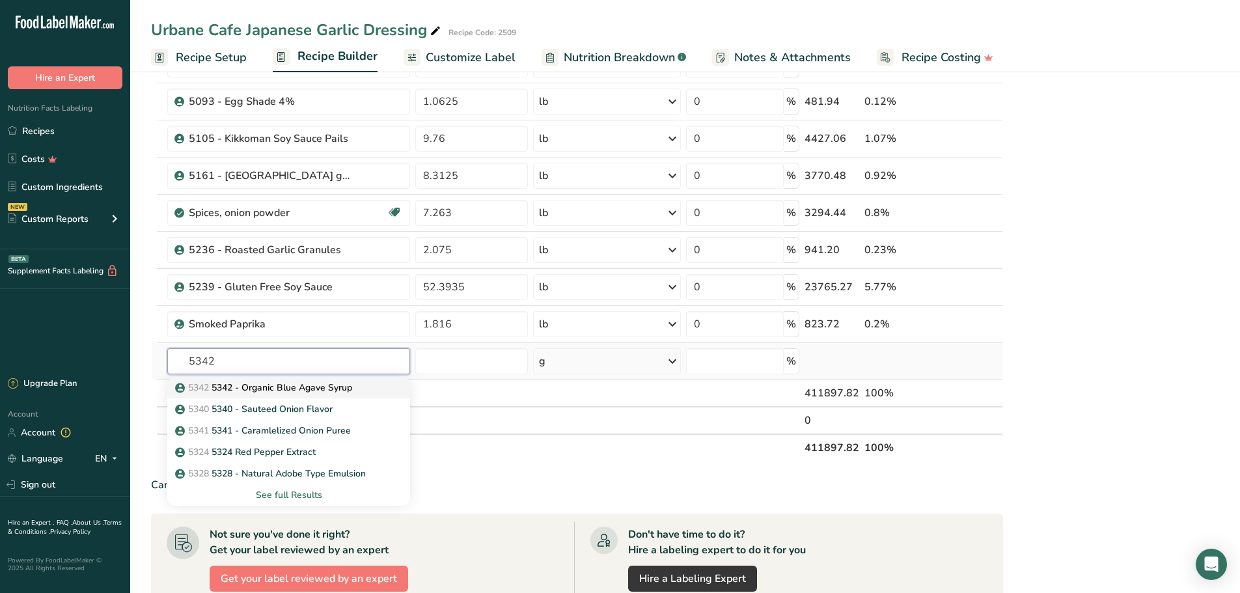
type input "5342"
click at [319, 389] on p "5342 5342 - Organic Blue Agave Syrup" at bounding box center [265, 388] width 174 height 14
type input "5342 - Organic Blue Agave Syrup"
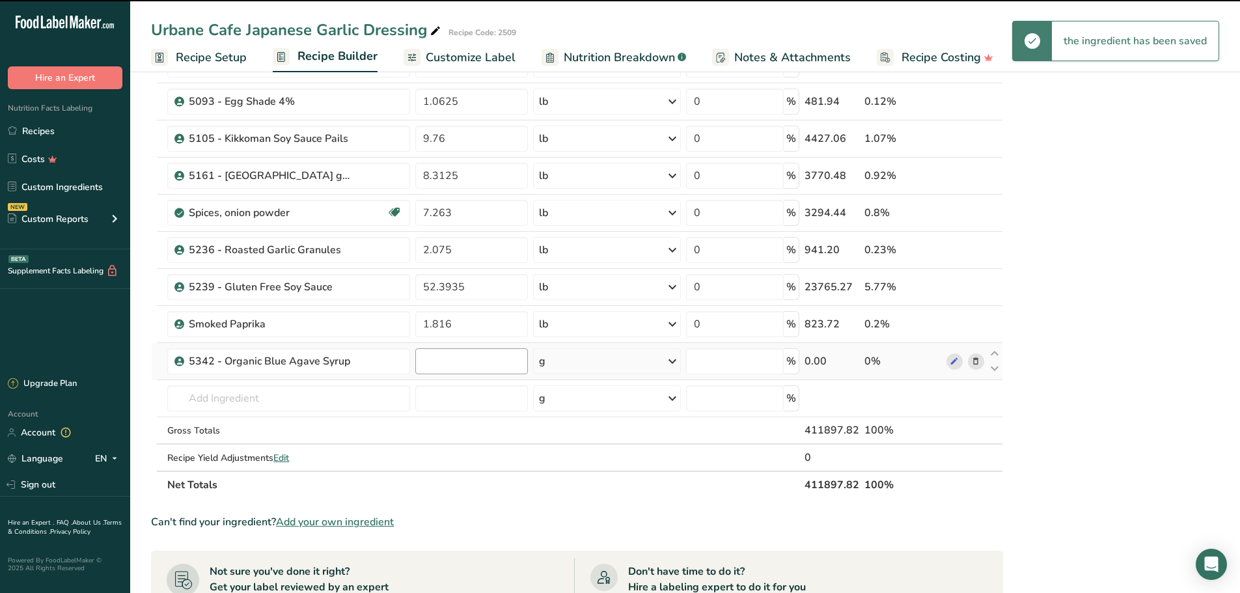
type input "0"
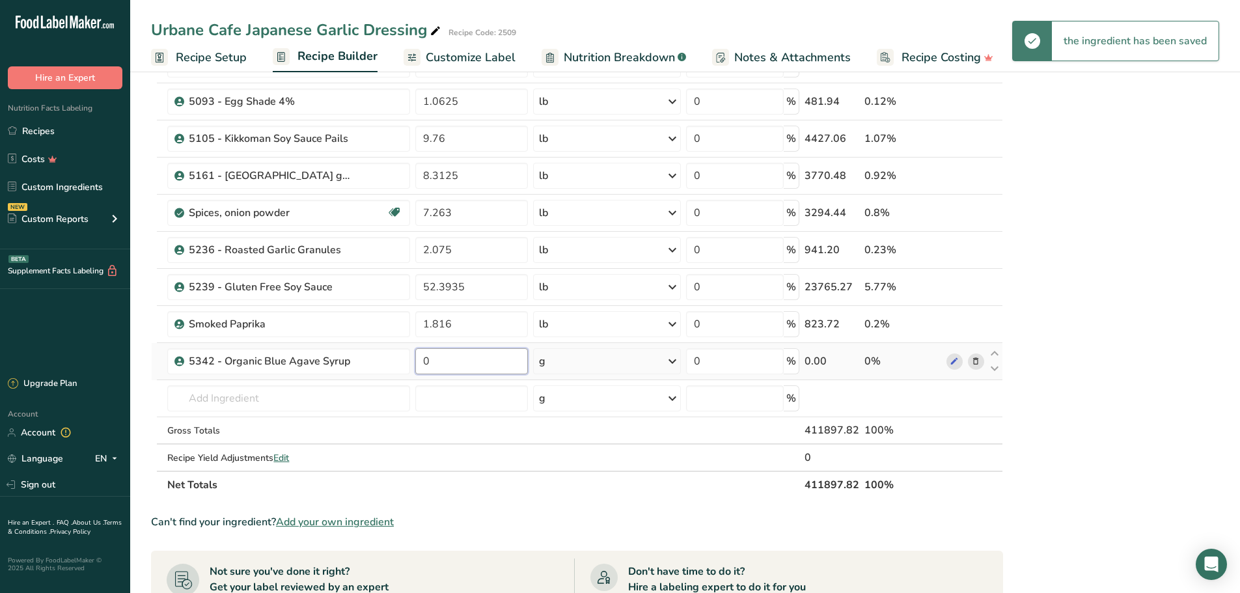
click at [448, 362] on input "0" at bounding box center [471, 361] width 113 height 26
type input "126.2616"
click at [675, 361] on icon at bounding box center [673, 361] width 16 height 23
click at [584, 464] on div "See more" at bounding box center [595, 465] width 109 height 14
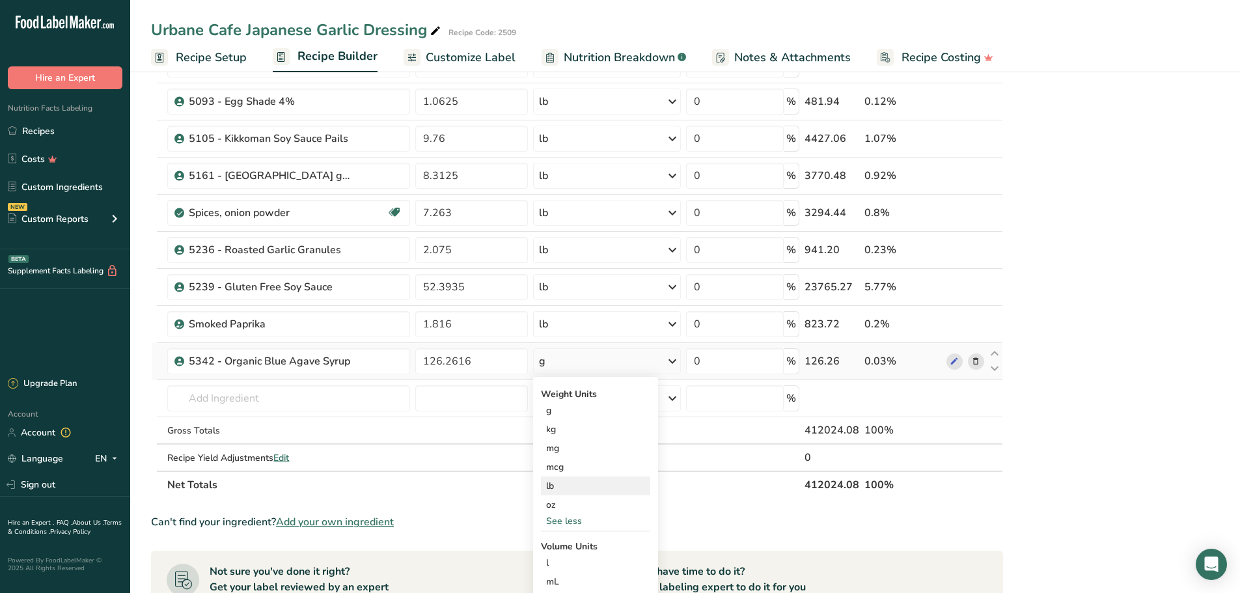
click at [572, 486] on div "lb" at bounding box center [595, 486] width 109 height 19
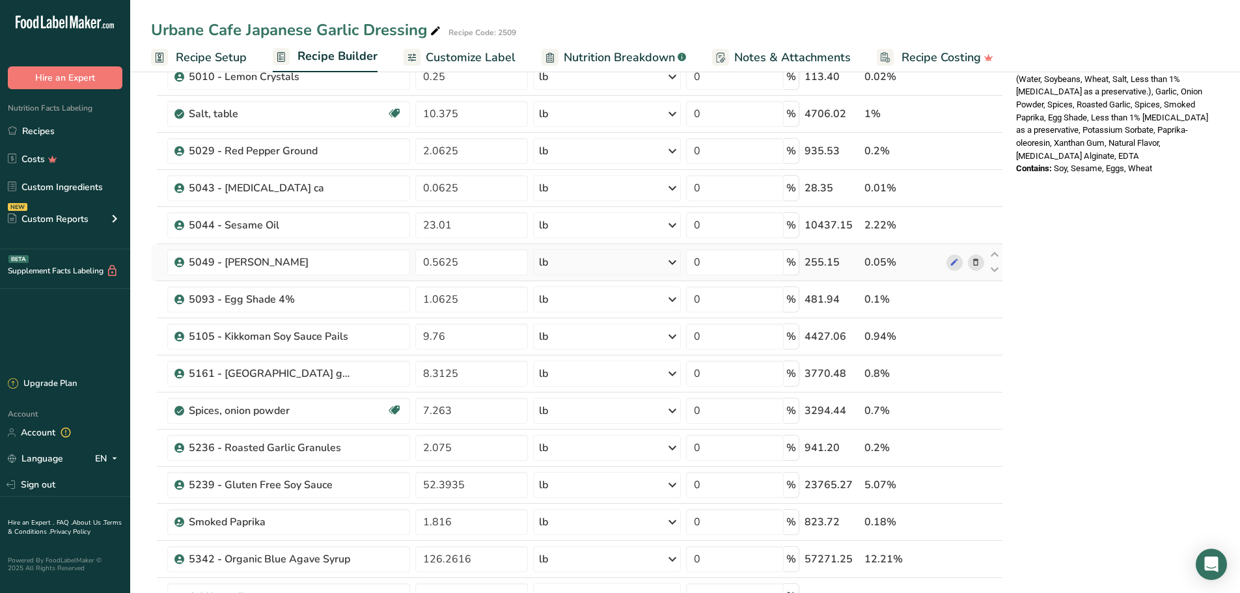
scroll to position [586, 0]
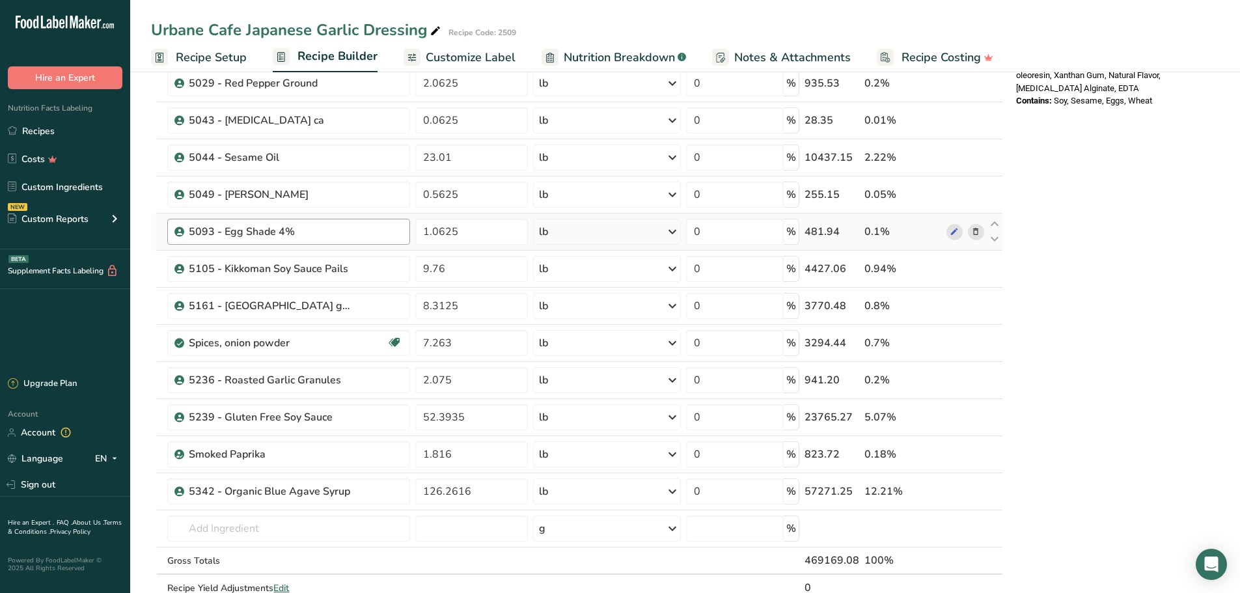
drag, startPoint x: 89, startPoint y: 191, endPoint x: 171, endPoint y: 228, distance: 89.8
click at [89, 191] on link "Custom Ingredients" at bounding box center [65, 186] width 130 height 25
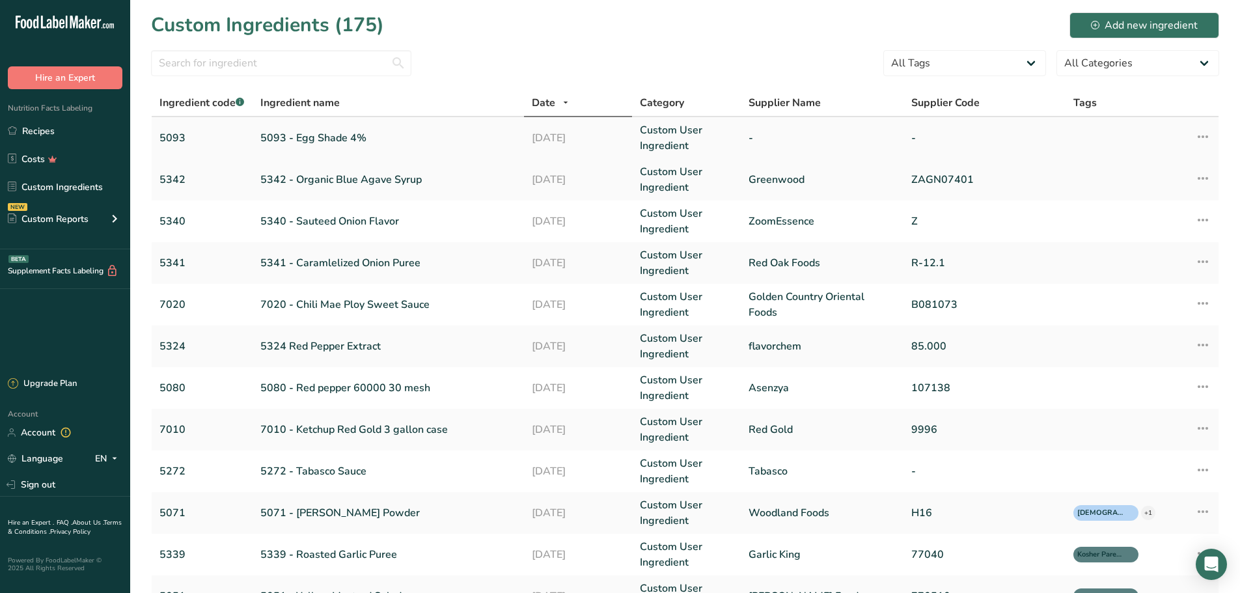
click at [316, 137] on link "5093 - Egg Shade 4%" at bounding box center [387, 138] width 255 height 16
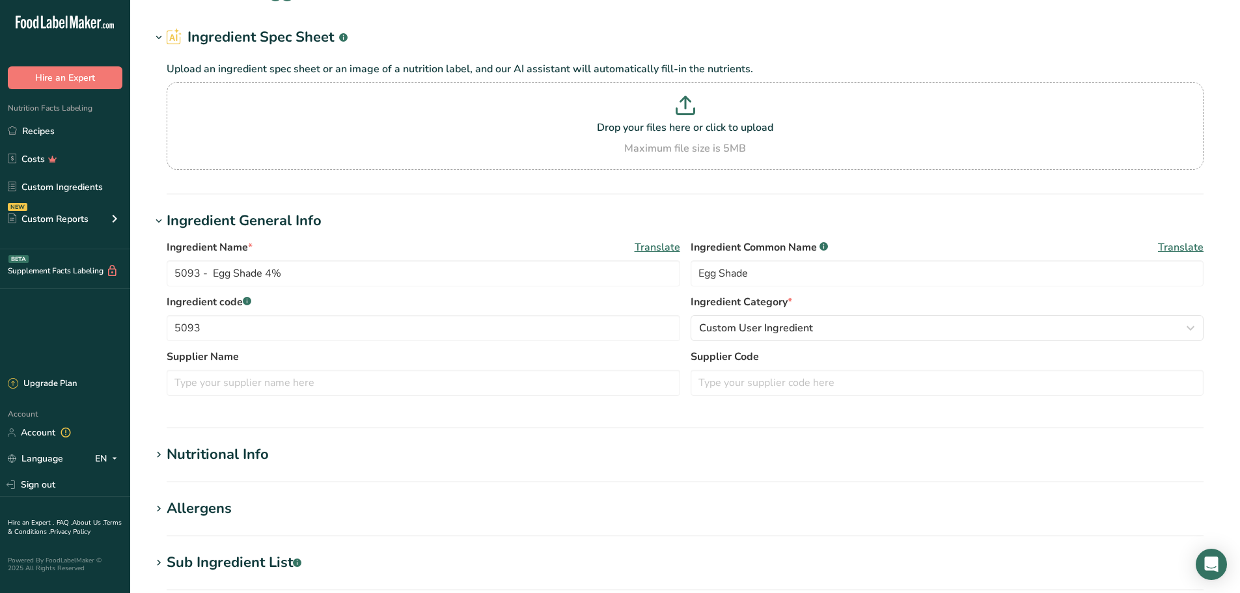
scroll to position [65, 0]
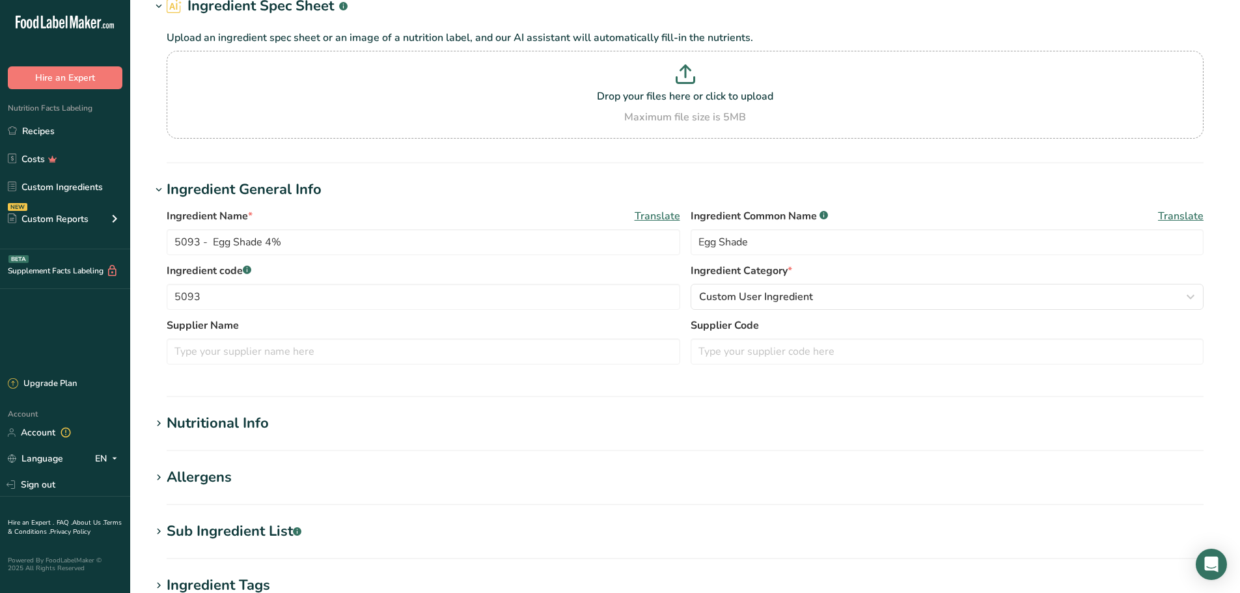
click at [248, 428] on div "Nutritional Info" at bounding box center [218, 423] width 102 height 21
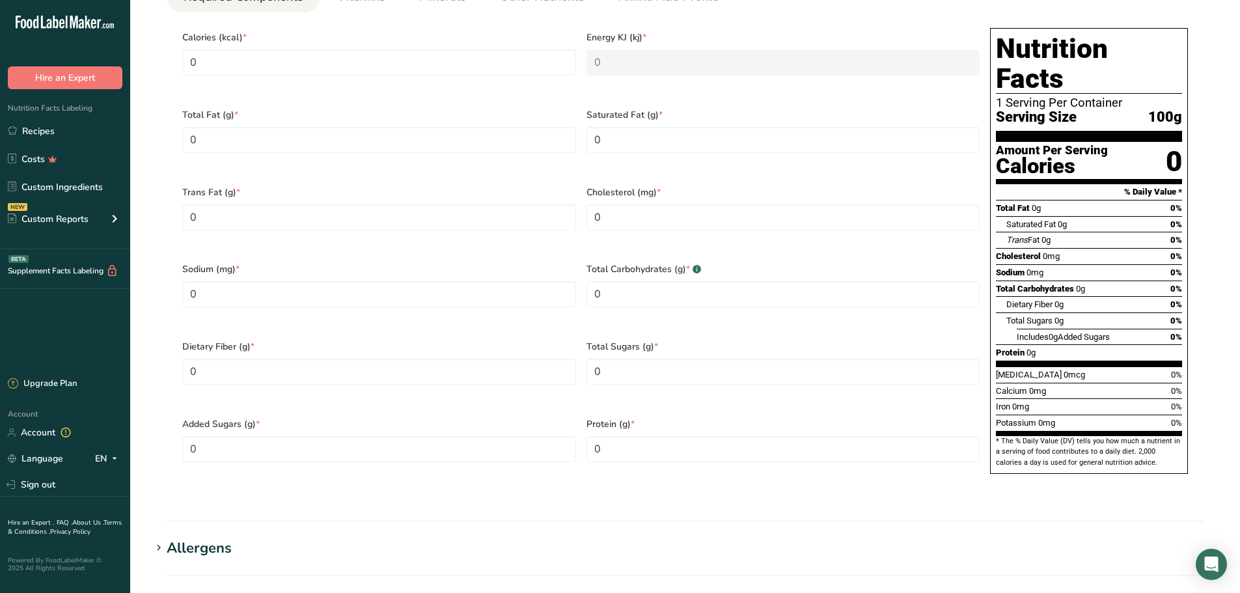
scroll to position [651, 0]
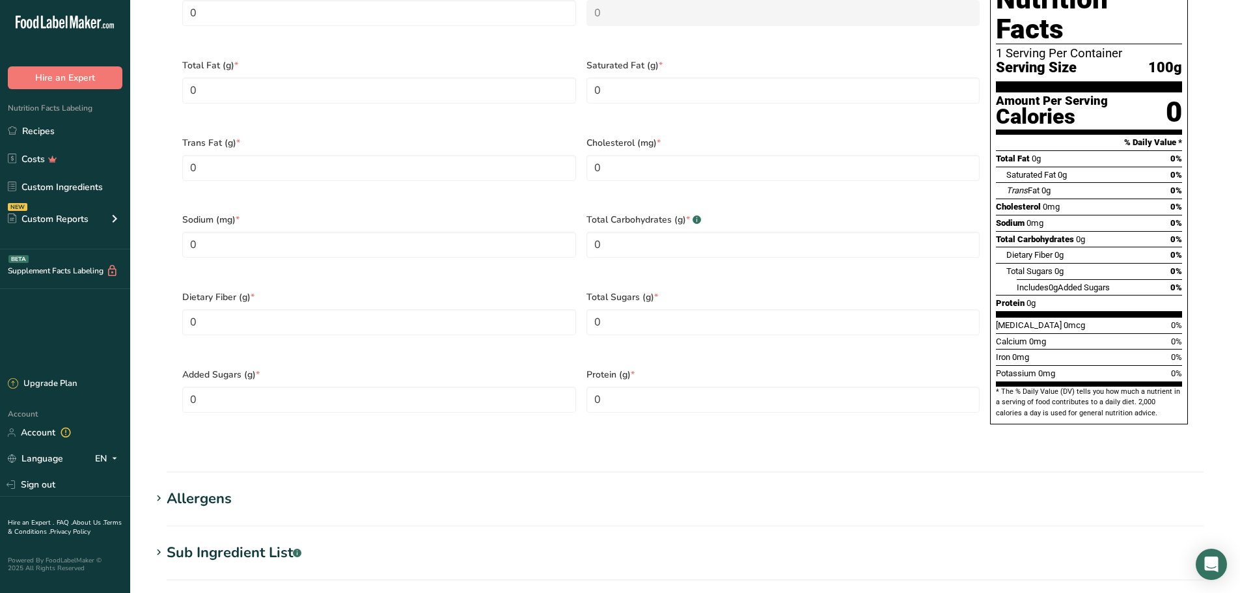
click at [219, 542] on div "Sub Ingredient List .a-a{fill:#347362;}.b-a{fill:#fff;}" at bounding box center [234, 552] width 135 height 21
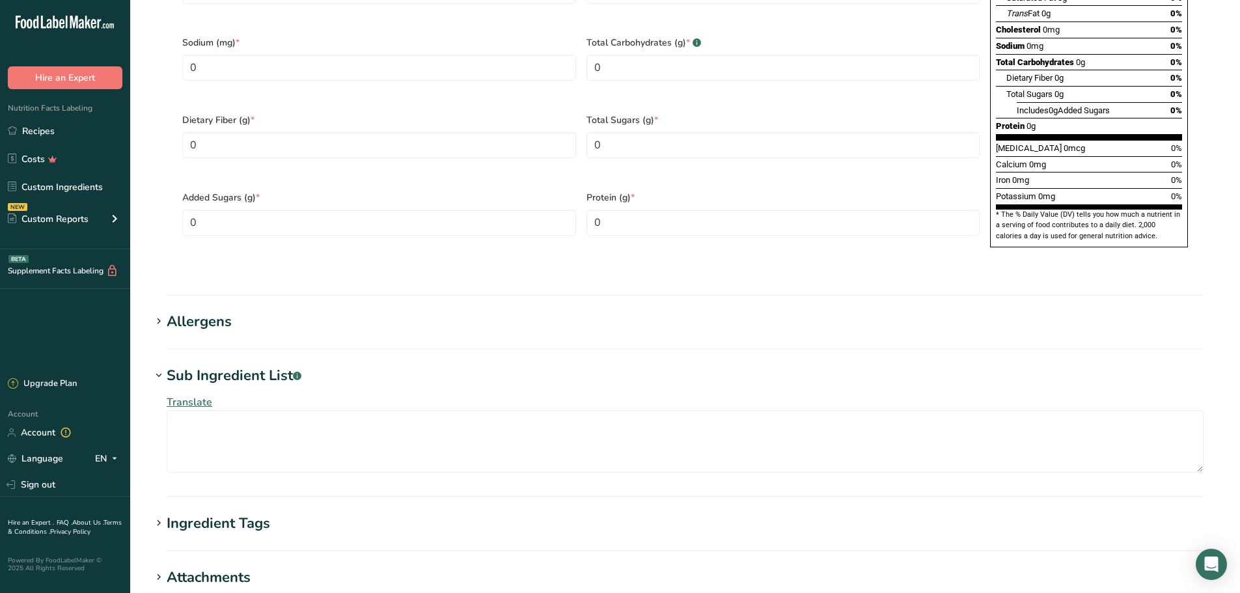
scroll to position [846, 0]
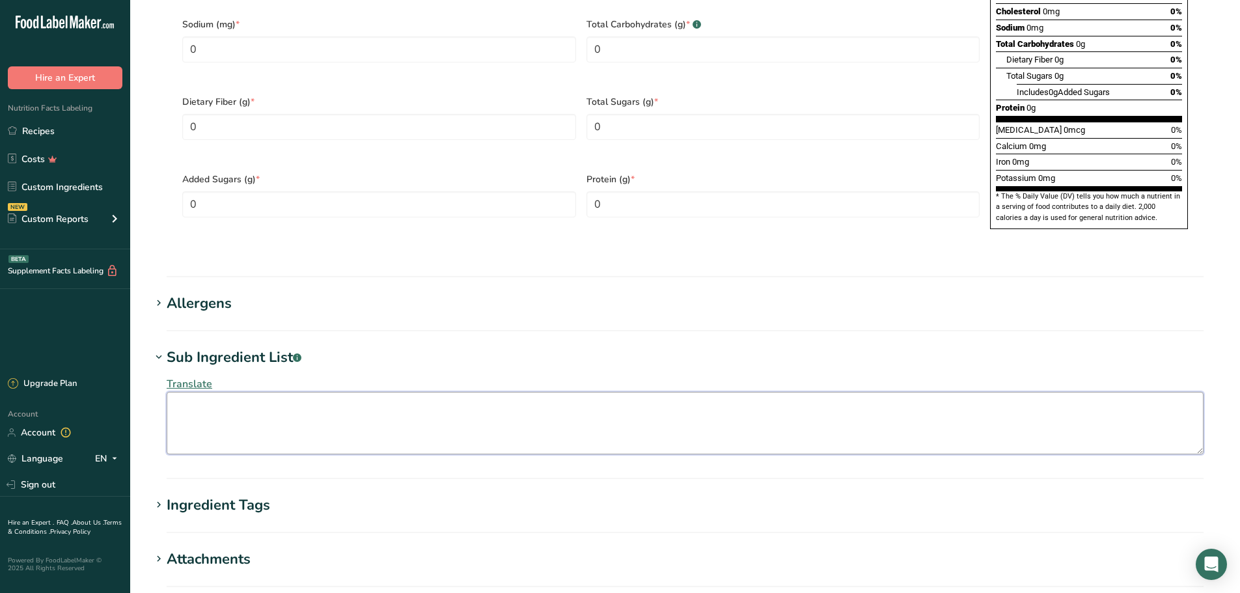
click at [315, 392] on textarea at bounding box center [685, 423] width 1037 height 62
type textarea "W"
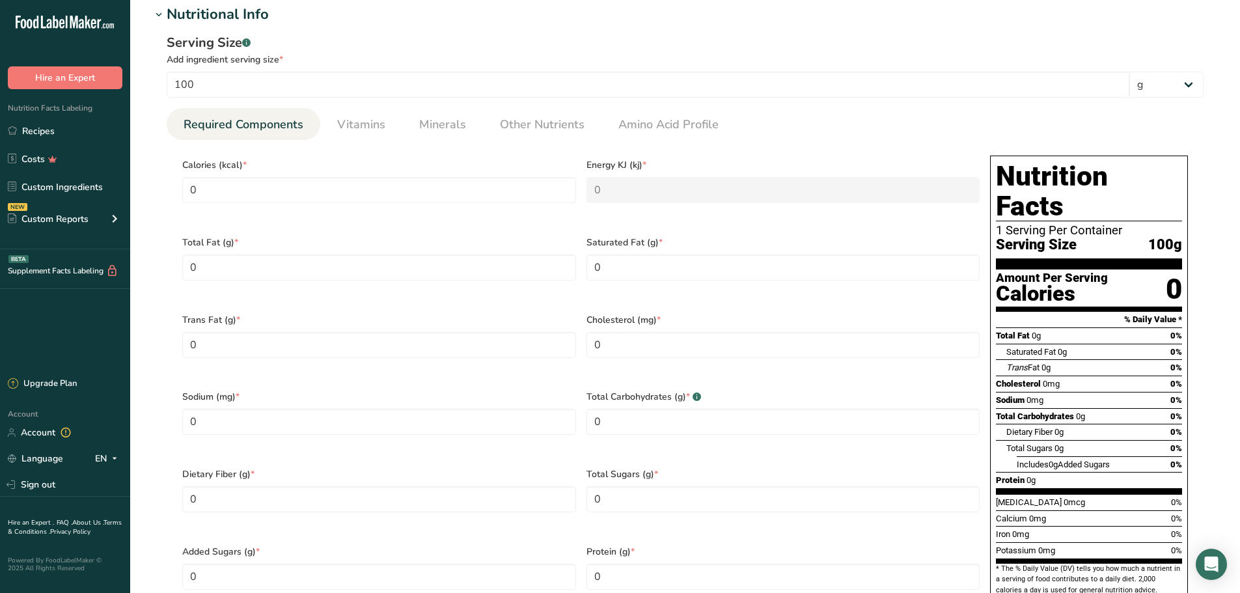
scroll to position [456, 0]
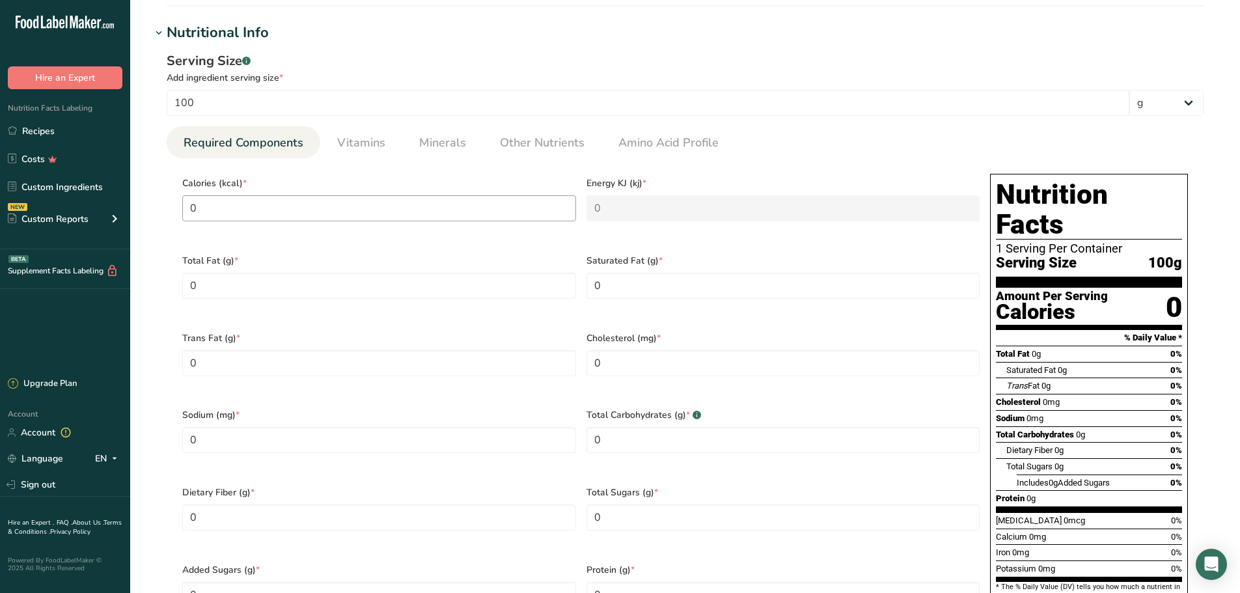
type textarea "water, FD&C yellow #5, yellow #6, [MEDICAL_DATA] and [MEDICAL_DATA]"
click at [259, 214] on input "0" at bounding box center [379, 208] width 394 height 26
type input "0.2"
type KJ "0.8"
type input "0.27"
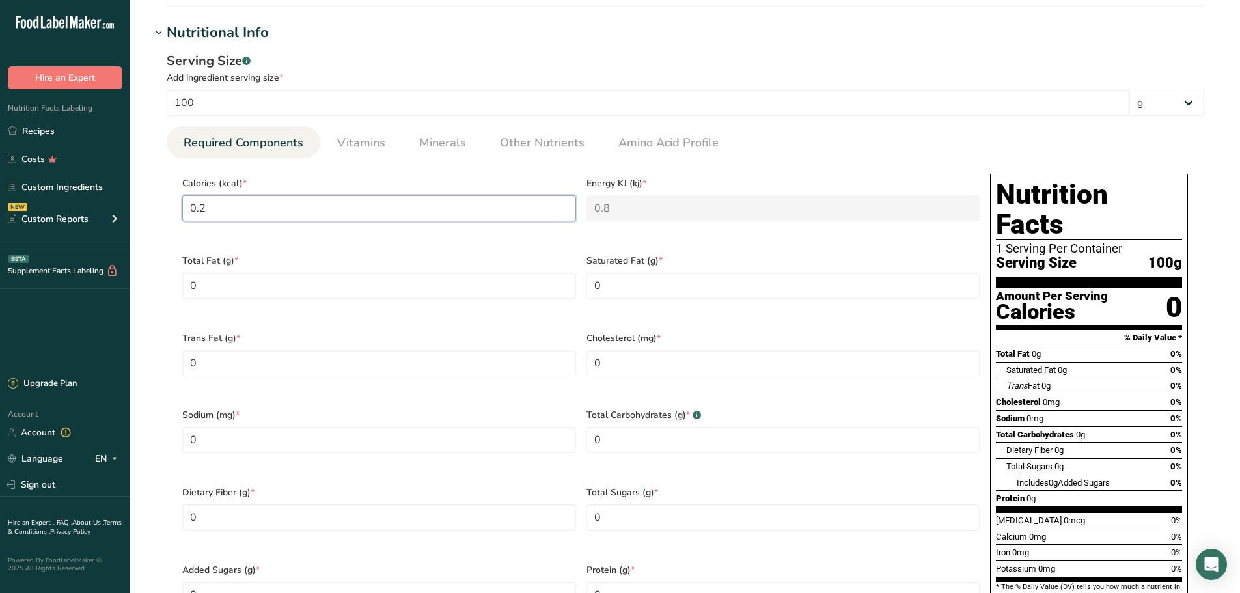
type KJ "1.1"
type input "0.275"
type KJ "1.2"
type input "0.275"
type input "137.69"
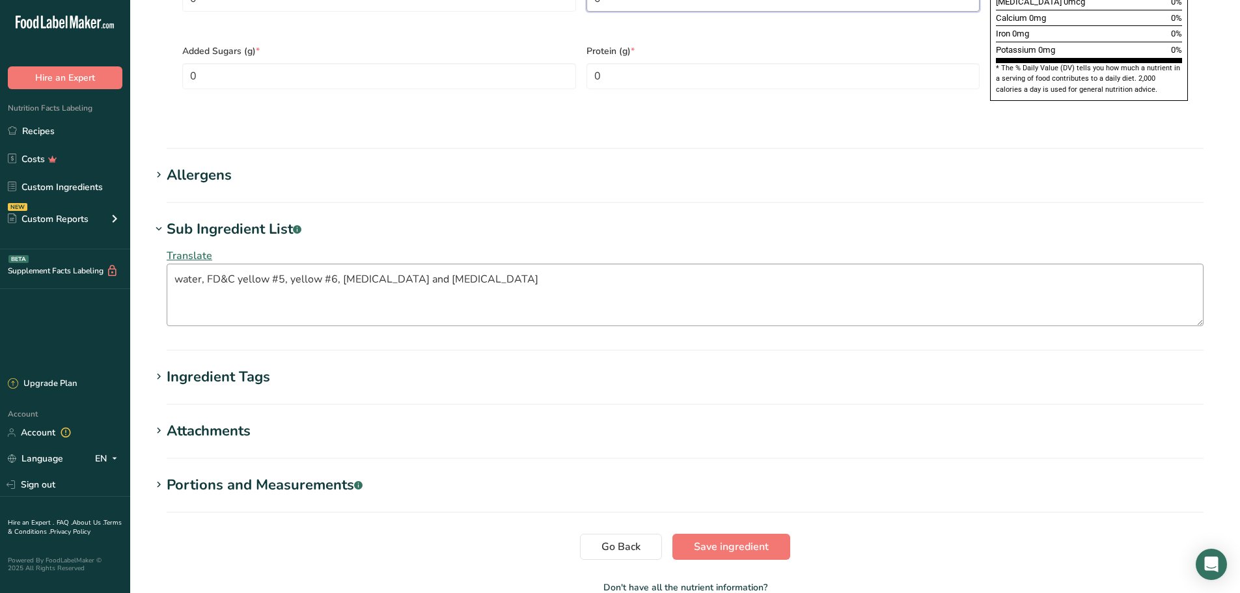
scroll to position [1022, 0]
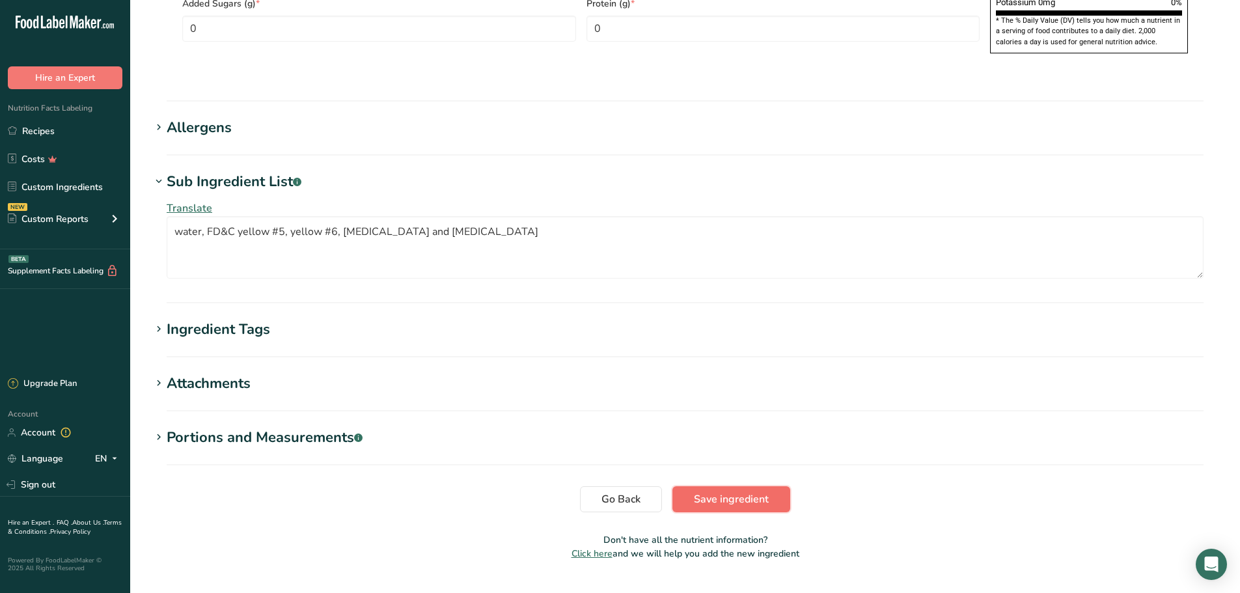
click at [737, 491] on span "Save ingredient" at bounding box center [731, 499] width 75 height 16
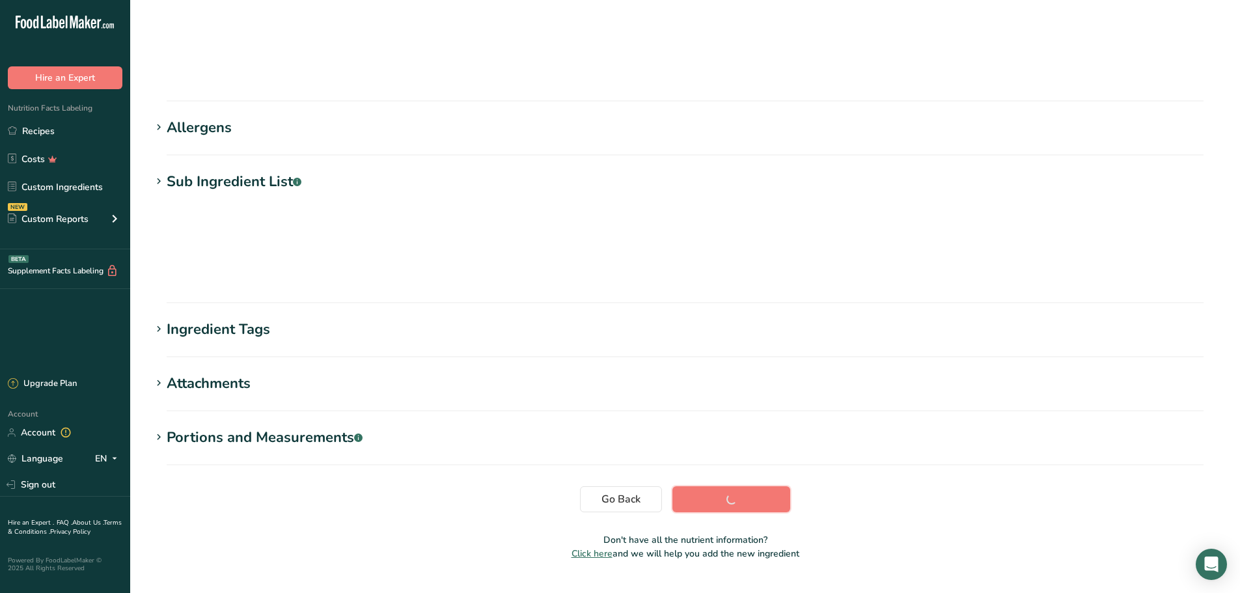
scroll to position [42, 0]
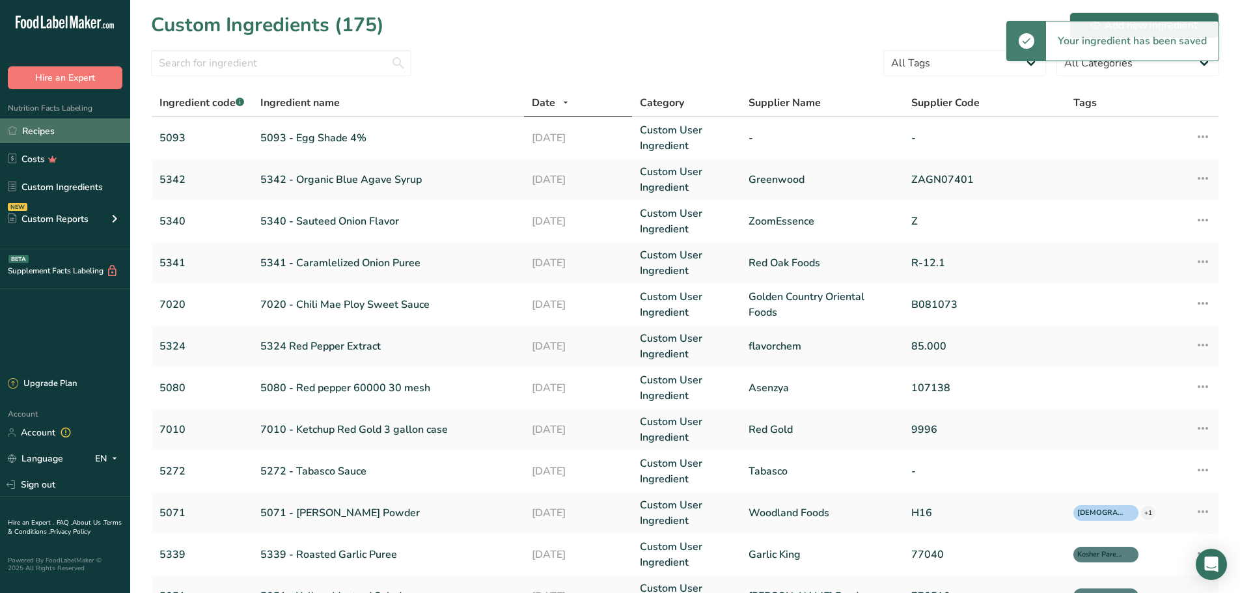
click at [53, 134] on link "Recipes" at bounding box center [65, 130] width 130 height 25
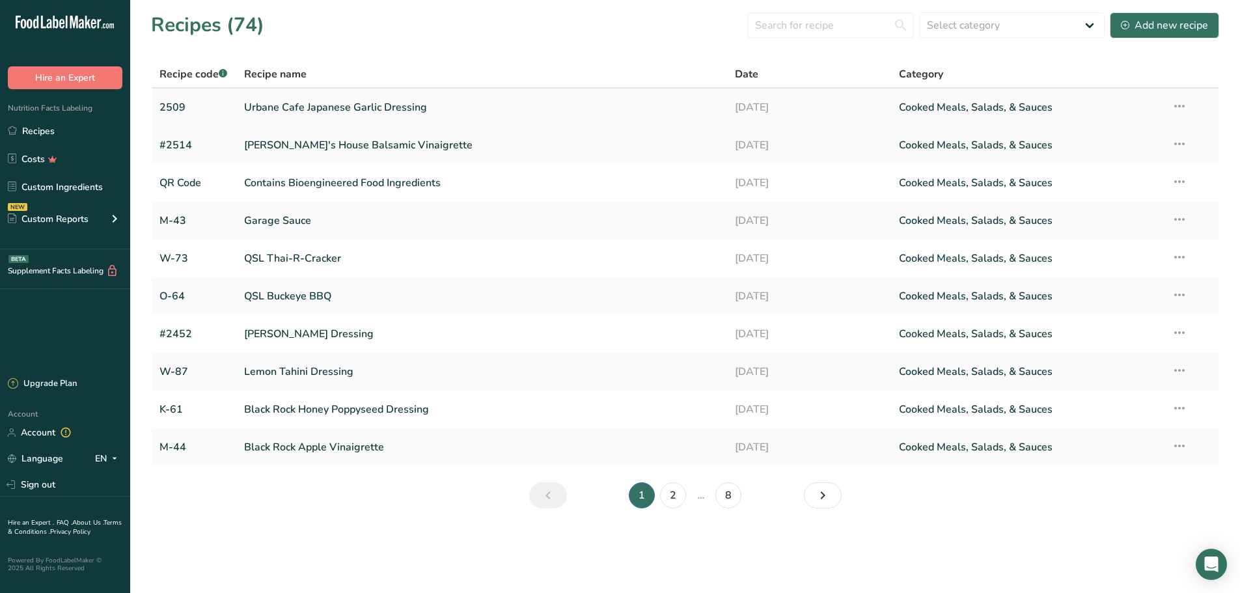
click at [328, 111] on link "Urbane Cafe Japanese Garlic Dressing" at bounding box center [482, 107] width 476 height 27
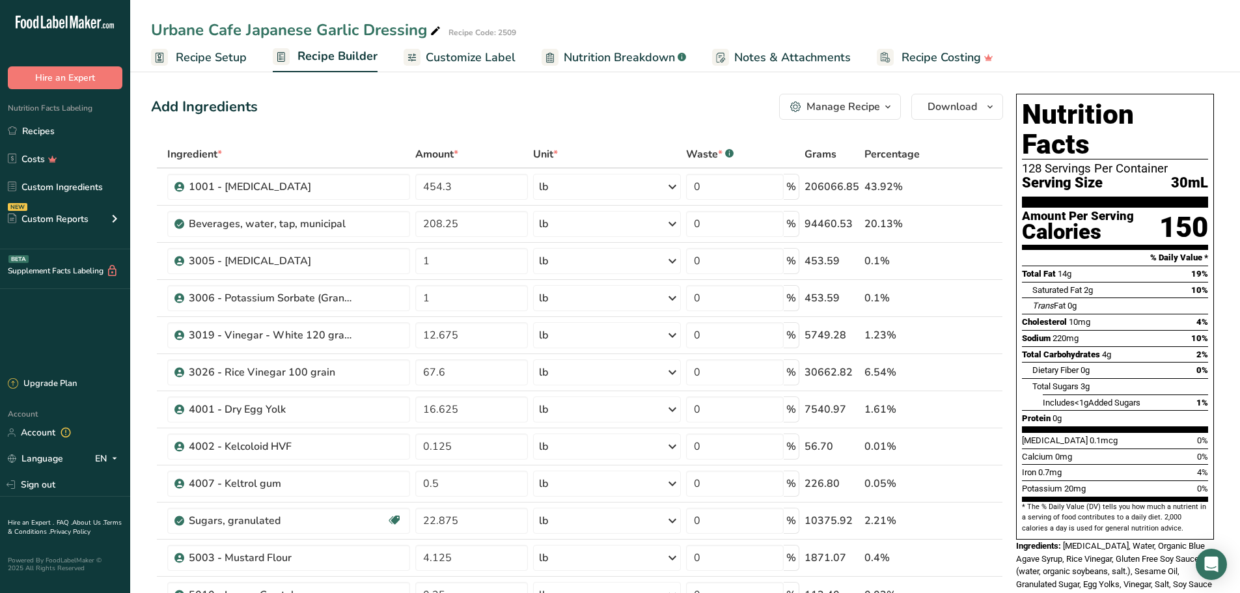
click at [480, 56] on span "Customize Label" at bounding box center [471, 58] width 90 height 18
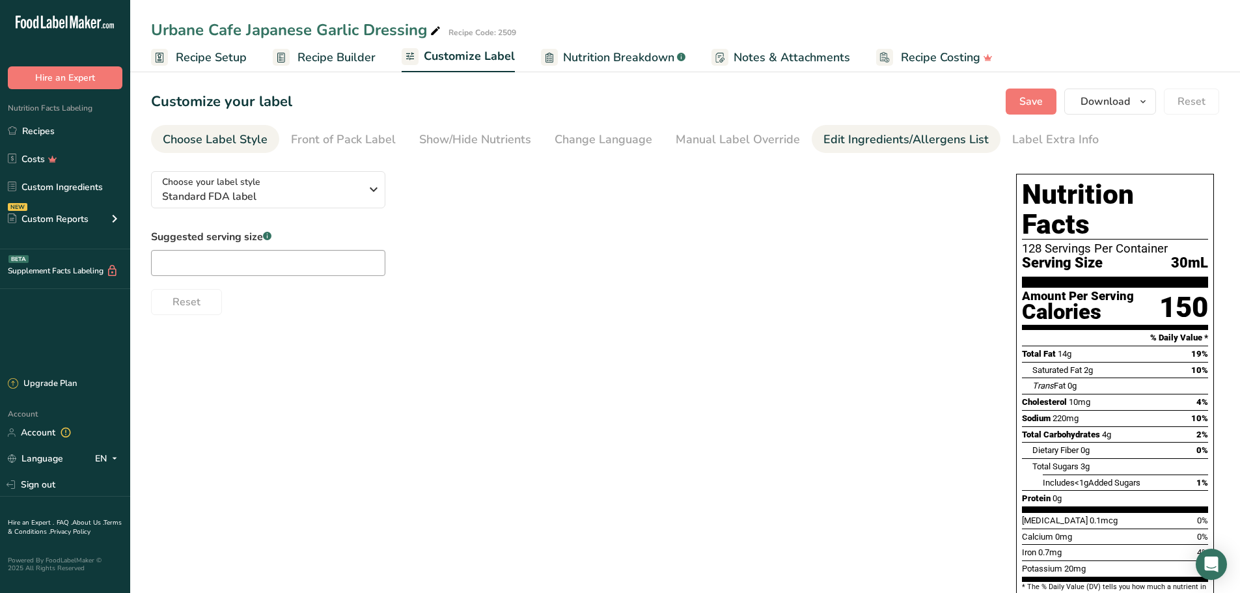
click at [870, 148] on link "Edit Ingredients/Allergens List" at bounding box center [905, 139] width 165 height 29
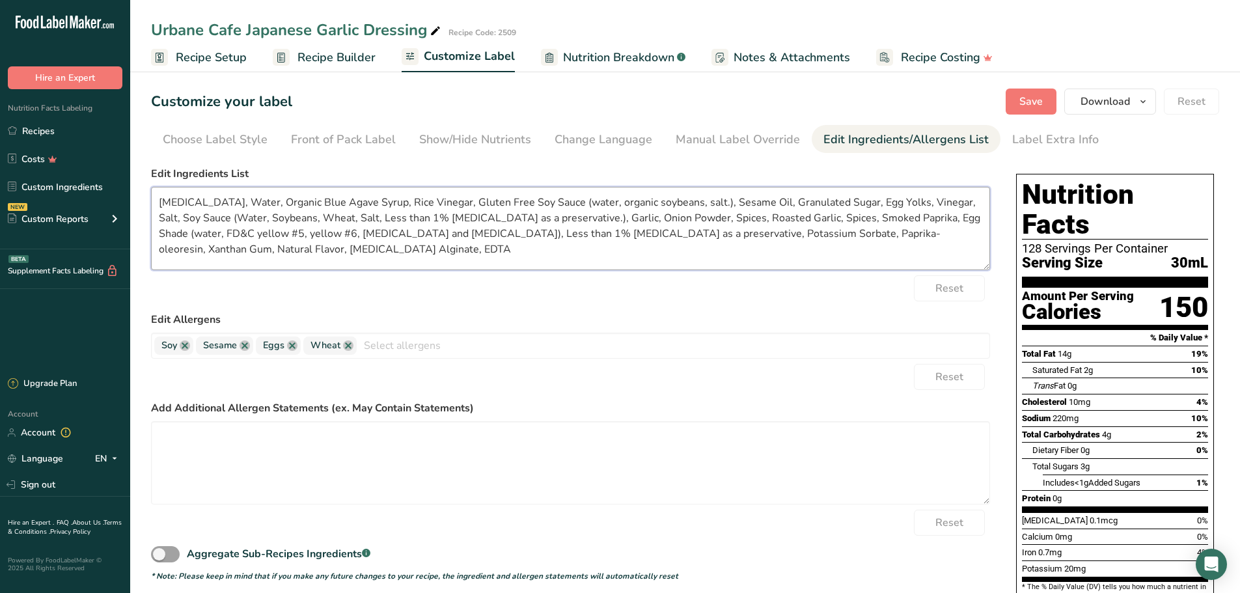
click at [815, 202] on textarea "[MEDICAL_DATA], Water, Organic Blue Agave Syrup, Rice Vinegar, Gluten Free Soy …" at bounding box center [570, 228] width 839 height 83
click at [644, 218] on textarea "[MEDICAL_DATA], Water, Organic Blue Agave Syrup, Rice Vinegar, Gluten Free Soy …" at bounding box center [570, 228] width 839 height 83
click at [751, 218] on textarea "[MEDICAL_DATA], Water, Organic Blue Agave Syrup, Rice Vinegar, Gluten Free Soy …" at bounding box center [570, 228] width 839 height 83
click at [796, 218] on textarea "[MEDICAL_DATA], Water, Organic Blue Agave Syrup, Rice Vinegar, Gluten Free Soy …" at bounding box center [570, 228] width 839 height 83
type textarea "[MEDICAL_DATA], Water, Organic Blue Agave Syrup, Rice Vinegar, Gluten Free Soy …"
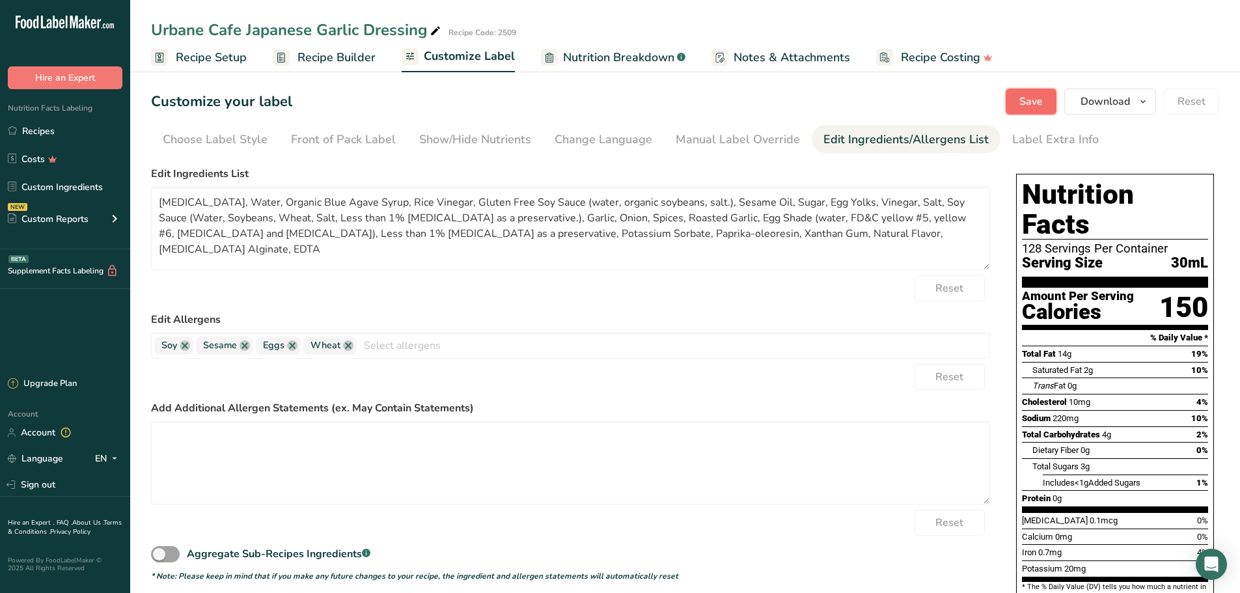
click at [1025, 100] on span "Save" at bounding box center [1030, 102] width 23 height 16
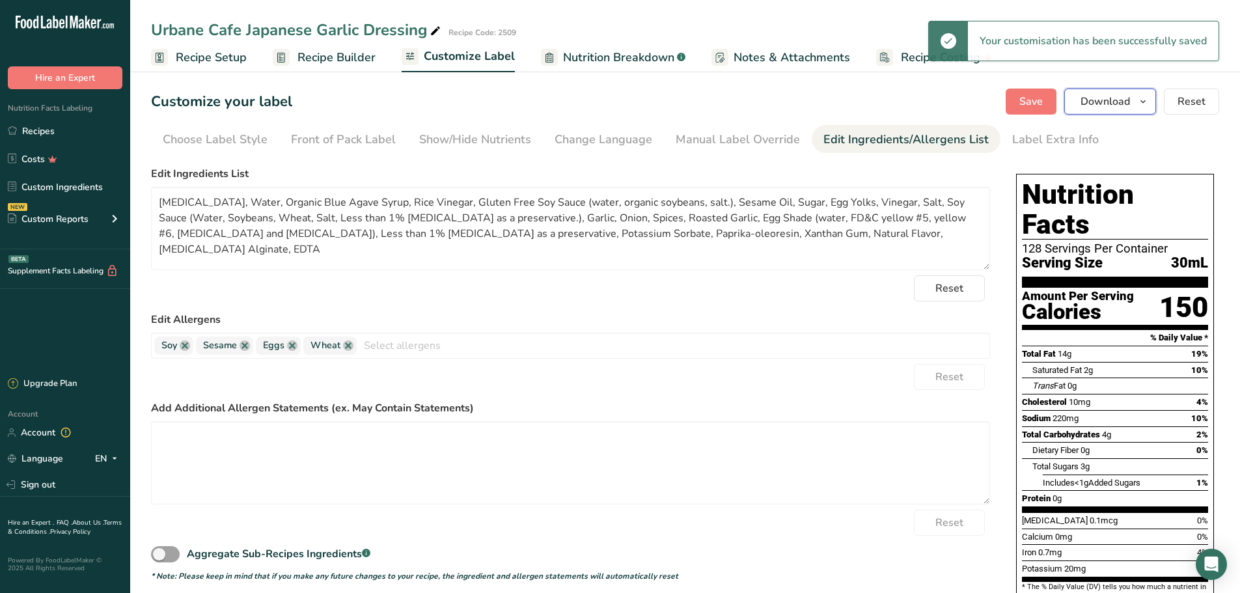
click at [1107, 103] on span "Download" at bounding box center [1105, 102] width 49 height 16
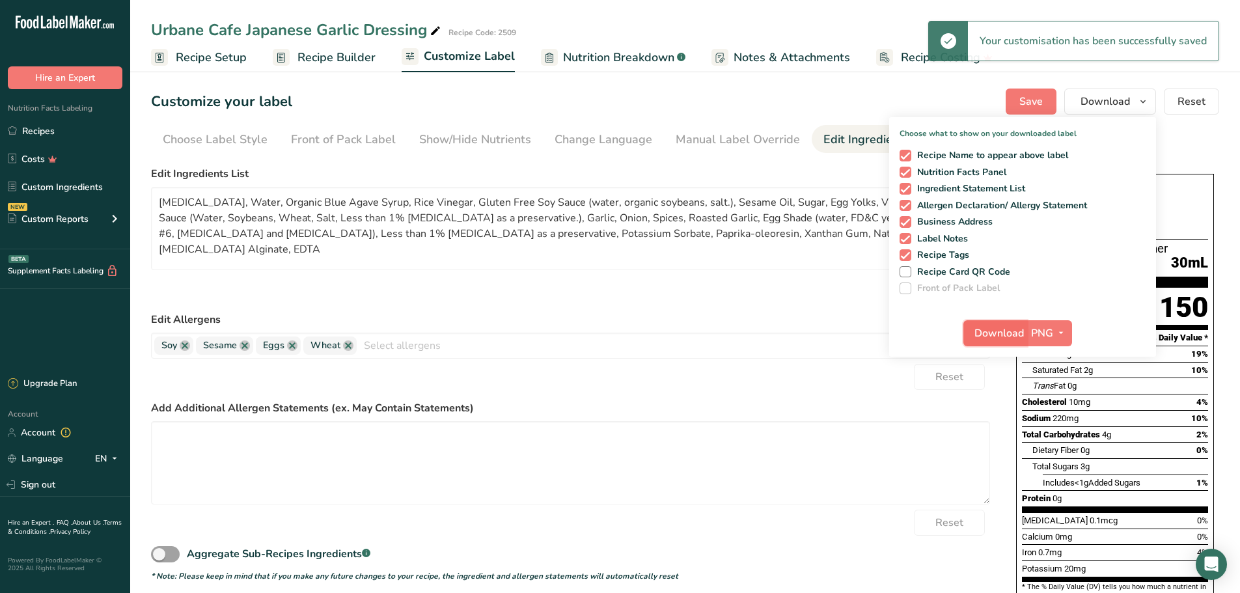
click at [995, 334] on span "Download" at bounding box center [998, 333] width 49 height 16
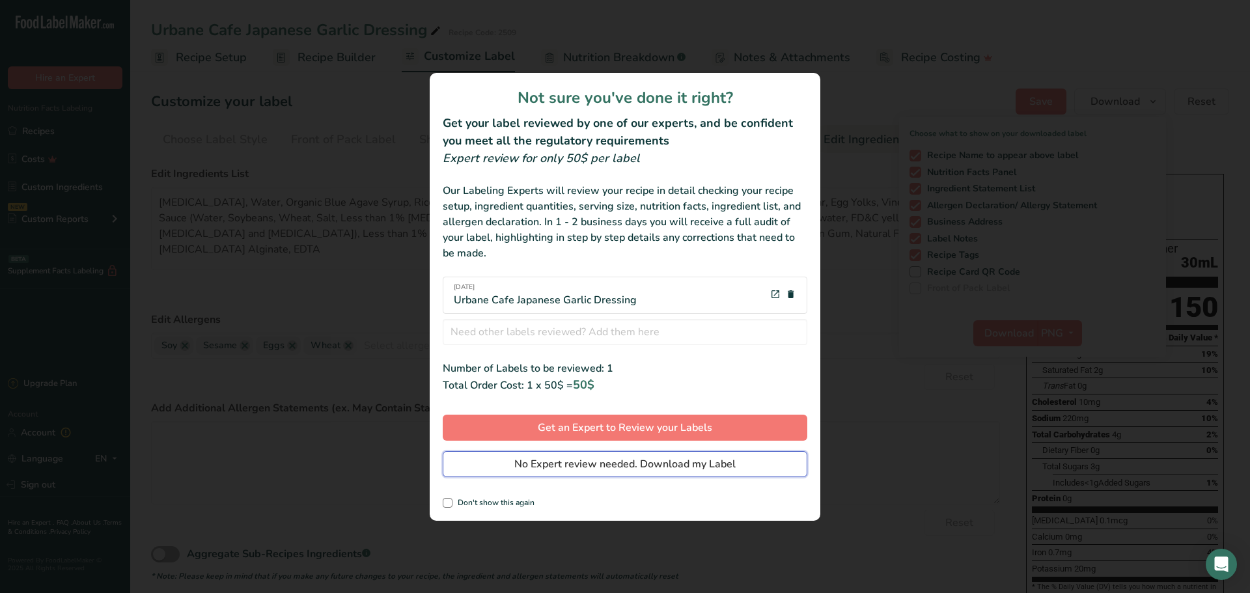
click at [676, 465] on span "No Expert review needed. Download my Label" at bounding box center [624, 464] width 221 height 16
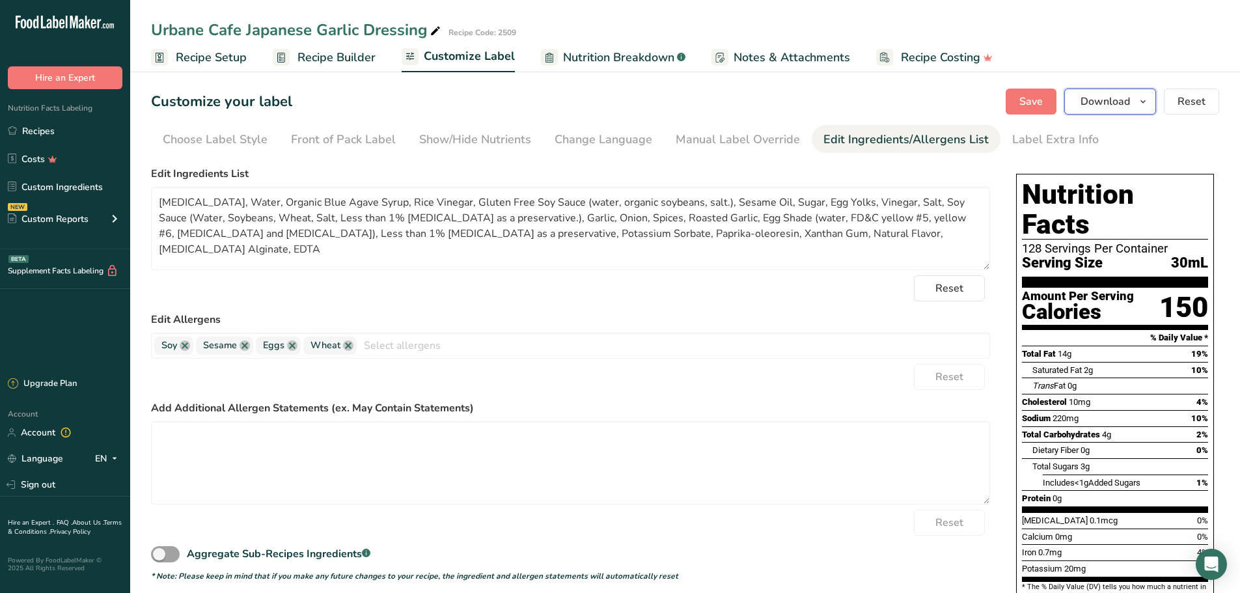
click at [1144, 105] on icon "button" at bounding box center [1143, 102] width 10 height 16
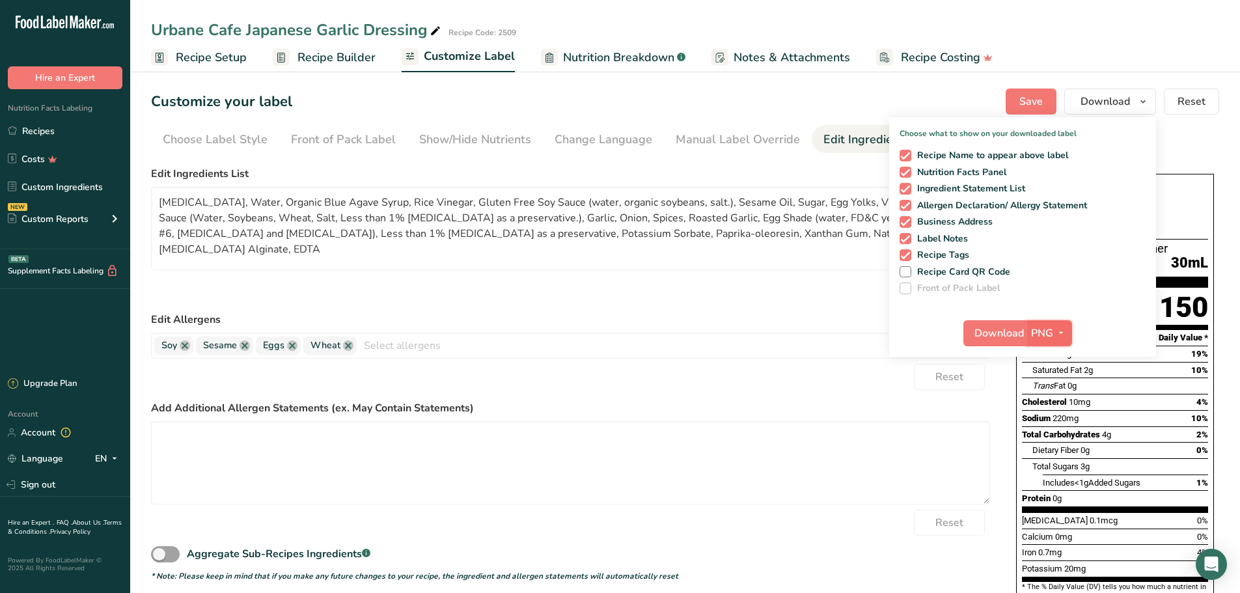
click at [1063, 331] on icon "button" at bounding box center [1061, 333] width 10 height 16
click at [1050, 424] on link "PDF" at bounding box center [1051, 423] width 42 height 21
click at [989, 340] on span "Download" at bounding box center [999, 333] width 49 height 16
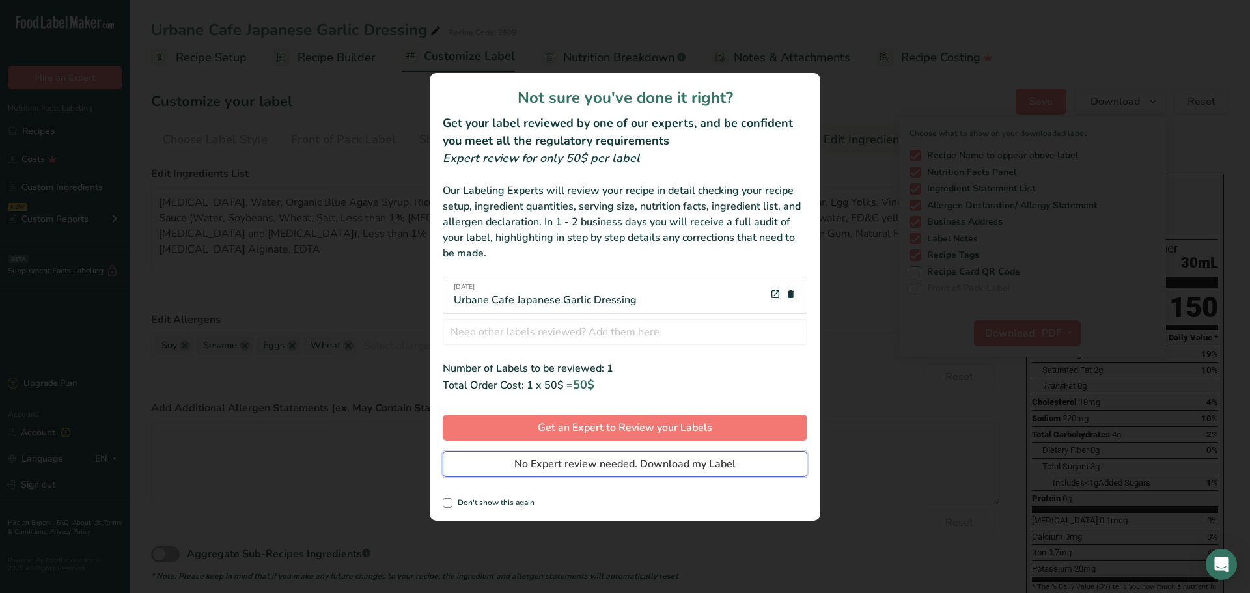
drag, startPoint x: 708, startPoint y: 462, endPoint x: 715, endPoint y: 456, distance: 8.3
click at [709, 462] on span "No Expert review needed. Download my Label" at bounding box center [624, 464] width 221 height 16
